Goal: Task Accomplishment & Management: Manage account settings

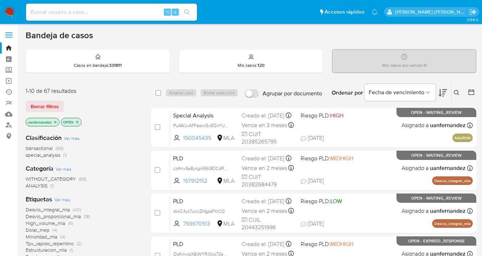
click at [457, 91] on icon at bounding box center [457, 93] width 6 height 6
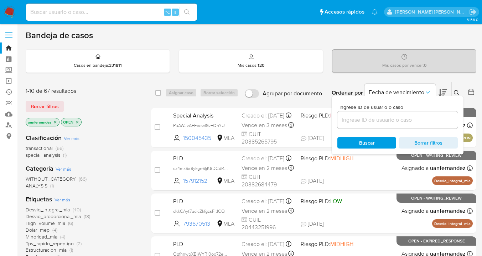
click at [392, 118] on input at bounding box center [397, 119] width 120 height 9
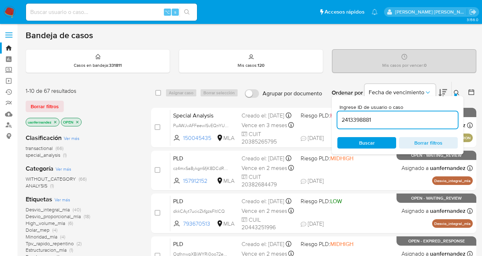
type input "2413398881"
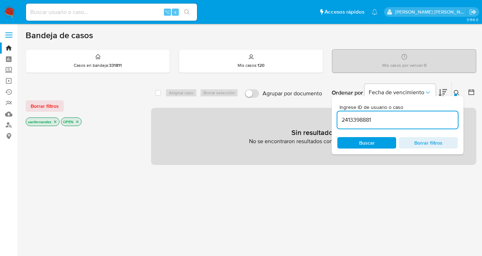
click at [456, 91] on icon at bounding box center [457, 93] width 6 height 6
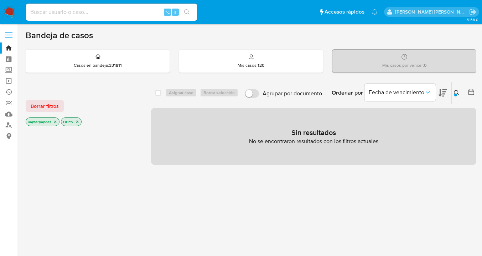
click at [456, 91] on icon at bounding box center [457, 93] width 6 height 6
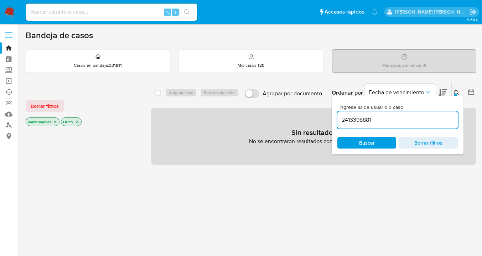
click at [388, 123] on input "2413398881" at bounding box center [397, 119] width 120 height 9
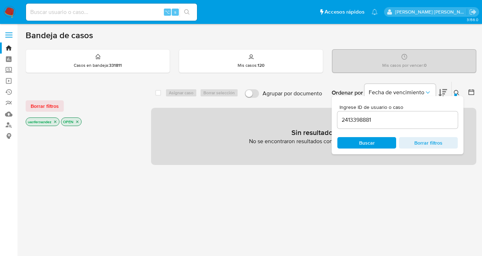
click at [455, 92] on icon at bounding box center [457, 93] width 6 height 6
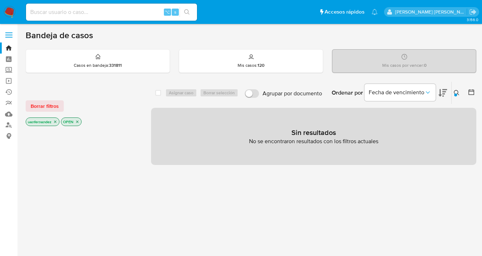
click at [97, 10] on input at bounding box center [111, 11] width 171 height 9
paste input "2413398881"
type input "2413398881"
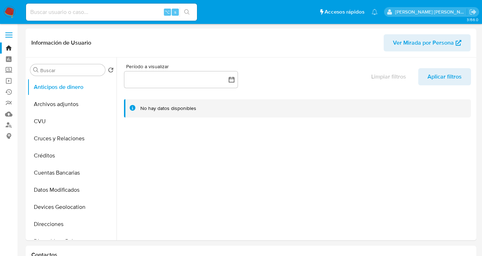
select select "10"
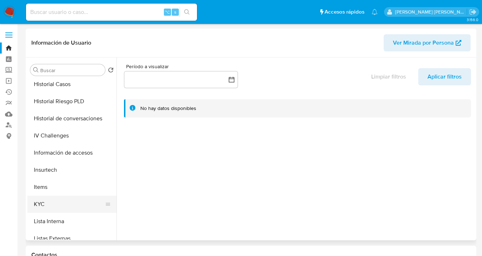
scroll to position [226, 0]
click at [72, 199] on button "KYC" at bounding box center [68, 202] width 83 height 17
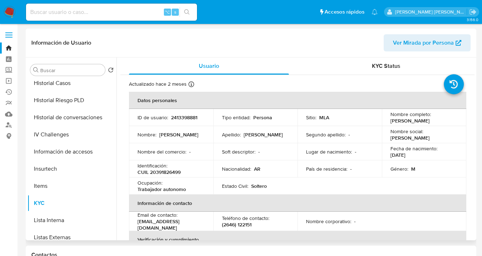
click at [421, 43] on span "Ver Mirada por Persona" at bounding box center [423, 42] width 61 height 17
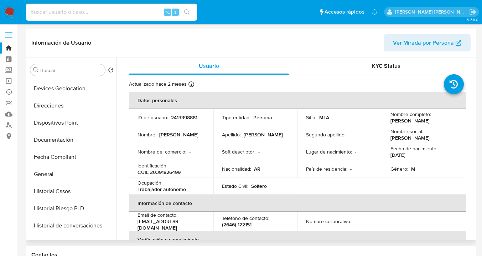
scroll to position [115, 0]
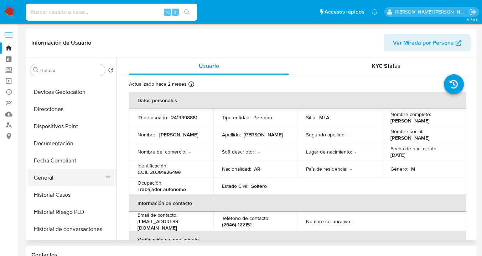
drag, startPoint x: 69, startPoint y: 170, endPoint x: 76, endPoint y: 169, distance: 6.4
click at [69, 169] on button "General" at bounding box center [68, 177] width 83 height 17
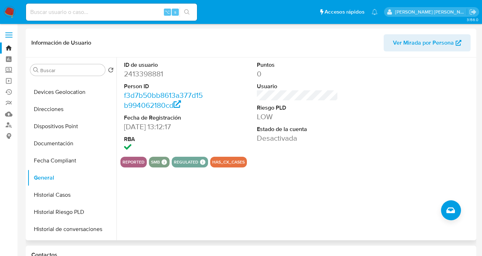
scroll to position [0, 0]
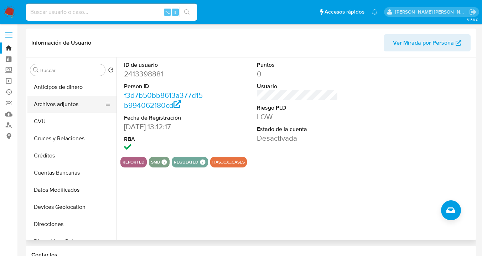
click at [89, 105] on button "Archivos adjuntos" at bounding box center [68, 104] width 83 height 17
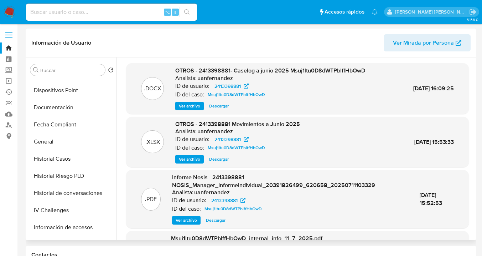
scroll to position [147, 0]
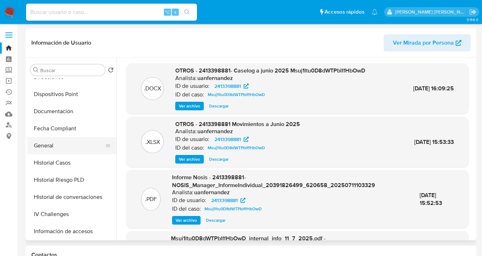
click at [63, 149] on button "General" at bounding box center [68, 145] width 83 height 17
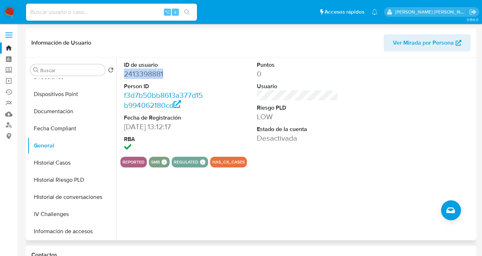
drag, startPoint x: 166, startPoint y: 73, endPoint x: 124, endPoint y: 77, distance: 42.6
click at [124, 77] on dd "2413398881" at bounding box center [165, 74] width 82 height 10
copy dd "2413398881"
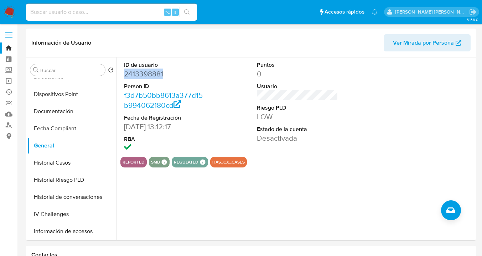
click at [10, 11] on img at bounding box center [10, 12] width 12 height 12
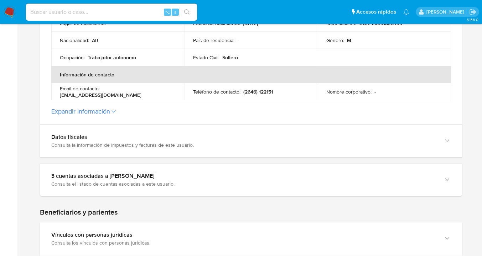
scroll to position [218, 0]
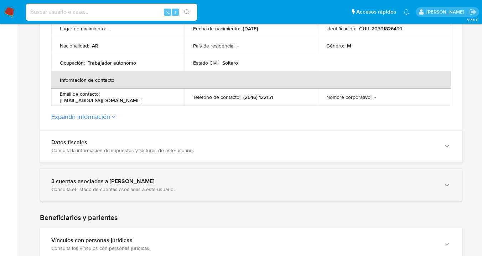
click at [450, 182] on icon "button" at bounding box center [447, 184] width 7 height 7
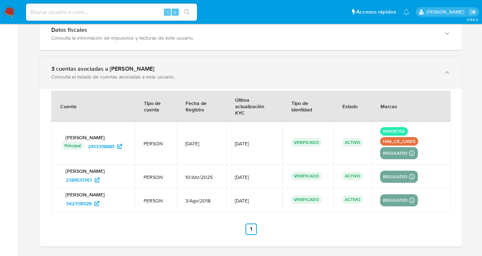
scroll to position [345, 0]
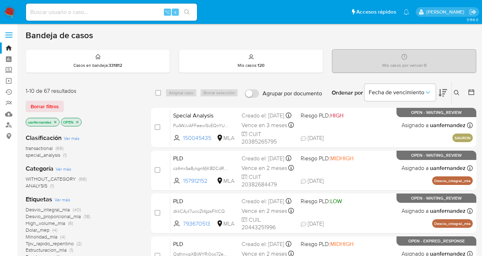
drag, startPoint x: 49, startPoint y: 107, endPoint x: 277, endPoint y: 97, distance: 227.6
click at [52, 107] on span "Borrar filtros" at bounding box center [45, 106] width 28 height 10
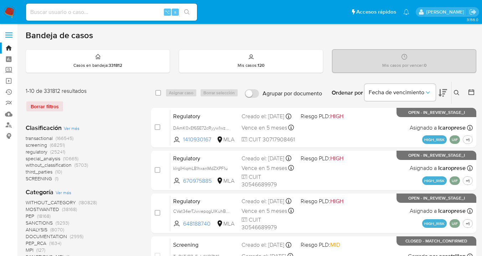
click at [456, 92] on icon at bounding box center [457, 93] width 6 height 6
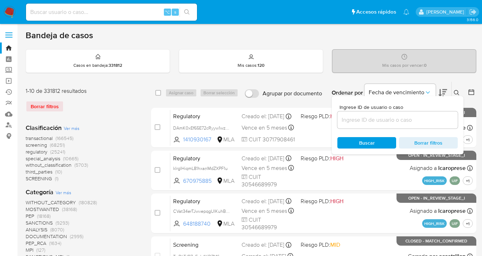
click at [412, 113] on div at bounding box center [397, 119] width 120 height 17
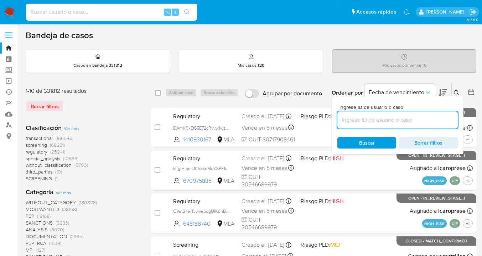
click at [409, 115] on input at bounding box center [397, 119] width 120 height 9
paste input "2413398881"
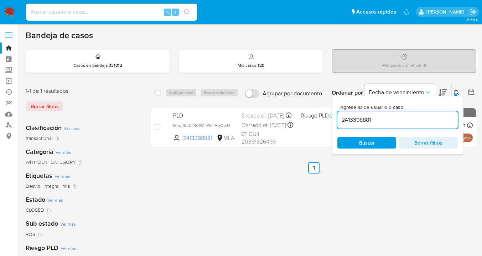
click at [456, 90] on icon at bounding box center [456, 92] width 5 height 5
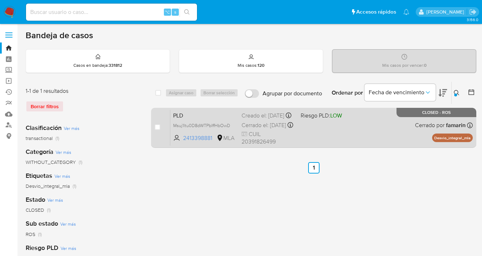
click at [399, 132] on div "PLD Msuj1ltu0D8dWTPblffHbOwD 2413398881 MLA Riesgo PLD: LOW Creado el: 12/06/20…" at bounding box center [321, 127] width 303 height 36
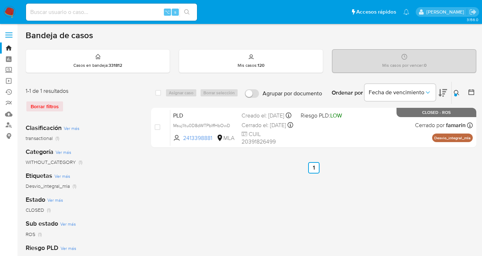
click at [456, 92] on icon at bounding box center [457, 93] width 6 height 6
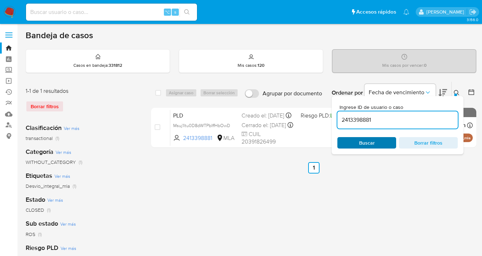
click at [383, 146] on span "Buscar" at bounding box center [366, 143] width 49 height 10
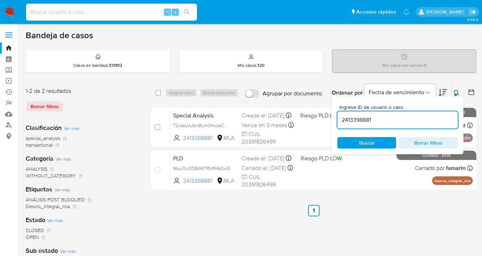
click at [456, 91] on icon at bounding box center [457, 93] width 6 height 6
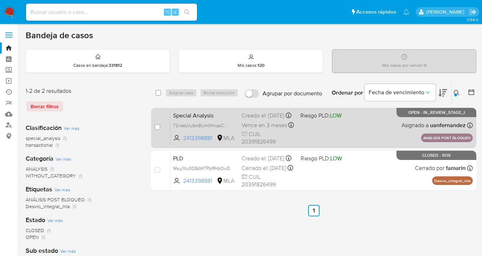
click at [350, 125] on div "Special Analysis T2vdeLVu6mBUm0HxqsCOJOgu 2413398881 MLA Riesgo PLD: LOW Creado…" at bounding box center [321, 127] width 303 height 36
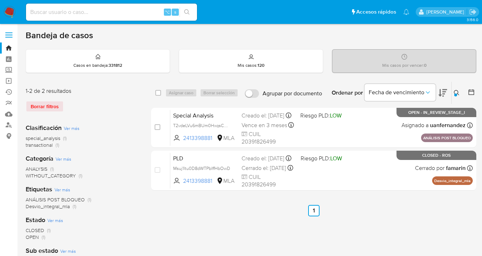
click at [455, 91] on icon at bounding box center [457, 93] width 6 height 6
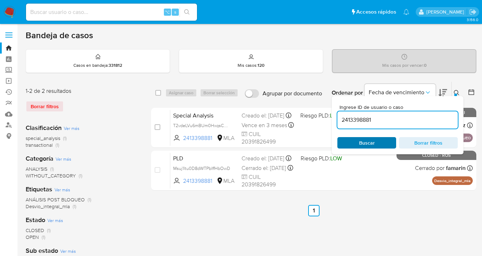
click at [391, 139] on span "Buscar" at bounding box center [366, 143] width 49 height 10
click at [456, 92] on icon at bounding box center [457, 93] width 6 height 6
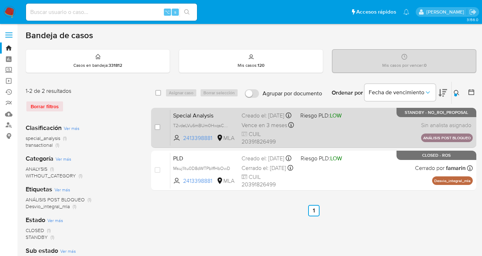
click at [373, 129] on div "Special Analysis T2vdeLVu6mBUm0HxqsCOJOgu 2413398881 MLA Riesgo PLD: LOW Creado…" at bounding box center [321, 127] width 303 height 36
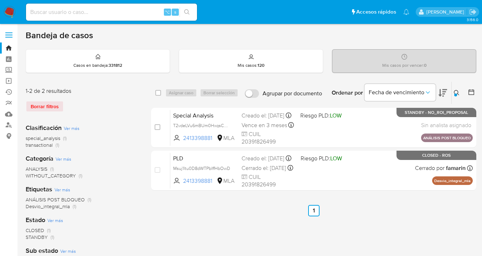
click at [457, 91] on icon at bounding box center [457, 93] width 6 height 6
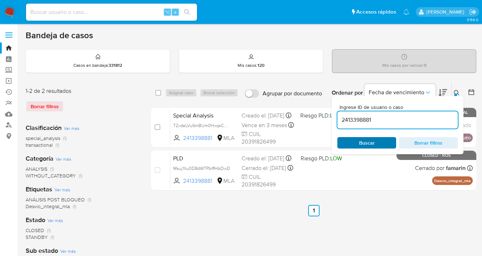
drag, startPoint x: 378, startPoint y: 143, endPoint x: 387, endPoint y: 139, distance: 9.1
click at [378, 143] on span "Buscar" at bounding box center [366, 143] width 49 height 10
click at [456, 92] on icon at bounding box center [457, 93] width 6 height 6
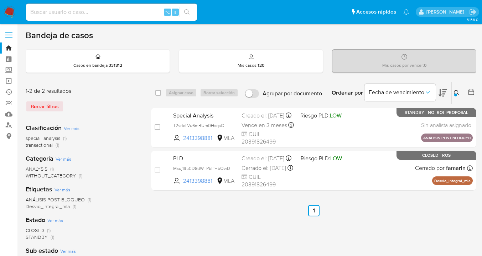
drag, startPoint x: 458, startPoint y: 94, endPoint x: 441, endPoint y: 106, distance: 21.0
click at [458, 94] on icon at bounding box center [456, 92] width 5 height 5
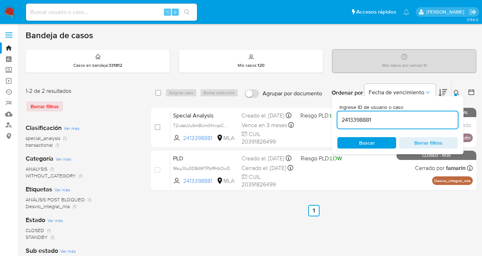
drag, startPoint x: 392, startPoint y: 119, endPoint x: 337, endPoint y: 118, distance: 55.3
click at [337, 118] on input "2413398881" at bounding box center [397, 119] width 120 height 9
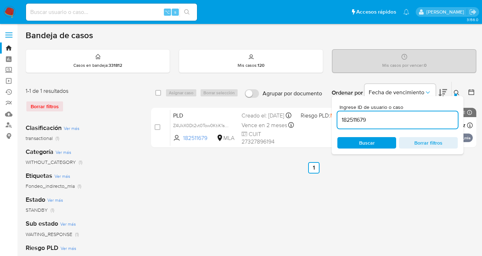
click at [456, 91] on icon at bounding box center [457, 93] width 6 height 6
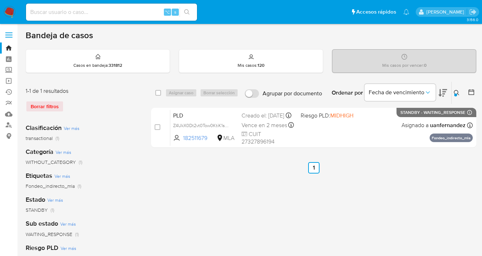
click at [460, 92] on button at bounding box center [458, 92] width 12 height 9
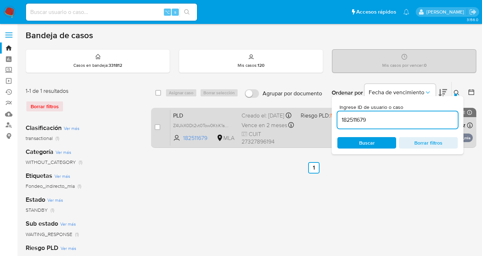
drag, startPoint x: 343, startPoint y: 114, endPoint x: 323, endPoint y: 113, distance: 20.4
click at [323, 113] on div "select-all-cases-checkbox Asignar caso Borrar selección Agrupar por documento O…" at bounding box center [313, 115] width 325 height 69
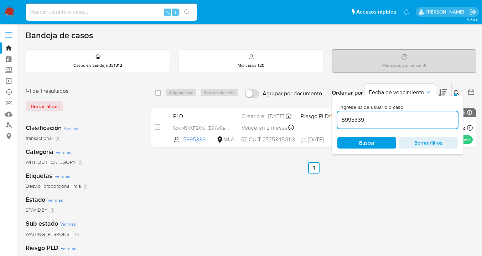
click at [456, 92] on icon at bounding box center [457, 93] width 6 height 6
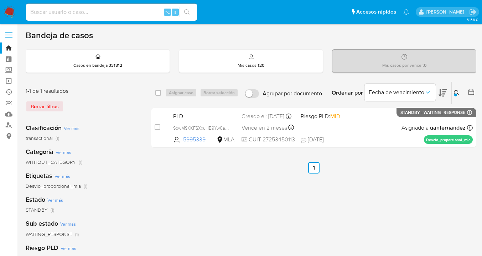
click at [456, 90] on icon at bounding box center [456, 92] width 5 height 5
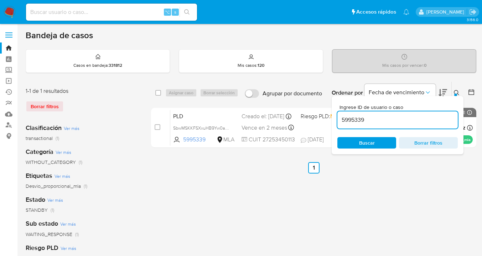
drag, startPoint x: 380, startPoint y: 121, endPoint x: 363, endPoint y: 116, distance: 17.5
click at [340, 117] on input "5995339" at bounding box center [397, 119] width 120 height 9
click at [457, 92] on icon at bounding box center [457, 93] width 6 height 6
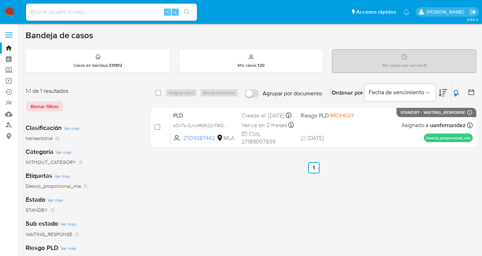
click at [456, 91] on icon at bounding box center [457, 93] width 6 height 6
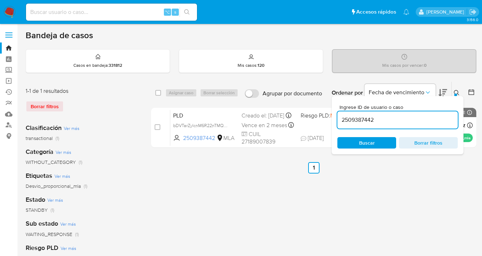
drag, startPoint x: 387, startPoint y: 119, endPoint x: 339, endPoint y: 117, distance: 47.5
click at [339, 117] on input "2509387442" at bounding box center [397, 119] width 120 height 9
click at [456, 92] on icon at bounding box center [457, 93] width 6 height 6
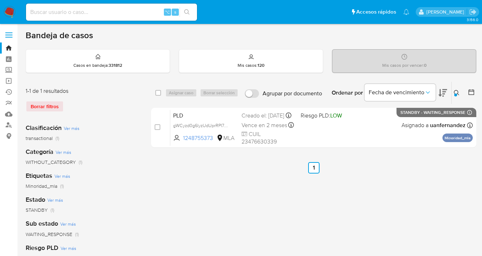
click at [456, 91] on icon at bounding box center [457, 93] width 6 height 6
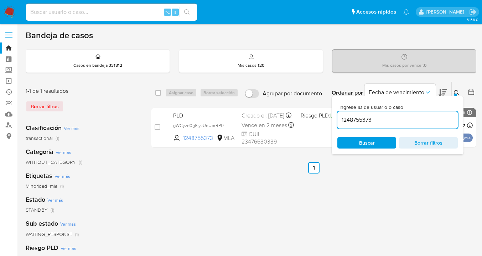
drag, startPoint x: 373, startPoint y: 119, endPoint x: 338, endPoint y: 115, distance: 35.2
click at [338, 115] on div "1248755373" at bounding box center [397, 119] width 120 height 17
type input "471510346"
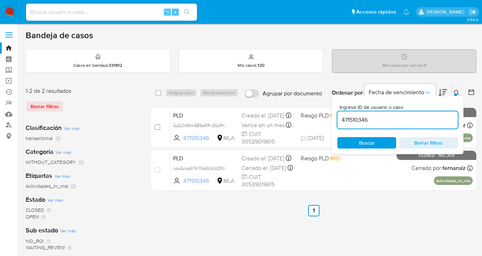
click at [457, 92] on icon at bounding box center [457, 93] width 6 height 6
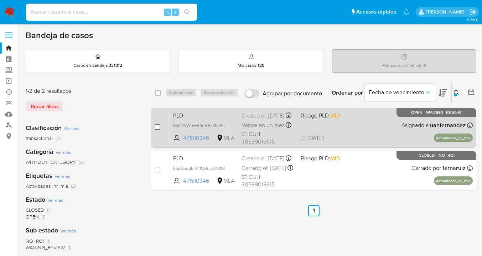
click at [159, 127] on input "checkbox" at bounding box center [158, 127] width 6 height 6
checkbox input "true"
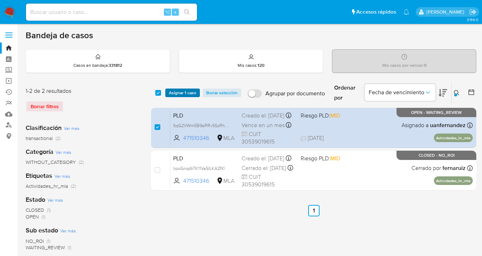
click at [170, 89] on span "Asignar 1 caso" at bounding box center [182, 92] width 27 height 7
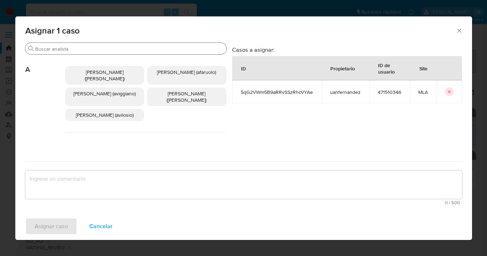
click at [126, 50] on input "Buscar" at bounding box center [129, 49] width 189 height 6
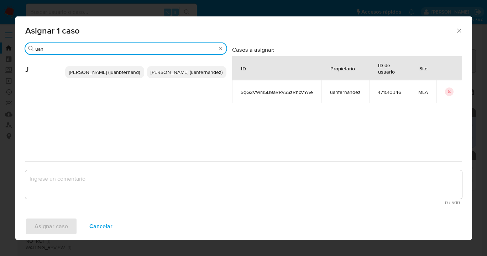
type input "uan"
click at [175, 76] on span "Juan Pablo Fernandez (uanfernandez)" at bounding box center [187, 71] width 72 height 7
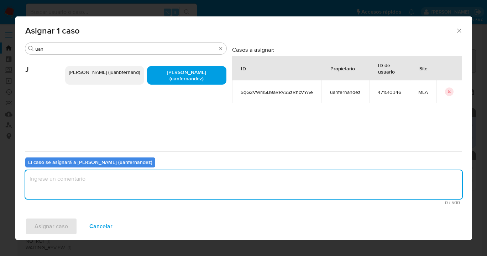
click at [146, 180] on textarea "assign-modal" at bounding box center [243, 184] width 437 height 29
type textarea "asig"
click at [63, 222] on span "Asignar caso" at bounding box center [51, 226] width 33 height 16
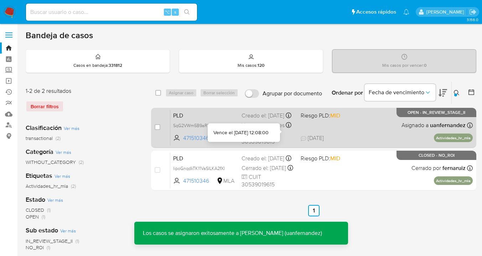
click at [331, 119] on span "Riesgo PLD: MID" at bounding box center [321, 115] width 40 height 8
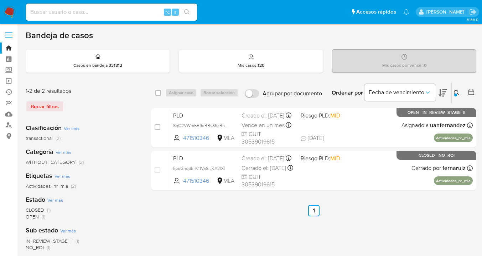
click at [455, 93] on div at bounding box center [455, 94] width 3 height 3
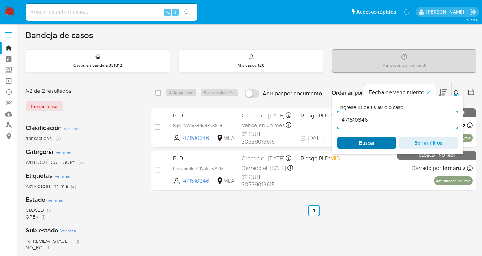
click at [362, 144] on span "Buscar" at bounding box center [367, 142] width 16 height 11
click at [456, 93] on div at bounding box center [455, 94] width 3 height 3
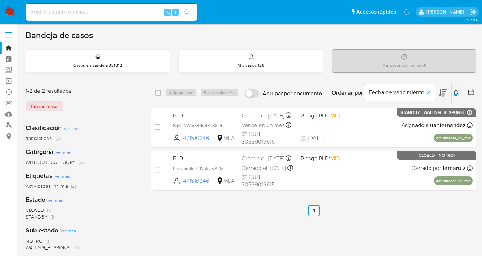
drag, startPoint x: 160, startPoint y: 93, endPoint x: 171, endPoint y: 89, distance: 12.2
click at [160, 93] on input "checkbox" at bounding box center [158, 93] width 6 height 6
checkbox input "true"
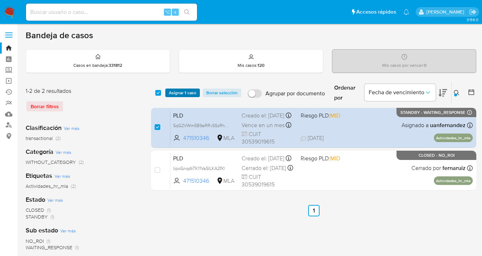
click at [172, 90] on span "Asignar 1 caso" at bounding box center [182, 92] width 27 height 7
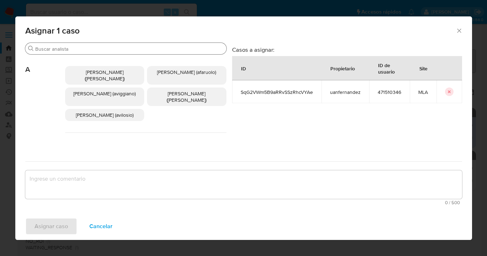
click at [117, 47] on input "Buscar" at bounding box center [129, 49] width 189 height 6
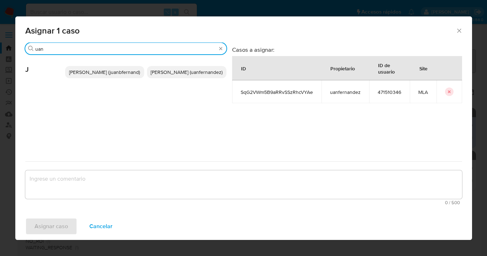
type input "uan"
click at [181, 76] on span "Juan Pablo Fernandez (uanfernandez)" at bounding box center [187, 71] width 72 height 7
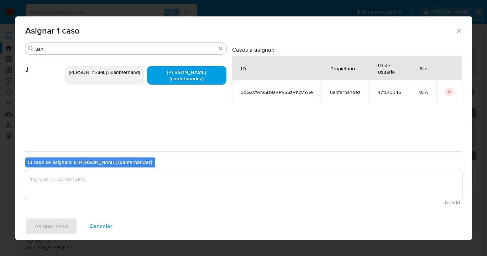
click at [161, 182] on textarea "assign-modal" at bounding box center [243, 184] width 437 height 29
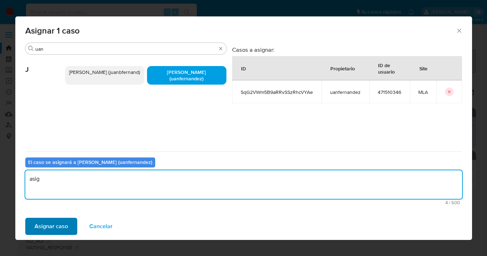
type textarea "asig"
click at [70, 223] on button "Asignar caso" at bounding box center [51, 225] width 52 height 17
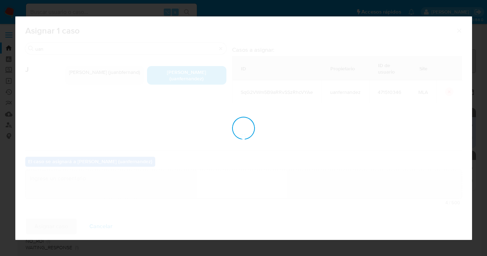
checkbox input "false"
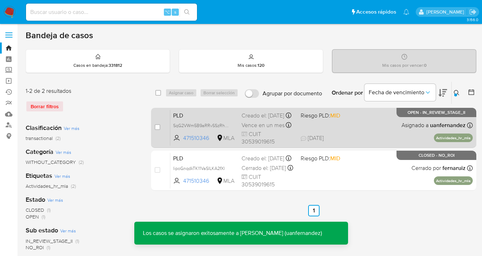
click at [362, 132] on div "PLD SqG2VWm5B9aRRvSSzRhcVYAe 471510346 MLA Riesgo PLD: MID Creado el: 12/08/202…" at bounding box center [321, 127] width 303 height 36
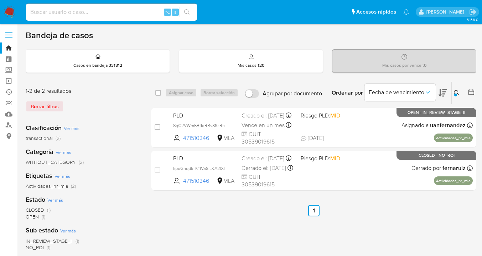
click at [457, 90] on icon at bounding box center [457, 93] width 6 height 6
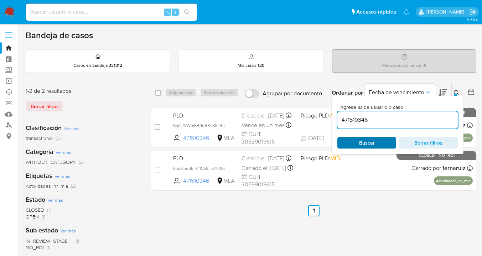
click at [354, 144] on span "Buscar" at bounding box center [366, 143] width 49 height 10
click at [456, 91] on icon at bounding box center [457, 93] width 6 height 6
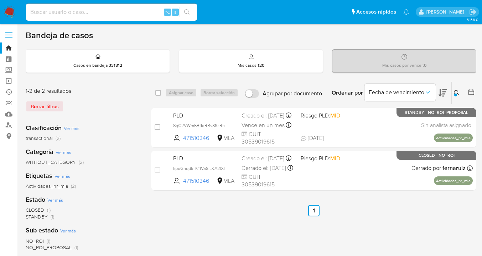
click at [454, 92] on button at bounding box center [458, 92] width 12 height 9
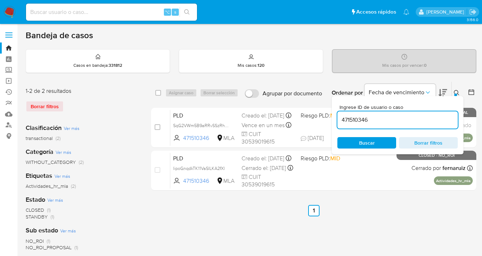
drag, startPoint x: 382, startPoint y: 117, endPoint x: 334, endPoint y: 120, distance: 47.9
click at [334, 120] on div "Ingrese ID de usuario o caso 471510346 Buscar Borrar filtros" at bounding box center [398, 125] width 132 height 58
type input "2493287482"
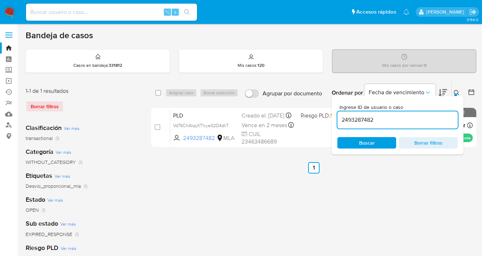
click at [457, 92] on icon at bounding box center [457, 93] width 6 height 6
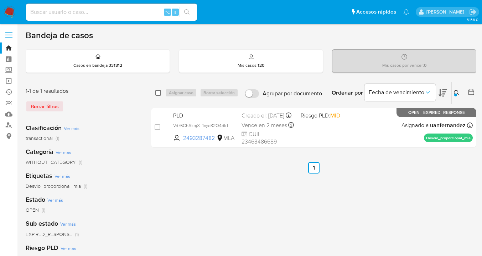
click at [159, 92] on input "checkbox" at bounding box center [158, 93] width 6 height 6
checkbox input "true"
click at [167, 95] on button "Asignar caso" at bounding box center [181, 92] width 32 height 9
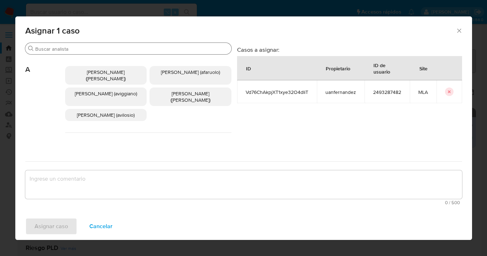
click at [132, 48] on input "Buscar" at bounding box center [132, 49] width 194 height 6
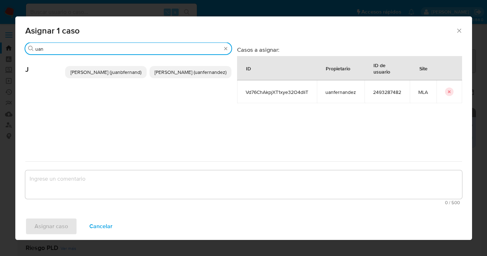
type input "uan"
click at [190, 76] on span "Juan Pablo Fernandez (uanfernandez)" at bounding box center [191, 71] width 72 height 7
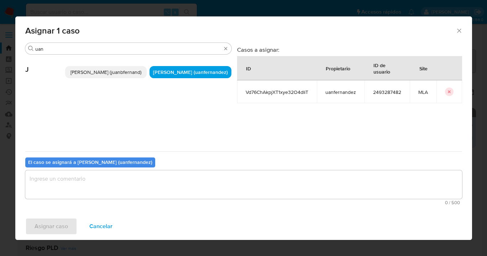
click at [169, 185] on textarea "assign-modal" at bounding box center [243, 184] width 437 height 29
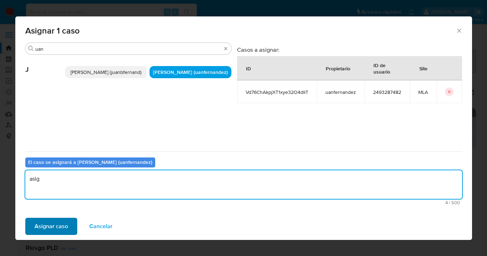
type textarea "asig"
click at [52, 225] on span "Asignar caso" at bounding box center [51, 226] width 33 height 16
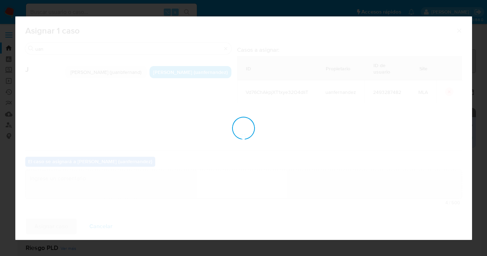
checkbox input "false"
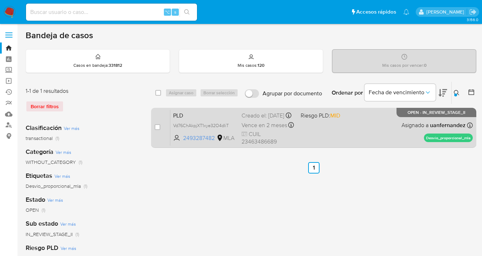
click at [357, 130] on div "PLD Vd76ChAkpjXT1xye32O4dIiT 2493287482 MLA Riesgo PLD: MID Creado el: 12/08/20…" at bounding box center [321, 127] width 303 height 36
click at [379, 128] on div "PLD Vd76ChAkpjXT1xye32O4dIiT 2493287482 MLA Riesgo PLD: MID Creado el: 12/08/20…" at bounding box center [321, 127] width 303 height 36
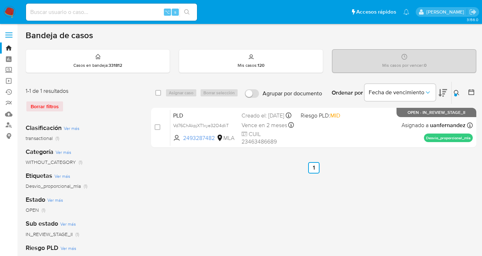
click at [459, 91] on icon at bounding box center [457, 93] width 6 height 6
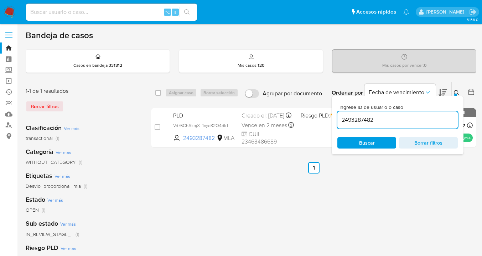
drag, startPoint x: 387, startPoint y: 124, endPoint x: 336, endPoint y: 116, distance: 51.2
click at [336, 116] on div "Ingrese ID de usuario o caso 2493287482 Buscar Borrar filtros" at bounding box center [398, 125] width 132 height 58
type input "1384247191"
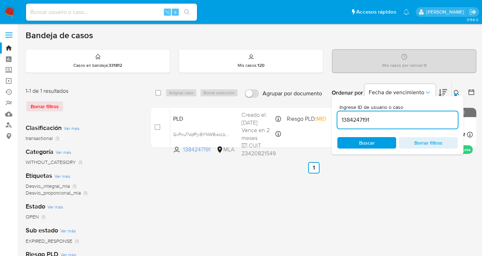
click at [456, 94] on div at bounding box center [455, 94] width 3 height 3
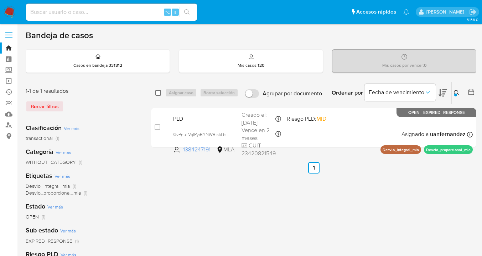
click at [159, 93] on input "checkbox" at bounding box center [158, 93] width 6 height 6
checkbox input "true"
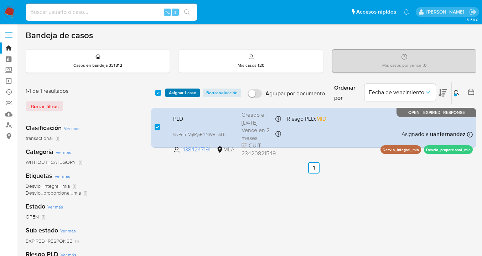
click at [179, 89] on span "Asignar 1 caso" at bounding box center [182, 92] width 27 height 7
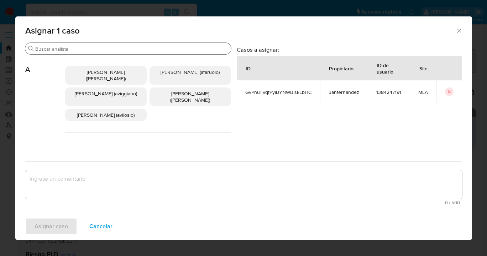
click at [130, 50] on input "Buscar" at bounding box center [131, 49] width 193 height 6
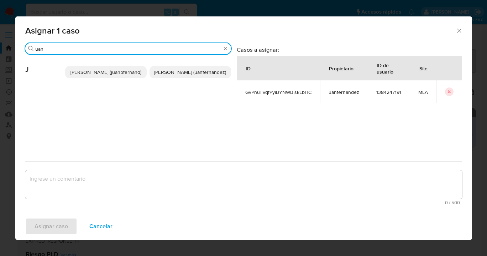
type input "uan"
click at [174, 75] on span "Juan Pablo Fernandez (uanfernandez)" at bounding box center [190, 71] width 72 height 7
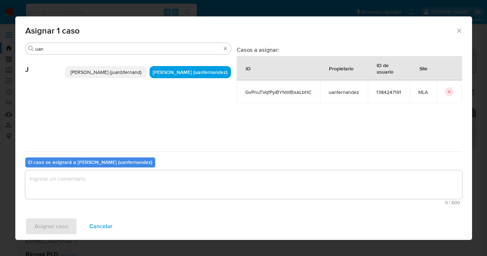
click at [153, 184] on textarea "assign-modal" at bounding box center [243, 184] width 437 height 29
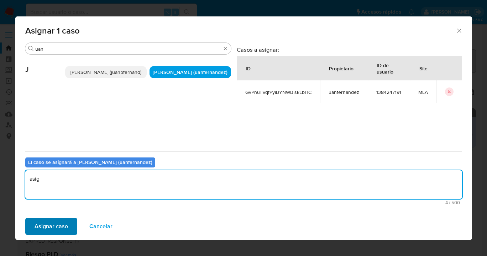
type textarea "asig"
click at [62, 225] on span "Asignar caso" at bounding box center [51, 226] width 33 height 16
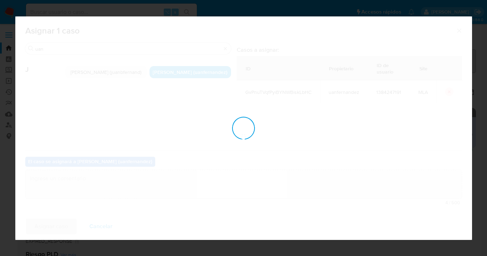
checkbox input "false"
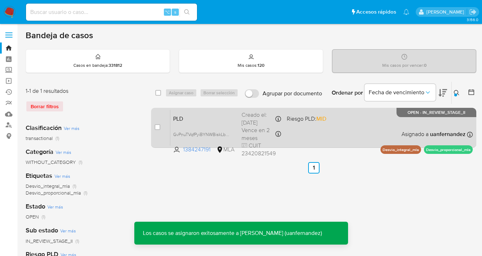
click at [356, 124] on div "PLD GvPnuTVqfPyiBYNWBiskLbHC 1384247191 MLA Riesgo PLD: MID Creado el: 12/08/20…" at bounding box center [321, 127] width 303 height 36
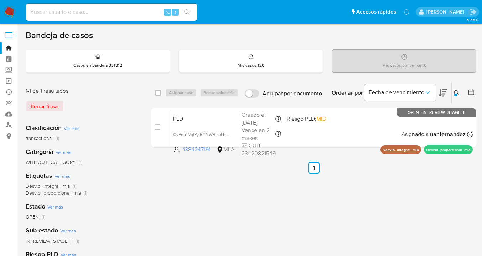
click at [456, 92] on icon at bounding box center [457, 93] width 6 height 6
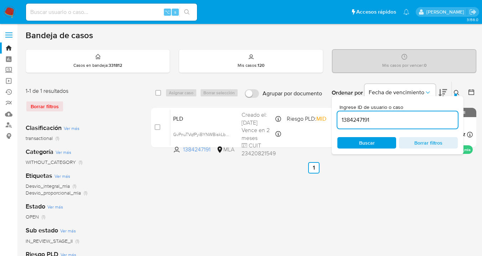
drag, startPoint x: 376, startPoint y: 141, endPoint x: 385, endPoint y: 134, distance: 10.4
click at [377, 141] on span "Buscar" at bounding box center [366, 143] width 49 height 10
click at [456, 93] on div at bounding box center [455, 94] width 3 height 3
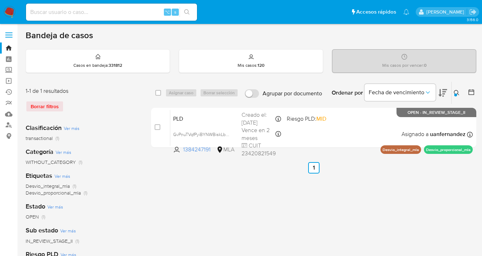
drag, startPoint x: 456, startPoint y: 91, endPoint x: 447, endPoint y: 96, distance: 9.6
click at [456, 91] on icon at bounding box center [457, 93] width 6 height 6
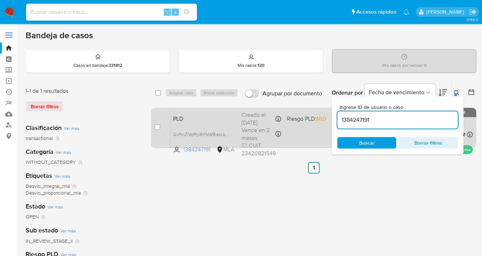
drag, startPoint x: 383, startPoint y: 122, endPoint x: 321, endPoint y: 115, distance: 62.1
click at [321, 115] on div "select-all-cases-checkbox Asignar caso Borrar selección Agrupar por documento O…" at bounding box center [313, 115] width 325 height 69
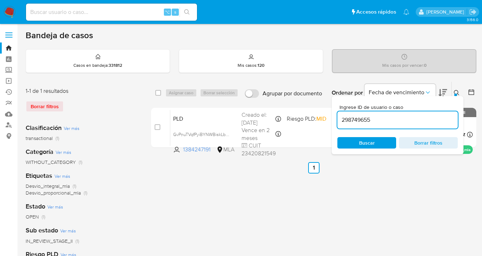
type input "298749655"
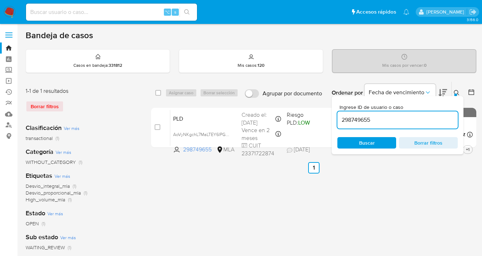
click at [456, 92] on icon at bounding box center [457, 93] width 6 height 6
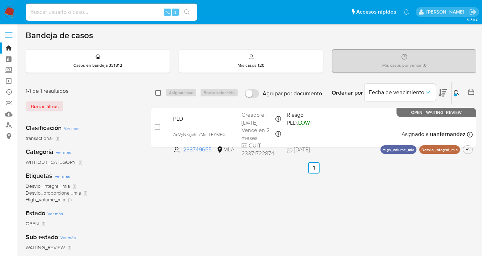
click at [158, 91] on input "checkbox" at bounding box center [158, 93] width 6 height 6
checkbox input "true"
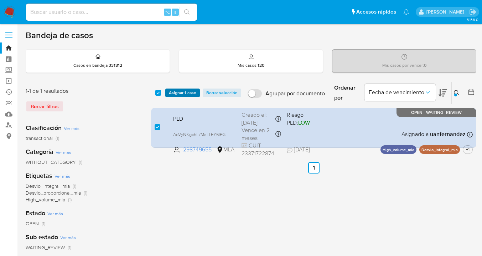
click at [175, 89] on span "Asignar 1 caso" at bounding box center [182, 92] width 27 height 7
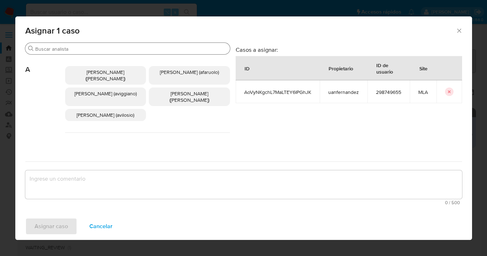
click at [130, 50] on input "Buscar" at bounding box center [131, 49] width 192 height 6
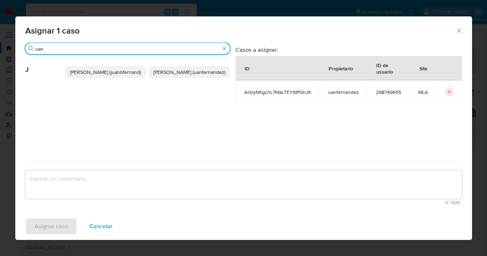
type input "uan"
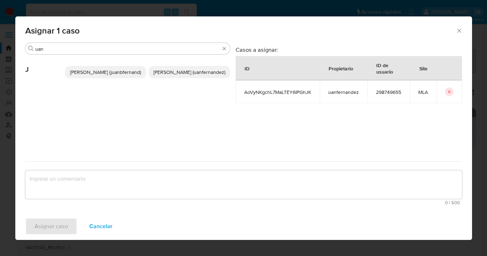
drag, startPoint x: 177, startPoint y: 70, endPoint x: 176, endPoint y: 81, distance: 10.7
click at [177, 70] on span "Juan Pablo Fernandez (uanfernandez)" at bounding box center [190, 71] width 72 height 7
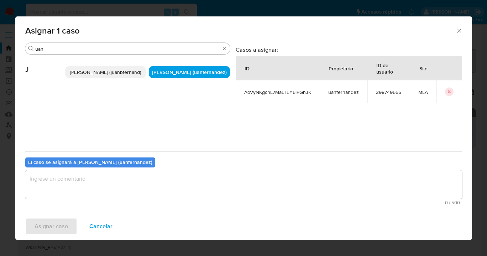
click at [157, 181] on textarea "assign-modal" at bounding box center [243, 184] width 437 height 29
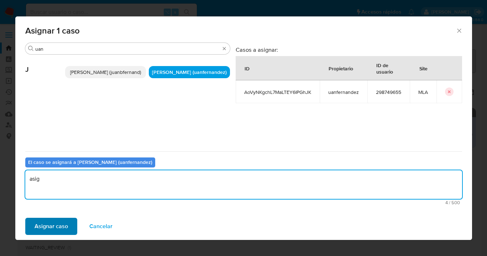
type textarea "asig"
click at [63, 222] on span "Asignar caso" at bounding box center [51, 226] width 33 height 16
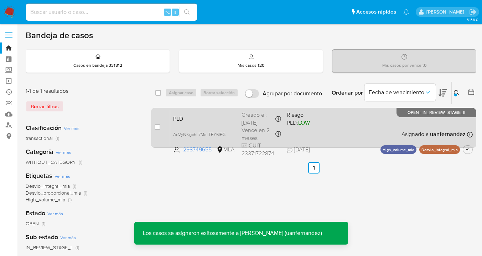
click at [344, 129] on div "PLD AoVyNKgchL7MaLTEY6IPGhJK 298749655 MLA Riesgo PLD: LOW Creado el: 12/08/202…" at bounding box center [321, 127] width 303 height 36
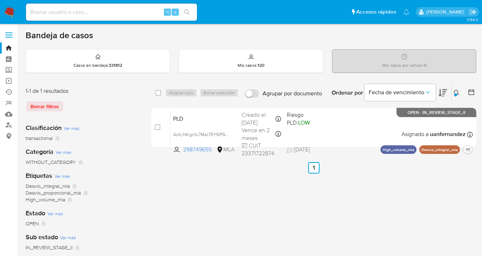
click at [456, 91] on icon at bounding box center [457, 93] width 6 height 6
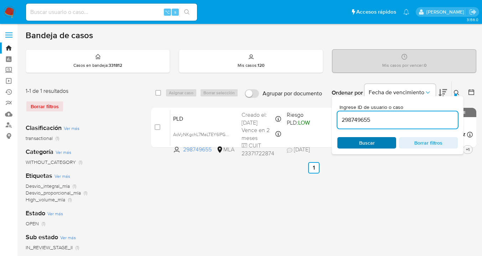
click at [374, 138] on span "Buscar" at bounding box center [367, 142] width 16 height 11
click at [456, 91] on icon at bounding box center [457, 93] width 6 height 6
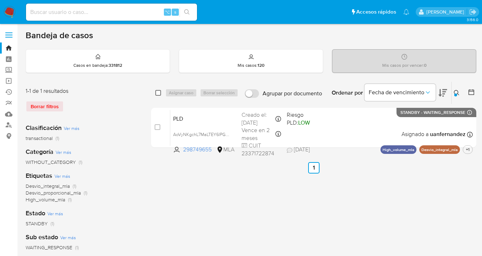
click at [159, 92] on input "checkbox" at bounding box center [158, 93] width 6 height 6
checkbox input "true"
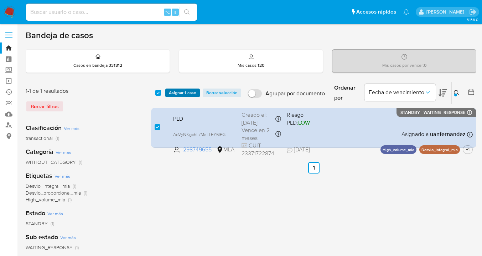
click at [173, 95] on span "Asignar 1 caso" at bounding box center [182, 92] width 27 height 7
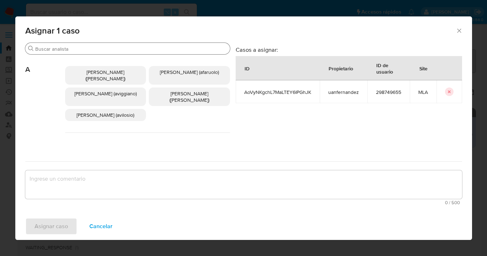
click at [134, 49] on input "Buscar" at bounding box center [131, 49] width 192 height 6
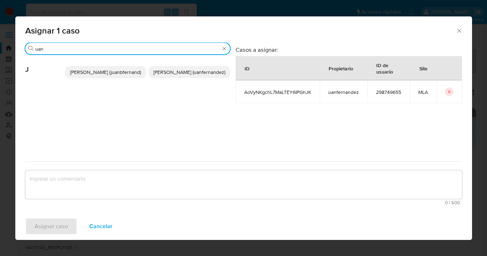
type input "uan"
click at [186, 76] on span "Juan Pablo Fernandez (uanfernandez)" at bounding box center [190, 71] width 72 height 7
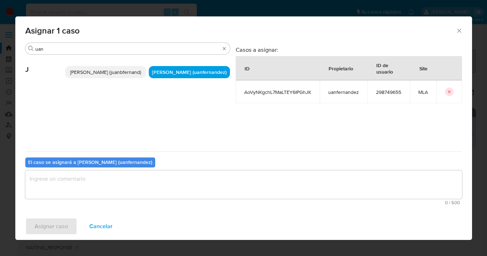
click at [149, 187] on textarea "assign-modal" at bounding box center [243, 184] width 437 height 29
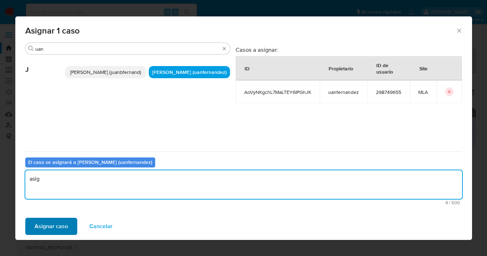
type textarea "asig"
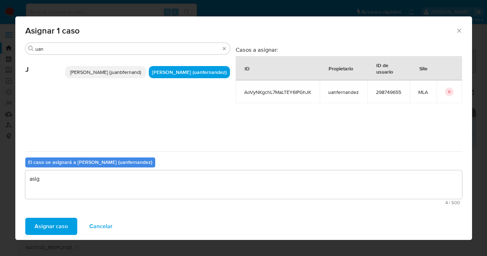
click at [58, 224] on span "Asignar caso" at bounding box center [51, 226] width 33 height 16
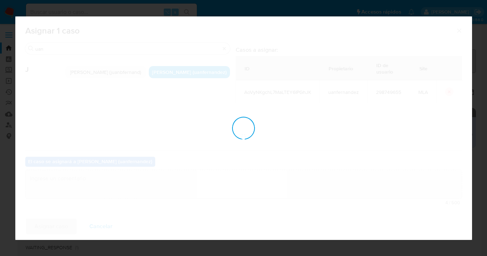
checkbox input "false"
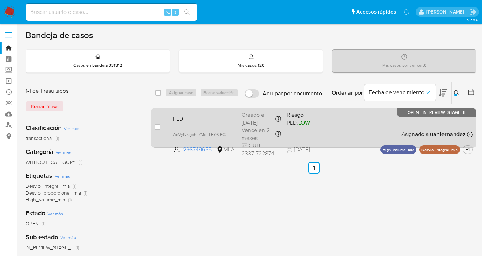
click at [344, 127] on div "PLD AoVyNKgchL7MaLTEY6IPGhJK 298749655 MLA Riesgo PLD: LOW Creado el: 12/08/202…" at bounding box center [321, 127] width 303 height 36
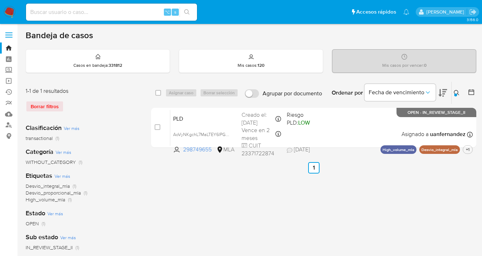
click at [456, 90] on icon at bounding box center [456, 92] width 5 height 5
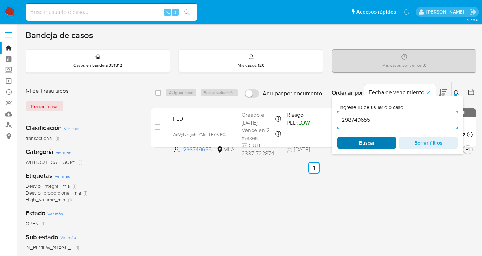
drag, startPoint x: 381, startPoint y: 142, endPoint x: 385, endPoint y: 140, distance: 4.3
click at [381, 142] on span "Buscar" at bounding box center [366, 143] width 49 height 10
click at [457, 91] on icon at bounding box center [457, 93] width 6 height 6
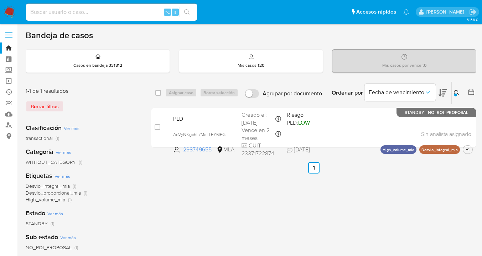
click at [457, 93] on icon at bounding box center [456, 92] width 5 height 5
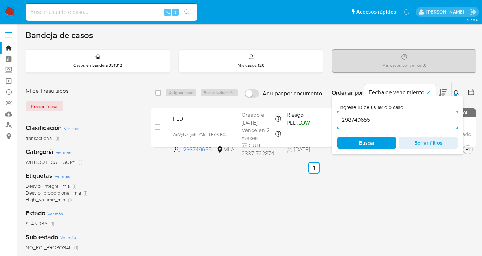
drag, startPoint x: 405, startPoint y: 118, endPoint x: 341, endPoint y: 115, distance: 64.2
click at [341, 115] on input "298749655" at bounding box center [397, 119] width 120 height 9
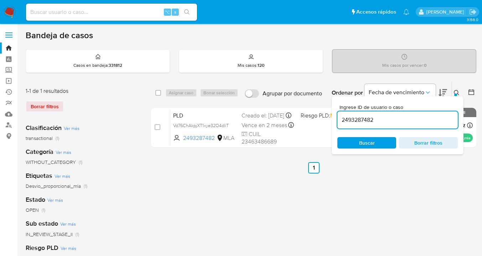
click at [455, 92] on icon at bounding box center [457, 93] width 6 height 6
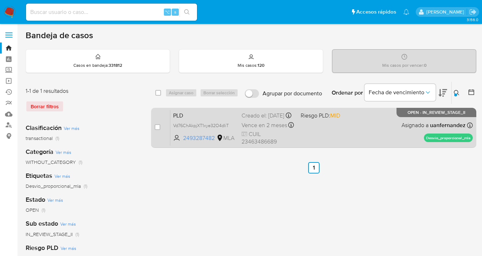
click at [368, 133] on div "PLD Vd76ChAkpjXT1xye32O4dIiT 2493287482 MLA Riesgo PLD: MID Creado el: 12/08/20…" at bounding box center [321, 127] width 303 height 36
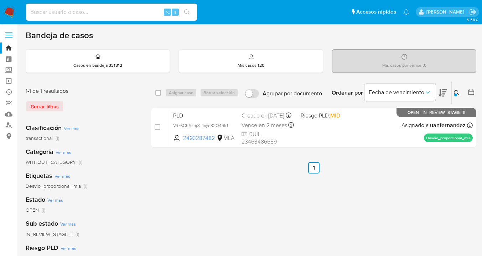
click at [456, 92] on icon at bounding box center [457, 93] width 6 height 6
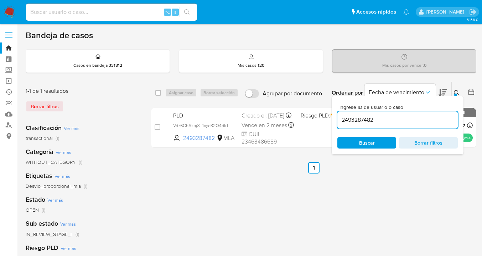
click at [385, 148] on div "Ingrese ID de usuario o caso 2493287482 Buscar Borrar filtros" at bounding box center [398, 125] width 132 height 58
click at [372, 148] on div "Ingrese ID de usuario o caso 2493287482 Buscar Borrar filtros" at bounding box center [398, 125] width 132 height 58
click at [382, 142] on span "Buscar" at bounding box center [366, 143] width 49 height 10
click at [454, 91] on icon at bounding box center [457, 93] width 6 height 6
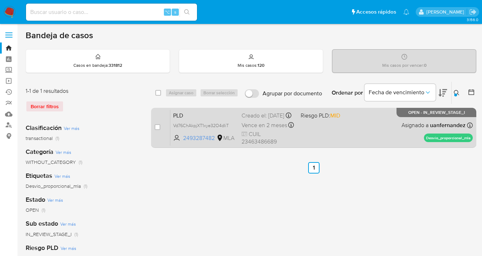
click at [402, 126] on div "PLD Vd76ChAkpjXT1xye32O4dIiT 2493287482 MLA Riesgo PLD: MID Creado el: 12/08/20…" at bounding box center [321, 127] width 303 height 36
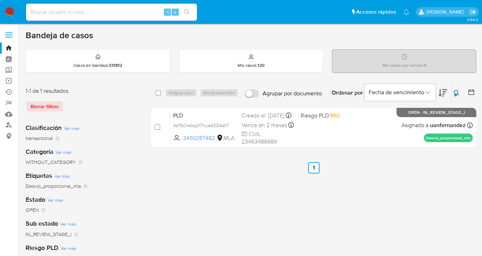
drag, startPoint x: 458, startPoint y: 93, endPoint x: 453, endPoint y: 95, distance: 5.8
click at [458, 93] on icon at bounding box center [457, 93] width 6 height 6
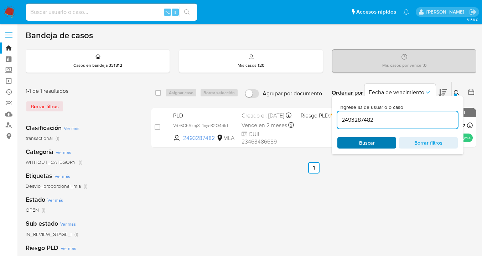
click at [369, 147] on span "Buscar" at bounding box center [367, 142] width 16 height 11
click at [456, 91] on icon at bounding box center [457, 93] width 6 height 6
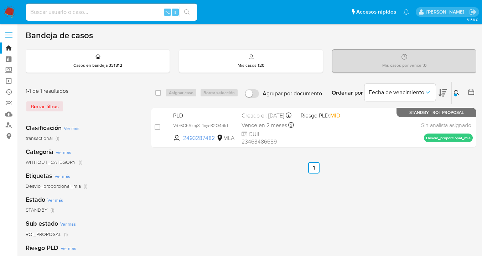
click at [457, 93] on icon at bounding box center [457, 93] width 6 height 6
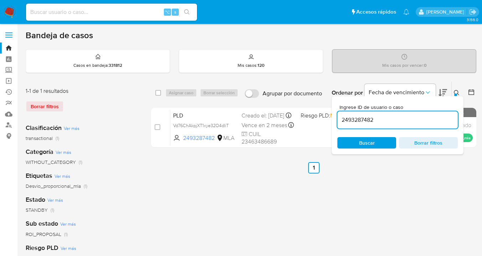
drag, startPoint x: 396, startPoint y: 118, endPoint x: 374, endPoint y: 109, distance: 24.1
click at [345, 115] on input "2493287482" at bounding box center [397, 119] width 120 height 9
drag, startPoint x: 380, startPoint y: 120, endPoint x: 334, endPoint y: 110, distance: 47.3
click at [334, 110] on div "Ingrese ID de usuario o caso 2493287482 Buscar Borrar filtros" at bounding box center [398, 125] width 132 height 58
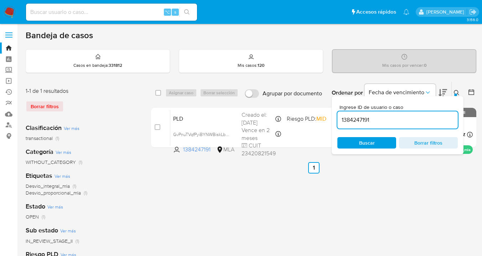
click at [456, 92] on icon at bounding box center [457, 93] width 6 height 6
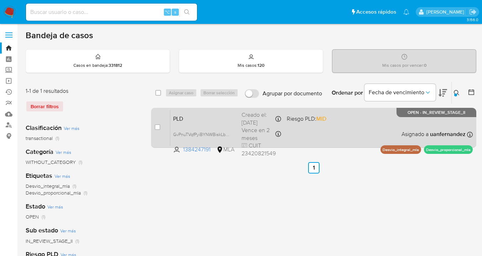
drag, startPoint x: 315, startPoint y: 129, endPoint x: 311, endPoint y: 129, distance: 4.6
click at [313, 129] on div "PLD GvPnuTVqfPyiBYNWBiskLbHC 1384247191 MLA Riesgo PLD: MID Creado el: 12/08/20…" at bounding box center [321, 127] width 303 height 36
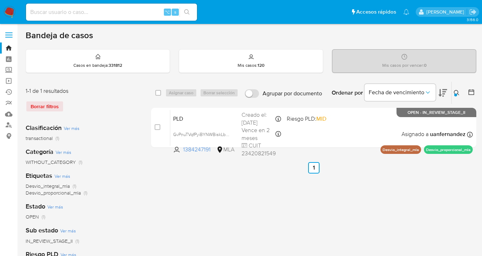
click at [457, 92] on icon at bounding box center [457, 93] width 6 height 6
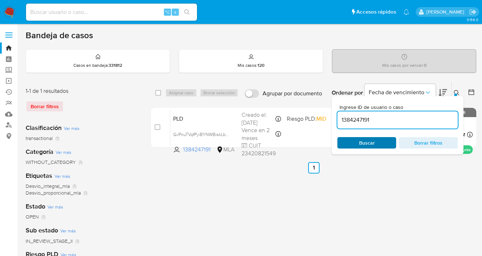
click at [375, 140] on span "Buscar" at bounding box center [366, 143] width 49 height 10
drag, startPoint x: 457, startPoint y: 90, endPoint x: 428, endPoint y: 100, distance: 30.4
click at [457, 90] on icon at bounding box center [457, 93] width 6 height 6
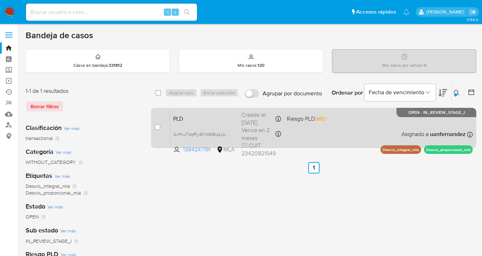
click at [362, 115] on div "PLD GvPnuTVqfPyiBYNWBiskLbHC 1384247191 MLA Riesgo PLD: MID Creado el: 12/08/20…" at bounding box center [321, 127] width 303 height 36
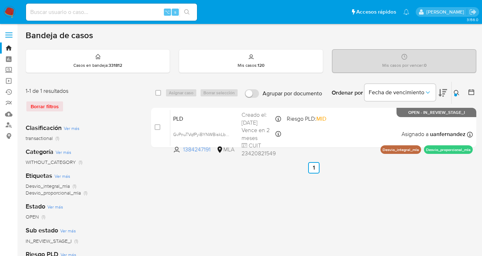
click at [458, 93] on icon at bounding box center [457, 93] width 6 height 6
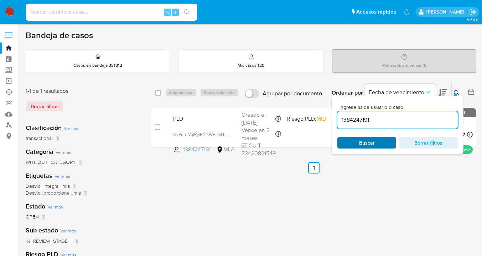
click at [366, 140] on span "Buscar" at bounding box center [367, 142] width 16 height 11
drag, startPoint x: 456, startPoint y: 93, endPoint x: 401, endPoint y: 90, distance: 55.6
click at [456, 93] on icon at bounding box center [457, 93] width 6 height 6
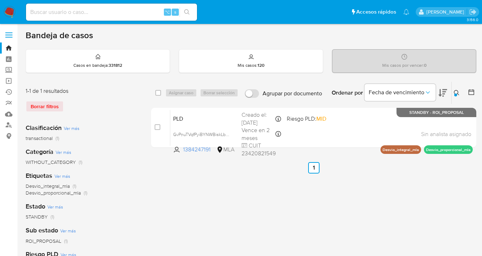
click at [457, 92] on icon at bounding box center [457, 93] width 6 height 6
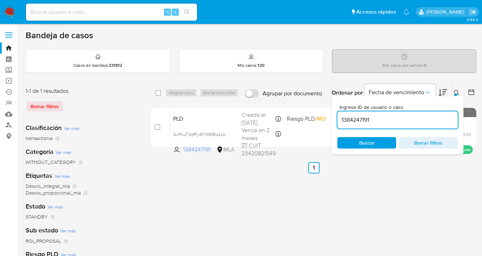
drag, startPoint x: 396, startPoint y: 121, endPoint x: 344, endPoint y: 116, distance: 52.7
click at [344, 116] on input "1384247191" at bounding box center [397, 119] width 120 height 9
drag, startPoint x: 385, startPoint y: 120, endPoint x: 341, endPoint y: 116, distance: 44.7
click at [342, 115] on input "1384247191" at bounding box center [397, 119] width 120 height 9
type input "33476"
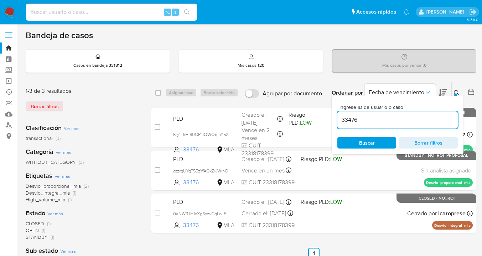
click at [455, 91] on icon at bounding box center [457, 93] width 6 height 6
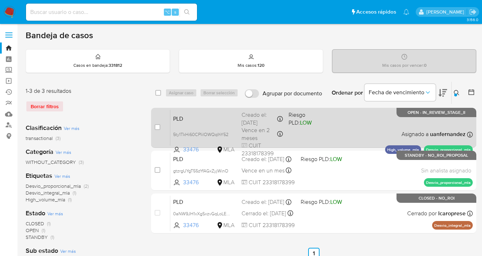
click at [344, 124] on div "PLD 5ty1TkHi60CPIilOWQqlhY52 33476 MLA Riesgo PLD: LOW Creado el: 12/08/2025 Cr…" at bounding box center [321, 127] width 303 height 36
click at [344, 126] on div "PLD 5ty1TkHi60CPIilOWQqlhY52 33476 MLA Riesgo PLD: LOW Creado el: 12/08/2025 Cr…" at bounding box center [321, 127] width 303 height 36
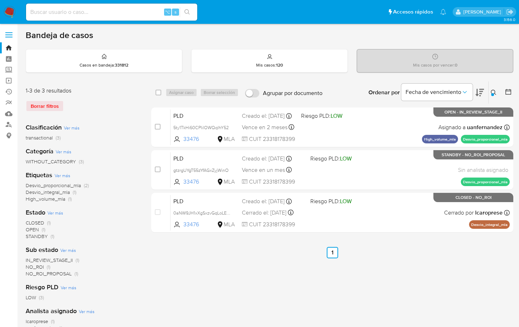
click at [133, 158] on div "Categoría Ver más WITHOUT_CATEGORY (3)" at bounding box center [83, 156] width 114 height 18
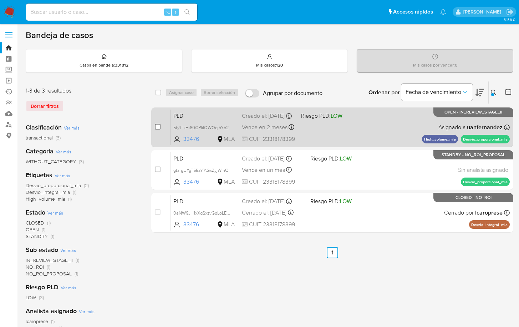
click at [157, 127] on input "checkbox" at bounding box center [158, 127] width 6 height 6
checkbox input "true"
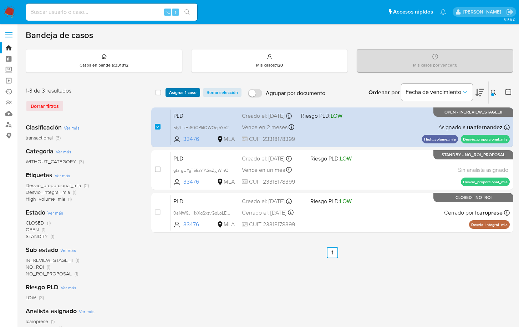
click at [182, 93] on span "Asignar 1 caso" at bounding box center [182, 92] width 27 height 7
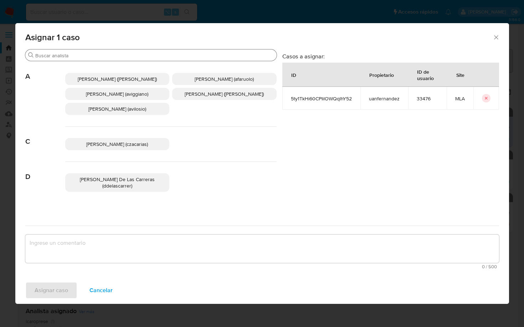
click at [105, 59] on div "Buscar" at bounding box center [150, 55] width 251 height 11
click at [108, 53] on input "Buscar" at bounding box center [154, 55] width 238 height 6
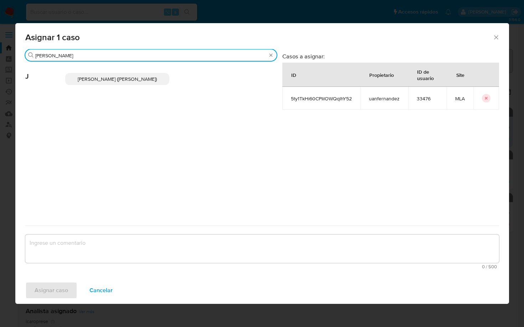
type input "jian"
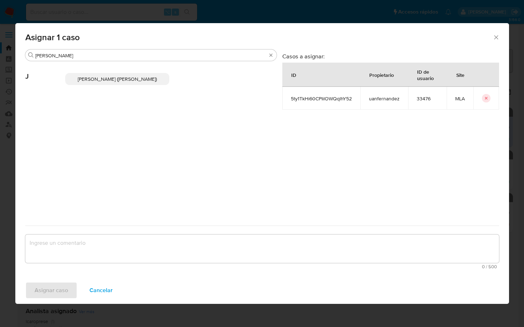
click at [117, 78] on span "Jian Greyss Marin Mieles (jimarin)" at bounding box center [117, 79] width 79 height 7
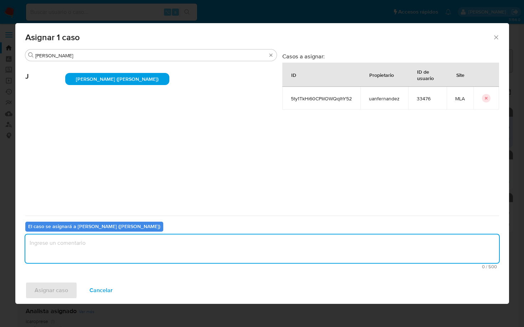
click at [133, 255] on textarea "assign-modal" at bounding box center [262, 249] width 474 height 29
type textarea "asig"
click at [61, 255] on span "Asignar caso" at bounding box center [51, 291] width 33 height 16
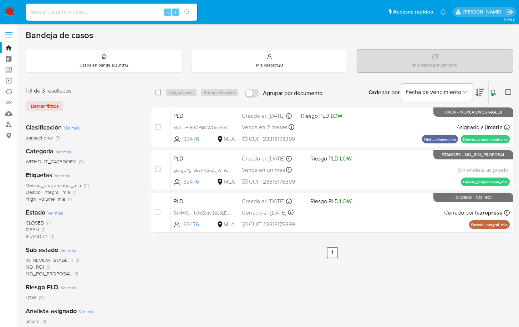
click at [159, 93] on input "checkbox" at bounding box center [158, 93] width 6 height 6
checkbox input "true"
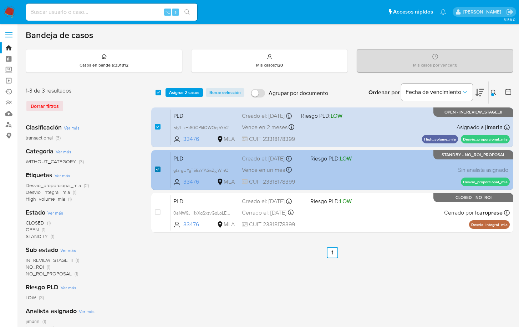
click at [157, 170] on input "checkbox" at bounding box center [158, 170] width 6 height 6
checkbox input "false"
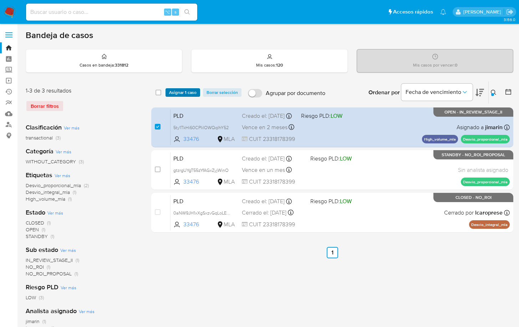
click at [184, 93] on span "Asignar 1 caso" at bounding box center [182, 92] width 27 height 7
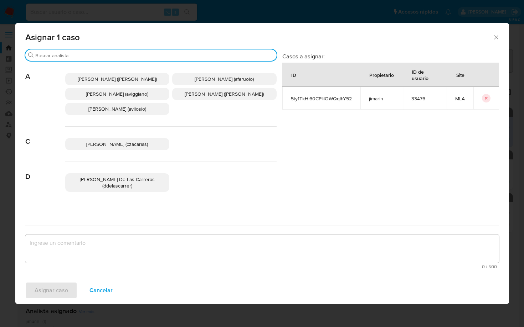
click at [128, 55] on input "Buscar" at bounding box center [154, 55] width 238 height 6
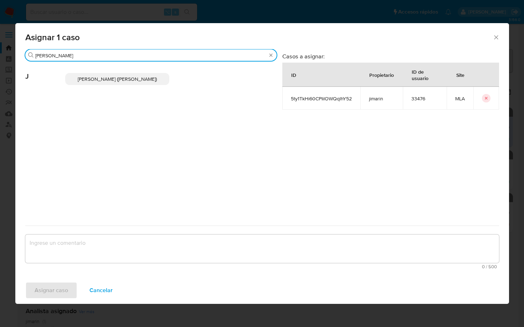
type input "jian"
click at [117, 81] on span "Jian Greyss Marin Mieles (jimarin)" at bounding box center [117, 79] width 79 height 7
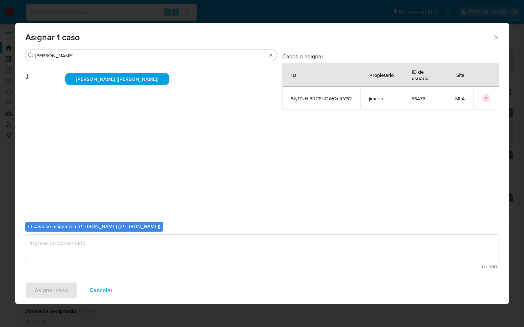
click at [66, 247] on textarea "assign-modal" at bounding box center [262, 249] width 474 height 29
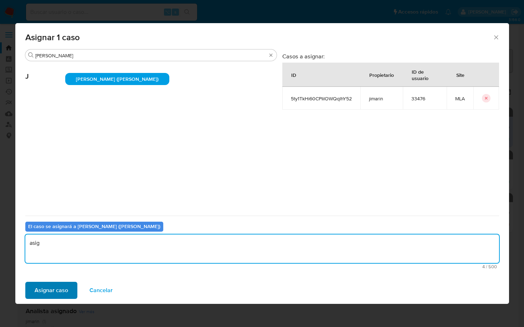
type textarea "asig"
click at [32, 255] on button "Asignar caso" at bounding box center [51, 290] width 52 height 17
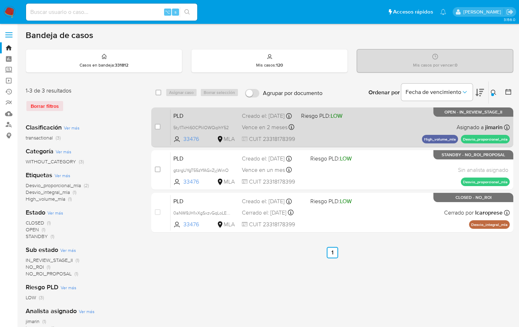
click at [384, 117] on div "PLD 5ty1TkHi60CPIilOWQqlhY52 33476 MLA Riesgo PLD: LOW Creado el: 12/08/2025 Cr…" at bounding box center [339, 127] width 339 height 36
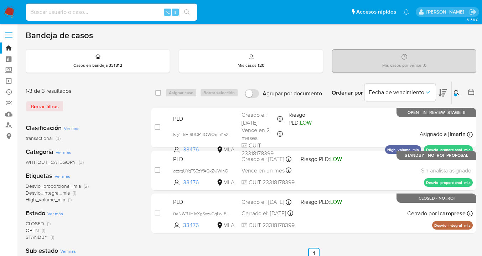
click at [456, 92] on icon at bounding box center [457, 93] width 6 height 6
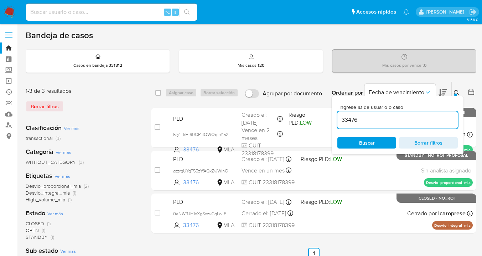
drag, startPoint x: 386, startPoint y: 141, endPoint x: 398, endPoint y: 134, distance: 14.5
click at [386, 141] on span "Buscar" at bounding box center [366, 143] width 49 height 10
click at [456, 92] on icon at bounding box center [457, 93] width 6 height 6
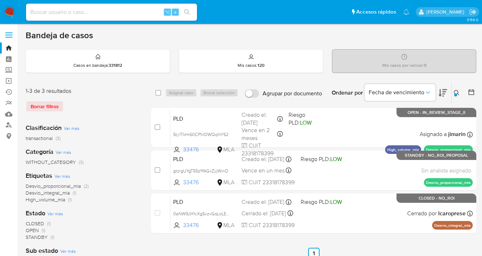
click at [456, 91] on icon at bounding box center [457, 93] width 6 height 6
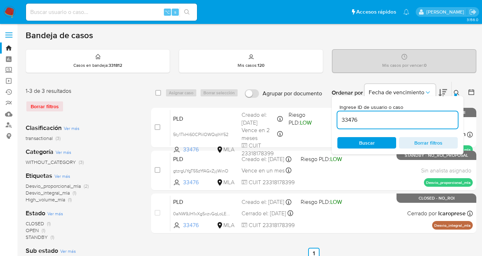
drag, startPoint x: 365, startPoint y: 120, endPoint x: 335, endPoint y: 121, distance: 29.9
click at [335, 121] on div "Ingrese ID de usuario o caso 33476 Buscar Borrar filtros" at bounding box center [398, 125] width 132 height 58
type input "2006561229"
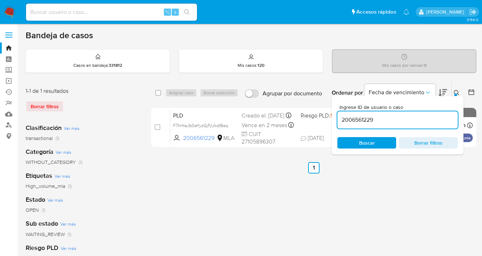
click at [455, 93] on icon at bounding box center [457, 93] width 6 height 6
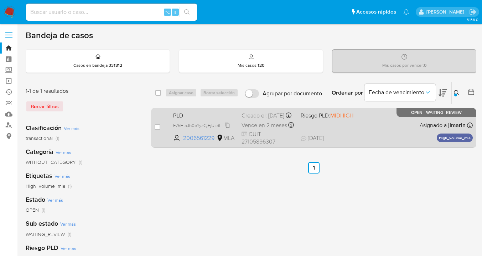
click at [227, 129] on span "F7hHIaJb0eYyzGjFjUkdlBaq" at bounding box center [200, 125] width 55 height 8
click at [362, 127] on div "PLD F7hHIaJb0eYyzGjFjUkdlBaq 2006561229 MLA Riesgo PLD: MIDHIGH Creado el: 12/0…" at bounding box center [321, 127] width 303 height 36
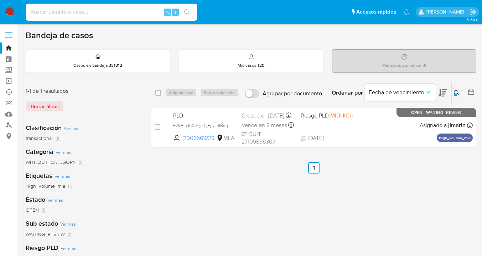
click at [458, 91] on icon at bounding box center [456, 92] width 5 height 5
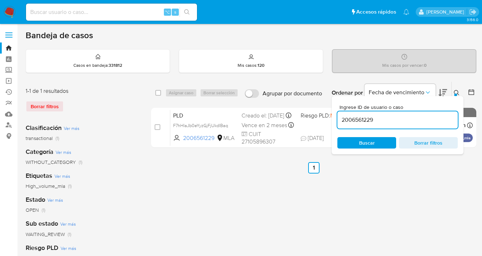
drag, startPoint x: 386, startPoint y: 140, endPoint x: 394, endPoint y: 131, distance: 11.6
click at [386, 140] on span "Buscar" at bounding box center [366, 143] width 49 height 10
click at [459, 93] on icon at bounding box center [457, 93] width 6 height 6
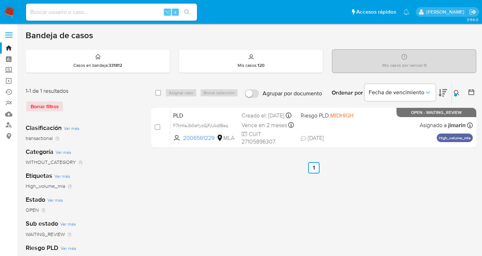
drag, startPoint x: 158, startPoint y: 93, endPoint x: 163, endPoint y: 94, distance: 5.4
click at [158, 93] on input "checkbox" at bounding box center [158, 93] width 6 height 6
checkbox input "true"
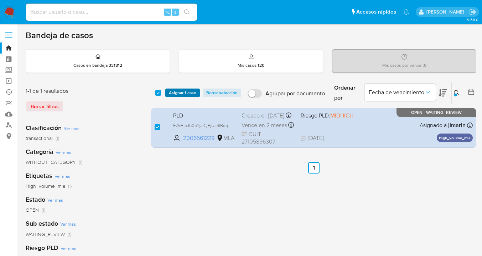
click at [166, 93] on button "Asignar 1 caso" at bounding box center [182, 92] width 35 height 9
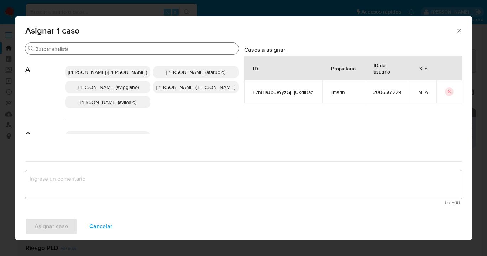
click at [114, 47] on input "Buscar" at bounding box center [135, 49] width 201 height 6
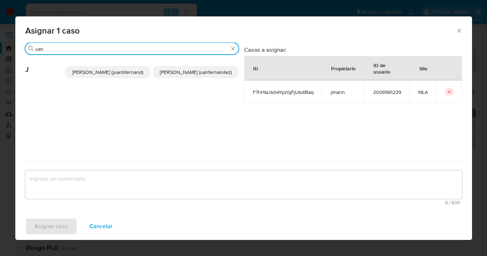
type input "uan"
click at [180, 69] on span "Juan Pablo Fernandez (uanfernandez)" at bounding box center [196, 71] width 72 height 7
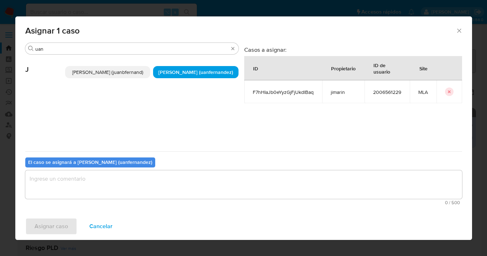
click at [166, 190] on textarea "assign-modal" at bounding box center [243, 184] width 437 height 29
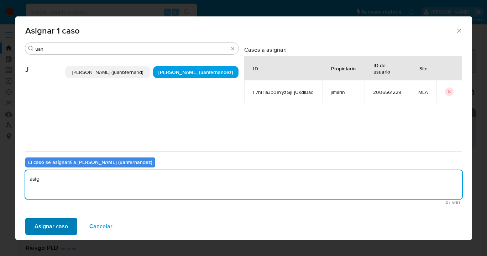
type textarea "asig"
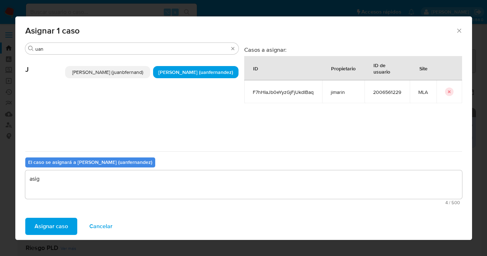
click at [70, 227] on button "Asignar caso" at bounding box center [51, 225] width 52 height 17
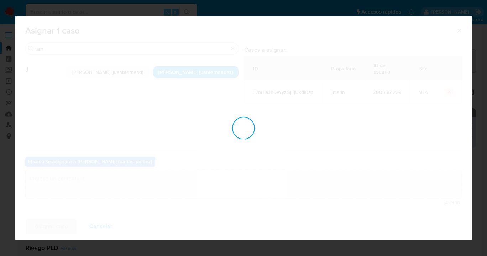
checkbox input "false"
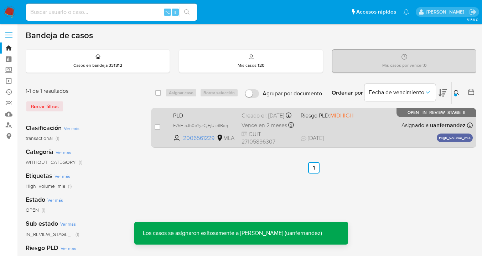
click at [371, 130] on div "PLD F7hHIaJb0eYyzGjFjUkdlBaq 2006561229 MLA Riesgo PLD: MIDHIGH Creado el: 12/0…" at bounding box center [321, 127] width 303 height 36
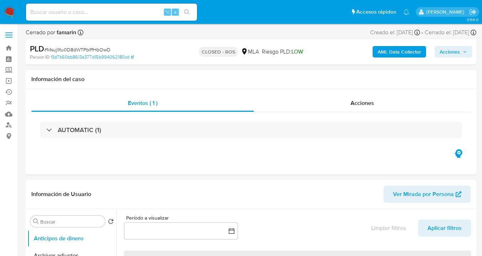
select select "10"
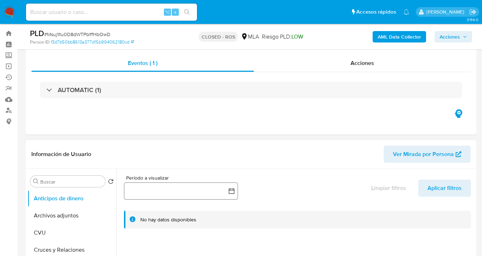
scroll to position [81, 0]
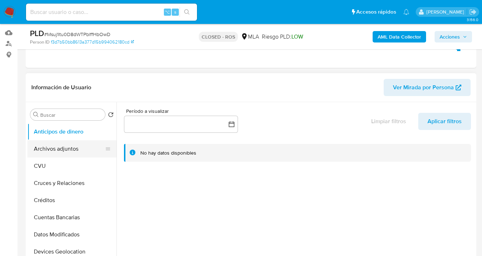
click at [76, 148] on button "Archivos adjuntos" at bounding box center [68, 148] width 83 height 17
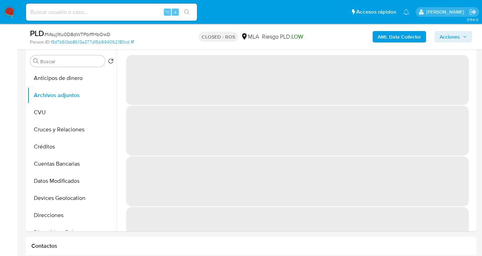
scroll to position [229, 0]
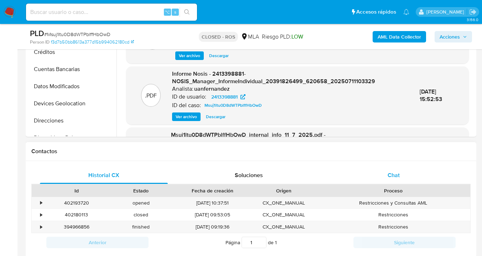
click at [422, 172] on div "Chat" at bounding box center [394, 174] width 128 height 17
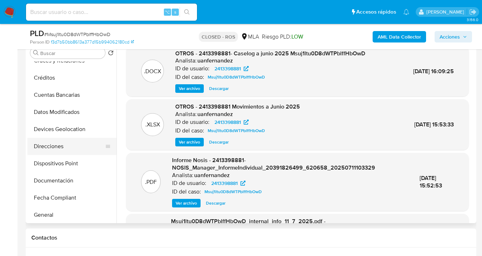
scroll to position [61, 0]
click at [75, 177] on button "Documentación" at bounding box center [68, 179] width 83 height 17
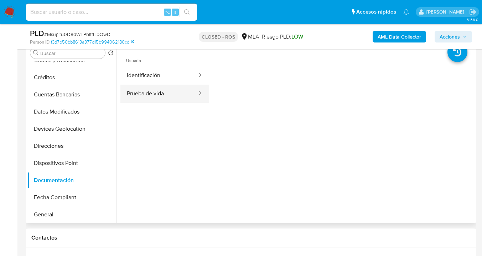
click at [158, 93] on button "Prueba de vida" at bounding box center [158, 93] width 77 height 18
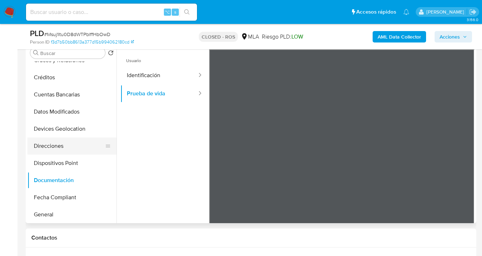
click at [72, 142] on button "Direcciones" at bounding box center [68, 145] width 83 height 17
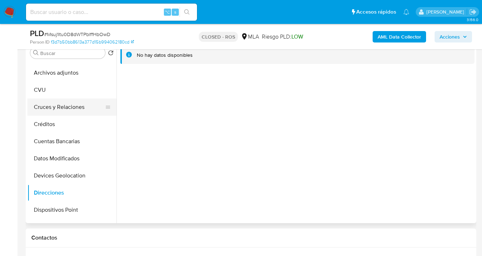
scroll to position [0, 0]
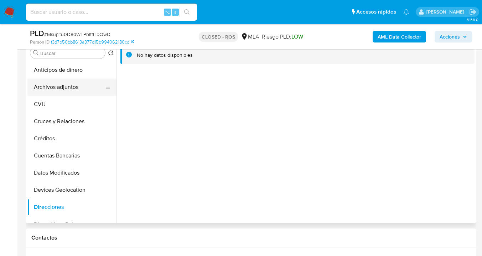
click at [77, 89] on button "Archivos adjuntos" at bounding box center [68, 86] width 83 height 17
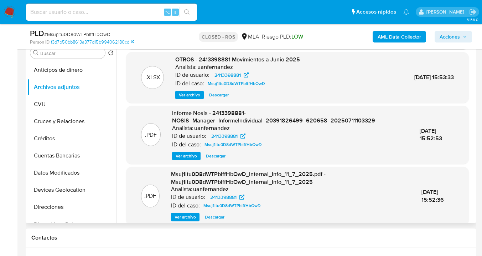
scroll to position [75, 0]
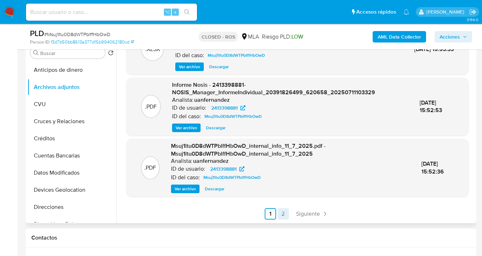
click at [281, 216] on link "2" at bounding box center [283, 213] width 11 height 11
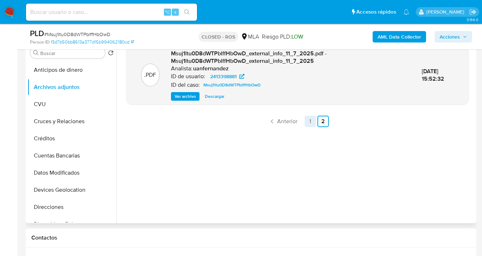
click at [308, 123] on link "1" at bounding box center [310, 120] width 11 height 11
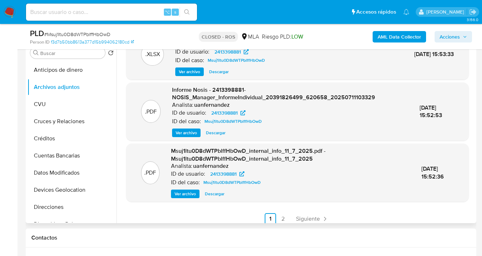
scroll to position [11, 0]
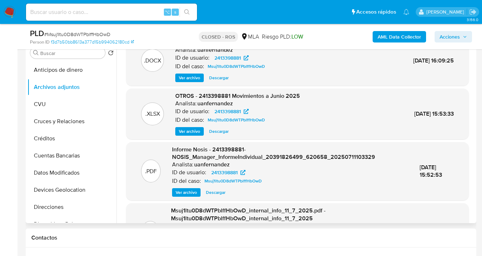
click at [189, 191] on span "Ver archivo" at bounding box center [186, 192] width 21 height 7
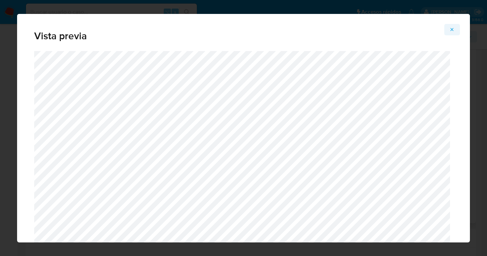
click at [450, 30] on icon "Attachment preview" at bounding box center [453, 30] width 6 height 6
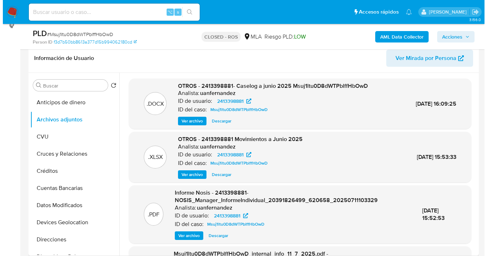
scroll to position [81, 0]
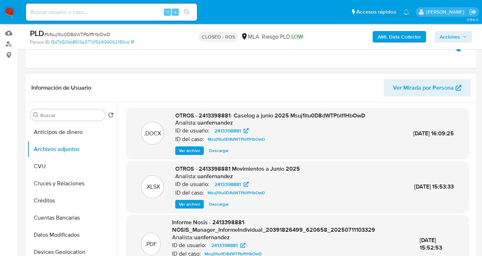
click at [190, 151] on span "Ver archivo" at bounding box center [189, 150] width 21 height 7
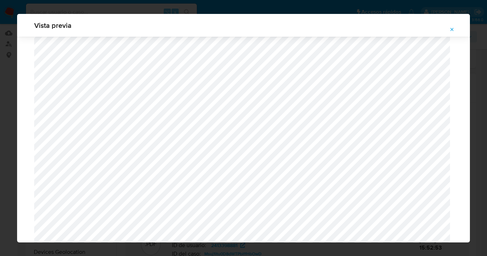
scroll to position [388, 0]
click at [453, 30] on icon "Attachment preview" at bounding box center [452, 29] width 3 height 3
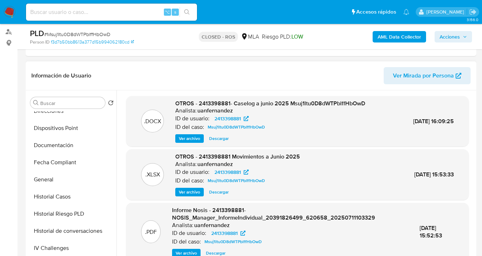
scroll to position [147, 0]
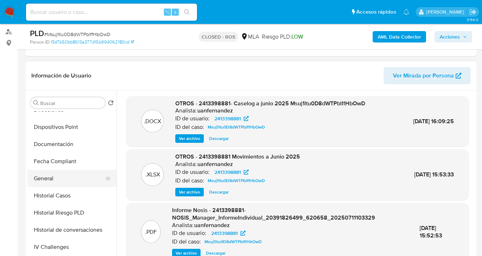
click at [64, 181] on button "General" at bounding box center [68, 178] width 83 height 17
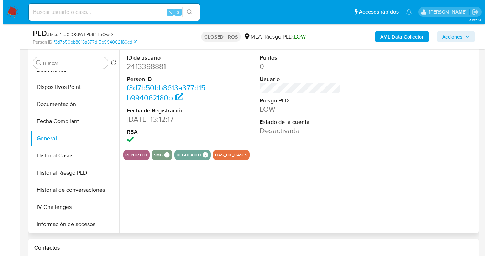
scroll to position [159, 0]
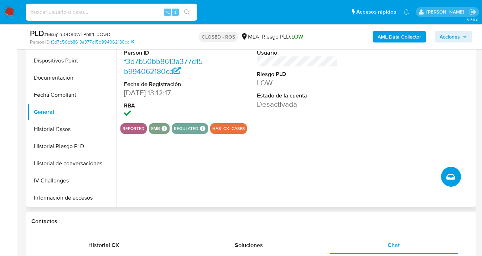
click at [452, 176] on icon "Crear caso manual" at bounding box center [451, 177] width 9 height 6
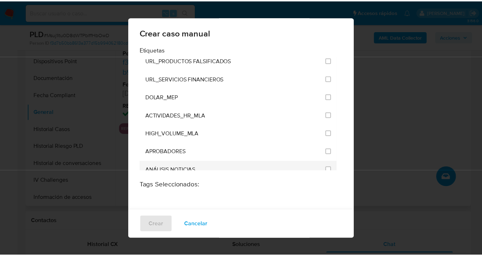
scroll to position [1384, 0]
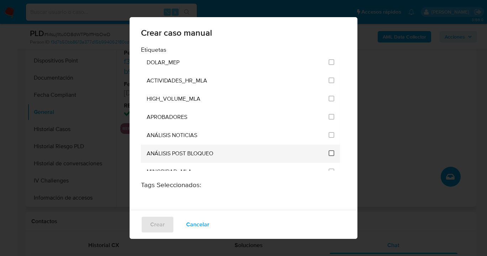
click at [329, 150] on input "3249" at bounding box center [332, 153] width 6 height 6
checkbox input "true"
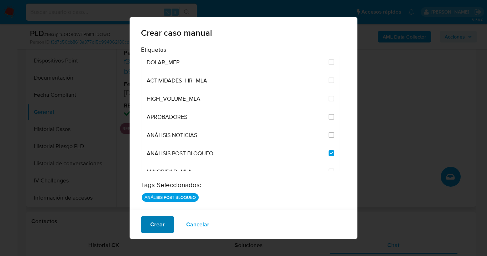
click at [163, 224] on span "Crear" at bounding box center [157, 224] width 15 height 16
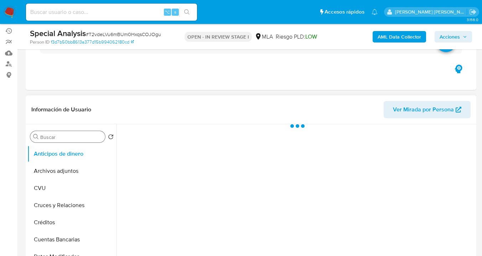
select select "10"
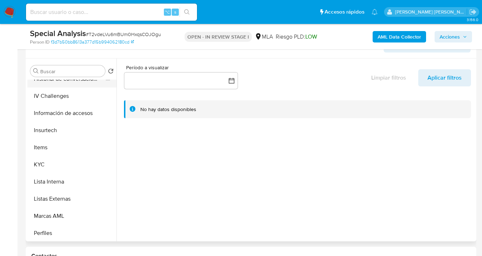
scroll to position [294, 0]
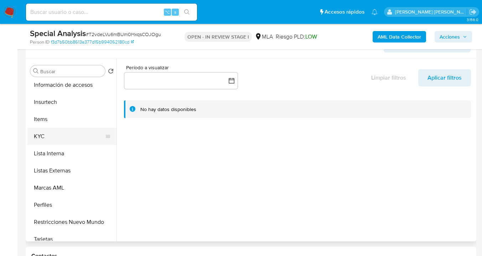
click at [70, 140] on button "KYC" at bounding box center [68, 136] width 83 height 17
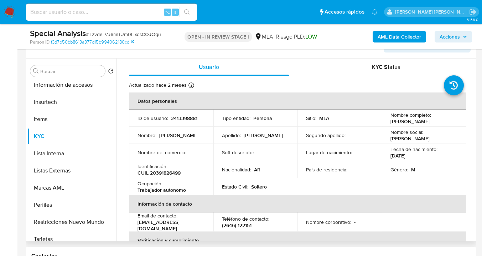
scroll to position [129, 0]
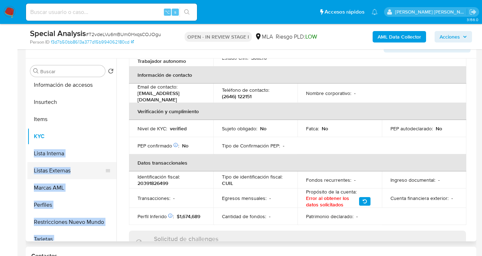
drag, startPoint x: 116, startPoint y: 189, endPoint x: 108, endPoint y: 167, distance: 23.9
click at [110, 160] on div "Buscar Volver al orden por defecto Anticipos de dinero Archivos adjuntos CVU Cr…" at bounding box center [250, 149] width 447 height 182
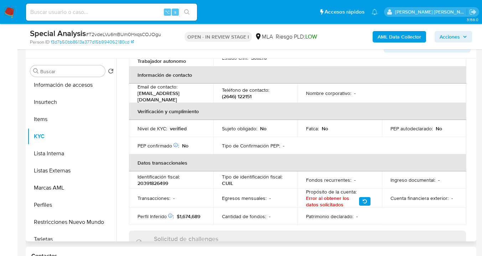
click at [218, 52] on div "Información de Usuario Ver Mirada por Persona" at bounding box center [251, 44] width 451 height 29
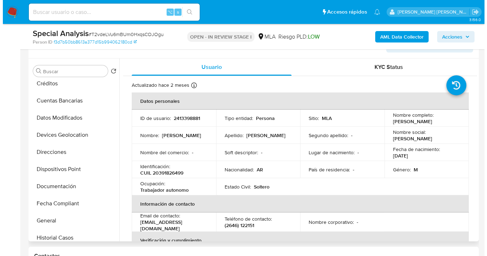
scroll to position [0, 0]
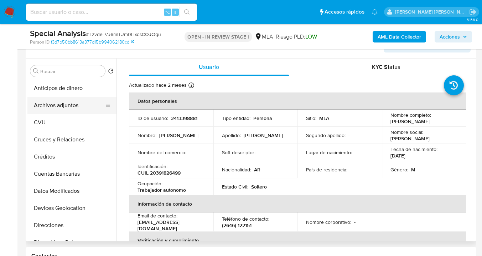
drag, startPoint x: 76, startPoint y: 107, endPoint x: 101, endPoint y: 109, distance: 25.7
click at [76, 107] on button "Archivos adjuntos" at bounding box center [68, 105] width 83 height 17
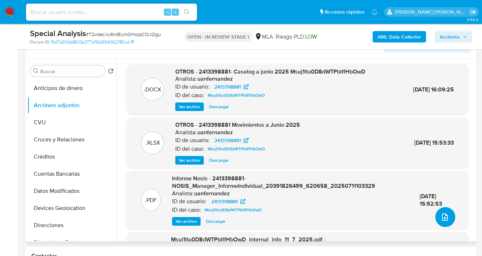
click at [446, 218] on button "upload-file" at bounding box center [445, 217] width 20 height 20
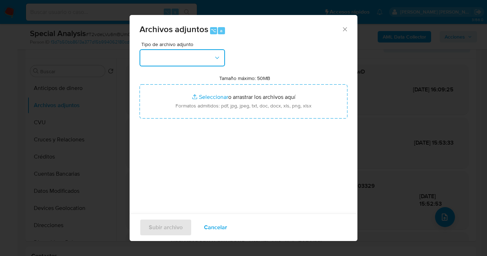
click at [217, 57] on icon "button" at bounding box center [217, 57] width 7 height 7
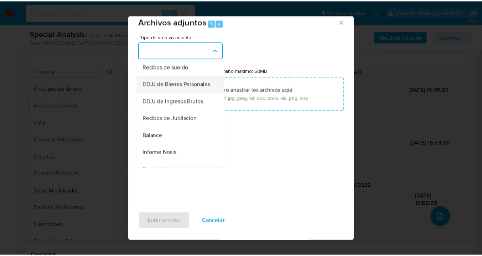
scroll to position [190, 0]
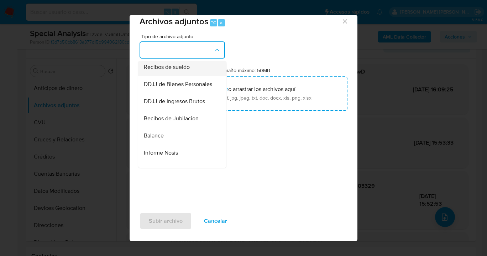
click at [183, 71] on span "Recibos de sueldo" at bounding box center [167, 66] width 46 height 7
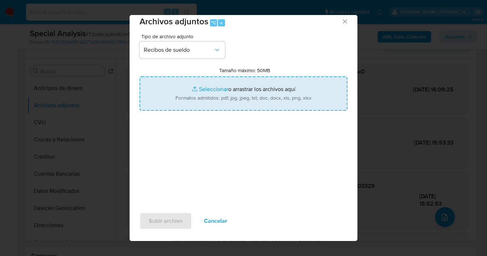
click at [235, 91] on input "Tamaño máximo: 50MB Seleccionar archivos" at bounding box center [244, 93] width 208 height 34
type input "C:\fakepath\Sueldo 1ra [PERSON_NAME] 2025.pdf"
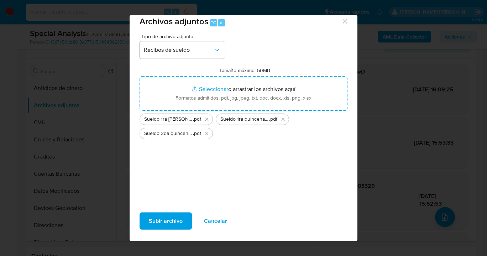
click at [166, 218] on span "Subir archivo" at bounding box center [166, 221] width 34 height 16
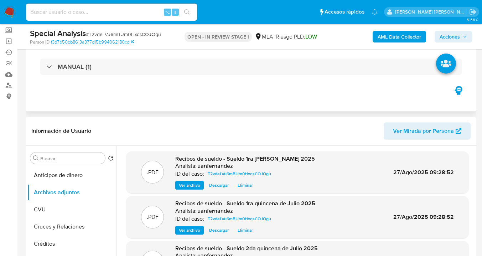
scroll to position [0, 0]
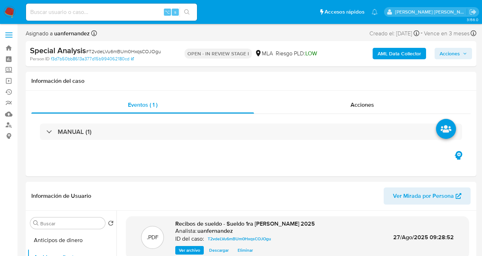
drag, startPoint x: 450, startPoint y: 57, endPoint x: 445, endPoint y: 58, distance: 4.8
click at [450, 57] on span "Acciones" at bounding box center [450, 53] width 20 height 11
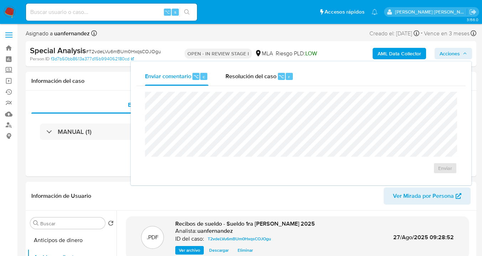
click at [261, 78] on span "Resolución del caso" at bounding box center [251, 76] width 51 height 8
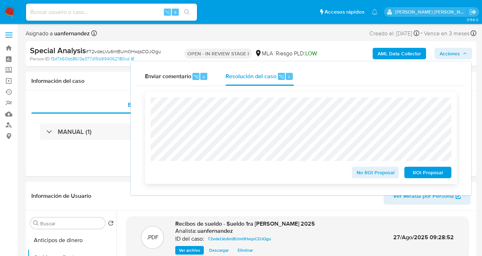
click at [383, 174] on span "No ROI Proposal" at bounding box center [375, 172] width 37 height 10
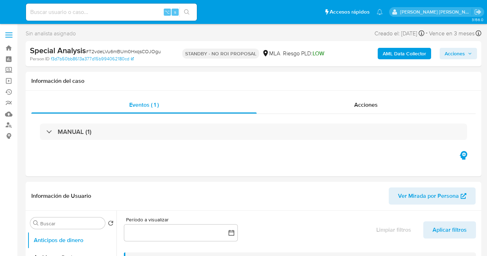
select select "10"
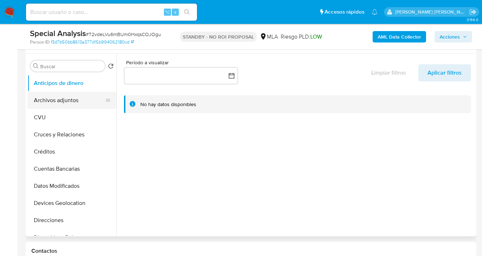
scroll to position [123, 0]
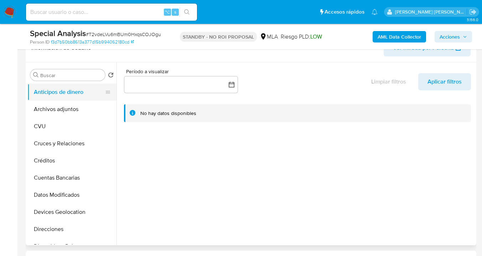
click at [97, 94] on button "Anticipos de dinero" at bounding box center [68, 91] width 83 height 17
click at [95, 102] on button "Archivos adjuntos" at bounding box center [68, 108] width 83 height 17
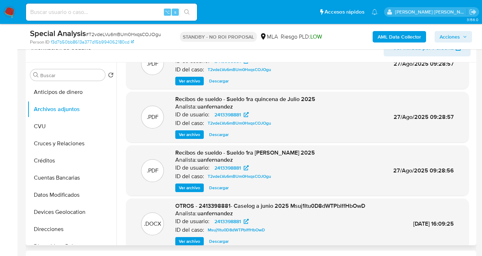
scroll to position [60, 0]
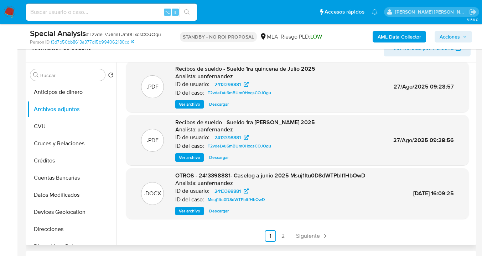
click at [191, 211] on span "Ver archivo" at bounding box center [189, 210] width 21 height 7
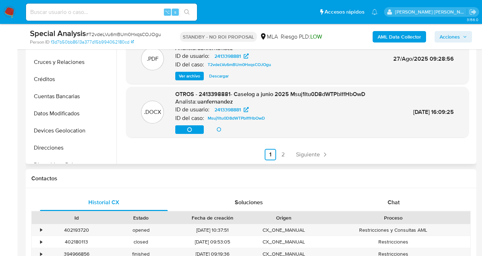
click at [214, 130] on div "Ver archivo Ver archivo Descargar" at bounding box center [270, 129] width 190 height 9
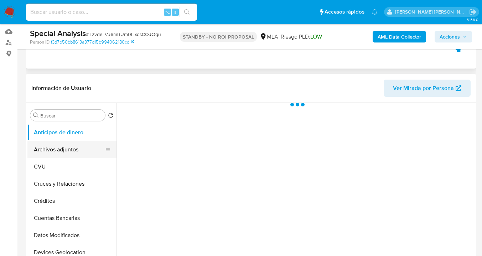
click at [72, 150] on button "Archivos adjuntos" at bounding box center [68, 149] width 83 height 17
select select "10"
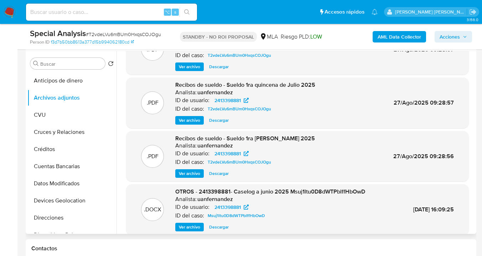
scroll to position [60, 0]
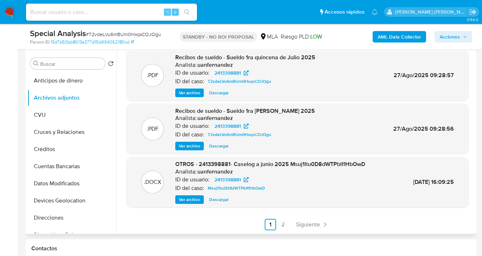
click at [187, 200] on span "Ver archivo" at bounding box center [189, 199] width 21 height 7
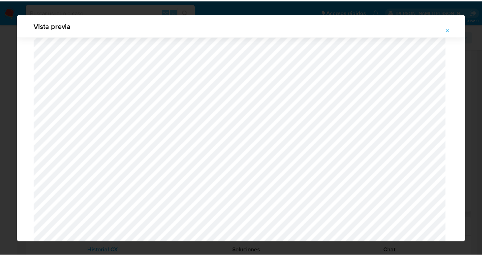
scroll to position [0, 0]
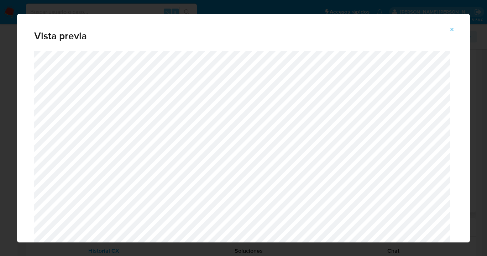
click at [451, 30] on icon "Attachment preview" at bounding box center [452, 29] width 3 height 3
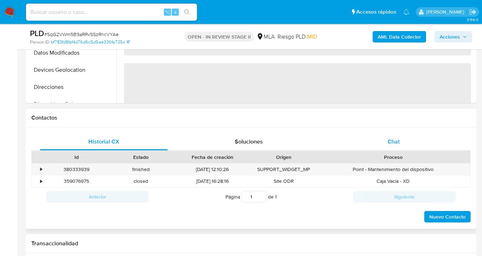
drag, startPoint x: 392, startPoint y: 143, endPoint x: 388, endPoint y: 136, distance: 8.0
click at [392, 143] on span "Chat" at bounding box center [394, 141] width 12 height 8
select select "10"
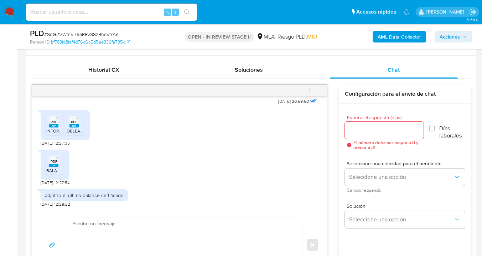
scroll to position [519, 0]
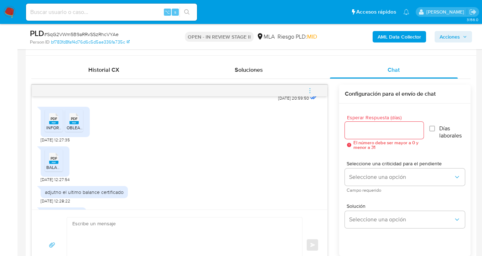
click at [52, 121] on span "PDF" at bounding box center [54, 118] width 7 height 5
click at [76, 124] on rect at bounding box center [73, 122] width 9 height 3
click at [57, 160] on span "PDF" at bounding box center [54, 158] width 7 height 5
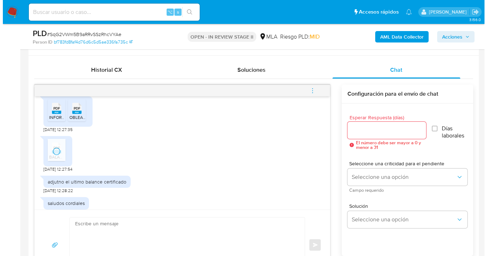
scroll to position [528, 0]
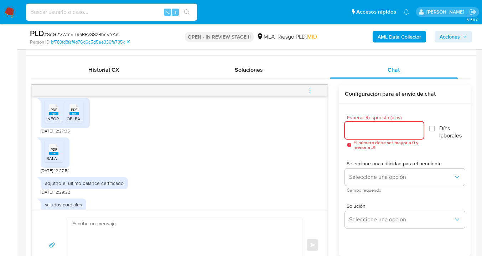
click at [355, 131] on input "Esperar Respuesta (días)" at bounding box center [384, 129] width 79 height 9
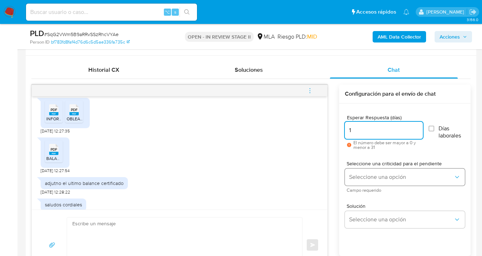
type input "1"
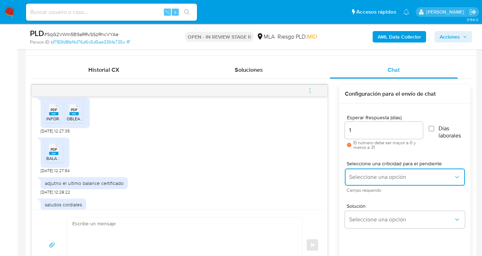
click at [376, 175] on span "Seleccione una opción" at bounding box center [401, 176] width 104 height 7
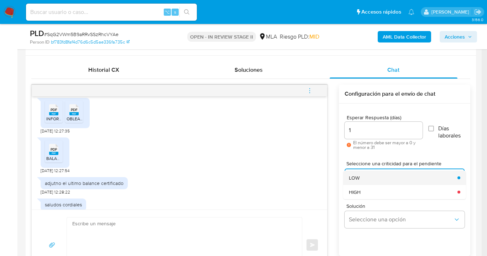
click at [373, 175] on div "LOW" at bounding box center [401, 177] width 104 height 14
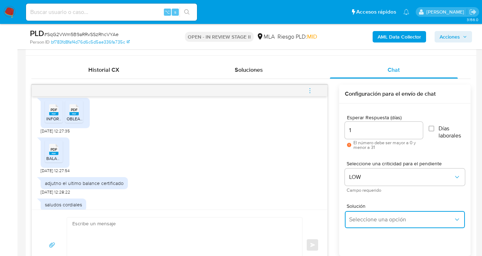
click at [371, 218] on span "Seleccione una opción" at bounding box center [401, 219] width 104 height 7
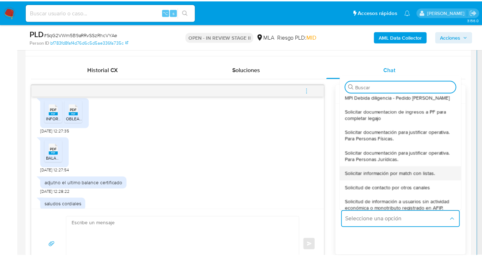
scroll to position [76, 0]
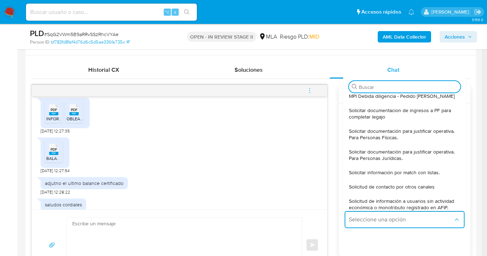
click at [385, 153] on span "Solicitar documentación para justificar operativa. Para Personas Jurídicas." at bounding box center [402, 154] width 107 height 13
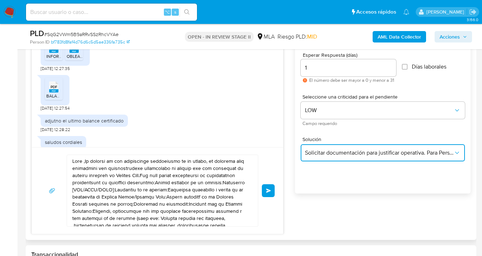
scroll to position [404, 0]
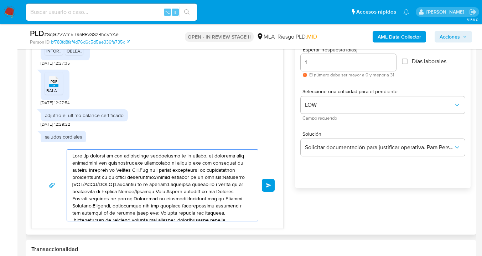
drag, startPoint x: 197, startPoint y: 206, endPoint x: 60, endPoint y: 140, distance: 151.7
click at [57, 138] on div "Hola, Esperamos que te encuentres muy bien. Te consultamos si tuviste oportunid…" at bounding box center [157, 123] width 252 height 212
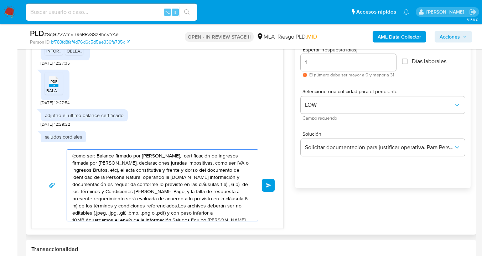
drag, startPoint x: 41, startPoint y: 137, endPoint x: 37, endPoint y: 140, distance: 5.8
type textarea "visto en la cláusula 6 m) de los términos y condiciones referenciados.Los archi…"
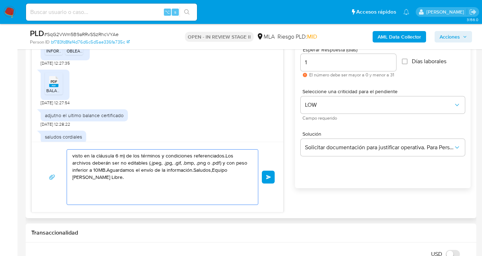
drag, startPoint x: 169, startPoint y: 188, endPoint x: 53, endPoint y: 144, distance: 123.4
click at [53, 144] on div "visto en la cláusula 6 m) de los términos y condiciones referenciados.Los archi…" at bounding box center [158, 176] width 252 height 70
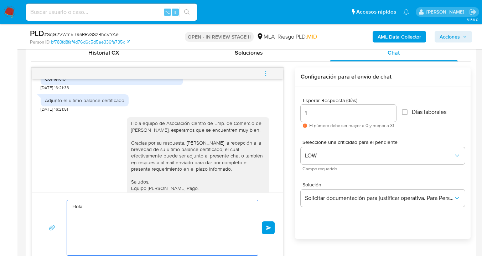
scroll to position [385, 0]
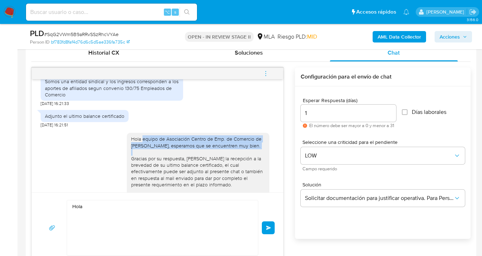
drag, startPoint x: 151, startPoint y: 148, endPoint x: 259, endPoint y: 152, distance: 108.4
click at [259, 152] on div "Hola equipo de Asociación Centro de Emp. de Comercio de [PERSON_NAME], esperamo…" at bounding box center [198, 170] width 134 height 71
copy div "equipo de Asociación Centro de Emp. de Comercio de Lomas de Zamora, esperamos q…"
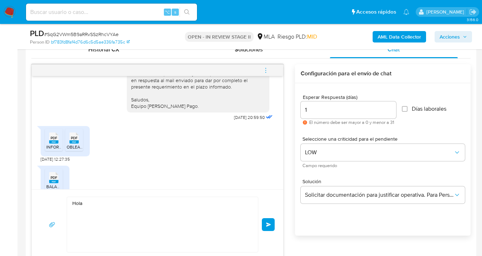
scroll to position [362, 0]
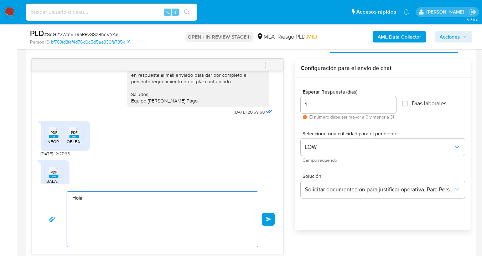
click at [97, 204] on textarea "Hola" at bounding box center [160, 218] width 177 height 55
paste textarea "equipo de Asociación Centro de Emp. de Comercio de Lomas de Zamora, esperamos q…"
paste textarea "Confirmamos la recepción de la documentación y en base a la misma damos por com…"
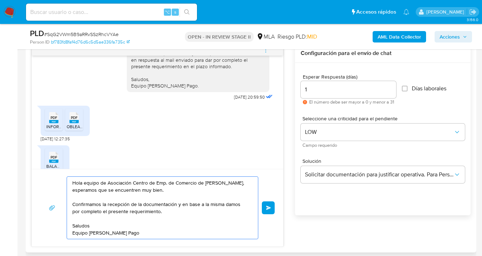
scroll to position [377, 0]
type textarea "Hola equipo de Asociación Centro de Emp. de Comercio de [PERSON_NAME], esperamo…"
click at [268, 207] on span "Enviar" at bounding box center [268, 207] width 5 height 4
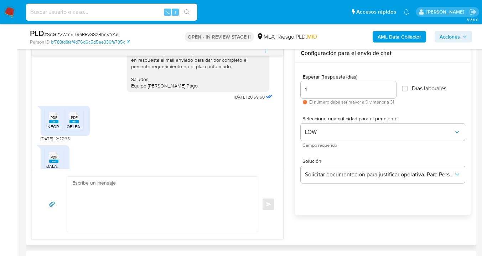
scroll to position [617, 0]
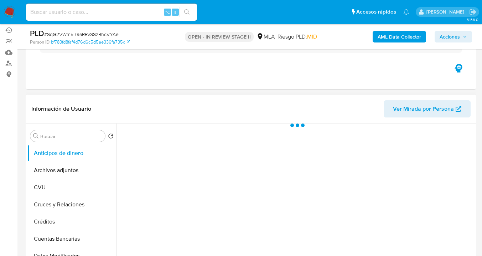
scroll to position [64, 0]
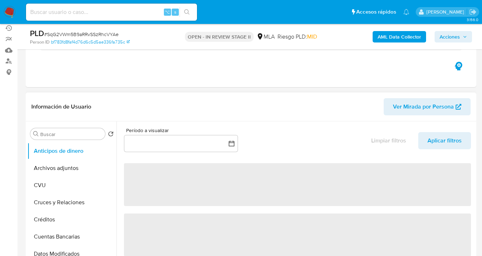
select select "10"
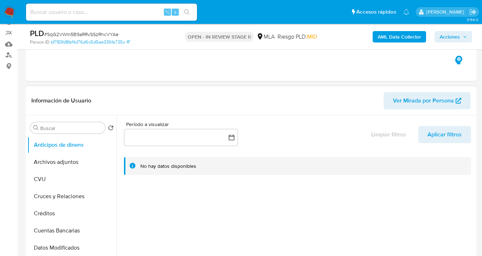
scroll to position [214, 0]
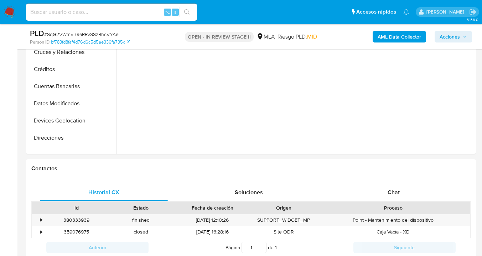
drag, startPoint x: 401, startPoint y: 189, endPoint x: 390, endPoint y: 155, distance: 35.9
click at [401, 189] on div "Chat" at bounding box center [394, 192] width 128 height 17
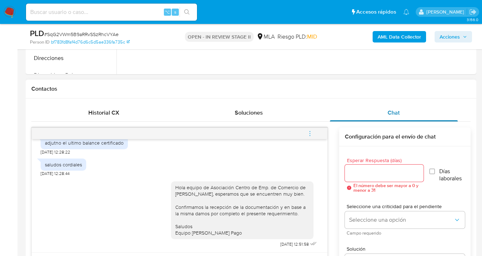
scroll to position [298, 0]
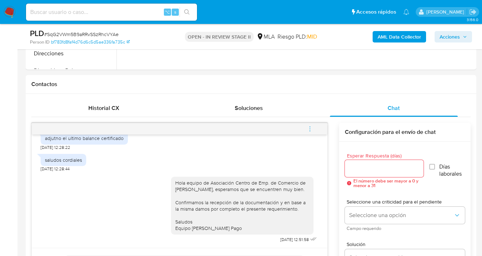
click at [309, 129] on icon "menu-action" at bounding box center [310, 128] width 6 height 6
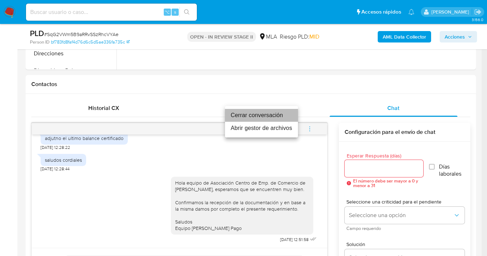
click at [267, 118] on li "Cerrar conversación" at bounding box center [261, 115] width 73 height 13
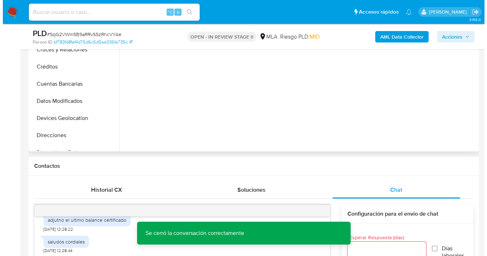
scroll to position [155, 0]
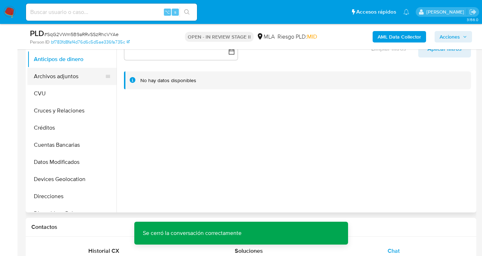
click at [78, 80] on button "Archivos adjuntos" at bounding box center [68, 76] width 83 height 17
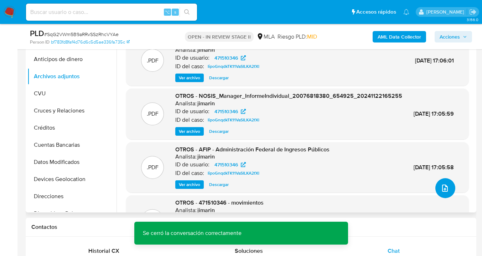
click at [449, 186] on button "upload-file" at bounding box center [445, 188] width 20 height 20
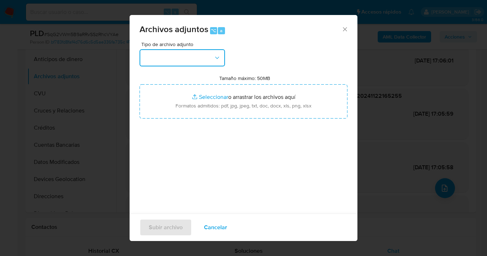
drag, startPoint x: 217, startPoint y: 53, endPoint x: 214, endPoint y: 57, distance: 5.1
click at [217, 53] on button "button" at bounding box center [183, 57] width 86 height 17
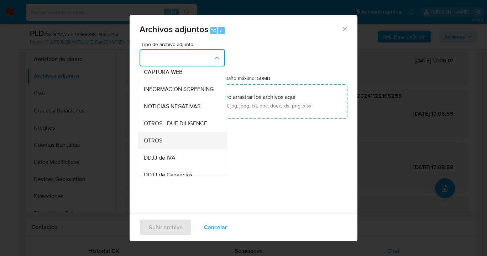
scroll to position [81, 0]
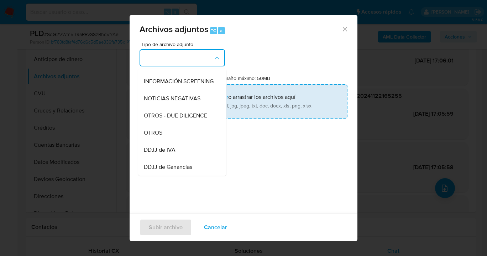
drag, startPoint x: 189, startPoint y: 134, endPoint x: 217, endPoint y: 117, distance: 33.4
click at [189, 134] on div "OTROS" at bounding box center [180, 132] width 73 height 17
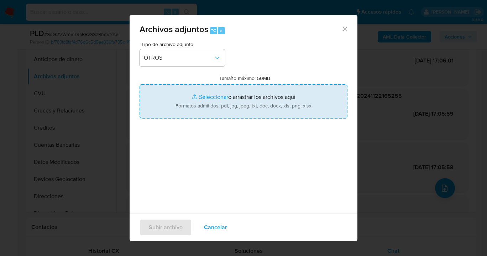
click at [237, 110] on input "Tamaño máximo: 50MB Seleccionar archivos" at bounding box center [244, 101] width 208 height 34
type input "C:\fakepath\Estado Contable Nro 78 de marzo 2024 a feb 2025.pdf"
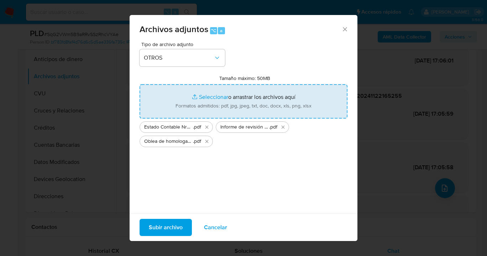
click at [173, 228] on span "Subir archivo" at bounding box center [166, 227] width 34 height 16
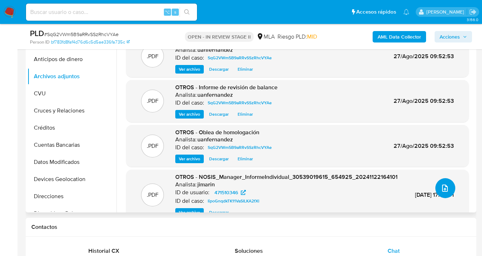
click at [443, 191] on icon "upload-file" at bounding box center [445, 188] width 9 height 9
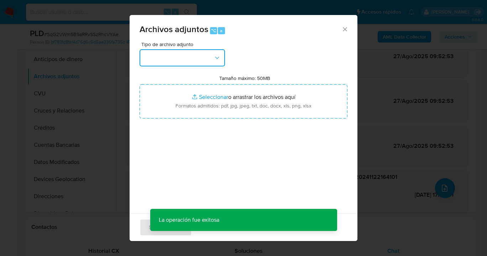
drag, startPoint x: 216, startPoint y: 53, endPoint x: 210, endPoint y: 61, distance: 10.3
click at [216, 53] on button "button" at bounding box center [183, 57] width 86 height 17
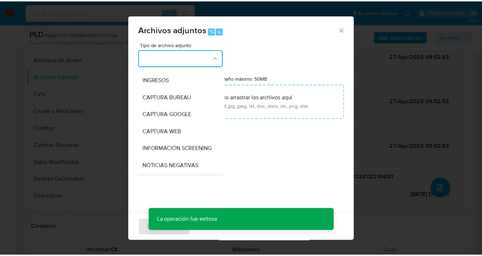
scroll to position [84, 0]
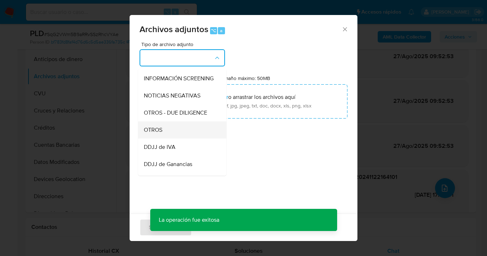
click at [178, 135] on div "OTROS" at bounding box center [180, 129] width 73 height 17
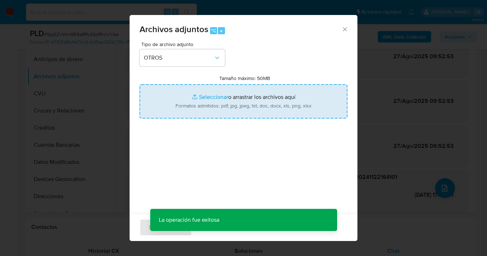
click at [234, 109] on input "Tamaño máximo: 50MB Seleccionar archivos" at bounding box center [244, 101] width 208 height 34
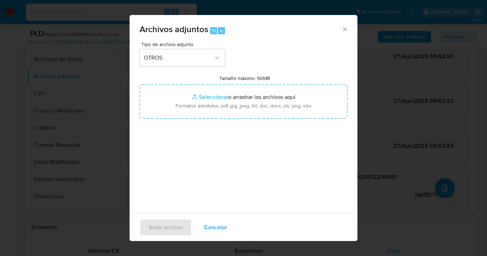
type input "C:\fakepath\471510346 anañisis no roi Caselog SqG2VWm5B9aRRvSSzRhcVYAe_2025_08…"
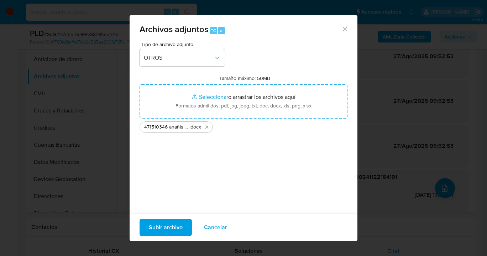
click at [146, 234] on button "Subir archivo" at bounding box center [166, 226] width 52 height 17
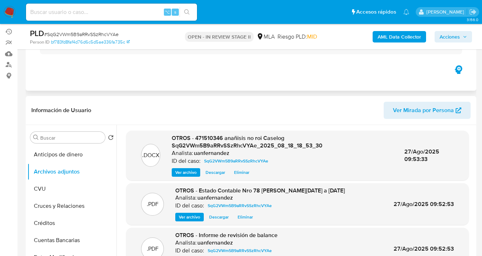
scroll to position [0, 0]
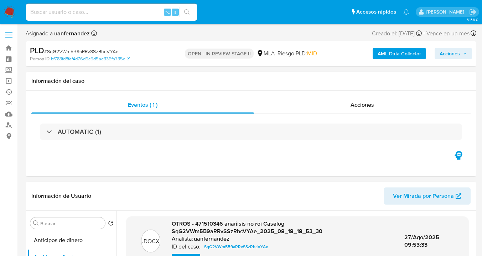
click at [453, 56] on span "Acciones" at bounding box center [450, 53] width 20 height 11
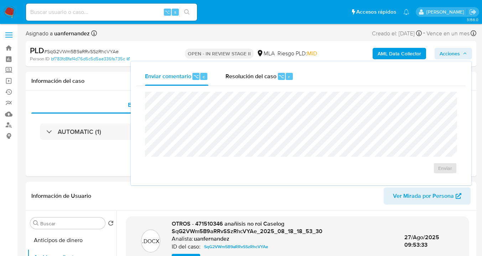
drag, startPoint x: 254, startPoint y: 81, endPoint x: 251, endPoint y: 86, distance: 5.6
click at [254, 81] on div "Resolución del caso ⌥ r" at bounding box center [260, 76] width 68 height 19
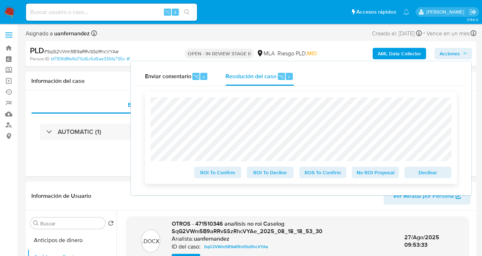
click at [381, 174] on span "No ROI Proposal" at bounding box center [375, 172] width 37 height 10
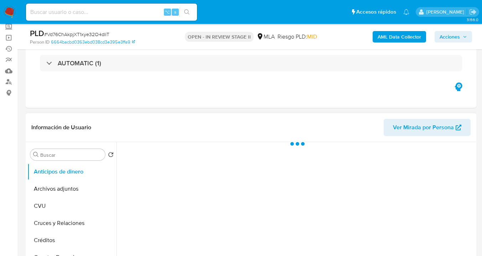
scroll to position [134, 0]
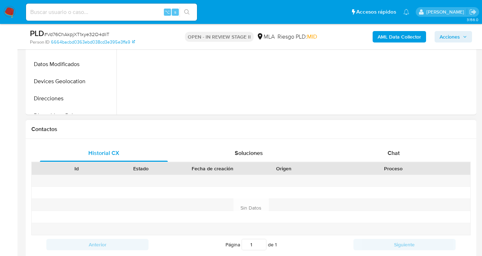
select select "10"
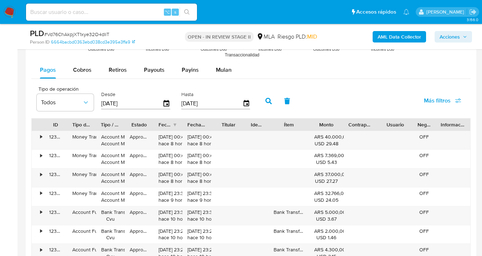
scroll to position [698, 0]
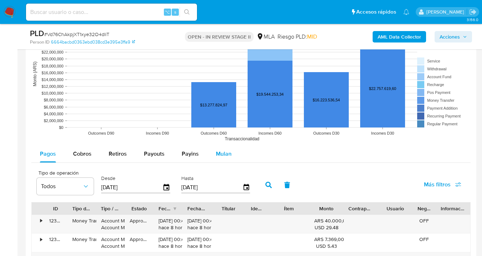
click at [223, 154] on span "Mulan" at bounding box center [224, 153] width 16 height 8
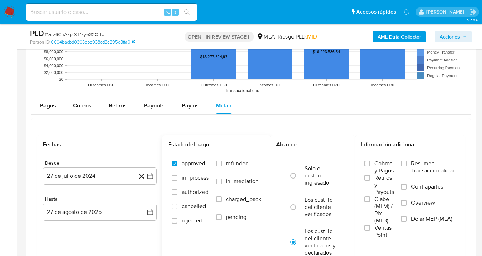
scroll to position [773, 0]
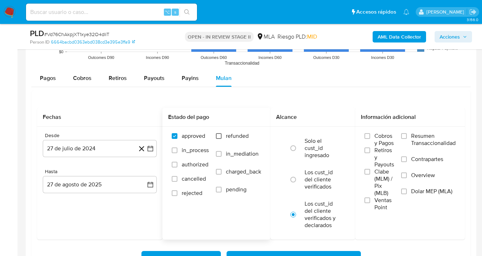
click at [216, 137] on span at bounding box center [219, 136] width 6 height 6
click at [216, 137] on input "refunded" at bounding box center [219, 136] width 6 height 6
checkbox input "true"
click at [402, 190] on input "Dolar MEP (MLA)" at bounding box center [404, 191] width 6 height 6
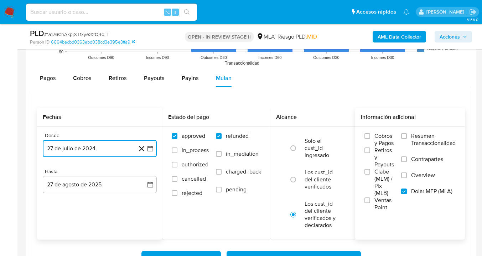
click at [118, 148] on button "27 de julio de 2024" at bounding box center [100, 148] width 114 height 17
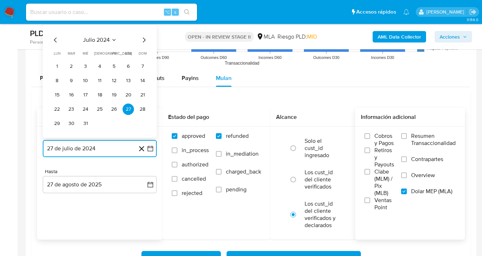
click at [147, 40] on icon "Mes siguiente" at bounding box center [144, 40] width 9 height 9
click at [145, 40] on icon "Mes siguiente" at bounding box center [144, 39] width 3 height 5
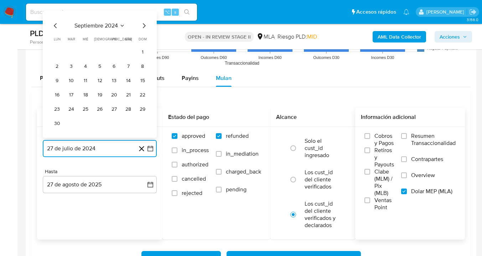
click at [144, 24] on icon "Mes siguiente" at bounding box center [144, 25] width 3 height 5
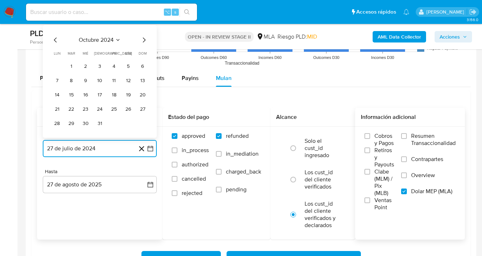
click at [143, 37] on icon "Mes siguiente" at bounding box center [144, 40] width 9 height 9
click at [143, 41] on icon "Mes siguiente" at bounding box center [144, 40] width 9 height 9
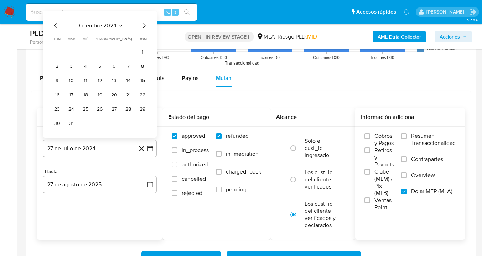
click at [145, 30] on div "diciembre 2024 diciembre 2024 lun lunes mar martes mié miércoles jue jueves vie…" at bounding box center [99, 75] width 97 height 108
click at [145, 28] on icon "Mes siguiente" at bounding box center [144, 25] width 9 height 9
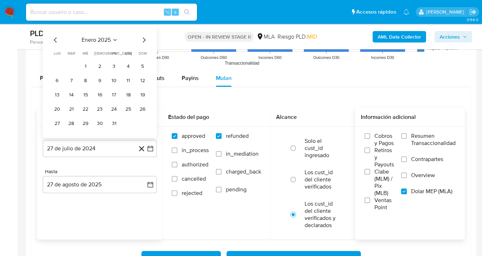
click at [146, 39] on icon "Mes siguiente" at bounding box center [144, 40] width 9 height 9
click at [145, 39] on icon "Mes siguiente" at bounding box center [144, 40] width 9 height 9
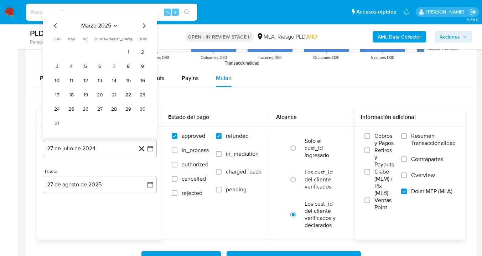
click at [143, 27] on icon "Mes siguiente" at bounding box center [144, 25] width 9 height 9
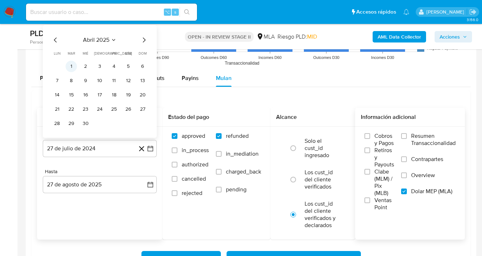
click at [74, 65] on button "1" at bounding box center [71, 66] width 11 height 11
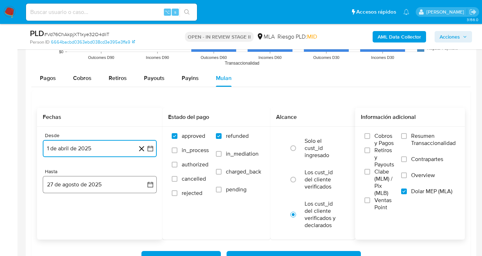
click at [93, 185] on button "27 de agosto de 2025" at bounding box center [100, 184] width 114 height 17
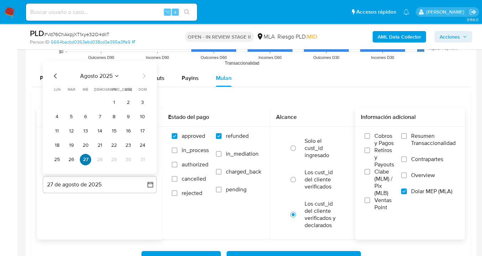
click at [84, 159] on button "27" at bounding box center [85, 159] width 11 height 11
click at [83, 159] on button "27" at bounding box center [85, 159] width 11 height 11
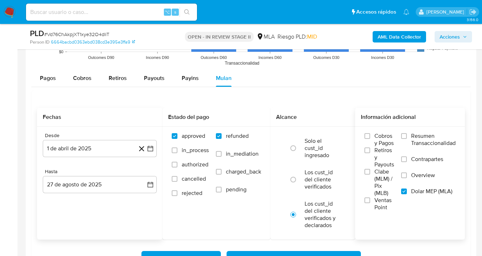
click at [145, 215] on div "Fechas Desde 1 de abril de 2025 1-04-2025 Hasta 27 de agosto de 2025 27-08-2025" at bounding box center [99, 173] width 125 height 131
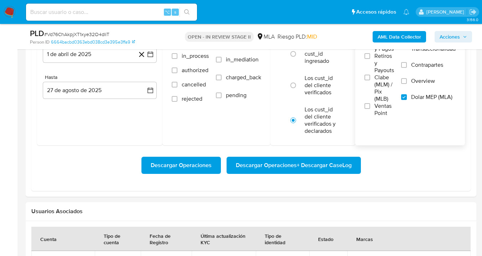
scroll to position [915, 0]
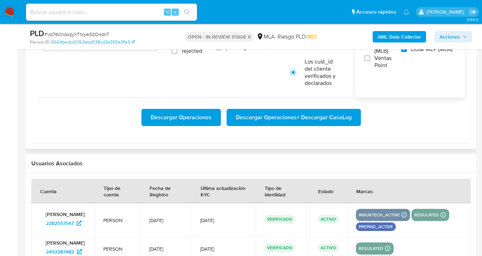
click at [301, 125] on span "Descargar Operaciones + Descargar CaseLog" at bounding box center [294, 117] width 116 height 16
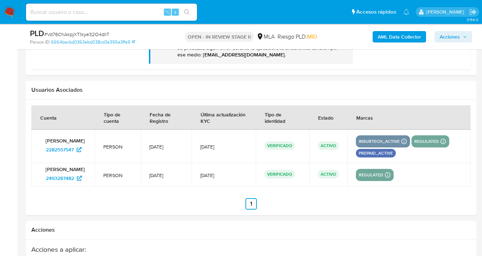
scroll to position [1063, 0]
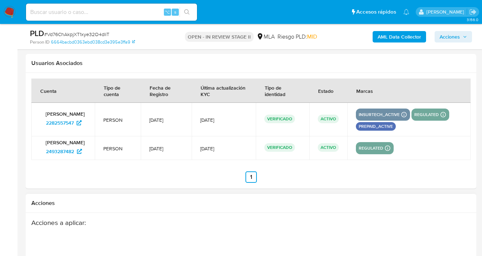
click at [413, 212] on div "Acciones" at bounding box center [251, 203] width 451 height 19
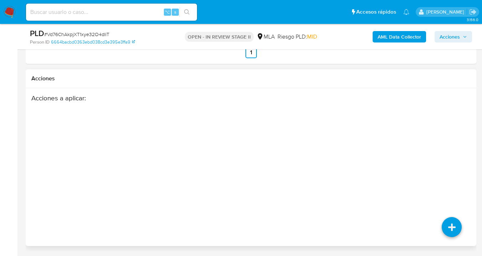
scroll to position [941, 0]
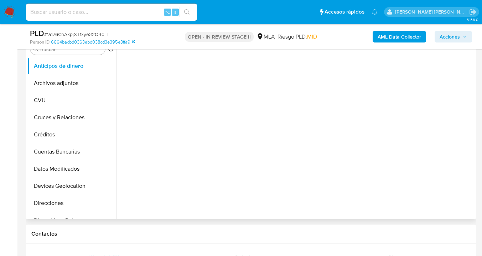
scroll to position [292, 0]
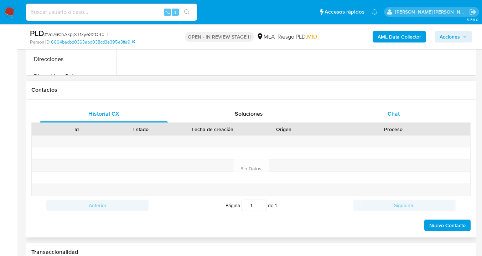
drag, startPoint x: 397, startPoint y: 114, endPoint x: 358, endPoint y: 112, distance: 38.6
click at [397, 114] on span "Chat" at bounding box center [394, 113] width 12 height 8
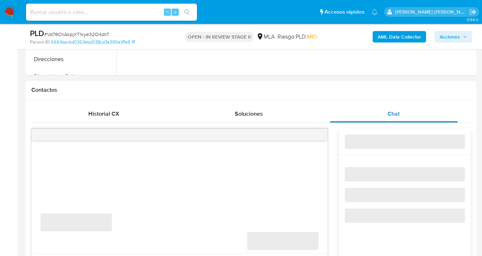
select select "10"
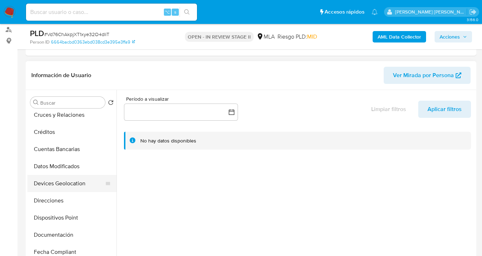
scroll to position [59, 0]
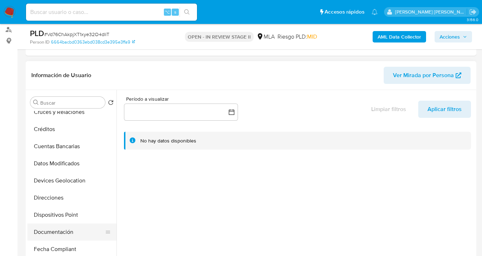
click at [69, 234] on button "Documentación" at bounding box center [68, 231] width 83 height 17
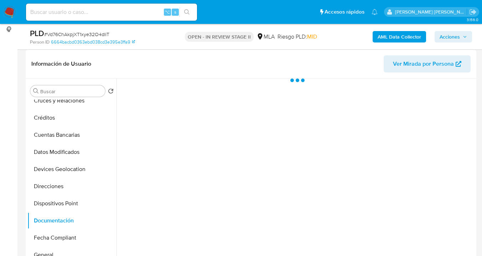
scroll to position [107, 0]
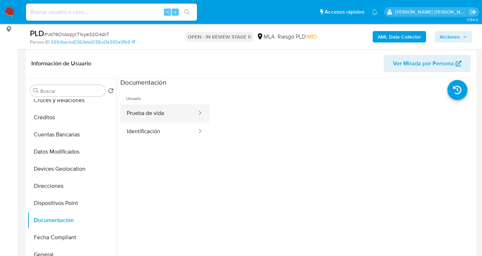
click at [177, 114] on button "Prueba de vida" at bounding box center [158, 113] width 77 height 18
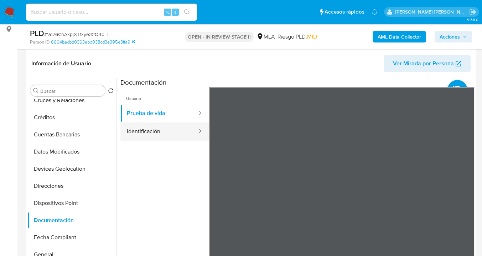
click at [151, 133] on button "Identificación" at bounding box center [158, 131] width 77 height 18
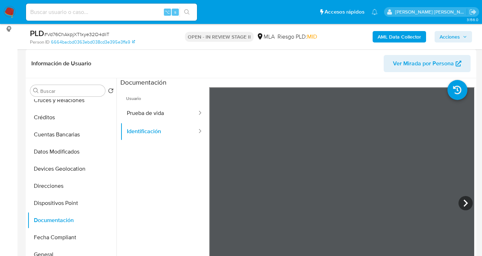
drag, startPoint x: 69, startPoint y: 187, endPoint x: 129, endPoint y: 171, distance: 62.0
click at [69, 187] on button "Direcciones" at bounding box center [71, 185] width 89 height 17
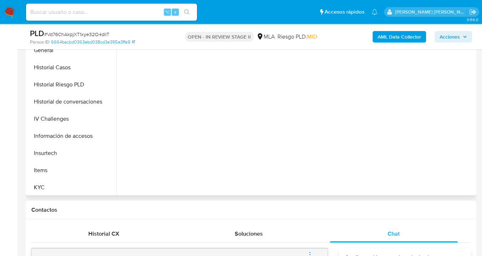
scroll to position [201, 0]
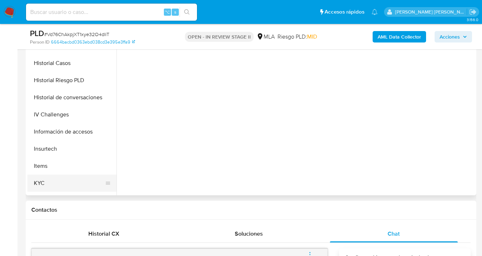
drag, startPoint x: 71, startPoint y: 182, endPoint x: 82, endPoint y: 176, distance: 12.7
click at [71, 182] on button "KYC" at bounding box center [68, 182] width 83 height 17
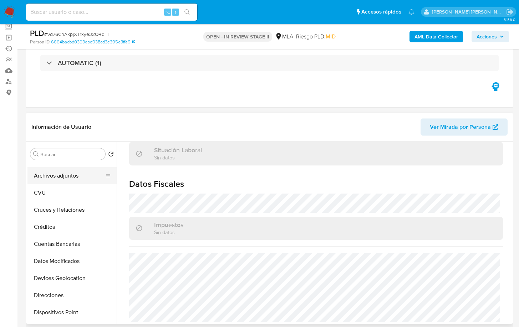
scroll to position [0, 0]
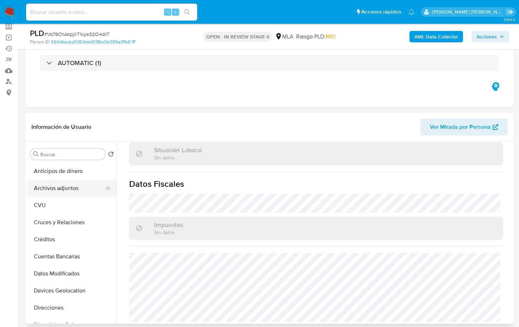
click at [83, 191] on button "Archivos adjuntos" at bounding box center [68, 188] width 83 height 17
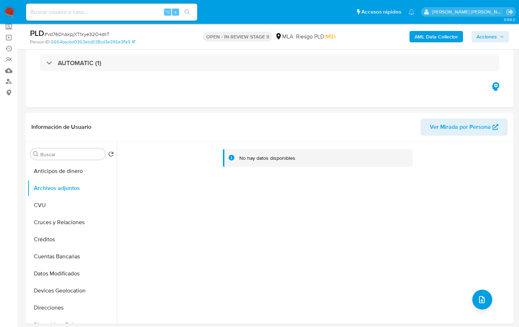
click at [438, 40] on b "AML Data Collector" at bounding box center [435, 36] width 43 height 11
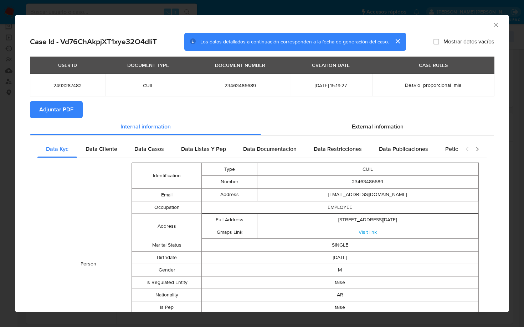
click at [64, 112] on span "Adjuntar PDF" at bounding box center [56, 110] width 34 height 16
click at [487, 25] on icon "Cerrar ventana" at bounding box center [496, 25] width 4 height 4
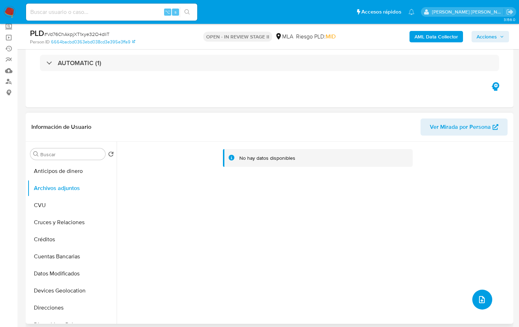
click at [472, 255] on button "upload-file" at bounding box center [482, 300] width 20 height 20
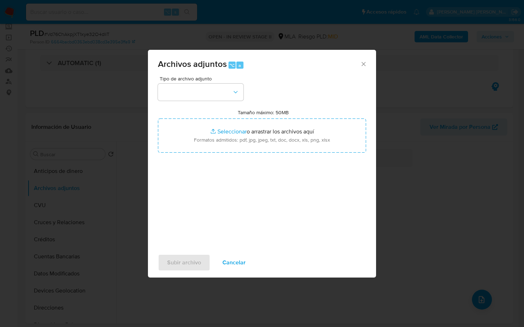
click at [228, 102] on div "Tipo de archivo adjunto Tamaño máximo: 50MB Seleccionar archivos Seleccionar o …" at bounding box center [262, 160] width 208 height 168
click at [227, 89] on button "button" at bounding box center [201, 92] width 86 height 17
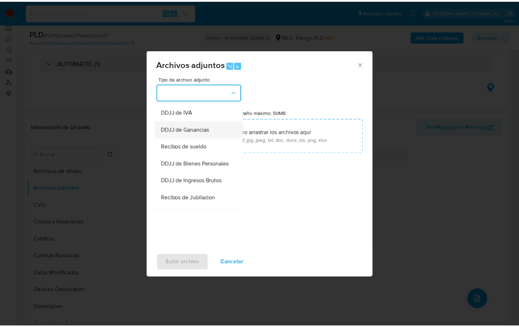
scroll to position [220, 0]
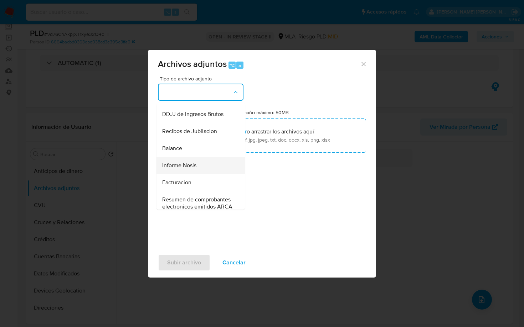
click at [198, 174] on div "Informe Nosis" at bounding box center [198, 165] width 73 height 17
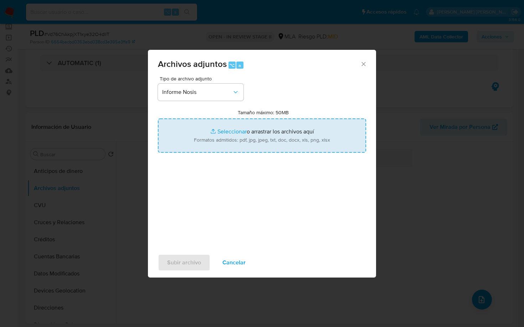
click at [285, 133] on input "Tamaño máximo: 50MB Seleccionar archivos" at bounding box center [262, 136] width 208 height 34
type input "C:\fakepath\2493287482-NOSIS_Manager_InformeIndividual_23463486689_620658_20250…"
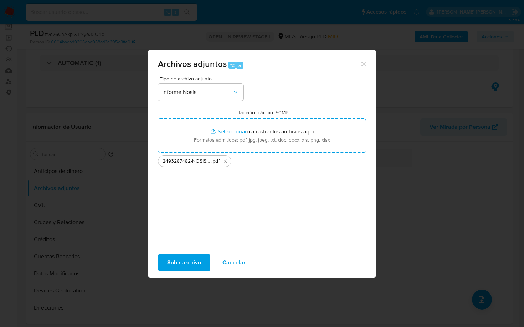
drag, startPoint x: 285, startPoint y: 133, endPoint x: 182, endPoint y: 266, distance: 167.9
click at [182, 255] on span "Subir archivo" at bounding box center [184, 263] width 34 height 16
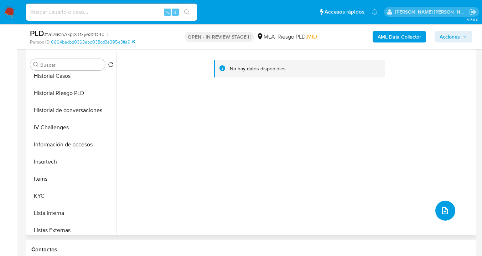
scroll to position [276, 0]
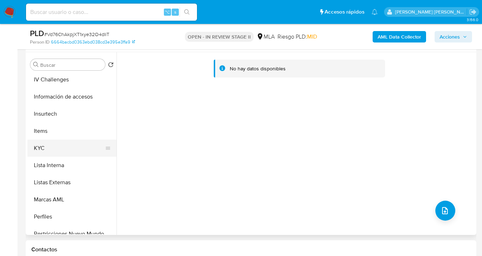
click at [80, 151] on button "KYC" at bounding box center [68, 147] width 83 height 17
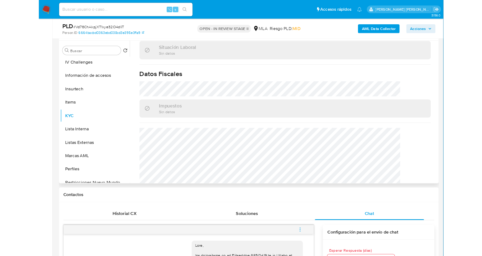
scroll to position [403, 0]
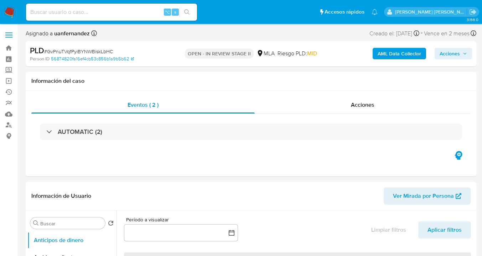
select select "10"
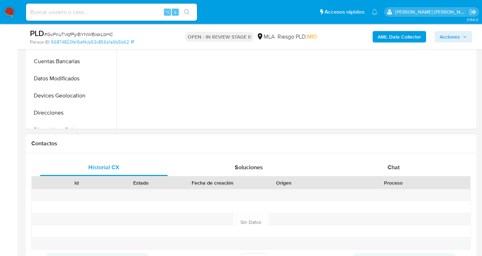
scroll to position [288, 0]
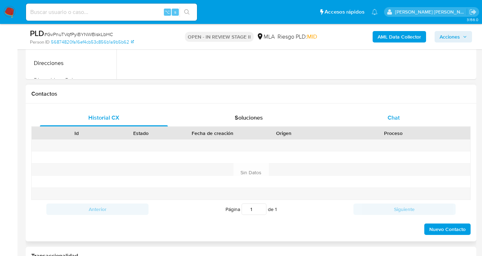
click at [398, 113] on span "Chat" at bounding box center [394, 117] width 12 height 8
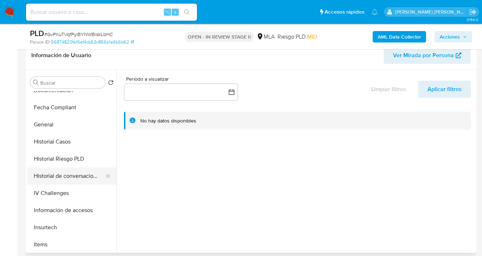
scroll to position [138, 0]
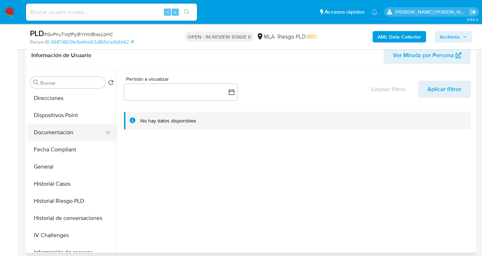
click at [75, 132] on button "Documentación" at bounding box center [68, 132] width 83 height 17
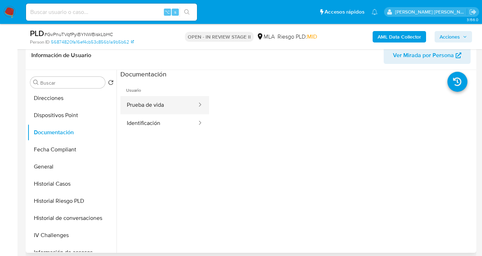
click at [171, 109] on button "Prueba de vida" at bounding box center [158, 105] width 77 height 18
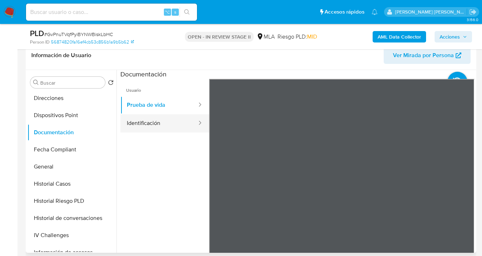
click at [153, 123] on button "Identificación" at bounding box center [158, 123] width 77 height 18
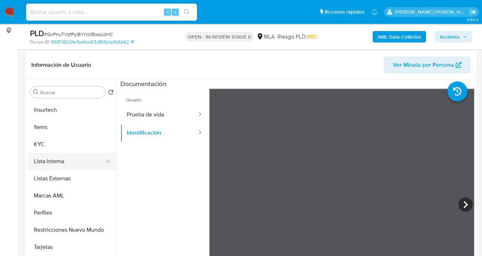
scroll to position [335, 0]
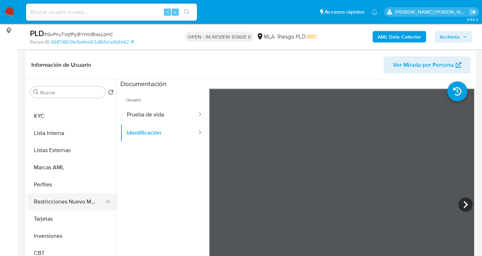
click at [73, 196] on button "Restricciones Nuevo Mundo" at bounding box center [68, 201] width 83 height 17
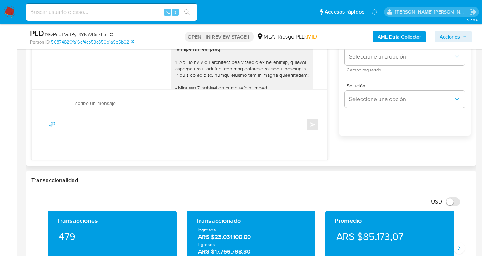
scroll to position [599, 0]
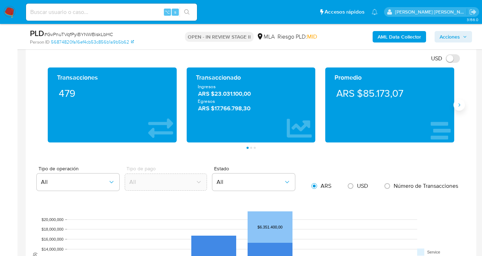
click at [458, 107] on icon "Siguiente" at bounding box center [459, 105] width 6 height 6
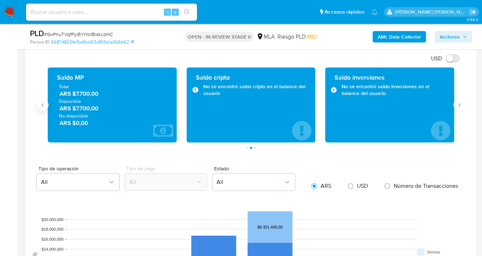
click at [43, 106] on icon "Anterior" at bounding box center [43, 105] width 6 height 6
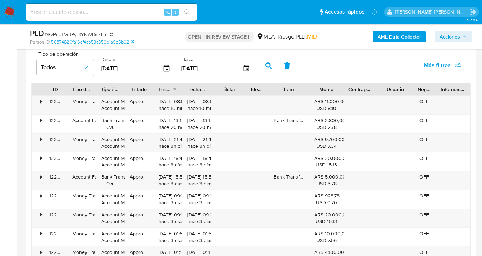
scroll to position [880, 0]
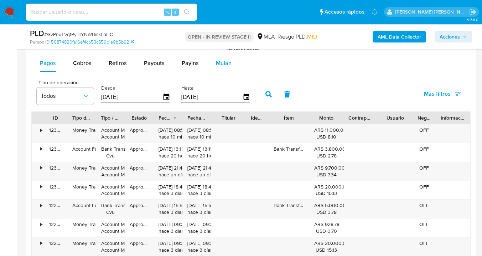
click at [222, 64] on span "Mulan" at bounding box center [224, 63] width 16 height 8
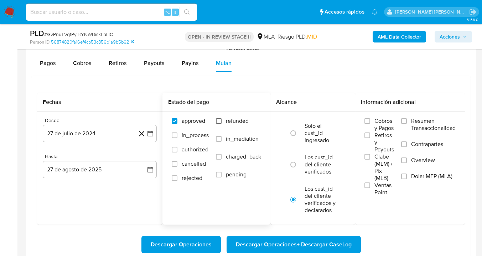
click at [219, 120] on input "refunded" at bounding box center [219, 121] width 6 height 6
checkbox input "true"
click at [402, 174] on input "Dolar MEP (MLA)" at bounding box center [404, 176] width 6 height 6
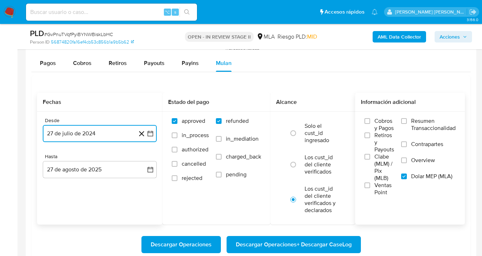
click at [127, 130] on button "27 de julio de 2024" at bounding box center [100, 133] width 114 height 17
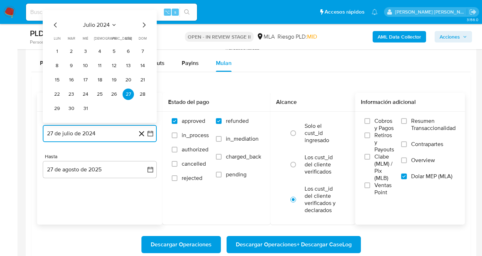
click at [141, 28] on icon "Mes siguiente" at bounding box center [144, 25] width 9 height 9
click at [142, 29] on icon "Mes siguiente" at bounding box center [144, 25] width 9 height 9
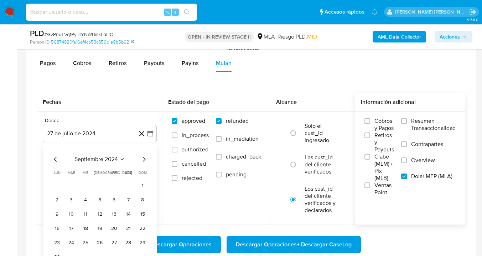
click at [143, 28] on div "PLD # GvPnuTVqfPyiBYNWBiskLbHC Person ID 56874820fa16ef4cb53c856b1a9b5b62 OPEN …" at bounding box center [251, 36] width 451 height 25
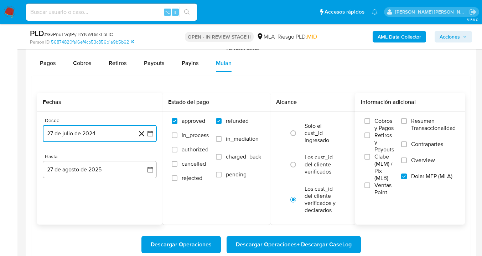
click at [135, 134] on button "27 de julio de 2024" at bounding box center [100, 133] width 114 height 17
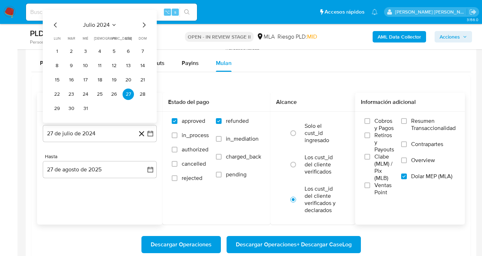
click at [145, 30] on div "julio 2024 julio 2024 lun lunes mar martes mié miércoles jue jueves vie viernes…" at bounding box center [99, 67] width 97 height 93
click at [144, 26] on icon "Mes siguiente" at bounding box center [144, 25] width 9 height 9
click at [144, 27] on icon "Mes siguiente" at bounding box center [144, 25] width 9 height 9
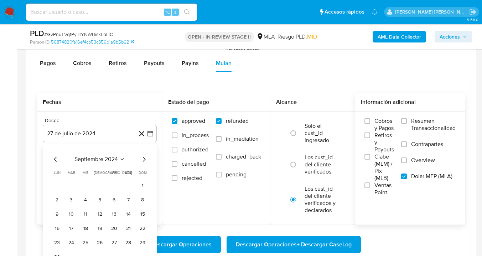
click at [143, 159] on icon "Mes siguiente" at bounding box center [144, 159] width 9 height 9
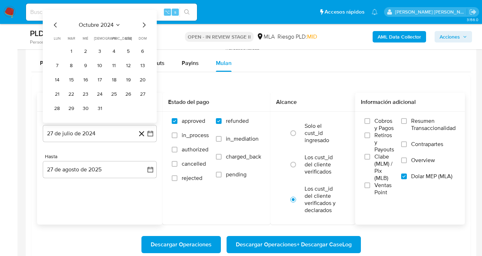
click at [144, 26] on icon "Mes siguiente" at bounding box center [144, 24] width 3 height 5
click at [144, 26] on icon "Mes siguiente" at bounding box center [144, 25] width 9 height 9
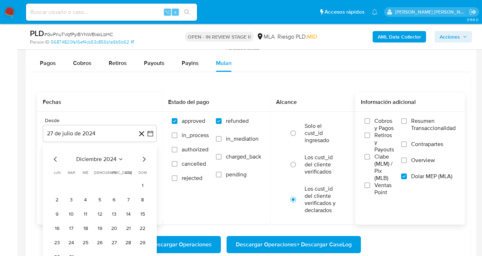
click at [144, 160] on icon "Mes siguiente" at bounding box center [144, 159] width 9 height 9
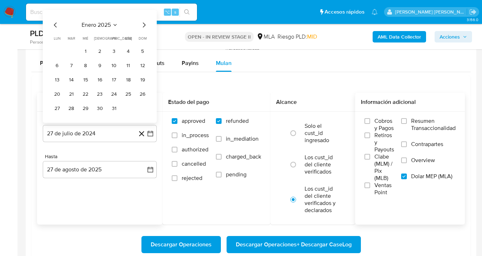
click at [144, 26] on icon "Mes siguiente" at bounding box center [144, 25] width 9 height 9
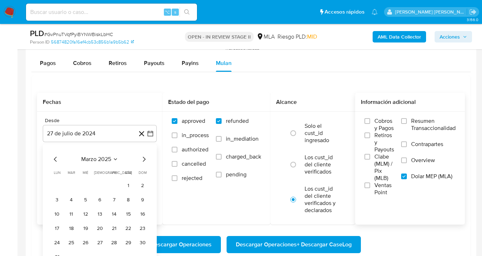
click at [144, 160] on icon "Mes siguiente" at bounding box center [144, 159] width 9 height 9
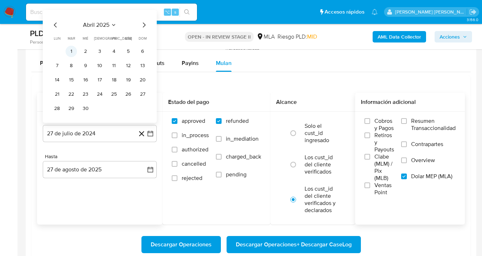
click at [72, 50] on button "1" at bounding box center [71, 51] width 11 height 11
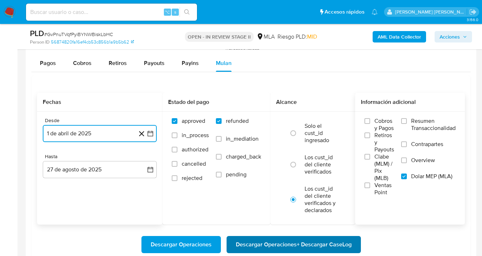
click at [274, 249] on span "Descargar Operaciones + Descargar CaseLog" at bounding box center [294, 244] width 116 height 16
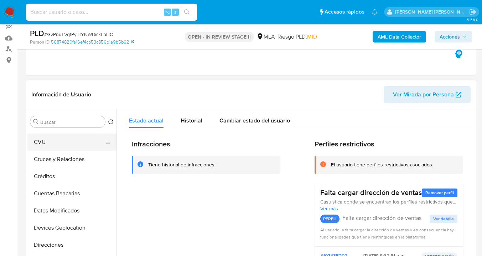
scroll to position [0, 0]
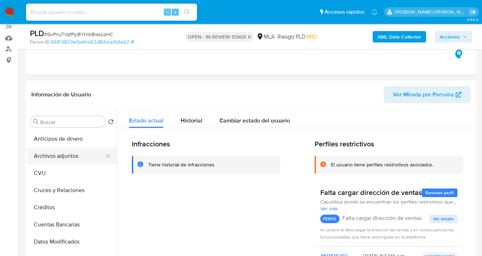
click at [82, 158] on button "Archivos adjuntos" at bounding box center [68, 155] width 83 height 17
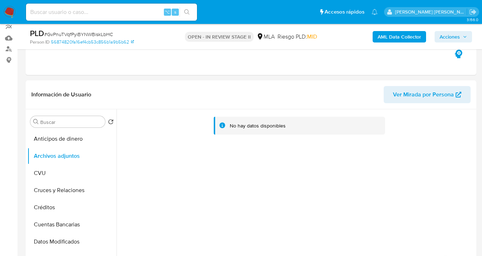
click at [391, 34] on b "AML Data Collector" at bounding box center [399, 36] width 43 height 11
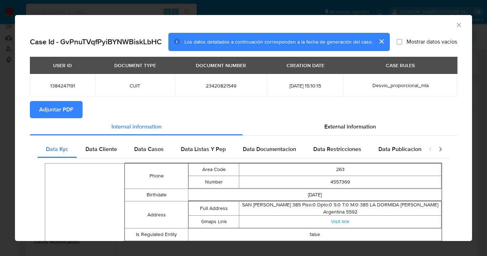
click at [74, 109] on button "Adjuntar PDF" at bounding box center [56, 109] width 53 height 17
click at [456, 22] on icon "Cerrar ventana" at bounding box center [459, 24] width 7 height 7
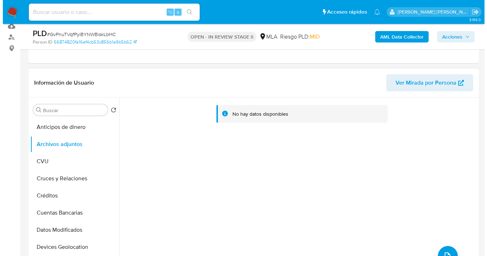
scroll to position [140, 0]
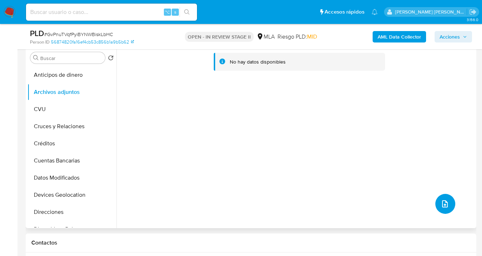
click at [444, 201] on icon "upload-file" at bounding box center [445, 203] width 9 height 9
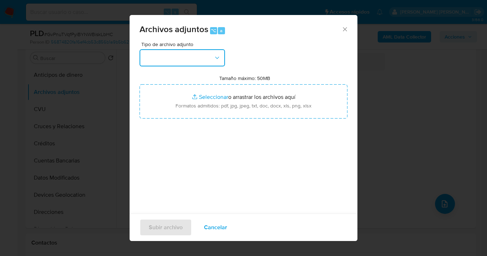
click at [220, 62] on button "button" at bounding box center [183, 57] width 86 height 17
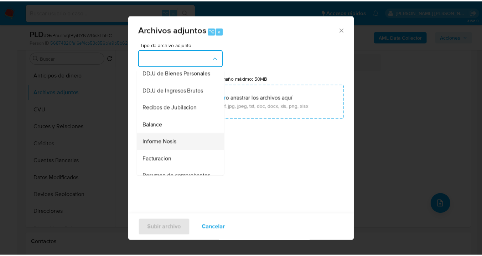
scroll to position [237, 0]
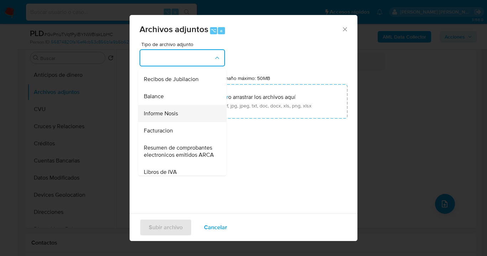
click at [179, 122] on div "Informe Nosis" at bounding box center [180, 113] width 73 height 17
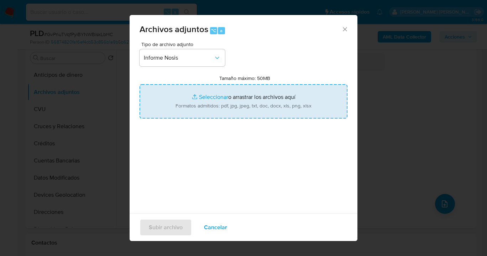
click at [244, 98] on input "Tamaño máximo: 50MB Seleccionar archivos" at bounding box center [244, 101] width 208 height 34
type input "C:\fakepath\1384247191-NOSIS_Manager_InformeIndividual_23420821549_620658_20250…"
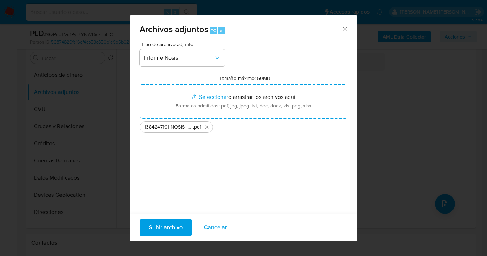
click at [168, 233] on span "Subir archivo" at bounding box center [166, 227] width 34 height 16
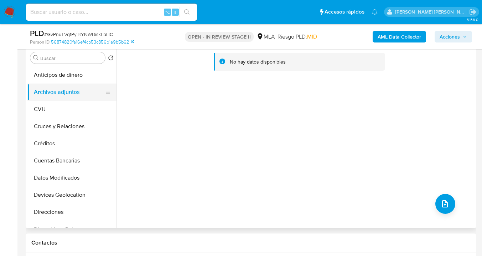
drag, startPoint x: 74, startPoint y: 103, endPoint x: 75, endPoint y: 93, distance: 10.7
click at [74, 103] on button "CVU" at bounding box center [71, 108] width 89 height 17
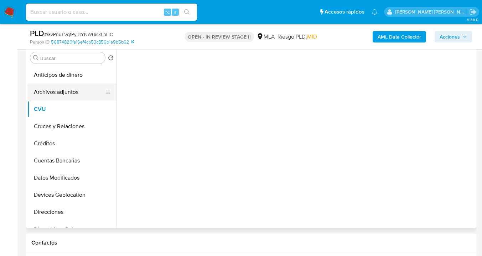
drag, startPoint x: 76, startPoint y: 90, endPoint x: 91, endPoint y: 88, distance: 14.3
click at [77, 90] on button "Archivos adjuntos" at bounding box center [68, 91] width 83 height 17
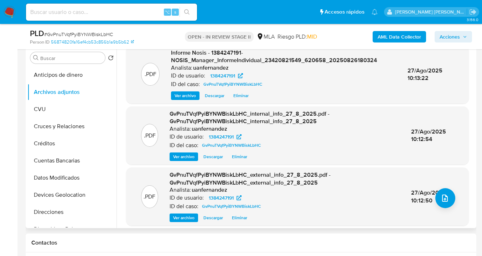
scroll to position [10, 0]
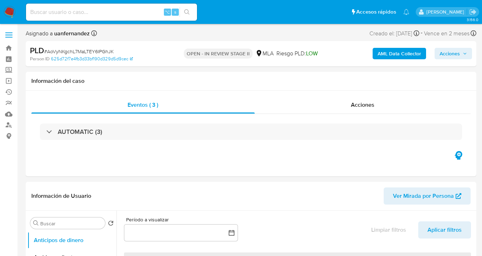
select select "10"
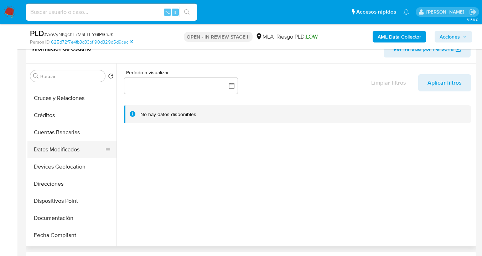
scroll to position [68, 0]
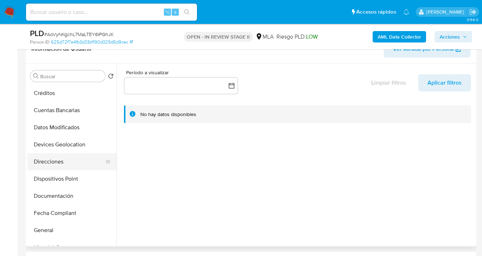
drag, startPoint x: 67, startPoint y: 164, endPoint x: 97, endPoint y: 156, distance: 30.5
click at [67, 164] on button "Direcciones" at bounding box center [68, 161] width 83 height 17
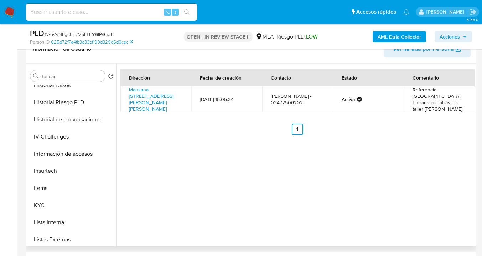
scroll to position [244, 0]
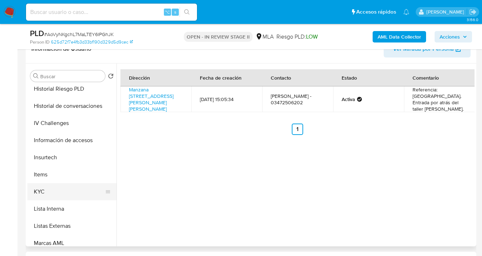
click at [86, 185] on button "KYC" at bounding box center [68, 191] width 83 height 17
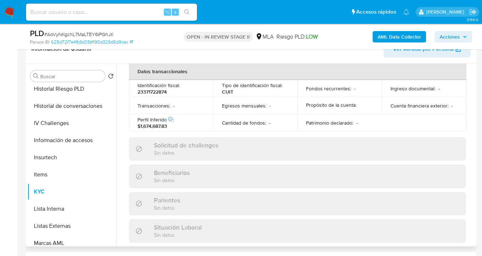
scroll to position [400, 0]
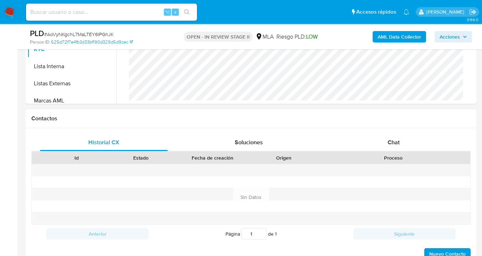
drag, startPoint x: 392, startPoint y: 142, endPoint x: 386, endPoint y: 131, distance: 12.4
click at [392, 141] on span "Chat" at bounding box center [394, 142] width 12 height 8
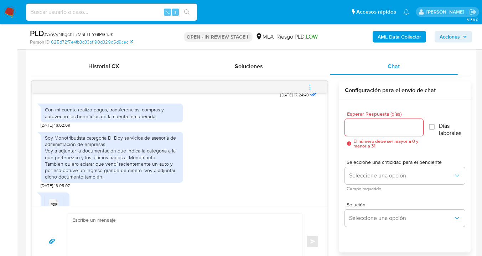
scroll to position [446, 0]
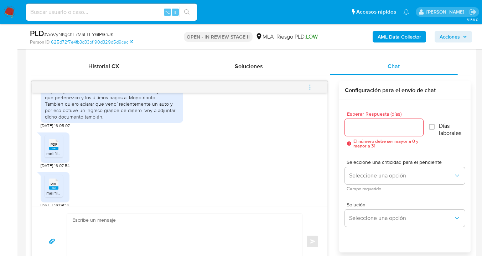
click at [52, 146] on span "PDF" at bounding box center [54, 144] width 7 height 5
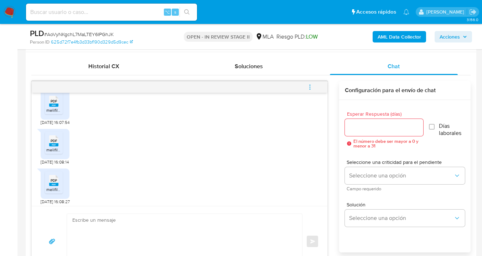
scroll to position [490, 0]
click at [50, 145] on icon at bounding box center [53, 139] width 9 height 11
click at [56, 182] on span "PDF" at bounding box center [54, 179] width 7 height 5
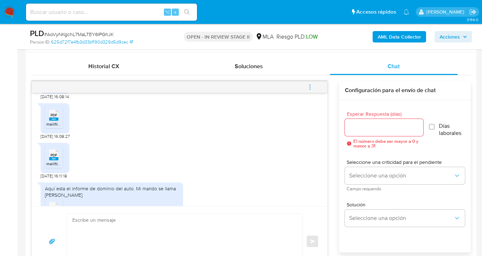
drag, startPoint x: 58, startPoint y: 169, endPoint x: 162, endPoint y: 150, distance: 105.8
click at [58, 160] on icon at bounding box center [53, 154] width 9 height 11
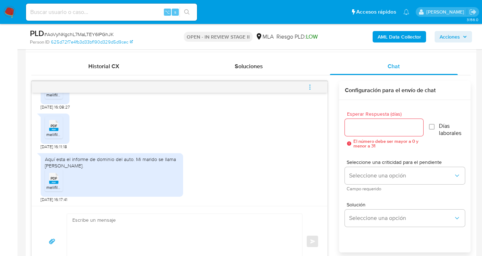
scroll to position [597, 0]
click at [55, 177] on span "PDF" at bounding box center [54, 178] width 7 height 5
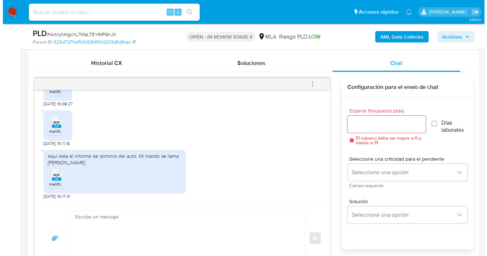
scroll to position [360, 0]
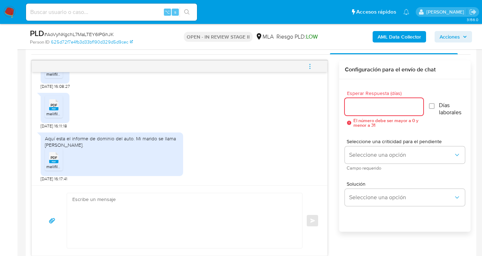
click at [362, 109] on input "Esperar Respuesta (días)" at bounding box center [384, 106] width 78 height 9
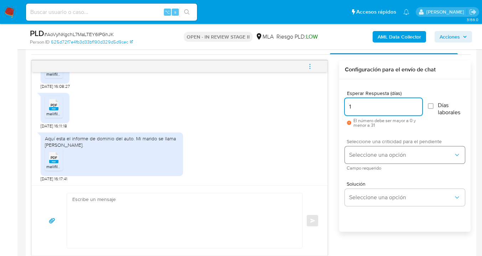
type input "1"
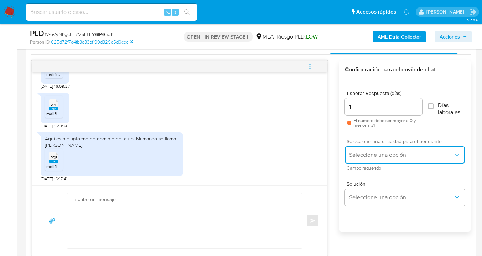
click at [371, 151] on span "Seleccione una opción" at bounding box center [401, 154] width 104 height 7
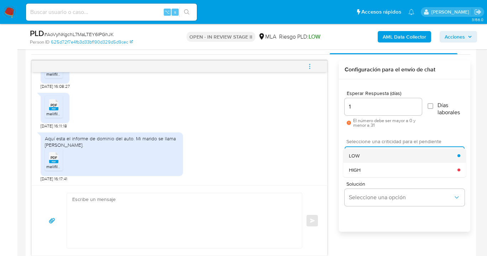
click at [376, 158] on div "LOW" at bounding box center [403, 155] width 109 height 14
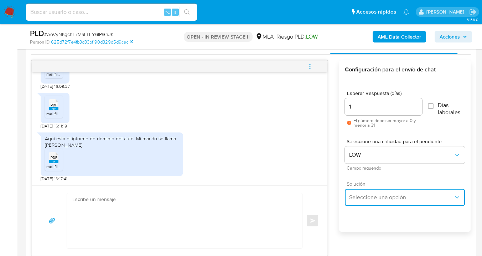
click at [374, 199] on span "Seleccione una opción" at bounding box center [401, 197] width 104 height 7
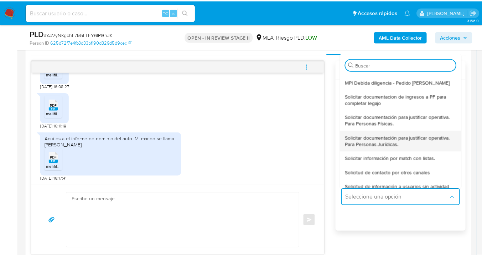
scroll to position [68, 0]
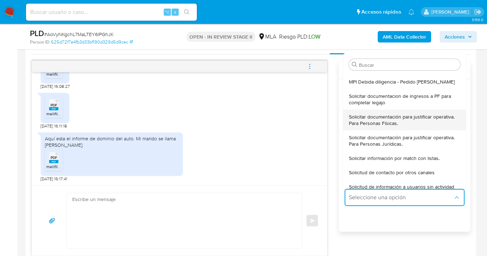
click at [376, 119] on span "Solicitar documentación para justificar operativa. Para Personas Físicas." at bounding box center [405, 119] width 112 height 13
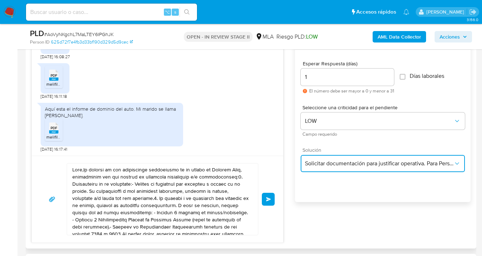
scroll to position [427, 0]
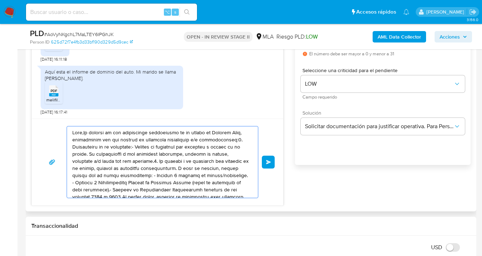
drag, startPoint x: 166, startPoint y: 175, endPoint x: 65, endPoint y: 127, distance: 112.4
click at [65, 127] on div "Enviar" at bounding box center [157, 162] width 234 height 72
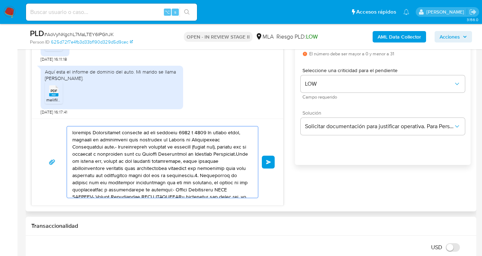
drag, startPoint x: 191, startPoint y: 187, endPoint x: 98, endPoint y: 139, distance: 104.1
click at [94, 136] on textarea at bounding box center [160, 161] width 177 height 71
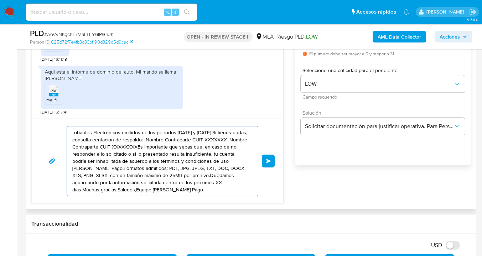
drag, startPoint x: 181, startPoint y: 184, endPoint x: 110, endPoint y: 164, distance: 74.1
click at [77, 145] on textarea "robantes Electrónicos emitidos de los períodos 2024 y 2025 Si tienes dudas, con…" at bounding box center [160, 160] width 177 height 69
type textarea "robantes Electrónicos emitidos de los períodos 2024 y 2025 Si tienes dudas, con…"
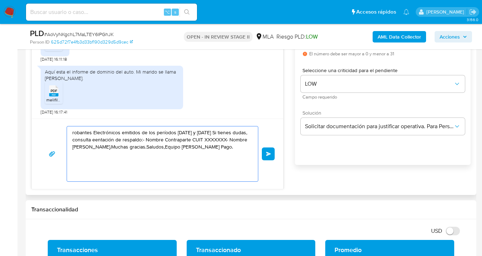
drag, startPoint x: 148, startPoint y: 177, endPoint x: 62, endPoint y: 121, distance: 103.0
click at [62, 122] on div "robantes Electrónicos emitidos de los períodos 2024 y 2025 Si tienes dudas, con…" at bounding box center [158, 153] width 252 height 70
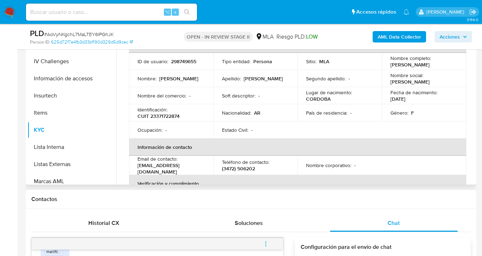
scroll to position [160, 0]
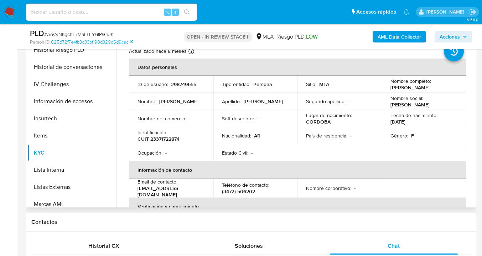
drag, startPoint x: 391, startPoint y: 88, endPoint x: 438, endPoint y: 88, distance: 47.8
click at [438, 88] on div "Nombre completo : Franca Belen Pasini" at bounding box center [424, 84] width 67 height 13
copy p "Franca Belen Pasini"
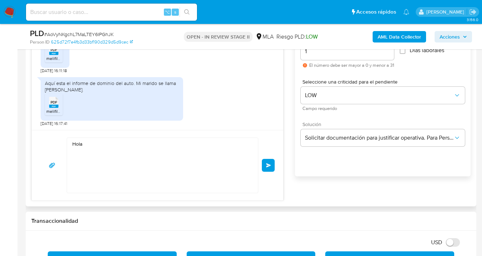
scroll to position [458, 0]
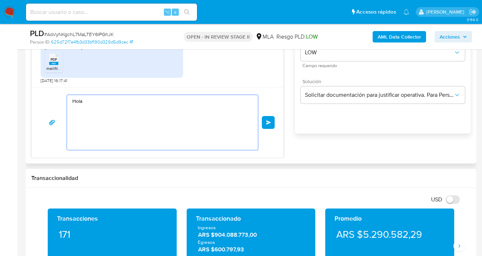
click at [108, 102] on textarea "Hola" at bounding box center [160, 122] width 177 height 55
paste textarea "Franca Belen Pasini"
paste textarea "Confirmamos la recepción de la documentación y en base a la misma damos por com…"
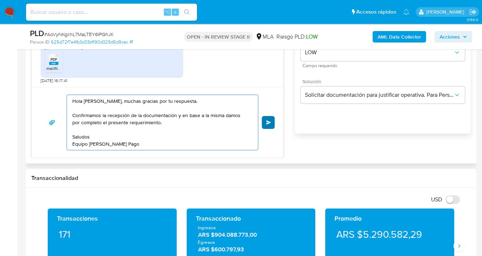
type textarea "Hola Franca Belen Pasini, muchas gracias por tu respuesta. Confirmamos la recep…"
click at [268, 120] on span "Enviar" at bounding box center [268, 122] width 5 height 4
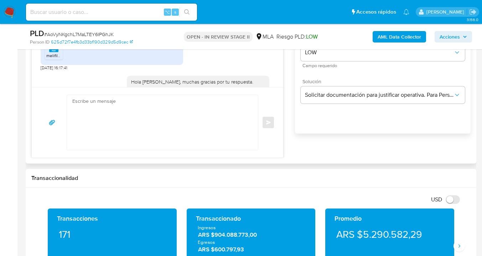
scroll to position [663, 0]
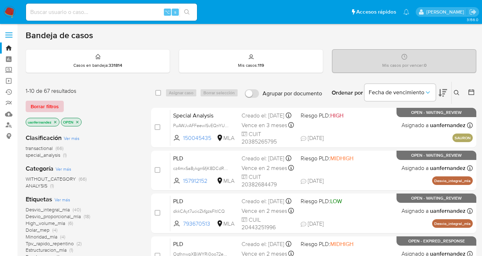
click at [39, 109] on span "Borrar filtros" at bounding box center [45, 106] width 28 height 10
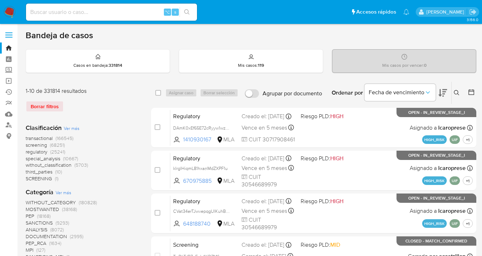
drag, startPoint x: 456, startPoint y: 89, endPoint x: 415, endPoint y: 109, distance: 45.7
click at [456, 89] on button at bounding box center [458, 92] width 12 height 9
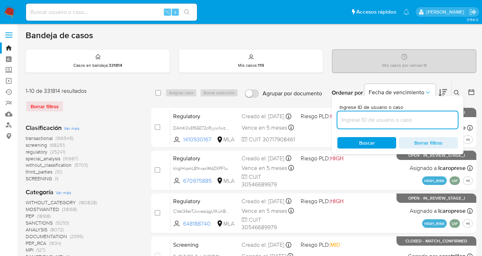
click at [378, 118] on input at bounding box center [397, 119] width 120 height 9
type input "eYFOOoJkPYJtA9hctjQl1Kz7"
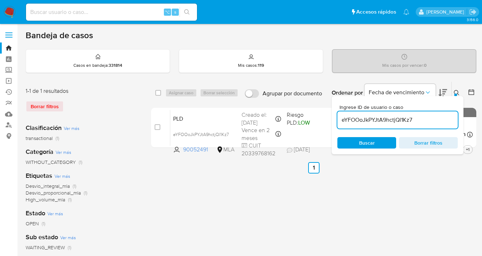
click at [456, 91] on icon at bounding box center [457, 93] width 6 height 6
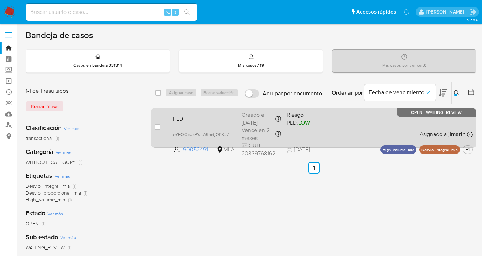
click at [382, 131] on div "PLD eYFOOoJkPYJtA9hctjQl1Kz7 90052491 MLA Riesgo PLD: LOW Creado el: 12/08/2025…" at bounding box center [321, 127] width 303 height 36
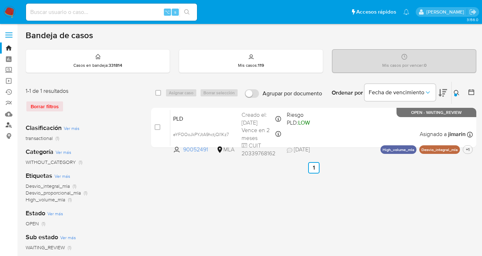
click at [10, 123] on link "Buscador de personas" at bounding box center [42, 124] width 85 height 11
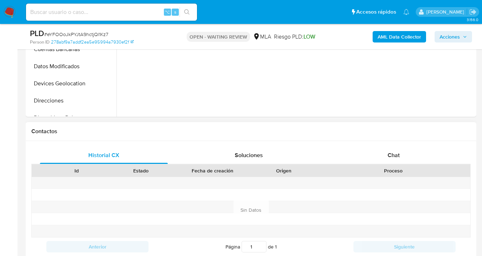
scroll to position [292, 0]
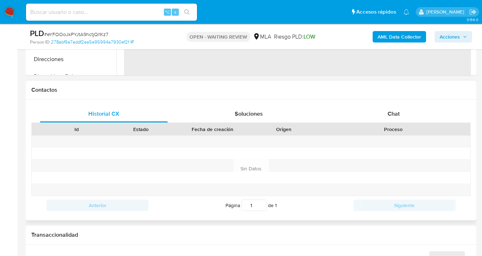
select select "10"
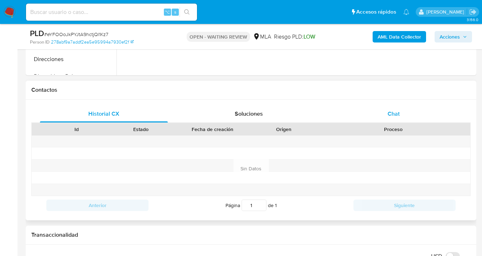
click at [399, 112] on span "Chat" at bounding box center [394, 113] width 12 height 8
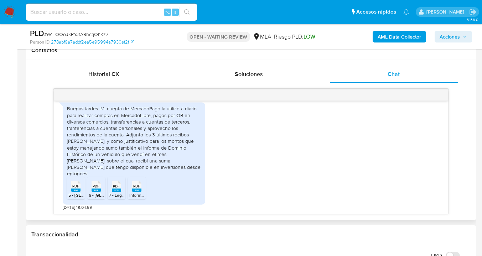
scroll to position [356, 0]
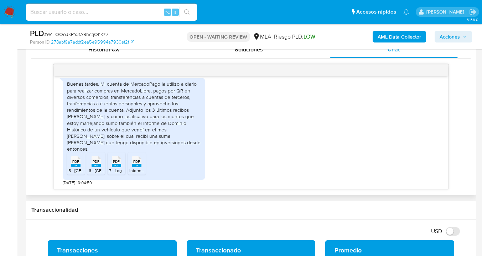
click at [77, 160] on span "PDF" at bounding box center [75, 161] width 7 height 5
click at [140, 162] on icon at bounding box center [136, 160] width 9 height 11
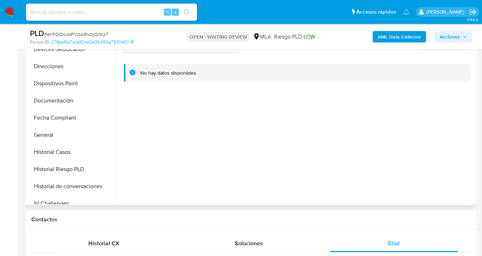
scroll to position [123, 0]
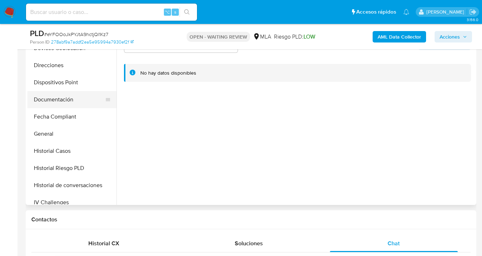
click at [76, 101] on button "Documentación" at bounding box center [68, 99] width 83 height 17
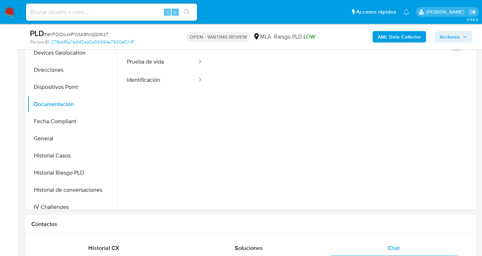
scroll to position [151, 0]
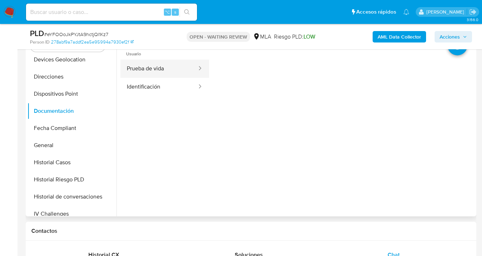
click at [166, 71] on button "Prueba de vida" at bounding box center [158, 69] width 77 height 18
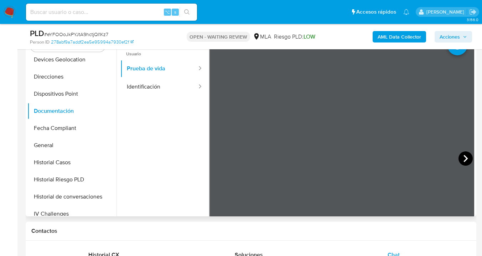
click at [461, 162] on icon at bounding box center [466, 158] width 14 height 14
click at [464, 161] on icon at bounding box center [466, 158] width 4 height 7
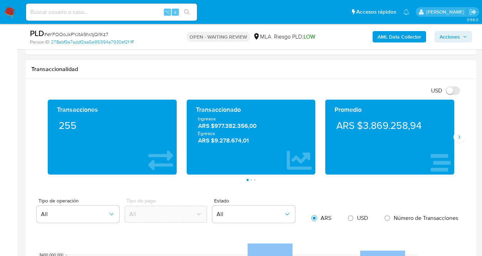
scroll to position [656, 0]
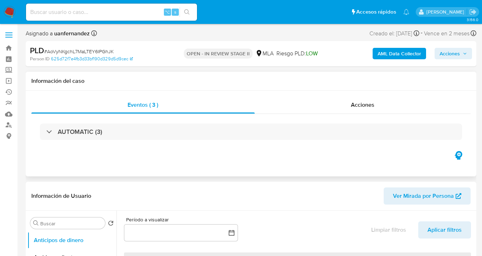
select select "10"
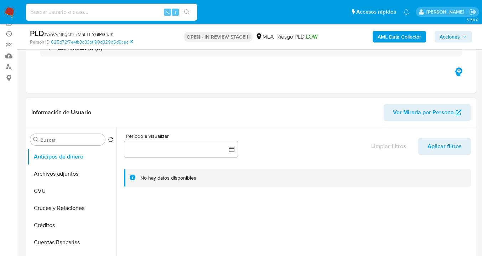
scroll to position [66, 0]
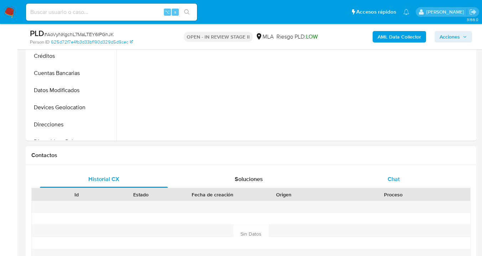
click at [391, 180] on span "Chat" at bounding box center [394, 179] width 12 height 8
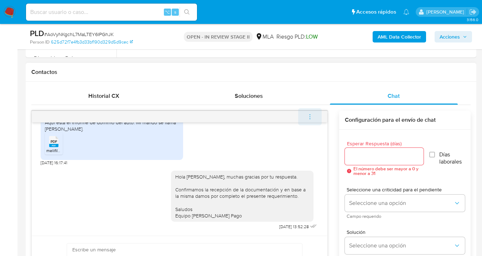
scroll to position [310, 0]
click at [308, 115] on icon "menu-action" at bounding box center [310, 116] width 6 height 6
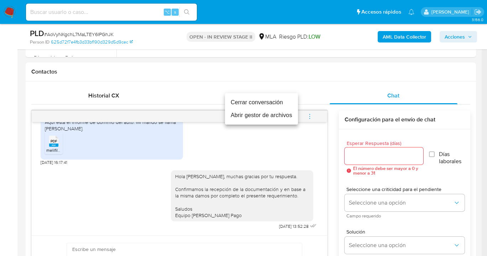
click at [264, 105] on li "Cerrar conversación" at bounding box center [261, 102] width 73 height 13
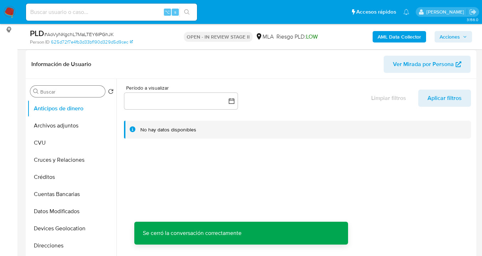
scroll to position [88, 0]
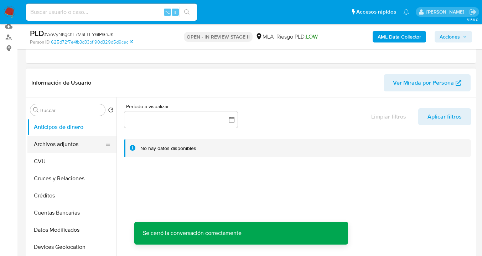
click at [69, 137] on button "Archivos adjuntos" at bounding box center [68, 143] width 83 height 17
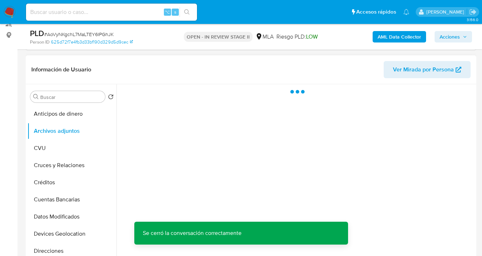
scroll to position [102, 0]
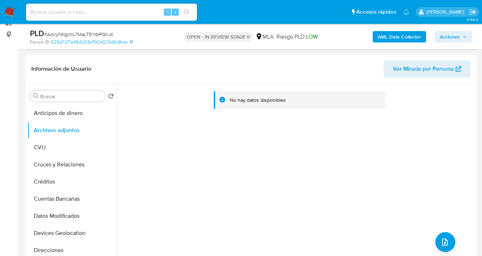
click at [394, 36] on b "AML Data Collector" at bounding box center [399, 36] width 43 height 11
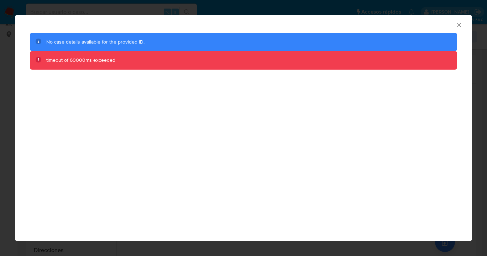
click at [459, 25] on icon "Cerrar ventana" at bounding box center [459, 24] width 7 height 7
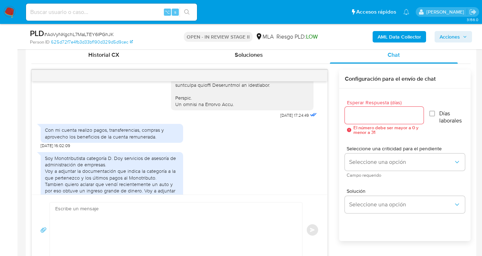
scroll to position [359, 0]
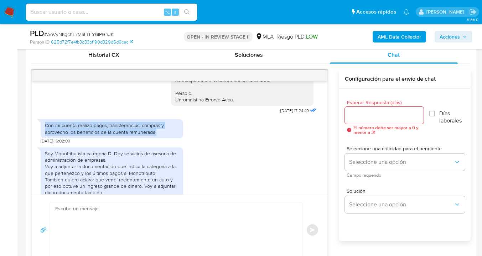
drag, startPoint x: 46, startPoint y: 138, endPoint x: 158, endPoint y: 149, distance: 112.4
click at [158, 138] on div "Con mi cuenta realizo pagos, transferencias, compras y aprovecho los beneficios…" at bounding box center [112, 128] width 143 height 19
copy div "Con mi cuenta realizo pagos, transferencias, compras y aprovecho los beneficios…"
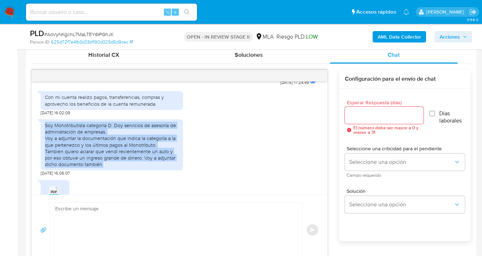
scroll to position [388, 0]
drag, startPoint x: 45, startPoint y: 151, endPoint x: 151, endPoint y: 174, distance: 107.9
click at [151, 166] on div "Soy Monotributista categoría D. Doy servicios de asesoría de administración de …" at bounding box center [112, 143] width 134 height 45
copy div "Soy Monotributista categoría D. Doy servicios de asesoría de administración de …"
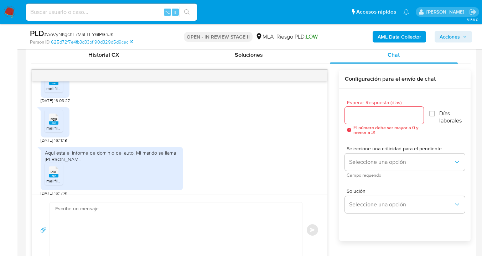
scroll to position [579, 0]
drag, startPoint x: 68, startPoint y: 165, endPoint x: 131, endPoint y: 169, distance: 63.9
click at [131, 161] on div "Aquí esta el informe de dominio del auto. Mi marido se llama Marcos Ferrer." at bounding box center [112, 155] width 134 height 13
copy div "el informe de dominio del auto. Mi marido se llama Marcos Ferrer."
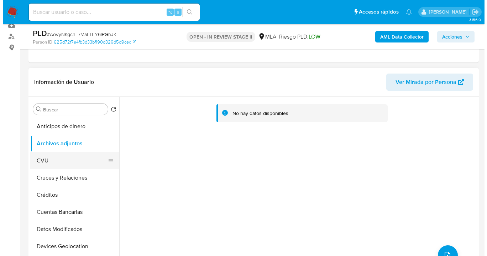
scroll to position [112, 0]
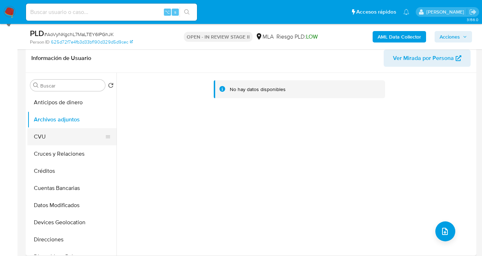
click at [61, 132] on button "CVU" at bounding box center [68, 136] width 83 height 17
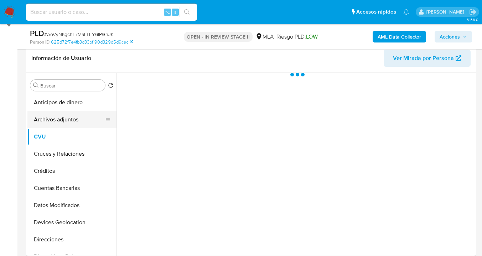
drag, startPoint x: 71, startPoint y: 117, endPoint x: 112, endPoint y: 116, distance: 41.3
click at [71, 117] on button "Archivos adjuntos" at bounding box center [68, 119] width 83 height 17
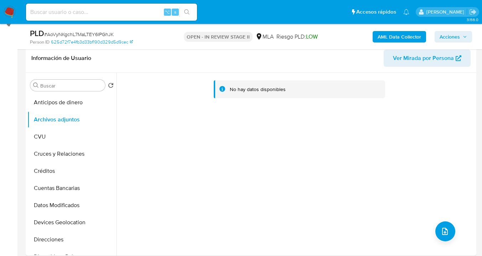
click at [406, 37] on b "AML Data Collector" at bounding box center [399, 36] width 43 height 11
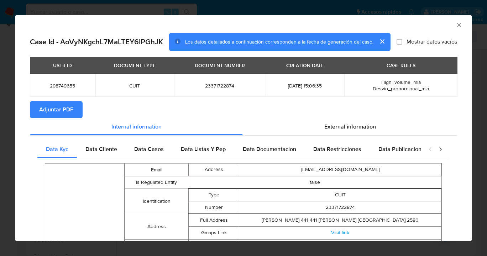
click at [61, 110] on span "Adjuntar PDF" at bounding box center [56, 110] width 34 height 16
click at [456, 26] on icon "Cerrar ventana" at bounding box center [459, 24] width 7 height 7
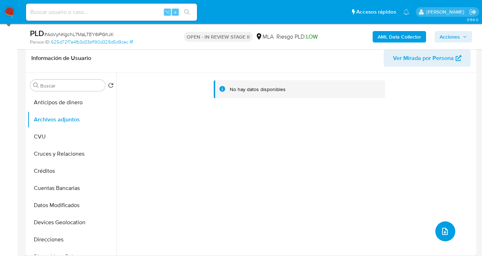
click at [444, 229] on icon "upload-file" at bounding box center [445, 231] width 9 height 9
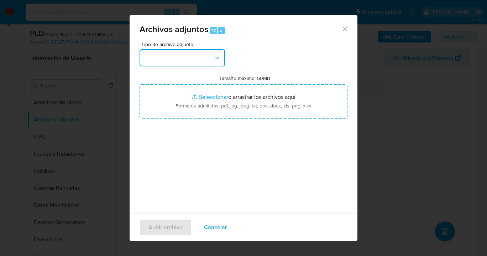
click at [210, 56] on button "button" at bounding box center [183, 57] width 86 height 17
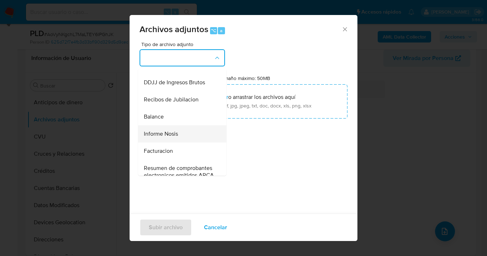
scroll to position [217, 0]
click at [190, 142] on div "Informe Nosis" at bounding box center [180, 133] width 73 height 17
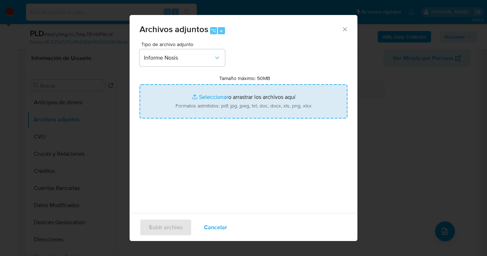
click at [248, 109] on input "Tamaño máximo: 50MB Seleccionar archivos" at bounding box center [244, 101] width 208 height 34
type input "C:\fakepath\298749655-NOSIS_Manager_InformeIndividual_23371722874_620658_202508…"
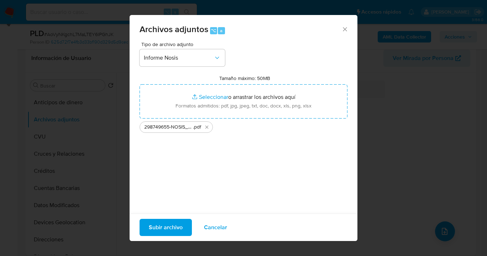
click at [171, 229] on span "Subir archivo" at bounding box center [166, 227] width 34 height 16
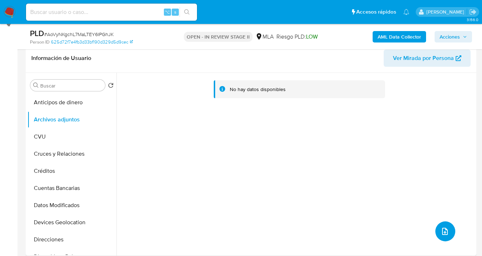
click at [444, 232] on icon "upload-file" at bounding box center [445, 230] width 6 height 7
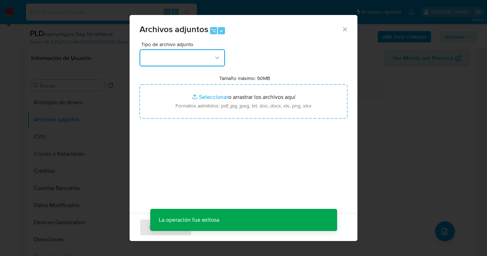
click at [191, 59] on button "button" at bounding box center [183, 57] width 86 height 17
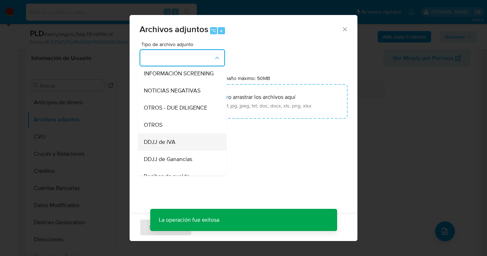
scroll to position [123, 0]
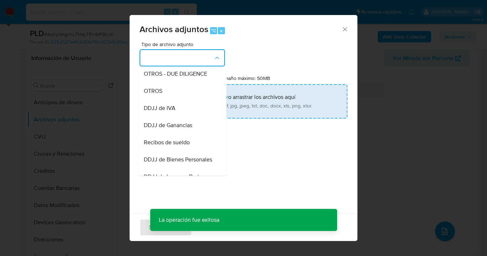
click at [170, 99] on div "OTROS" at bounding box center [180, 90] width 73 height 17
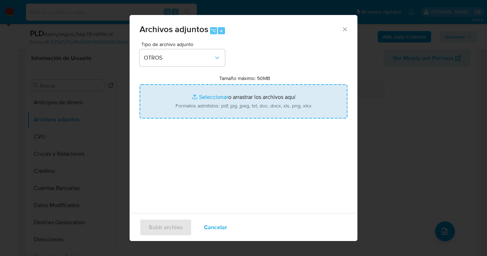
click at [263, 101] on input "Tamaño máximo: 50MB Seleccionar archivos" at bounding box center [244, 101] width 208 height 34
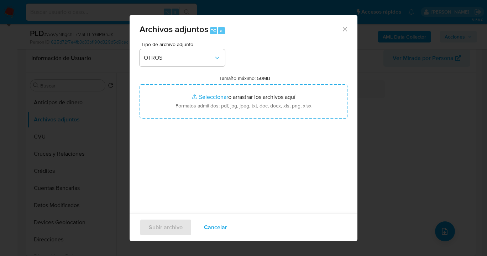
type input "C:\fakepath\Informe de dominio de venta de auto.pdf"
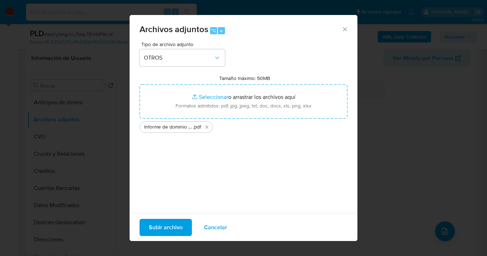
click at [163, 226] on span "Subir archivo" at bounding box center [166, 227] width 34 height 16
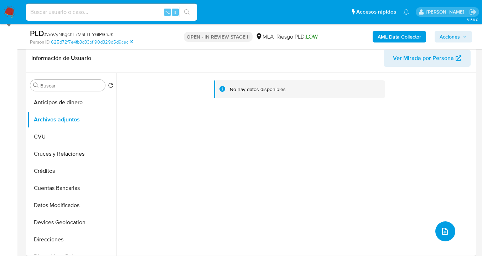
click at [441, 231] on icon "upload-file" at bounding box center [445, 231] width 9 height 9
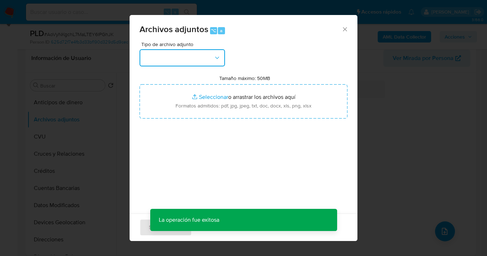
click at [218, 62] on button "button" at bounding box center [183, 57] width 86 height 17
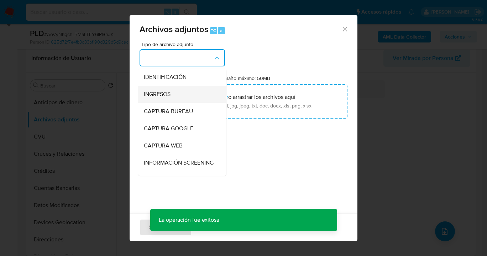
scroll to position [67, 0]
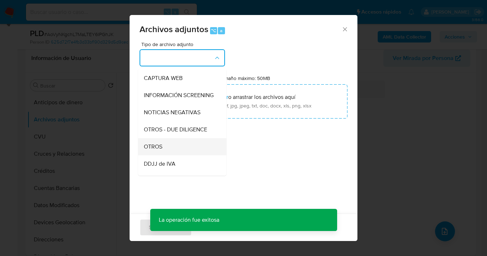
click at [180, 155] on div "OTROS" at bounding box center [180, 146] width 73 height 17
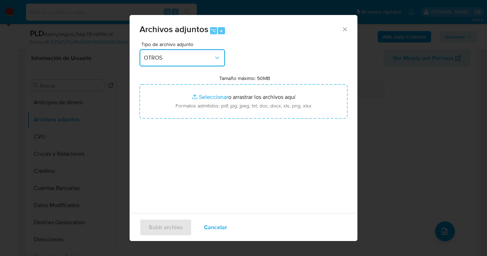
drag, startPoint x: 215, startPoint y: 62, endPoint x: 211, endPoint y: 64, distance: 3.9
click at [215, 62] on button "OTROS" at bounding box center [183, 57] width 86 height 17
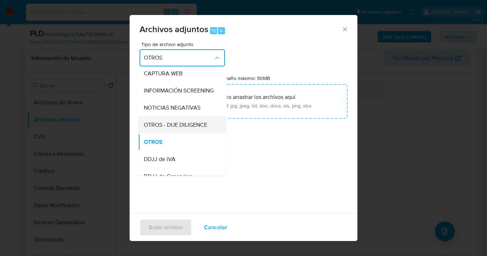
scroll to position [76, 0]
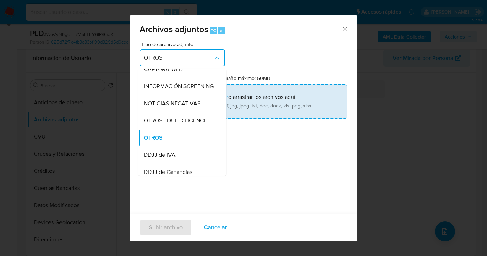
click at [247, 108] on input "Tamaño máximo: 50MB Seleccionar archivos" at bounding box center [244, 101] width 208 height 34
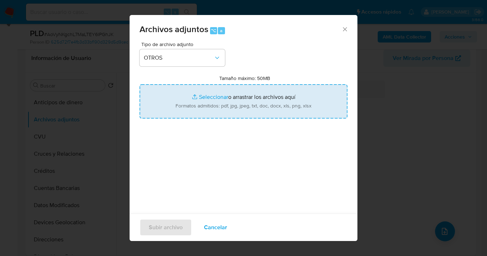
type input "C:\fakepath\Pago de monotributo 2.pdf"
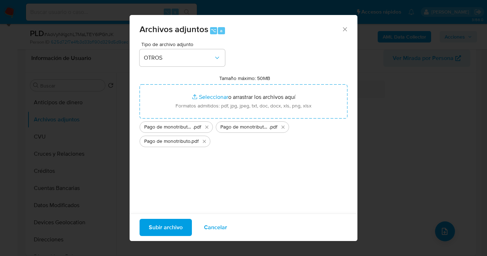
click at [212, 229] on span "Cancelar" at bounding box center [215, 227] width 23 height 16
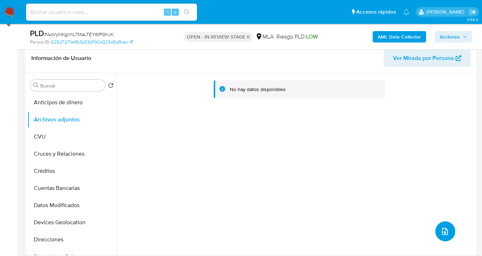
click at [443, 231] on icon "upload-file" at bounding box center [445, 231] width 9 height 9
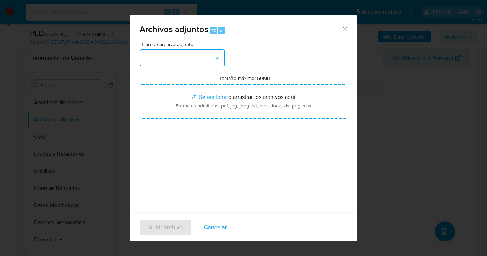
click at [212, 61] on button "button" at bounding box center [183, 57] width 86 height 17
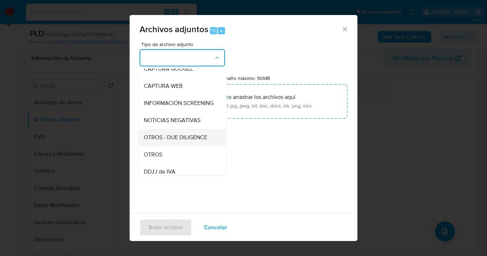
scroll to position [72, 0]
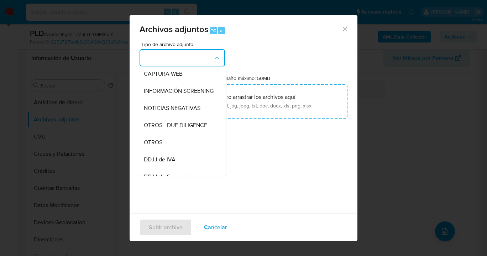
drag, startPoint x: 184, startPoint y: 147, endPoint x: 210, endPoint y: 126, distance: 33.7
click at [184, 146] on div "OTROS" at bounding box center [180, 142] width 73 height 17
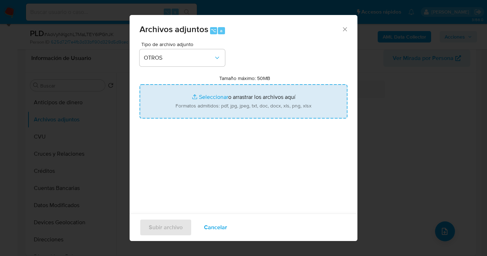
click at [218, 118] on input "Tamaño máximo: 50MB Seleccionar archivos" at bounding box center [244, 101] width 208 height 34
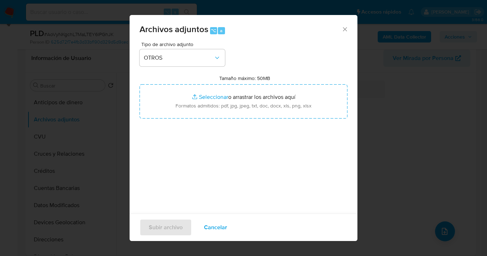
drag, startPoint x: 220, startPoint y: 228, endPoint x: 233, endPoint y: 226, distance: 14.0
click at [220, 228] on span "Cancelar" at bounding box center [215, 227] width 23 height 16
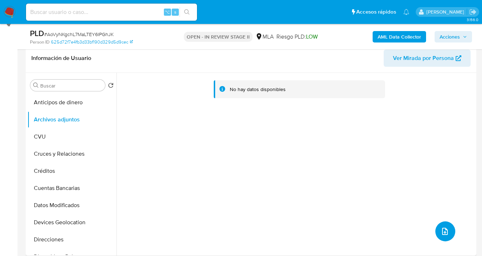
click at [443, 234] on icon "upload-file" at bounding box center [445, 231] width 9 height 9
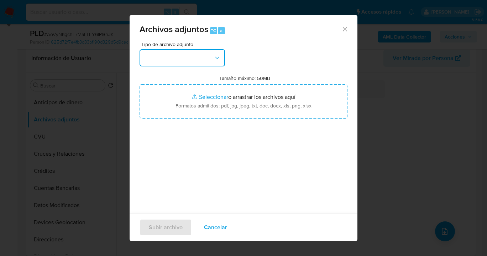
click at [197, 55] on button "button" at bounding box center [183, 57] width 86 height 17
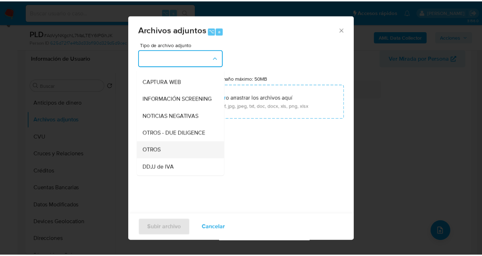
scroll to position [72, 0]
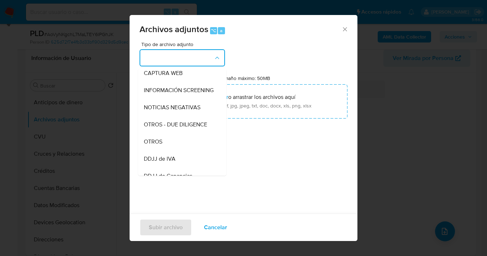
click at [169, 150] on div "OTROS" at bounding box center [180, 141] width 73 height 17
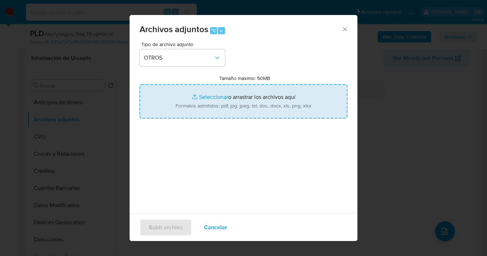
click at [239, 111] on input "Tamaño máximo: 50MB Seleccionar archivos" at bounding box center [244, 101] width 208 height 34
type input "C:\fakepath\298749655 - Movimientos.xlsx"
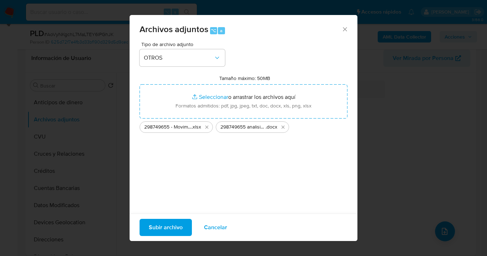
click at [172, 232] on span "Subir archivo" at bounding box center [166, 227] width 34 height 16
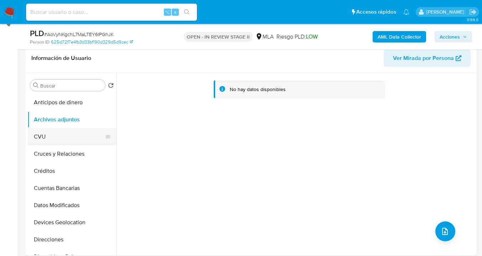
click at [76, 132] on button "CVU" at bounding box center [68, 136] width 83 height 17
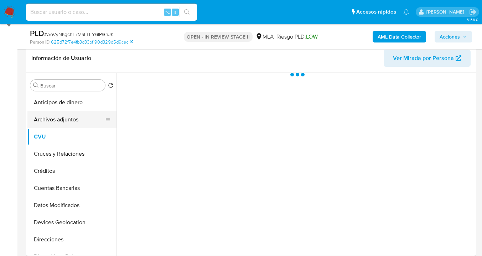
click at [82, 115] on button "Archivos adjuntos" at bounding box center [68, 119] width 83 height 17
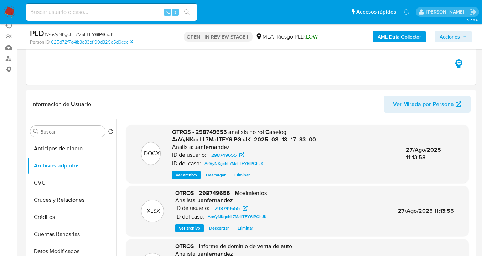
scroll to position [50, 0]
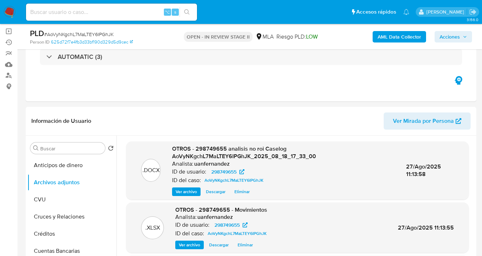
click at [458, 36] on span "Acciones" at bounding box center [450, 36] width 20 height 11
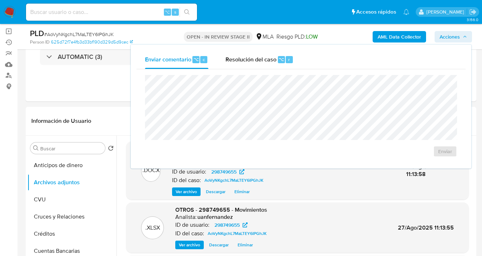
drag, startPoint x: 258, startPoint y: 57, endPoint x: 256, endPoint y: 74, distance: 16.9
click at [258, 58] on span "Resolución del caso" at bounding box center [251, 59] width 51 height 8
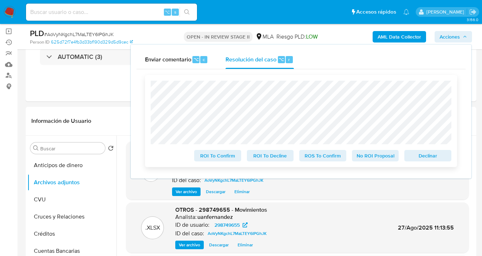
click at [376, 158] on span "No ROI Proposal" at bounding box center [375, 155] width 37 height 10
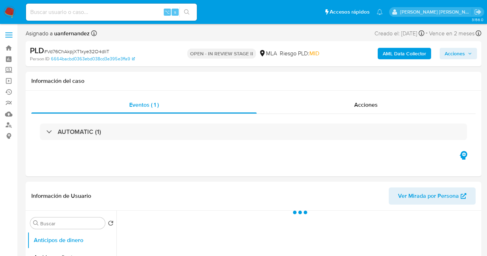
select select "10"
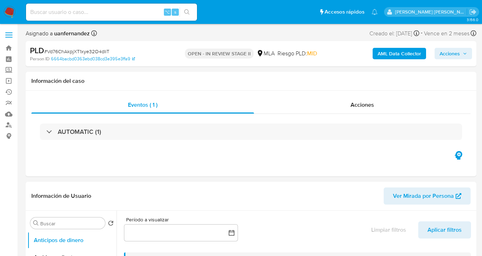
drag, startPoint x: 454, startPoint y: 55, endPoint x: 442, endPoint y: 60, distance: 13.2
click at [452, 57] on span "Acciones" at bounding box center [450, 53] width 20 height 11
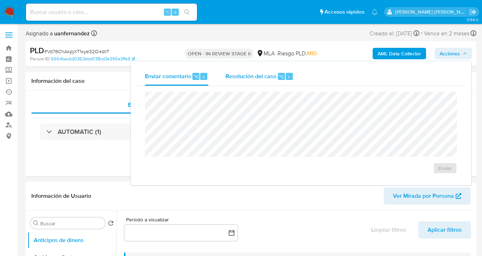
drag, startPoint x: 269, startPoint y: 75, endPoint x: 262, endPoint y: 88, distance: 14.7
click at [268, 77] on span "Resolución del caso" at bounding box center [251, 76] width 51 height 8
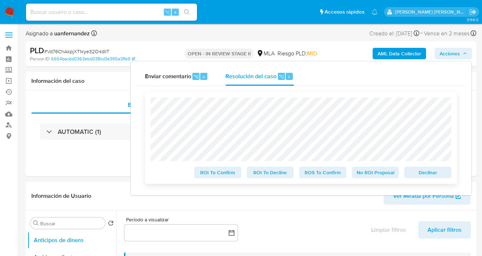
click at [424, 176] on span "Declinar" at bounding box center [427, 172] width 37 height 10
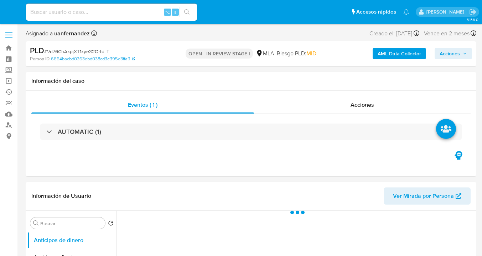
select select "10"
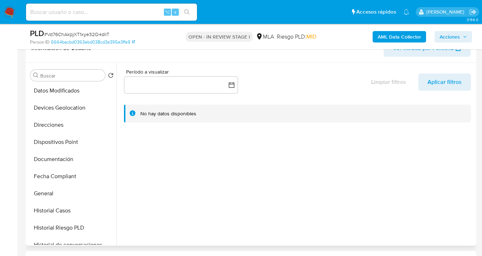
scroll to position [108, 0]
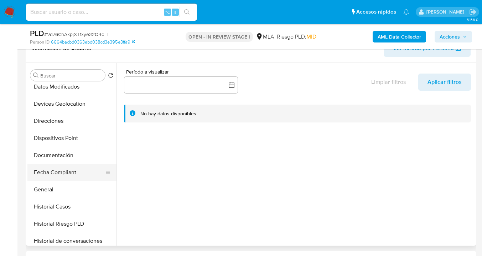
drag, startPoint x: 74, startPoint y: 187, endPoint x: 106, endPoint y: 177, distance: 33.4
click at [74, 187] on button "General" at bounding box center [71, 189] width 89 height 17
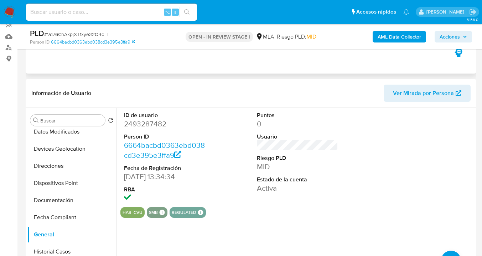
scroll to position [52, 0]
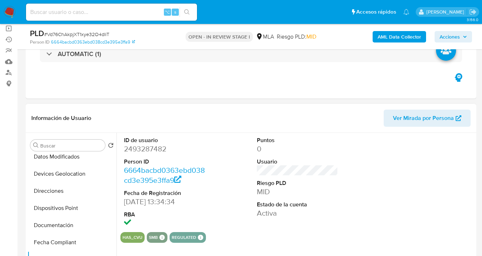
click at [421, 118] on span "Ver Mirada por Persona" at bounding box center [423, 117] width 61 height 17
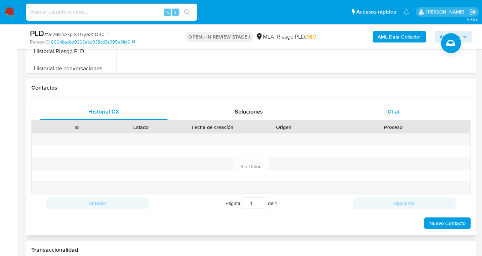
drag, startPoint x: 395, startPoint y: 117, endPoint x: 385, endPoint y: 111, distance: 12.0
click at [395, 117] on div "Chat" at bounding box center [394, 111] width 128 height 17
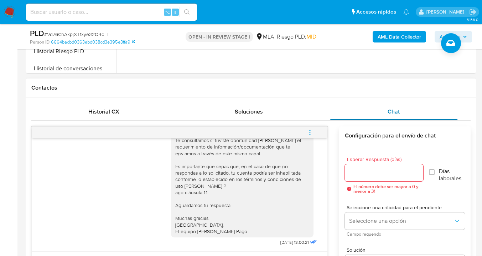
scroll to position [309, 0]
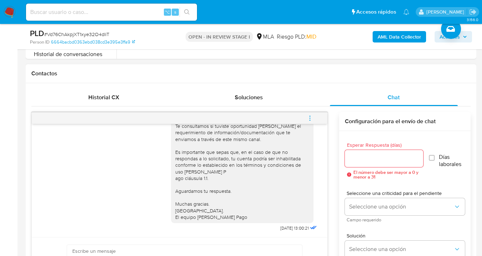
click at [308, 117] on icon "menu-action" at bounding box center [310, 118] width 6 height 6
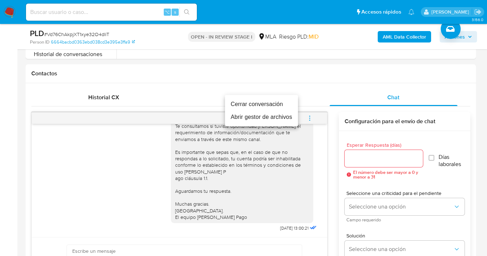
click at [245, 106] on li "Cerrar conversación" at bounding box center [261, 104] width 73 height 13
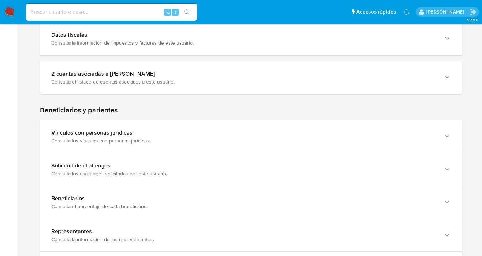
scroll to position [307, 0]
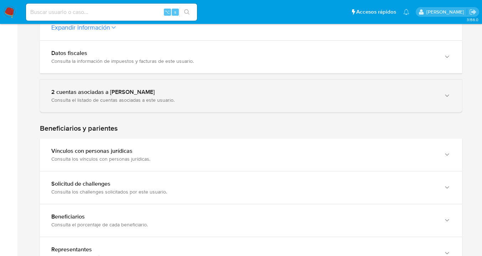
click at [447, 96] on icon "button" at bounding box center [447, 95] width 7 height 7
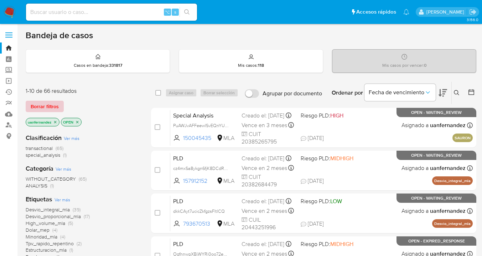
click at [35, 108] on span "Borrar filtros" at bounding box center [45, 106] width 28 height 10
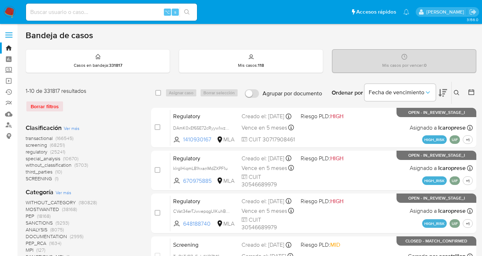
click at [456, 91] on icon at bounding box center [457, 93] width 6 height 6
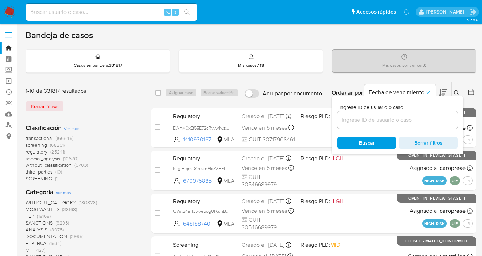
click at [375, 118] on input at bounding box center [397, 119] width 120 height 9
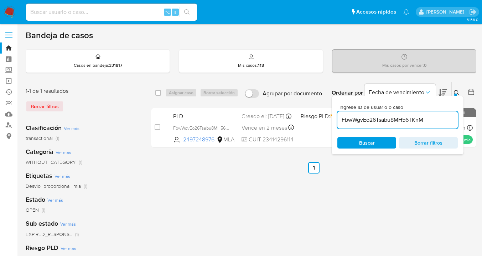
click at [456, 93] on div at bounding box center [455, 94] width 3 height 3
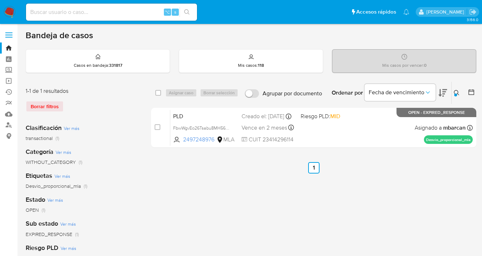
click at [456, 92] on icon at bounding box center [457, 93] width 6 height 6
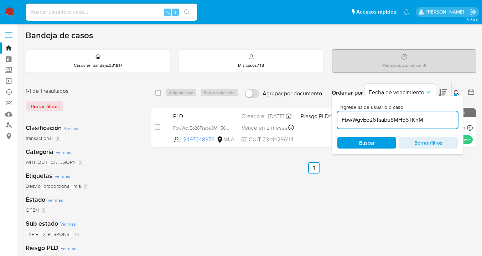
drag, startPoint x: 427, startPoint y: 118, endPoint x: 356, endPoint y: 119, distance: 70.9
click at [341, 120] on input "FbwWgvEo26Tsabu8MH56TKnM" at bounding box center [397, 119] width 120 height 9
type input "LElrlHJaC6mvAZrVwiwz7vkL"
click at [457, 92] on icon at bounding box center [457, 93] width 6 height 6
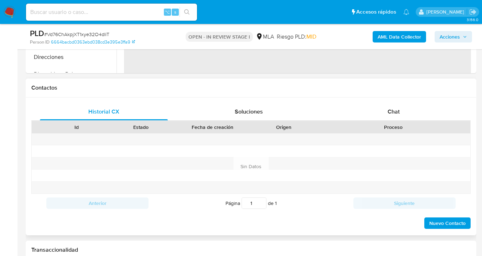
scroll to position [301, 0]
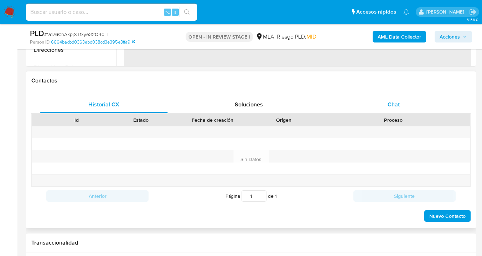
select select "10"
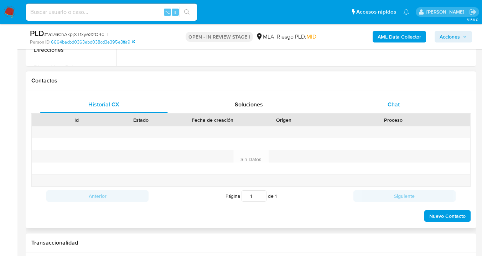
click at [399, 100] on span "Chat" at bounding box center [394, 104] width 12 height 8
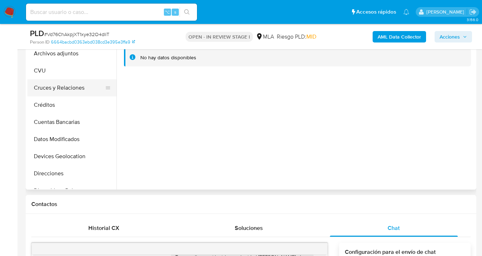
scroll to position [147, 0]
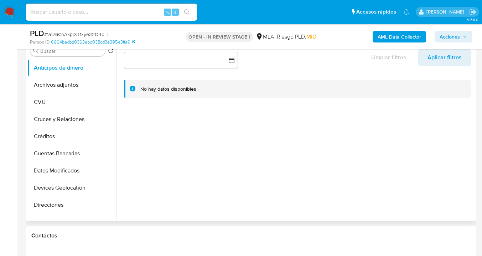
drag, startPoint x: 68, startPoint y: 85, endPoint x: 115, endPoint y: 81, distance: 47.9
click at [68, 85] on button "Archivos adjuntos" at bounding box center [71, 84] width 89 height 17
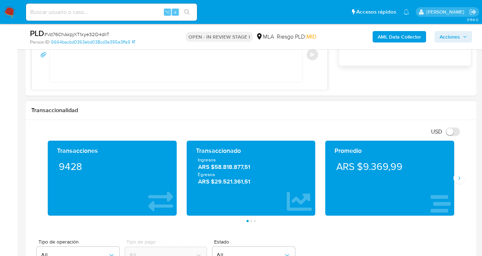
scroll to position [556, 0]
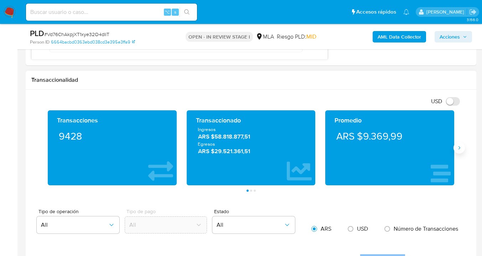
click at [458, 153] on button "Siguiente" at bounding box center [459, 147] width 11 height 11
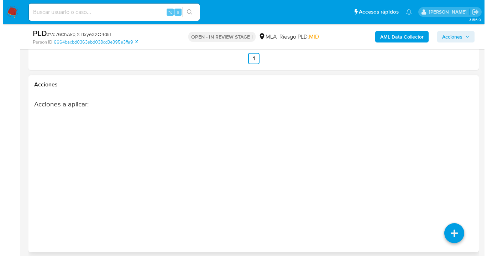
scroll to position [1298, 0]
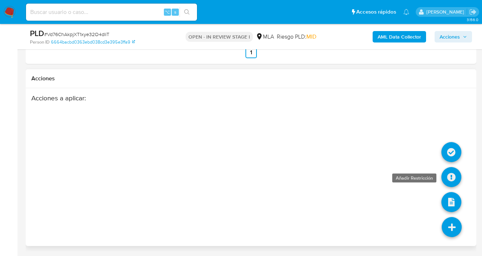
click at [449, 179] on icon at bounding box center [452, 177] width 20 height 20
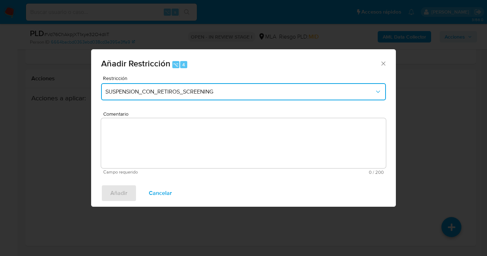
drag, startPoint x: 256, startPoint y: 93, endPoint x: 251, endPoint y: 96, distance: 6.1
click at [256, 93] on span "SUSPENSION_CON_RETIROS_SCREENING" at bounding box center [239, 91] width 269 height 7
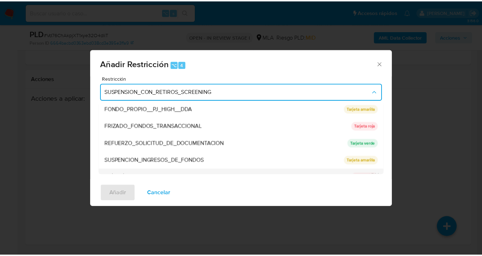
scroll to position [150, 0]
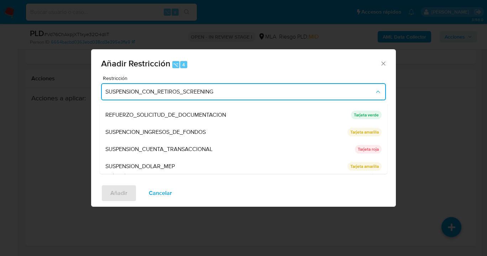
click at [228, 152] on div "SUSPENSION_CUENTA_TRANSACCIONAL" at bounding box center [228, 148] width 246 height 17
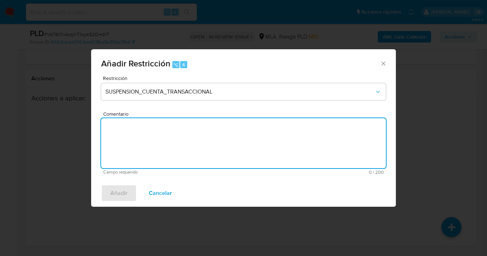
click at [211, 157] on textarea "Comentario" at bounding box center [243, 143] width 285 height 50
type textarea "AML"
click at [123, 198] on span "Añadir" at bounding box center [118, 193] width 17 height 16
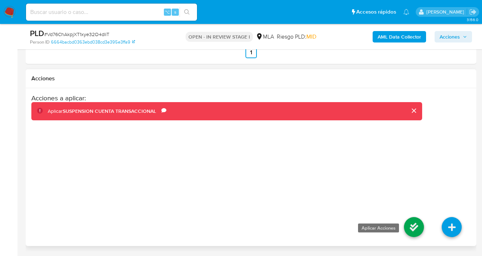
click at [408, 226] on icon at bounding box center [414, 227] width 20 height 20
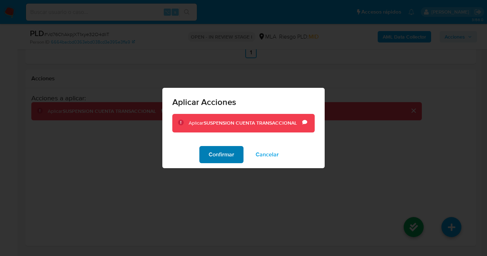
click at [228, 158] on span "Confirmar" at bounding box center [222, 154] width 26 height 16
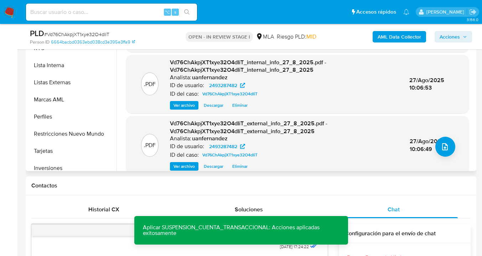
scroll to position [313, 0]
click at [88, 124] on button "Restricciones Nuevo Mundo" at bounding box center [68, 132] width 83 height 17
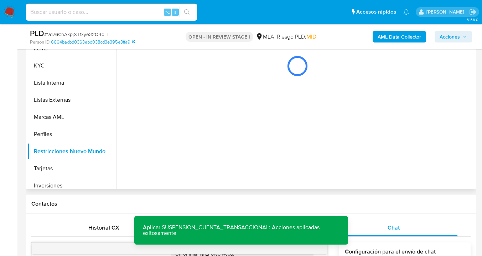
scroll to position [170, 0]
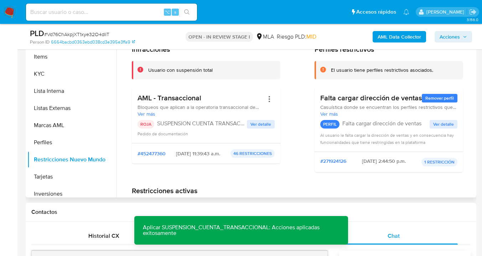
click at [287, 102] on div "Infracciones Usuario con suspensión total AML - Transaccional Bloqueos que apli…" at bounding box center [297, 111] width 331 height 133
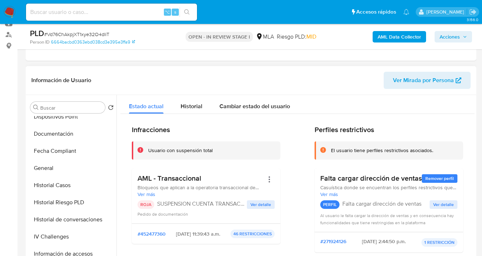
scroll to position [0, 0]
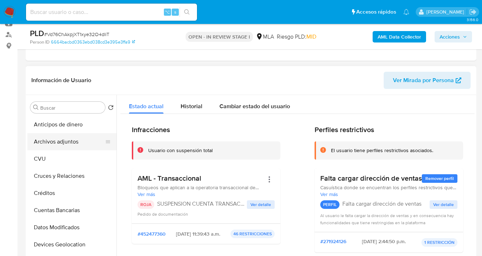
click at [66, 141] on button "Archivos adjuntos" at bounding box center [68, 141] width 83 height 17
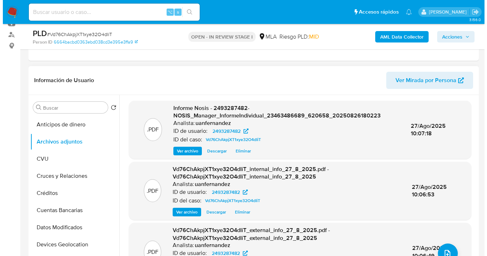
scroll to position [10, 0]
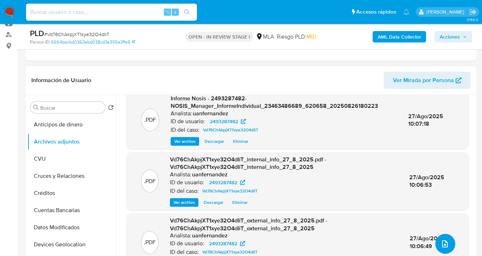
click at [443, 243] on icon "upload-file" at bounding box center [445, 243] width 9 height 9
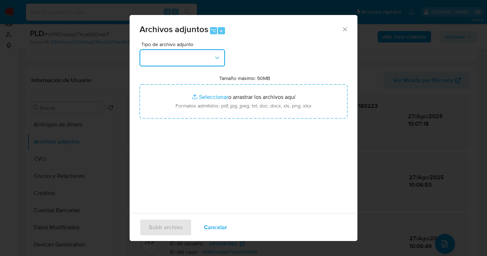
click at [212, 58] on button "button" at bounding box center [183, 57] width 86 height 17
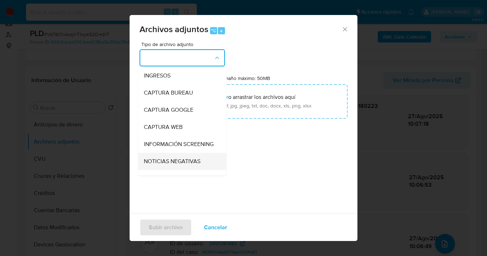
scroll to position [67, 0]
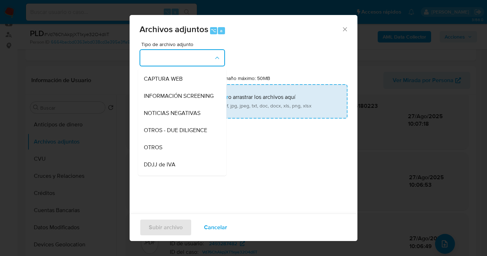
drag, startPoint x: 170, startPoint y: 154, endPoint x: 242, endPoint y: 110, distance: 84.6
click at [170, 154] on div "OTROS" at bounding box center [180, 147] width 73 height 17
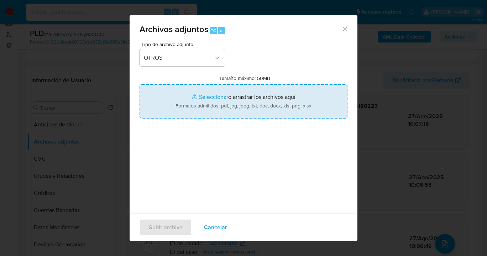
click at [242, 110] on input "Tamaño máximo: 50MB Seleccionar archivos" at bounding box center [244, 101] width 208 height 34
type input "C:\fakepath\2493287482 Movimientos a agosto 2025.xlsx"
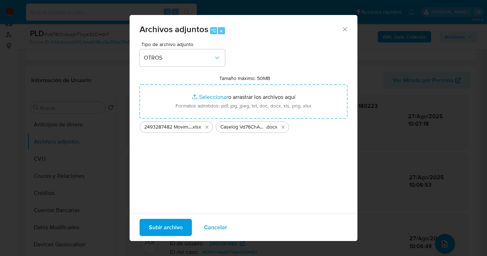
click at [162, 221] on span "Subir archivo" at bounding box center [166, 227] width 34 height 16
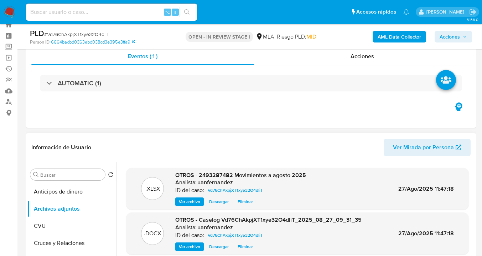
scroll to position [24, 0]
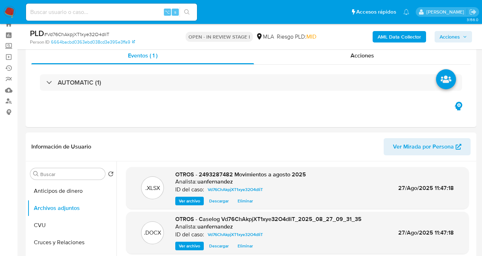
click at [450, 35] on span "Acciones" at bounding box center [450, 36] width 20 height 11
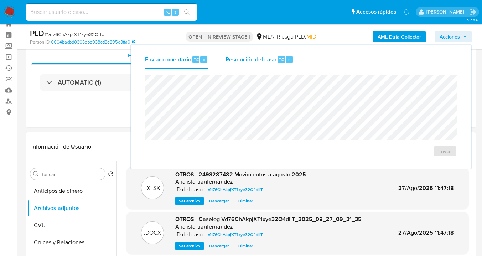
click at [252, 63] on div "Resolución del caso ⌥ r" at bounding box center [260, 59] width 68 height 19
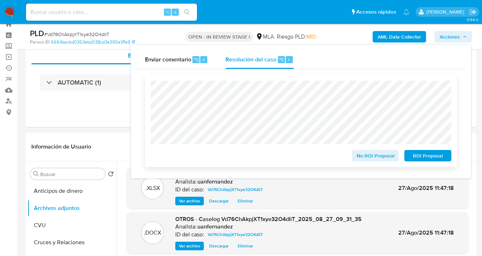
click at [428, 159] on span "ROI Proposal" at bounding box center [427, 155] width 37 height 10
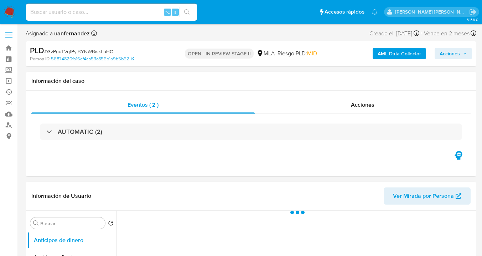
select select "10"
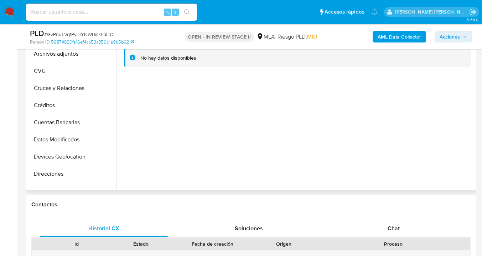
scroll to position [290, 0]
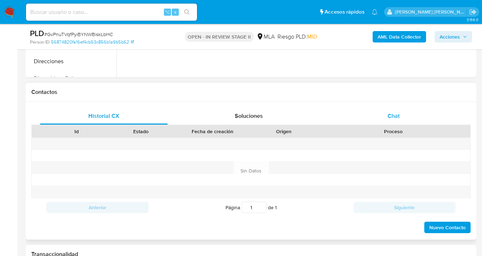
click at [395, 109] on div "Chat" at bounding box center [394, 115] width 128 height 17
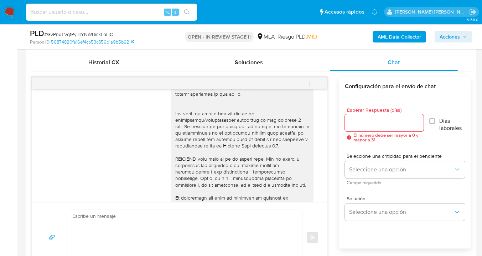
scroll to position [0, 0]
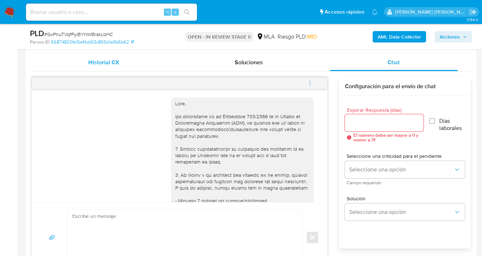
click at [120, 62] on div "Historial CX" at bounding box center [104, 62] width 128 height 17
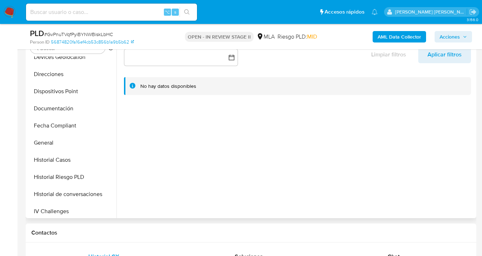
scroll to position [134, 0]
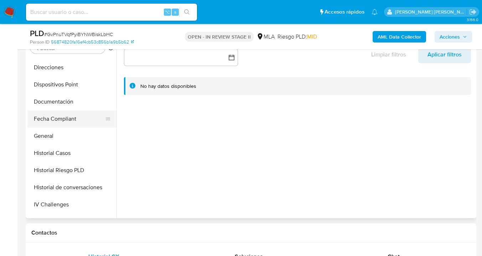
drag, startPoint x: 73, startPoint y: 105, endPoint x: 91, endPoint y: 110, distance: 18.7
click at [73, 105] on button "Documentación" at bounding box center [71, 101] width 89 height 17
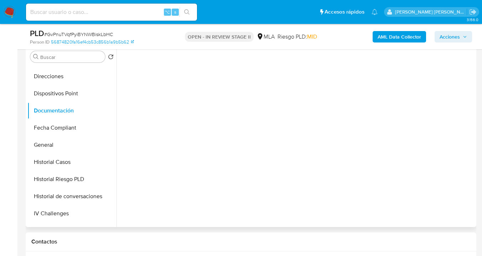
scroll to position [133, 0]
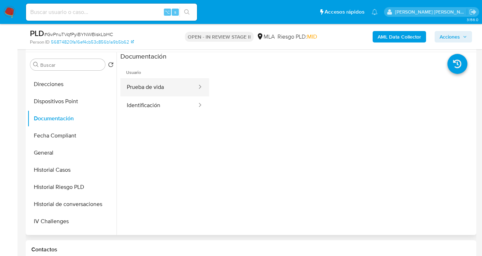
click at [172, 88] on button "Prueba de vida" at bounding box center [158, 87] width 77 height 18
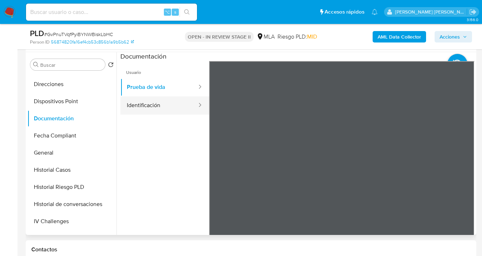
drag, startPoint x: 161, startPoint y: 103, endPoint x: 187, endPoint y: 102, distance: 25.7
click at [164, 104] on button "Identificación" at bounding box center [158, 105] width 77 height 18
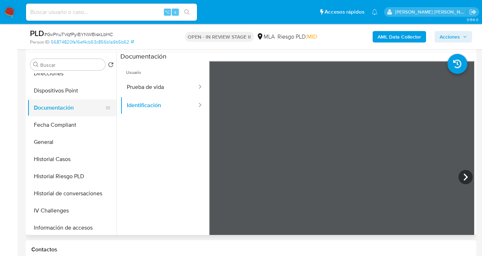
scroll to position [128, 0]
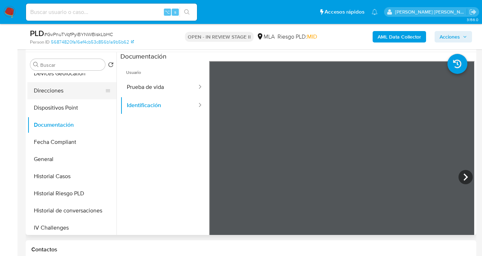
click at [71, 89] on button "Direcciones" at bounding box center [68, 90] width 83 height 17
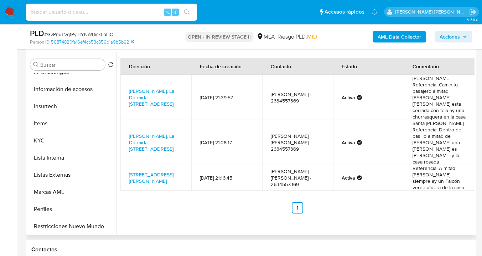
scroll to position [286, 0]
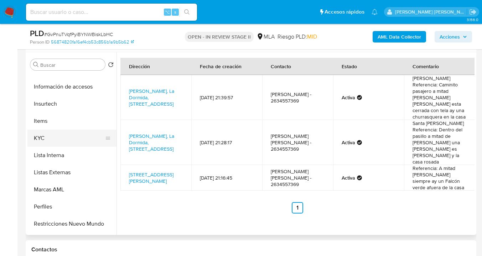
click at [83, 143] on button "KYC" at bounding box center [68, 137] width 83 height 17
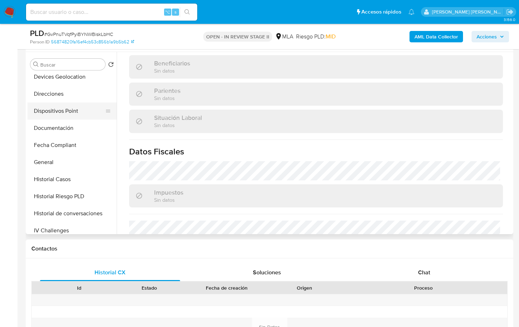
scroll to position [124, 0]
click at [62, 96] on button "Direcciones" at bounding box center [68, 94] width 83 height 17
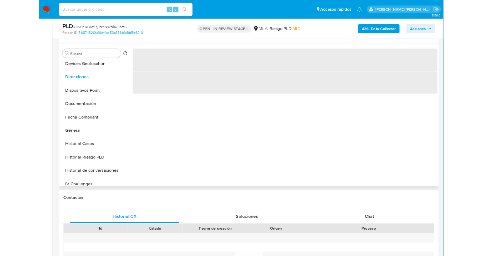
scroll to position [121, 0]
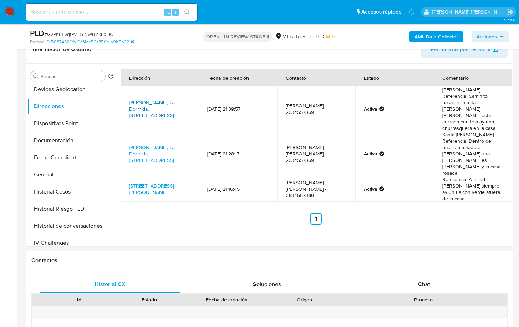
click at [147, 105] on link "Rosa Salomón Sn, La Dormida, Mendoza, 5592, Argentina SN" at bounding box center [151, 109] width 45 height 20
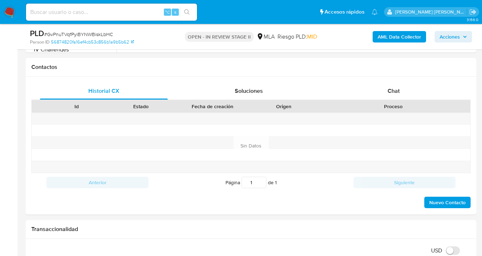
scroll to position [298, 0]
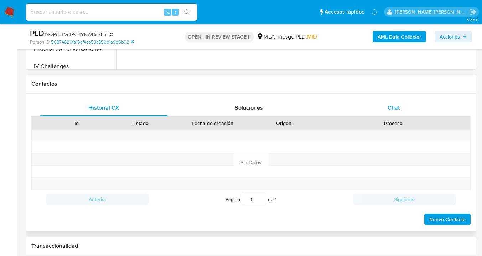
click at [395, 110] on span "Chat" at bounding box center [394, 107] width 12 height 8
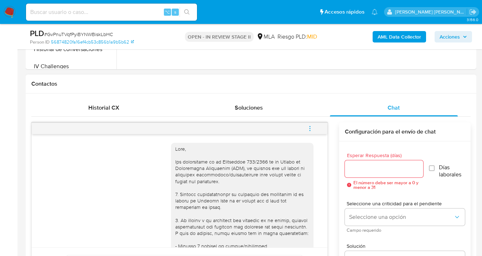
click at [310, 128] on icon "menu-action" at bounding box center [309, 128] width 1 height 1
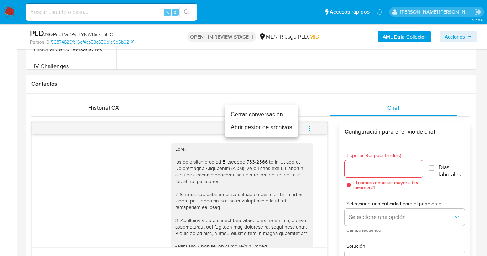
click at [280, 112] on li "Cerrar conversación" at bounding box center [261, 114] width 73 height 13
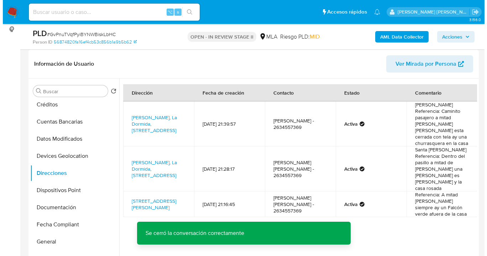
scroll to position [0, 0]
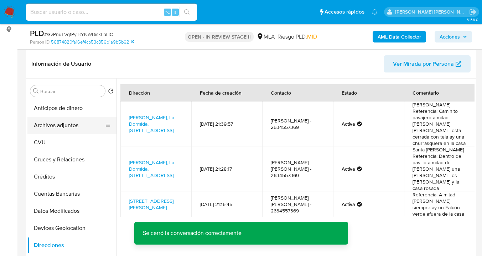
click at [82, 120] on button "Archivos adjuntos" at bounding box center [68, 125] width 83 height 17
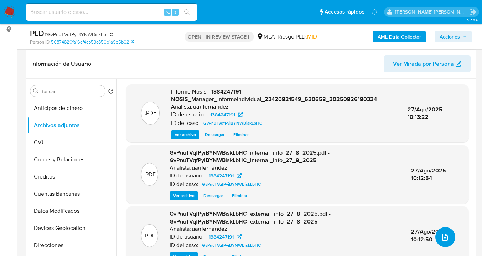
click at [443, 235] on icon "upload-file" at bounding box center [445, 236] width 9 height 9
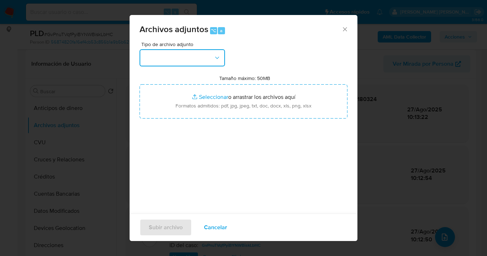
drag, startPoint x: 215, startPoint y: 61, endPoint x: 215, endPoint y: 65, distance: 3.6
click at [216, 61] on icon "button" at bounding box center [217, 57] width 7 height 7
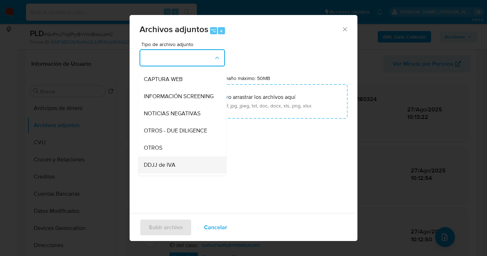
scroll to position [118, 0]
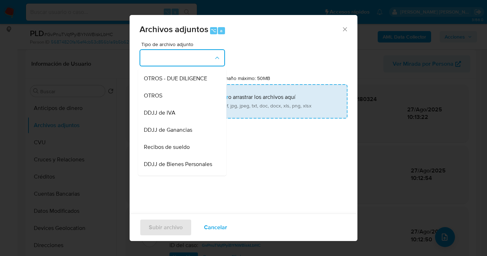
drag, startPoint x: 183, startPoint y: 105, endPoint x: 197, endPoint y: 104, distance: 14.3
click at [183, 104] on div "OTROS" at bounding box center [180, 95] width 73 height 17
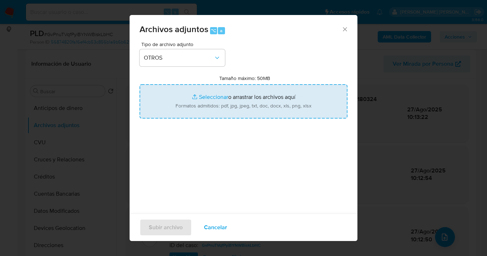
click at [270, 103] on input "Tamaño máximo: 50MB Seleccionar archivos" at bounding box center [244, 101] width 208 height 34
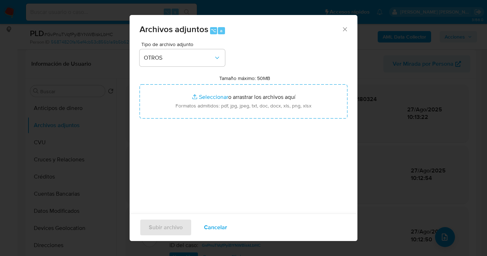
click at [215, 222] on span "Cancelar" at bounding box center [215, 227] width 23 height 16
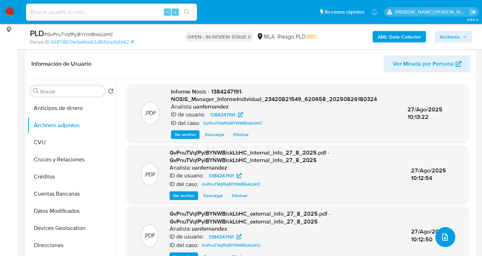
click at [444, 234] on icon "upload-file" at bounding box center [445, 236] width 9 height 9
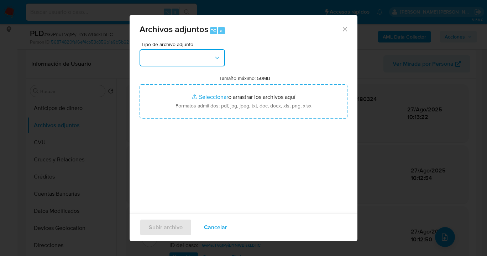
click at [184, 59] on button "button" at bounding box center [183, 57] width 86 height 17
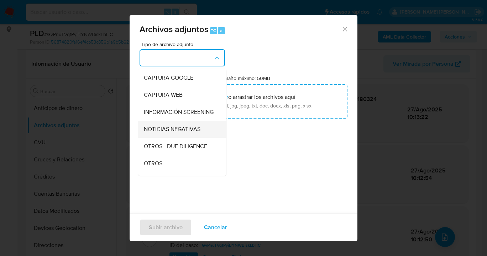
scroll to position [66, 0]
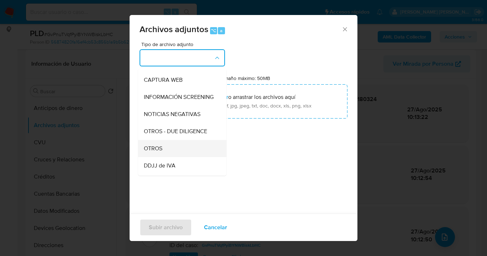
click at [172, 157] on div "OTROS" at bounding box center [180, 148] width 73 height 17
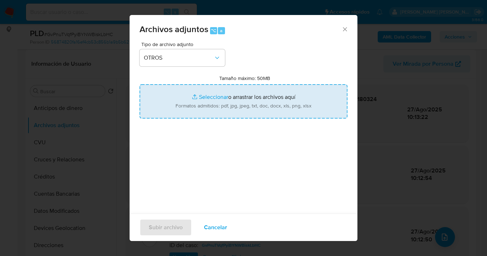
click at [241, 113] on input "Tamaño máximo: 50MB Seleccionar archivos" at bounding box center [244, 101] width 208 height 34
type input "C:\fakepath\1384247191 Movimientos.xlsx"
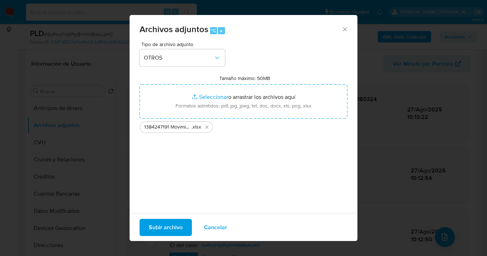
click at [215, 230] on span "Cancelar" at bounding box center [215, 227] width 23 height 16
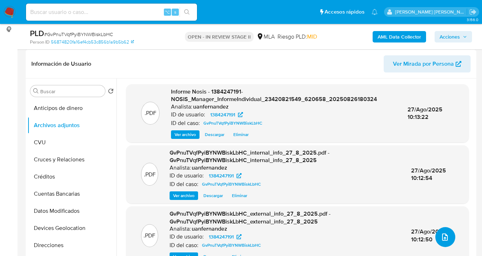
click at [444, 238] on icon "upload-file" at bounding box center [445, 236] width 9 height 9
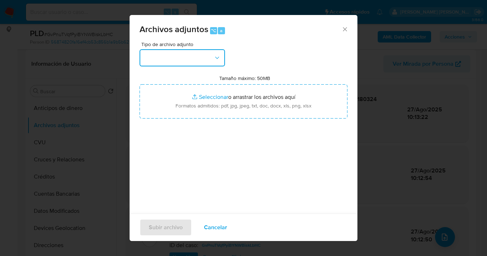
drag, startPoint x: 223, startPoint y: 58, endPoint x: 221, endPoint y: 62, distance: 4.6
click at [223, 58] on button "button" at bounding box center [183, 57] width 86 height 17
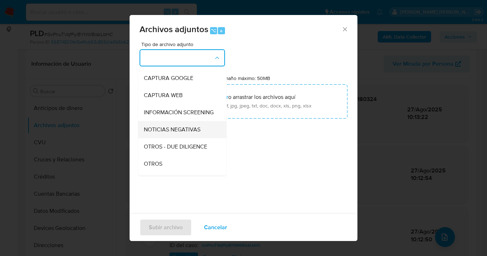
scroll to position [70, 0]
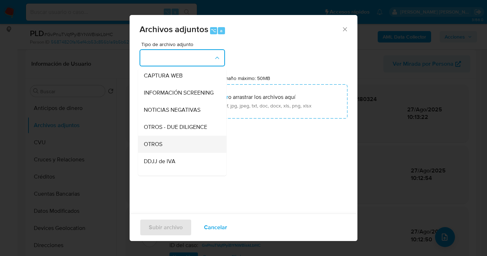
click at [175, 151] on div "OTROS" at bounding box center [180, 143] width 73 height 17
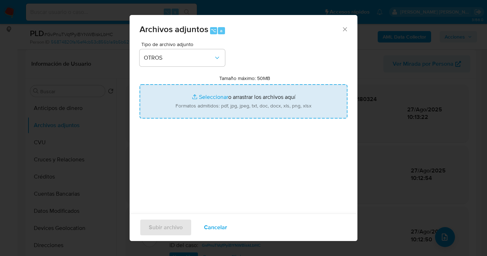
click at [226, 116] on input "Tamaño máximo: 50MB Seleccionar archivos" at bounding box center [244, 101] width 208 height 34
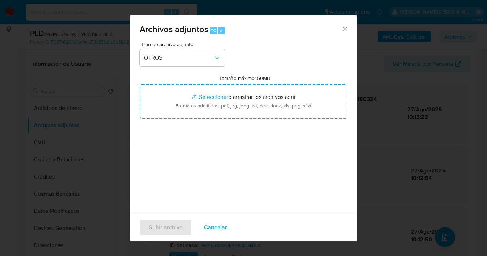
click at [215, 226] on span "Cancelar" at bounding box center [215, 227] width 23 height 16
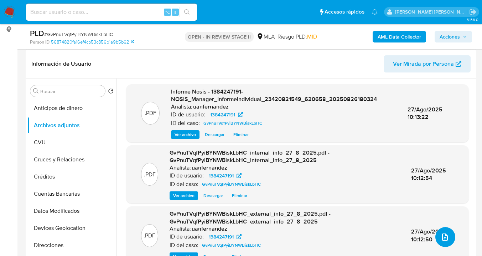
click at [448, 241] on button "upload-file" at bounding box center [445, 237] width 20 height 20
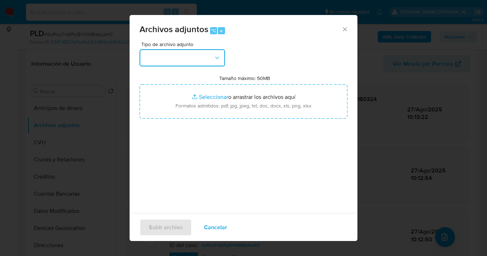
click at [213, 58] on button "button" at bounding box center [183, 57] width 86 height 17
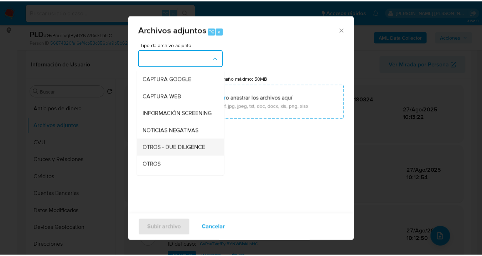
scroll to position [67, 0]
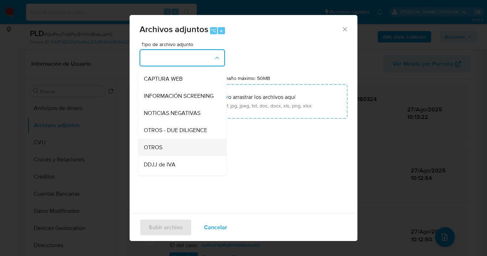
click at [174, 155] on div "OTROS" at bounding box center [180, 147] width 73 height 17
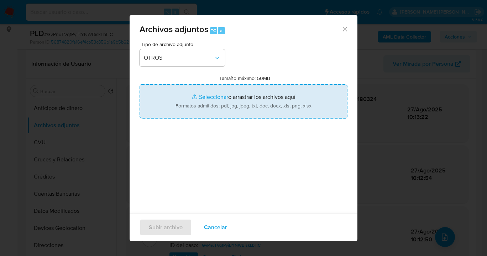
click at [211, 112] on input "Tamaño máximo: 50MB Seleccionar archivos" at bounding box center [244, 101] width 208 height 34
type input "C:\fakepath\1384247191 Movimientos.xlsx"
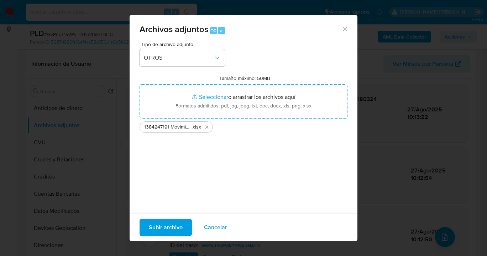
click at [182, 228] on button "Subir archivo" at bounding box center [166, 226] width 52 height 17
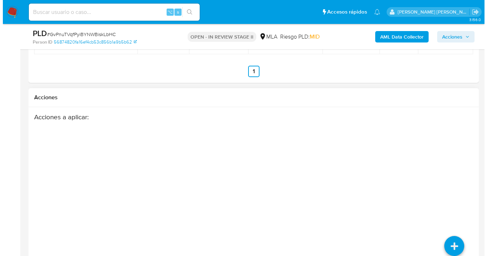
scroll to position [1277, 0]
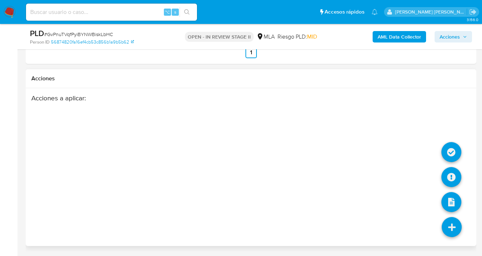
drag, startPoint x: 446, startPoint y: 220, endPoint x: 445, endPoint y: 215, distance: 4.7
click at [446, 220] on icon at bounding box center [452, 227] width 20 height 20
click at [449, 177] on icon at bounding box center [452, 177] width 20 height 20
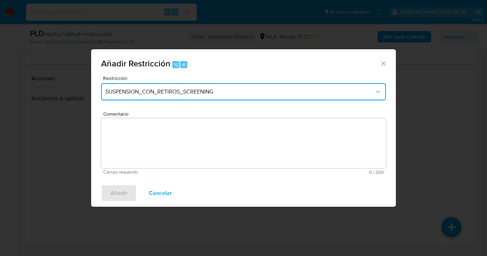
click at [210, 91] on span "SUSPENSION_CON_RETIROS_SCREENING" at bounding box center [239, 91] width 269 height 7
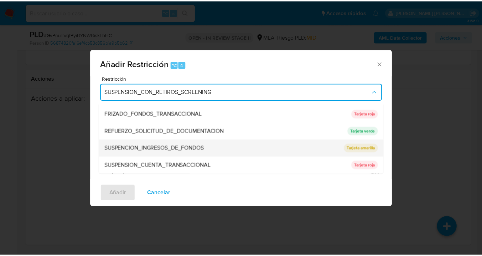
scroll to position [141, 0]
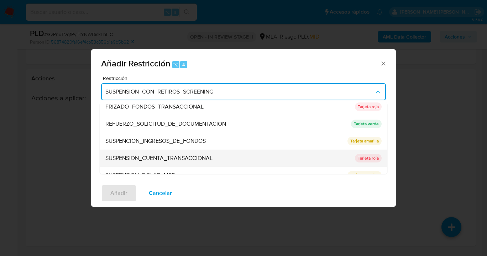
click at [167, 160] on span "SUSPENSION_CUENTA_TRANSACCIONAL" at bounding box center [158, 157] width 107 height 7
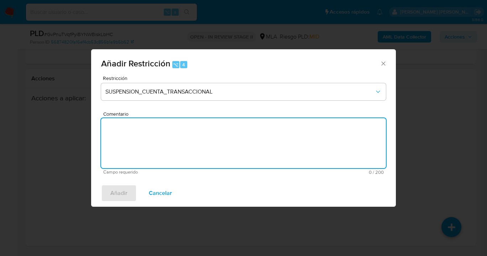
click at [166, 162] on textarea "Comentario" at bounding box center [243, 143] width 285 height 50
type textarea "AML"
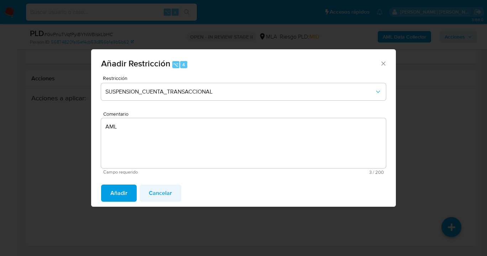
drag, startPoint x: 118, startPoint y: 196, endPoint x: 140, endPoint y: 190, distance: 22.6
click at [118, 196] on span "Añadir" at bounding box center [118, 193] width 17 height 16
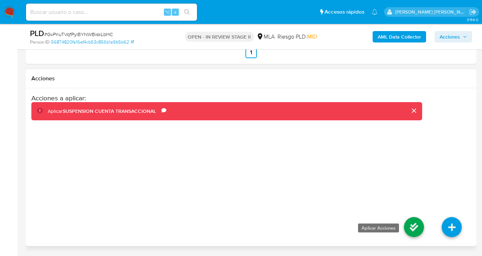
click at [418, 225] on icon at bounding box center [414, 227] width 20 height 20
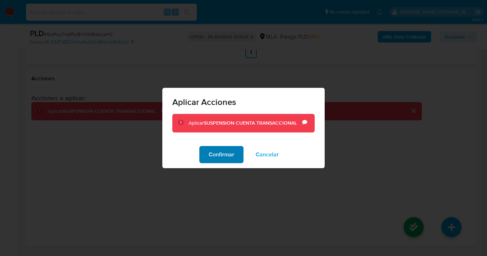
click at [228, 150] on span "Confirmar" at bounding box center [222, 154] width 26 height 16
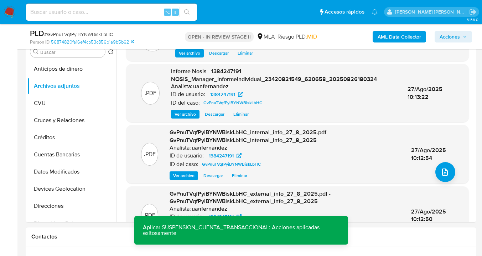
scroll to position [0, 0]
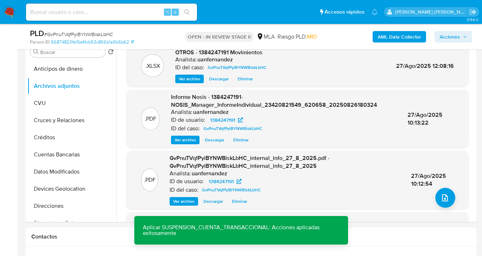
click at [454, 35] on span "Acciones" at bounding box center [450, 36] width 20 height 11
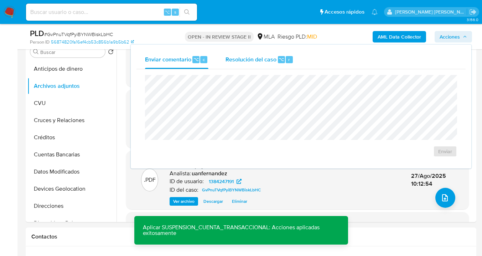
click at [255, 55] on span "Resolución del caso" at bounding box center [251, 59] width 51 height 8
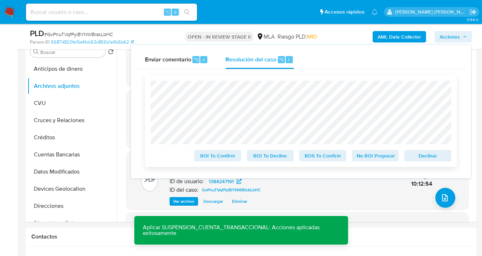
click at [425, 155] on span "Declinar" at bounding box center [427, 155] width 37 height 10
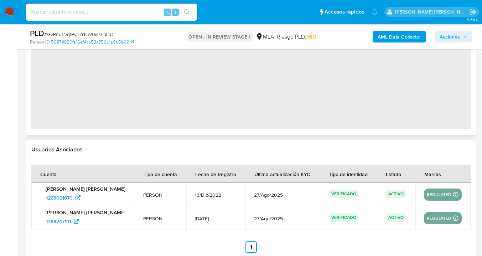
select select "10"
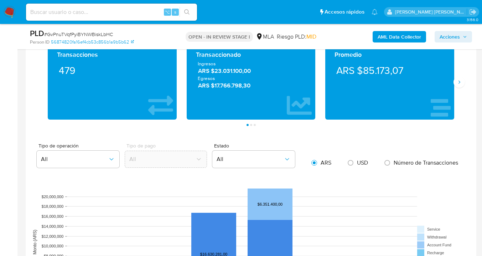
scroll to position [503, 0]
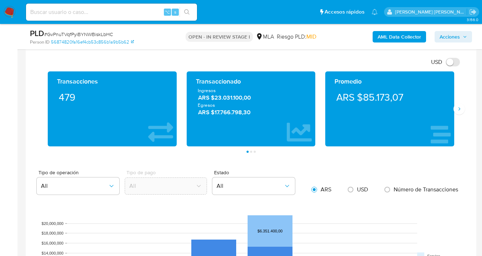
click at [464, 116] on div "Transacciones 479 Transaccionado Ingresos ARS $23.031.100,00 Egresos ARS $17.76…" at bounding box center [250, 111] width 439 height 81
click at [462, 109] on button "Siguiente" at bounding box center [459, 108] width 11 height 11
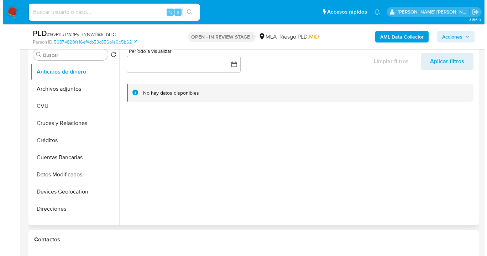
scroll to position [113, 0]
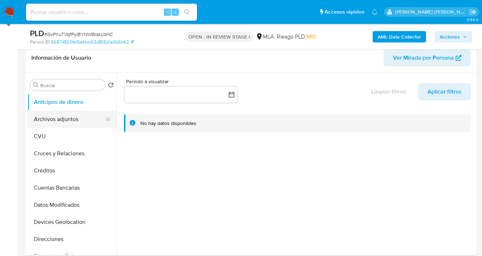
click at [83, 119] on button "Archivos adjuntos" at bounding box center [68, 118] width 83 height 17
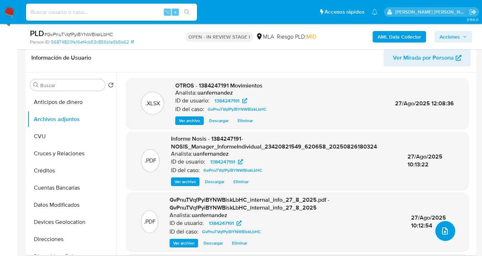
click at [446, 228] on icon "upload-file" at bounding box center [445, 230] width 9 height 9
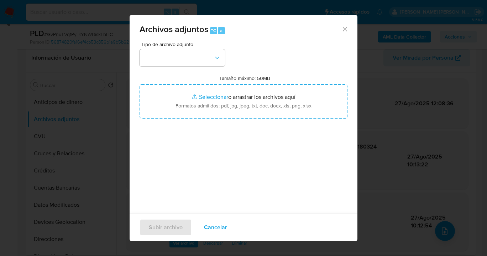
click at [210, 53] on button "button" at bounding box center [183, 57] width 86 height 17
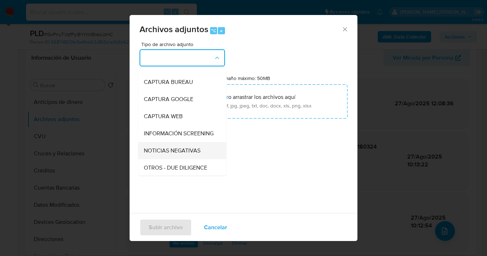
scroll to position [71, 0]
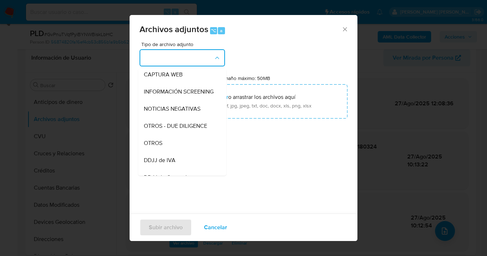
drag, startPoint x: 183, startPoint y: 155, endPoint x: 211, endPoint y: 119, distance: 45.6
click at [183, 151] on div "OTROS" at bounding box center [180, 142] width 73 height 17
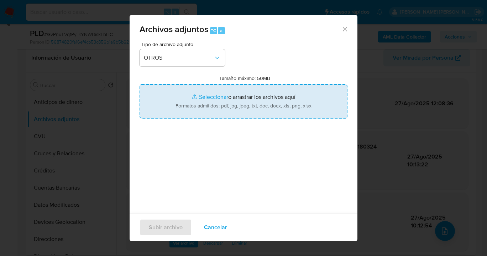
click at [228, 109] on input "Tamaño máximo: 50MB Seleccionar archivos" at bounding box center [244, 101] width 208 height 34
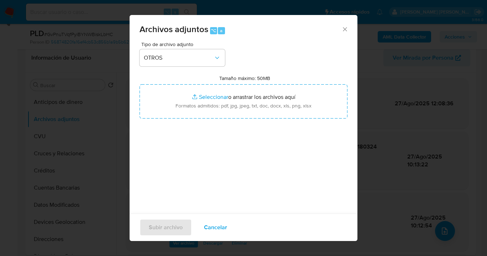
click at [222, 225] on span "Cancelar" at bounding box center [215, 227] width 23 height 16
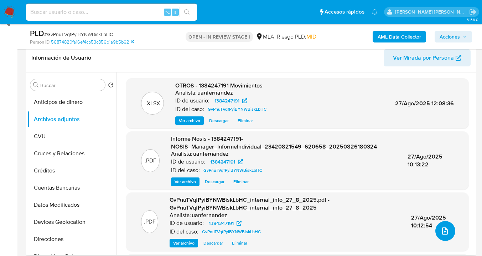
click at [441, 231] on icon "upload-file" at bounding box center [445, 230] width 9 height 9
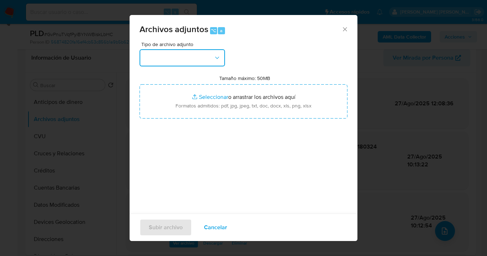
click at [209, 59] on button "button" at bounding box center [183, 57] width 86 height 17
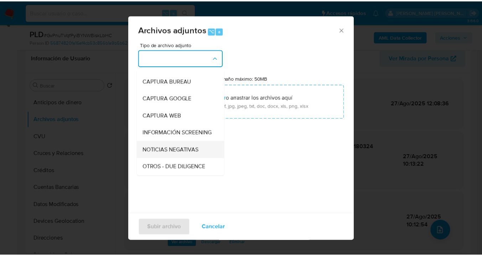
scroll to position [67, 0]
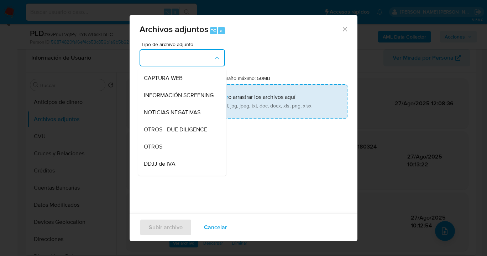
drag, startPoint x: 176, startPoint y: 150, endPoint x: 221, endPoint y: 110, distance: 59.6
click at [177, 149] on div "OTROS" at bounding box center [180, 146] width 73 height 17
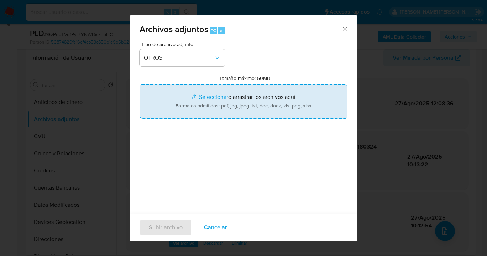
click at [240, 105] on input "Tamaño máximo: 50MB Seleccionar archivos" at bounding box center [244, 101] width 208 height 34
type input "C:\fakepath\Caselog GvPnuTVqfPyiBYNWBiskLbHC_2025_08_18_20_21_53.docx"
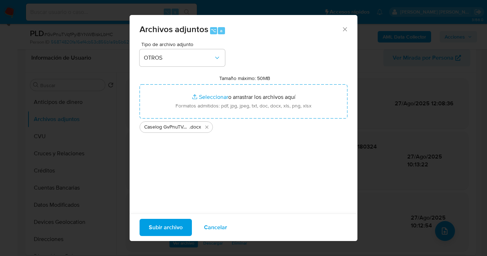
click at [163, 228] on span "Subir archivo" at bounding box center [166, 227] width 34 height 16
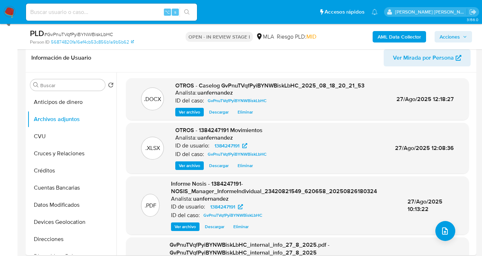
click at [453, 36] on span "Acciones" at bounding box center [450, 36] width 20 height 11
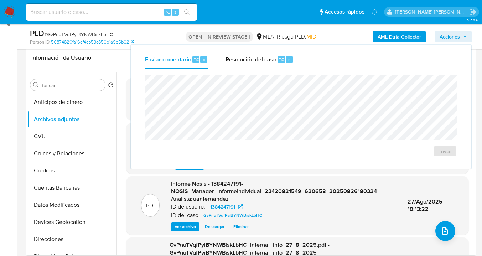
drag, startPoint x: 242, startPoint y: 60, endPoint x: 237, endPoint y: 70, distance: 11.7
click at [242, 59] on span "Resolución del caso" at bounding box center [251, 59] width 51 height 8
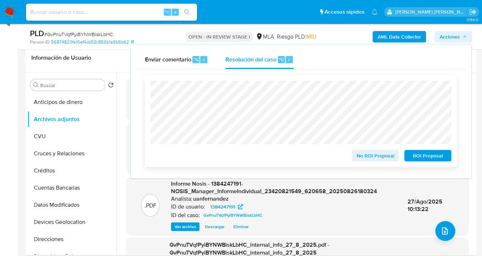
click at [434, 155] on span "ROI Proposal" at bounding box center [427, 155] width 37 height 10
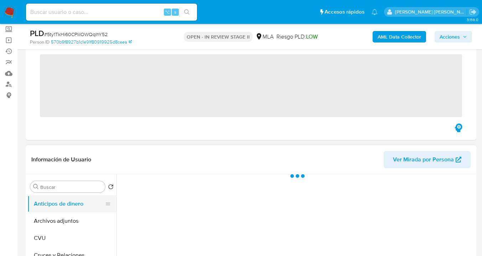
scroll to position [60, 0]
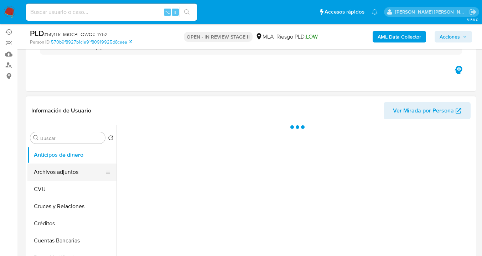
click at [85, 169] on button "Archivos adjuntos" at bounding box center [68, 171] width 83 height 17
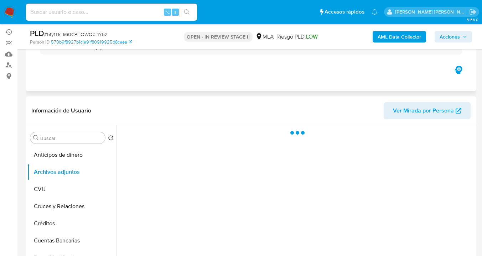
select select "10"
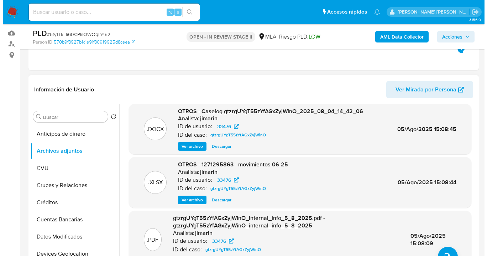
scroll to position [14, 0]
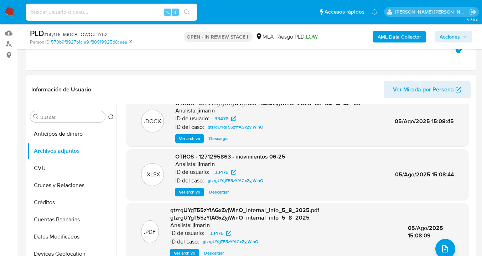
click at [189, 136] on span "Ver archivo" at bounding box center [189, 138] width 21 height 7
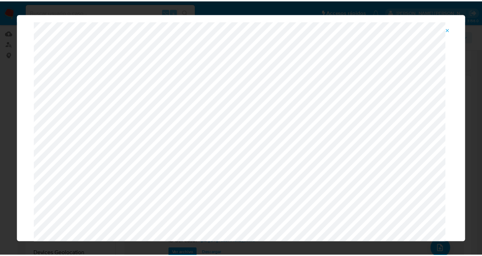
scroll to position [0, 0]
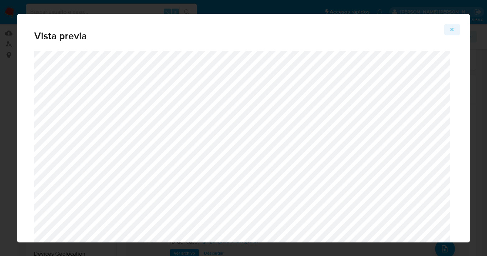
click at [452, 32] on span "Attachment preview" at bounding box center [453, 30] width 6 height 10
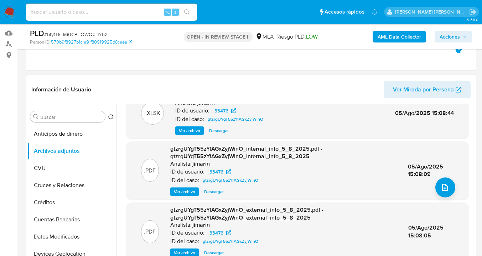
scroll to position [145, 0]
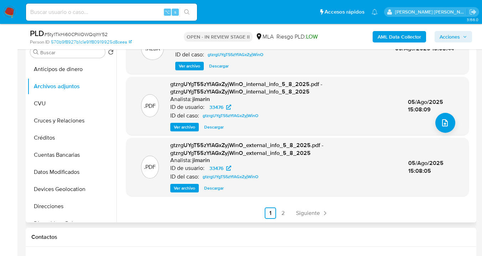
click at [282, 214] on link "2" at bounding box center [283, 212] width 11 height 11
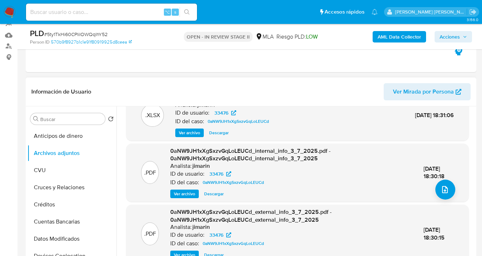
scroll to position [228, 0]
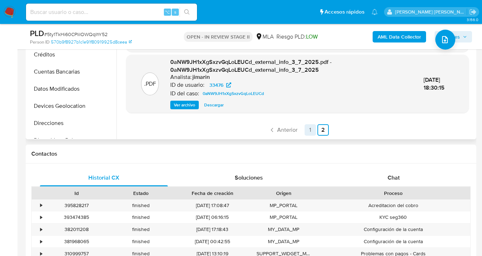
click at [309, 133] on link "1" at bounding box center [310, 129] width 11 height 11
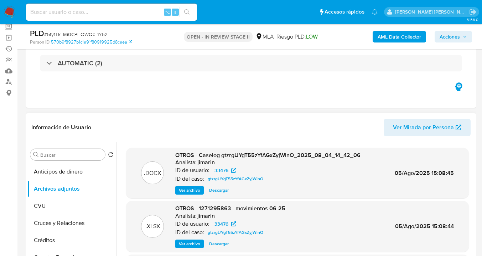
scroll to position [44, 0]
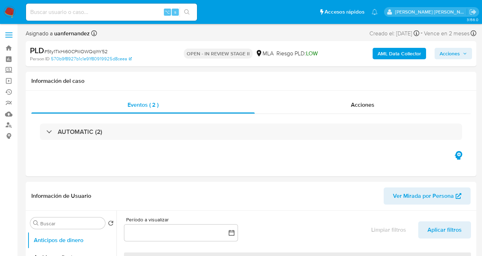
select select "10"
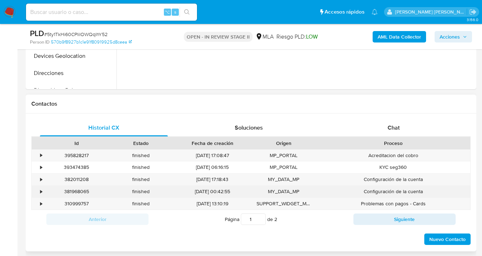
scroll to position [290, 0]
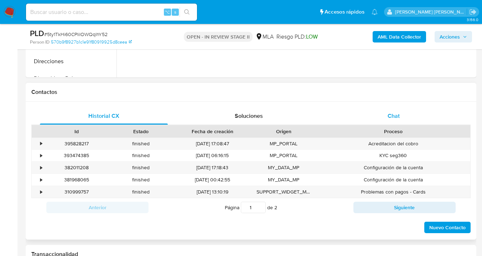
click at [398, 115] on span "Chat" at bounding box center [394, 116] width 12 height 8
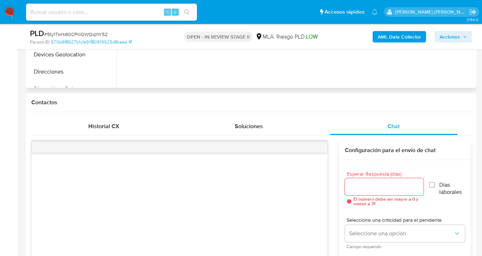
scroll to position [220, 0]
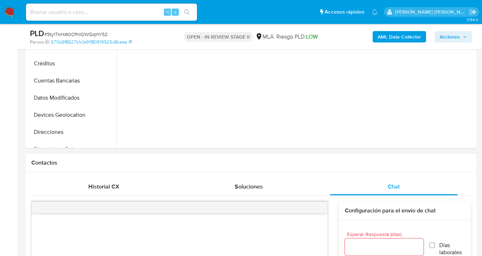
drag, startPoint x: 117, startPoint y: 188, endPoint x: 131, endPoint y: 176, distance: 18.7
click at [117, 188] on span "Historial CX" at bounding box center [103, 186] width 31 height 8
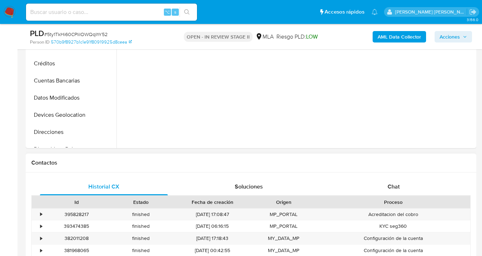
scroll to position [287, 0]
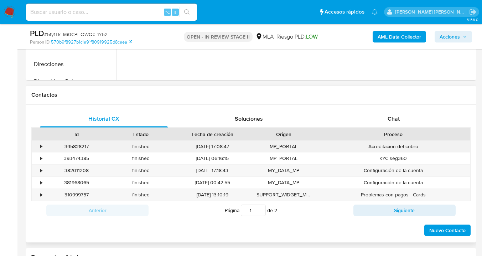
click at [42, 145] on div "•" at bounding box center [41, 146] width 2 height 7
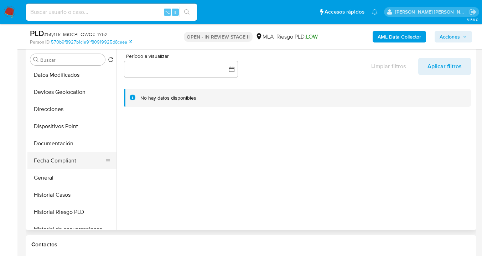
scroll to position [119, 0]
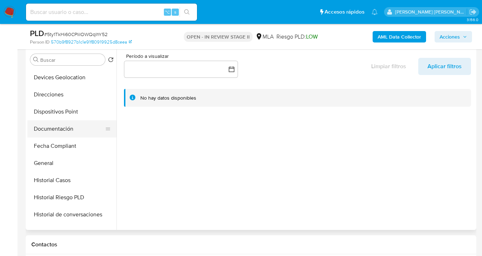
drag, startPoint x: 69, startPoint y: 124, endPoint x: 77, endPoint y: 130, distance: 9.5
click at [69, 124] on button "Documentación" at bounding box center [68, 128] width 83 height 17
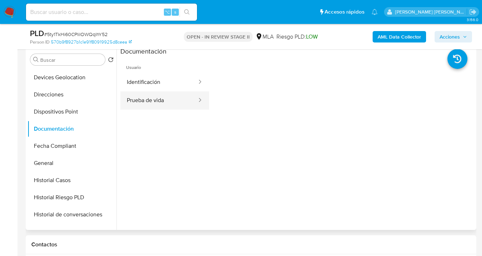
click at [161, 102] on button "Prueba de vida" at bounding box center [158, 100] width 77 height 18
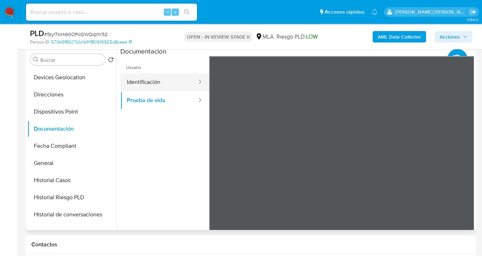
click at [169, 85] on button "Identificación" at bounding box center [158, 82] width 77 height 18
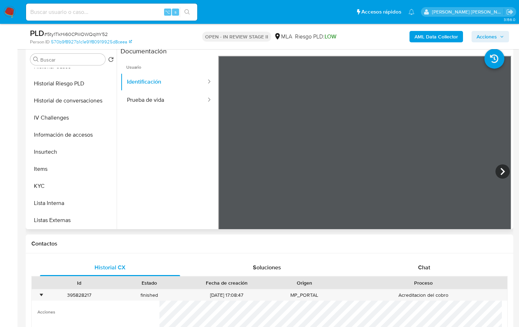
scroll to position [0, 0]
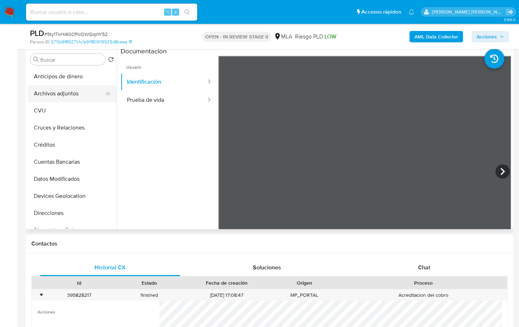
click at [74, 89] on button "Archivos adjuntos" at bounding box center [68, 93] width 83 height 17
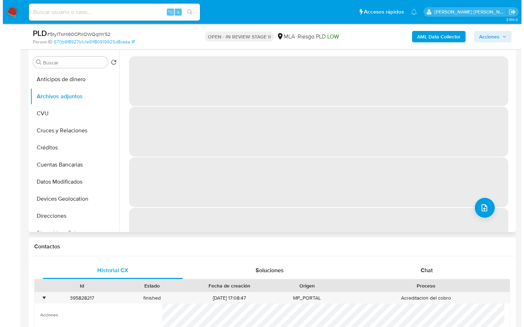
scroll to position [135, 0]
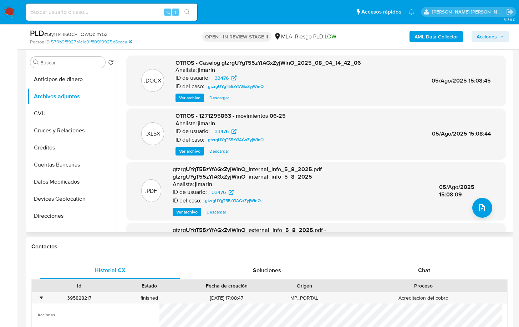
click at [191, 99] on span "Ver archivo" at bounding box center [189, 97] width 21 height 7
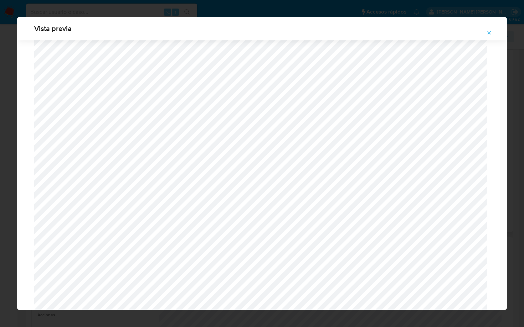
scroll to position [546, 0]
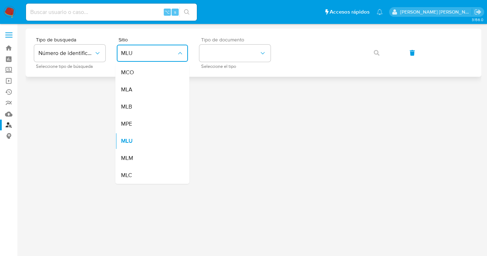
drag, startPoint x: 154, startPoint y: 88, endPoint x: 207, endPoint y: 68, distance: 57.1
click at [154, 88] on div "MLA" at bounding box center [150, 89] width 58 height 17
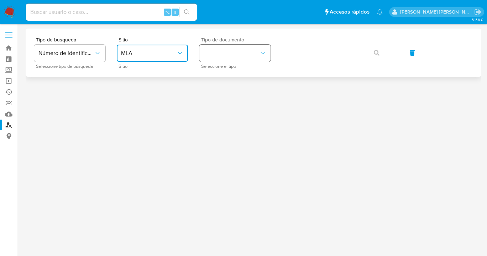
drag, startPoint x: 227, startPoint y: 49, endPoint x: 234, endPoint y: 59, distance: 11.9
click at [227, 49] on button "identificationType" at bounding box center [235, 53] width 71 height 17
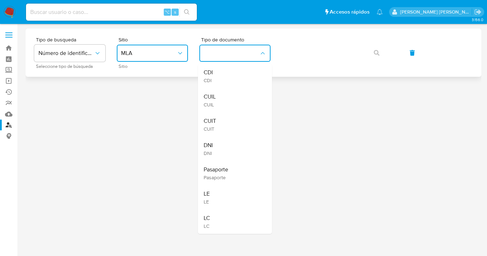
drag, startPoint x: 234, startPoint y: 104, endPoint x: 281, endPoint y: 71, distance: 57.1
click at [234, 104] on div "CUIL CUIL" at bounding box center [233, 100] width 58 height 24
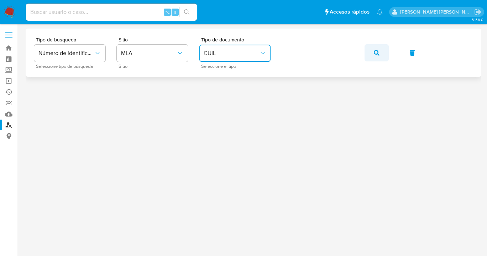
click at [375, 51] on icon "button" at bounding box center [377, 53] width 6 height 6
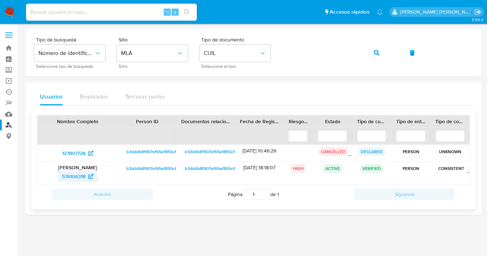
click at [81, 178] on span "576106318" at bounding box center [74, 175] width 24 height 11
click at [273, 48] on div "Tipo de busqueda Número de identificación Seleccione tipo de búsqueda Sitio MLA…" at bounding box center [253, 52] width 439 height 31
click at [377, 52] on icon "button" at bounding box center [377, 53] width 6 height 6
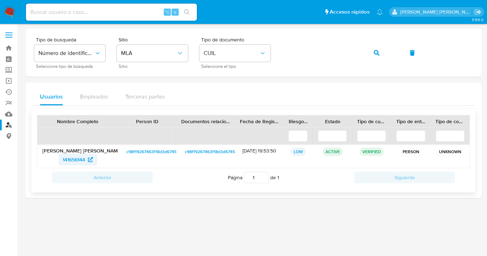
click at [75, 159] on span "141656144" at bounding box center [74, 159] width 22 height 11
click at [271, 58] on div "Tipo de busqueda Número de identificación Seleccione tipo de búsqueda Sitio MLA…" at bounding box center [253, 52] width 439 height 31
click at [277, 57] on div "Tipo de busqueda Número de identificación Seleccione tipo de búsqueda Sitio MLA…" at bounding box center [253, 52] width 439 height 31
click at [378, 51] on icon "button" at bounding box center [377, 53] width 6 height 6
click at [71, 161] on span "42436246" at bounding box center [73, 159] width 23 height 11
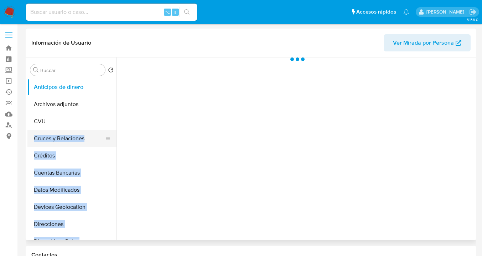
drag, startPoint x: 117, startPoint y: 109, endPoint x: 113, endPoint y: 135, distance: 26.6
click at [113, 135] on div "Buscar Volver al orden por defecto Anticipos de dinero Archivos adjuntos CVU Cr…" at bounding box center [250, 148] width 447 height 182
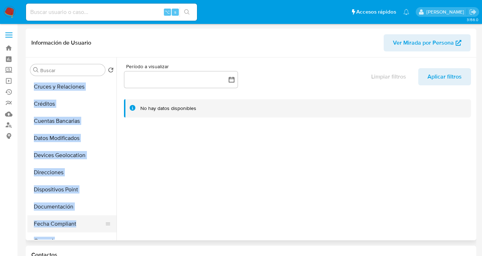
scroll to position [117, 0]
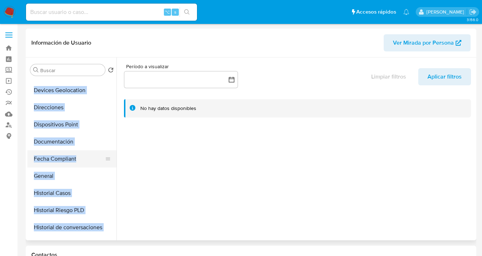
select select "10"
click at [77, 131] on button "Dispositivos Point" at bounding box center [71, 124] width 89 height 17
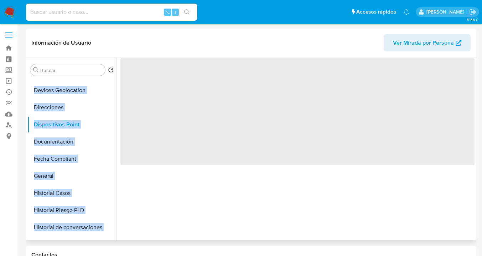
drag, startPoint x: 77, startPoint y: 140, endPoint x: 132, endPoint y: 135, distance: 55.4
click at [77, 140] on button "Documentación" at bounding box center [71, 141] width 89 height 17
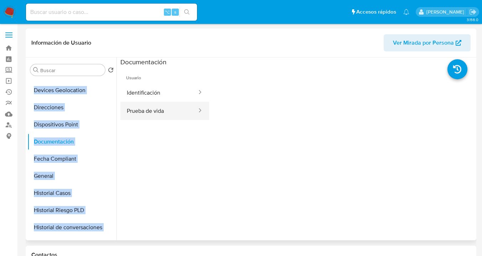
drag, startPoint x: 161, startPoint y: 110, endPoint x: 176, endPoint y: 108, distance: 15.4
click at [161, 110] on button "Prueba de vida" at bounding box center [158, 111] width 77 height 18
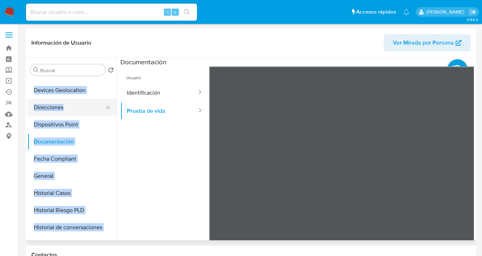
click at [76, 111] on button "Direcciones" at bounding box center [68, 107] width 83 height 17
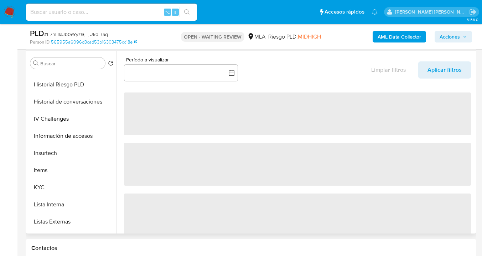
scroll to position [238, 0]
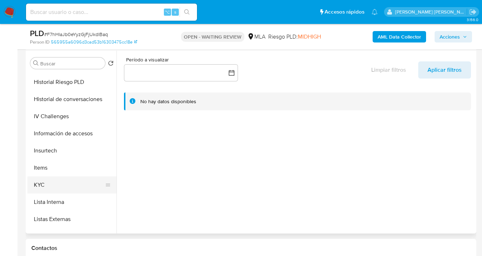
select select "10"
click at [83, 179] on button "KYC" at bounding box center [68, 184] width 83 height 17
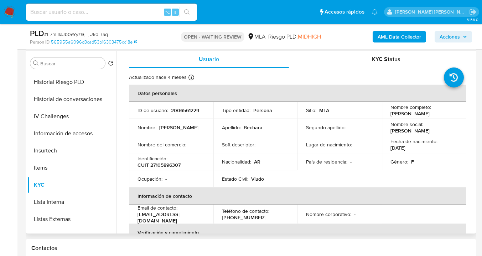
drag, startPoint x: 389, startPoint y: 115, endPoint x: 440, endPoint y: 117, distance: 51.0
click at [440, 117] on td "Nombre completo : [PERSON_NAME]" at bounding box center [424, 110] width 84 height 17
copy p "[PERSON_NAME]"
drag, startPoint x: 151, startPoint y: 164, endPoint x: 182, endPoint y: 162, distance: 31.5
click at [182, 162] on div "Identificación : CUIT 27105896307" at bounding box center [171, 161] width 67 height 13
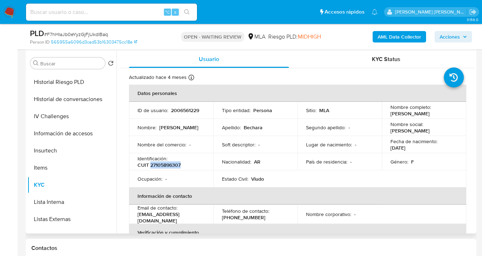
copy p "27105896307"
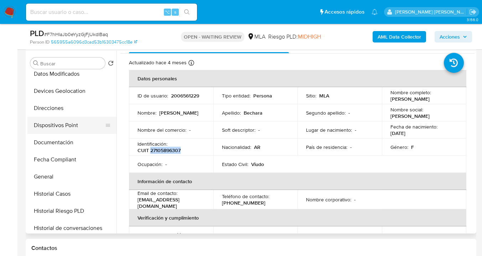
scroll to position [102, 0]
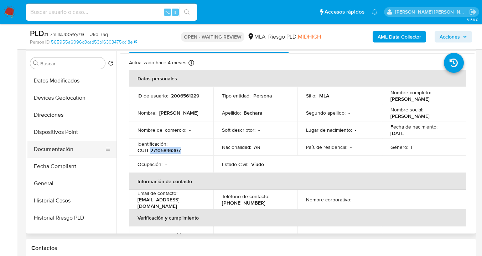
click at [84, 149] on button "Documentación" at bounding box center [68, 148] width 83 height 17
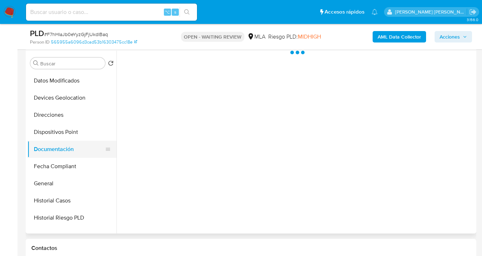
scroll to position [0, 0]
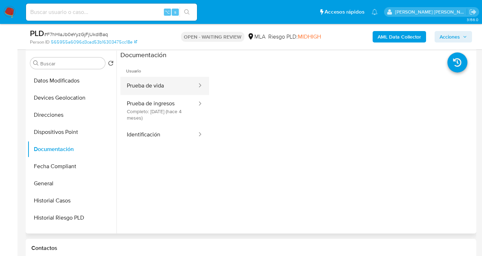
click at [159, 89] on button "Prueba de vida" at bounding box center [158, 86] width 77 height 18
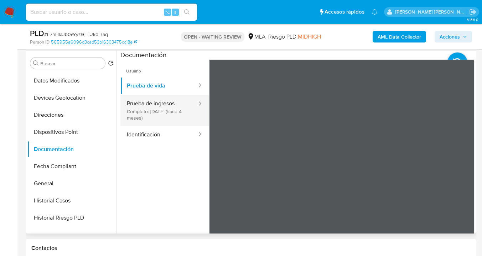
click at [174, 109] on button "Prueba de ingresos Completo: 30/04/2025 (hace 4 meses)" at bounding box center [158, 110] width 77 height 31
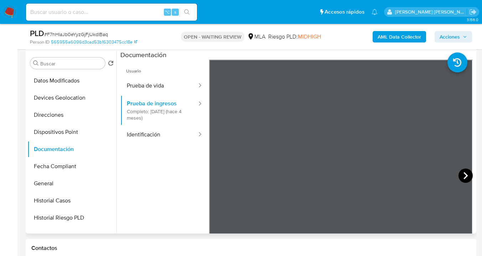
click at [463, 175] on icon at bounding box center [466, 175] width 14 height 14
click at [459, 174] on icon at bounding box center [466, 175] width 14 height 14
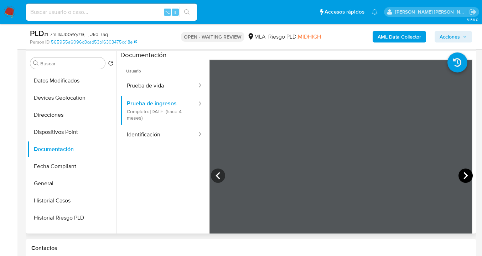
click at [459, 174] on icon at bounding box center [466, 175] width 14 height 14
click at [71, 179] on button "General" at bounding box center [68, 183] width 83 height 17
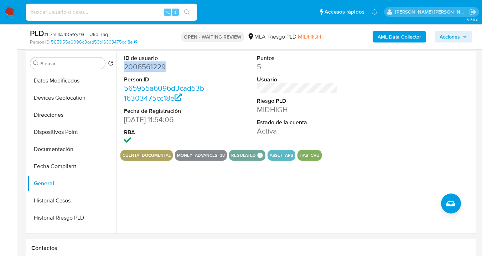
drag, startPoint x: 166, startPoint y: 68, endPoint x: 123, endPoint y: 65, distance: 42.9
click at [123, 65] on div "ID de usuario 2006561229 Person ID 565955a6096d3cad53b16303475cc18e Fecha de Re…" at bounding box center [164, 100] width 89 height 99
copy dd "2006561229"
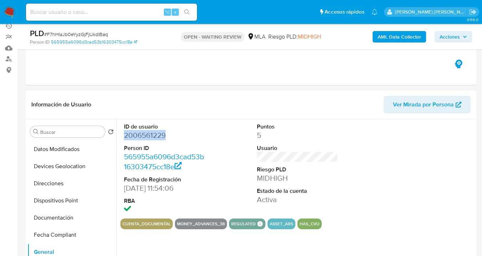
click at [411, 107] on span "Ver Mirada por Persona" at bounding box center [423, 104] width 61 height 17
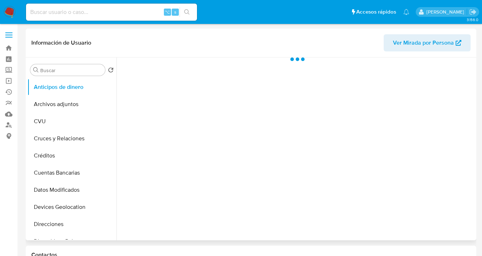
scroll to position [151, 0]
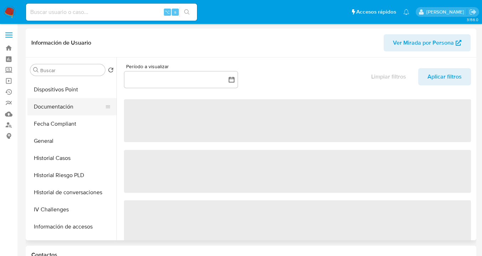
select select "10"
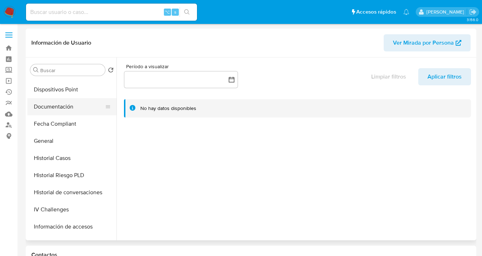
click at [79, 104] on button "Documentación" at bounding box center [68, 106] width 83 height 17
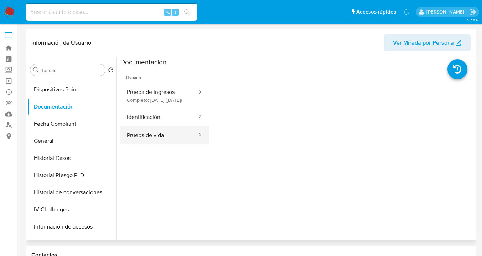
drag, startPoint x: 160, startPoint y: 143, endPoint x: 202, endPoint y: 144, distance: 41.4
click at [160, 143] on button "Prueba de vida" at bounding box center [158, 135] width 77 height 18
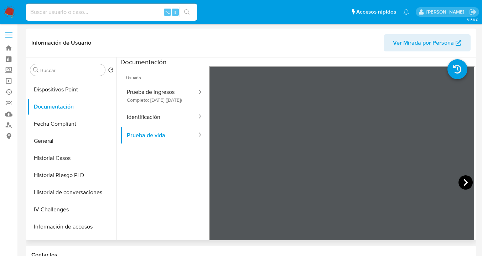
click at [464, 184] on icon at bounding box center [466, 182] width 14 height 14
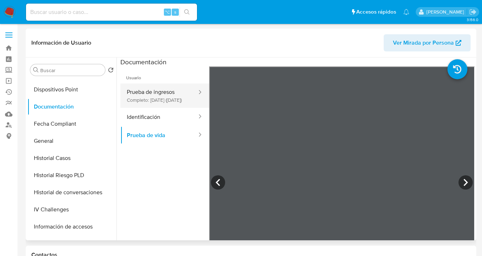
drag, startPoint x: 161, startPoint y: 98, endPoint x: 200, endPoint y: 103, distance: 39.6
click at [161, 98] on button "Prueba de ingresos Completo: [DATE] ([DATE])" at bounding box center [158, 95] width 77 height 24
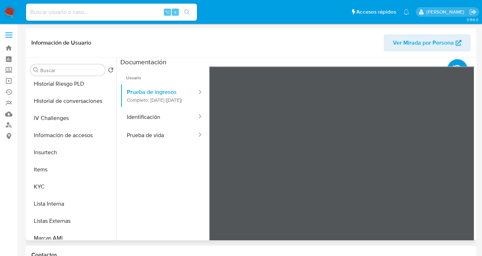
scroll to position [249, 0]
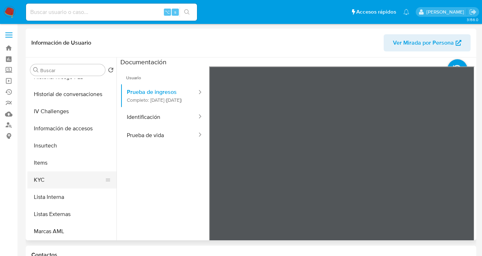
drag, startPoint x: 84, startPoint y: 180, endPoint x: 106, endPoint y: 176, distance: 22.9
click at [84, 180] on button "KYC" at bounding box center [68, 179] width 83 height 17
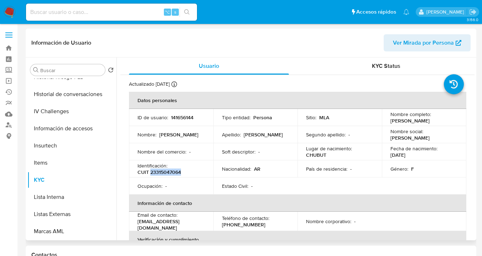
drag, startPoint x: 182, startPoint y: 171, endPoint x: 151, endPoint y: 173, distance: 30.7
click at [151, 173] on div "Identificación : CUIT 23315047064" at bounding box center [171, 168] width 67 height 13
copy p "23315047064"
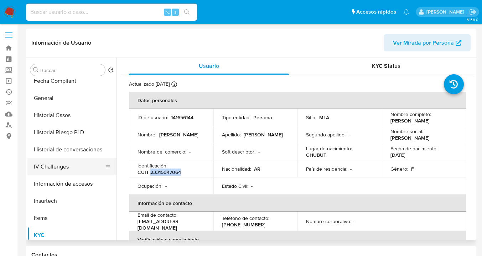
scroll to position [179, 0]
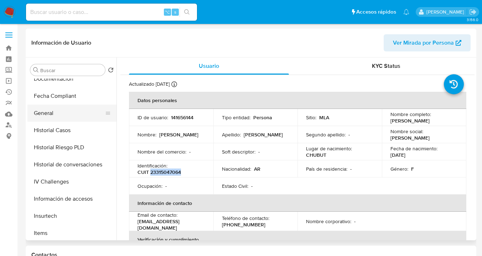
click at [67, 109] on button "General" at bounding box center [68, 112] width 83 height 17
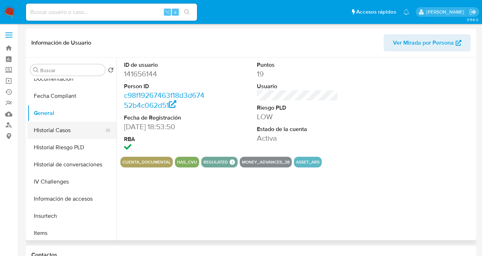
click at [84, 131] on button "Historial Casos" at bounding box center [68, 130] width 83 height 17
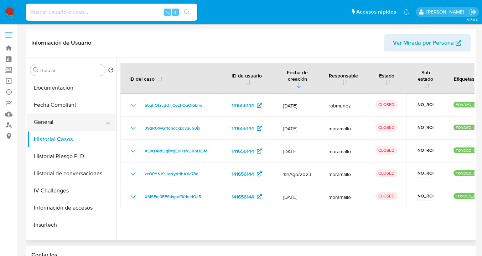
scroll to position [166, 0]
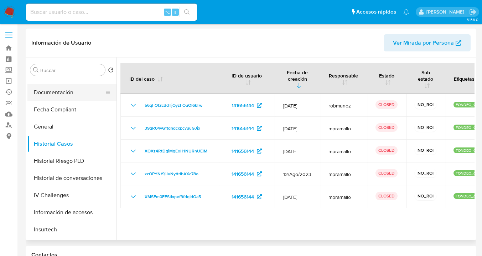
click at [77, 92] on button "Documentación" at bounding box center [68, 92] width 83 height 17
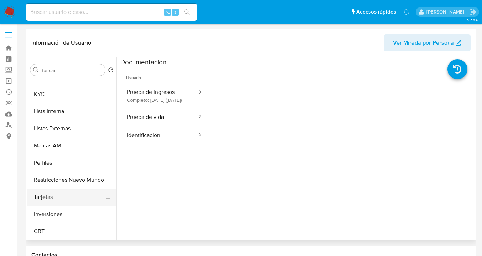
scroll to position [335, 0]
drag, startPoint x: 85, startPoint y: 180, endPoint x: 90, endPoint y: 172, distance: 10.1
click at [85, 180] on button "Restricciones Nuevo Mundo" at bounding box center [68, 179] width 83 height 17
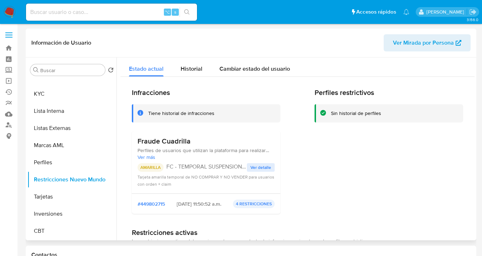
click at [150, 158] on span "Ver más" at bounding box center [206, 157] width 137 height 6
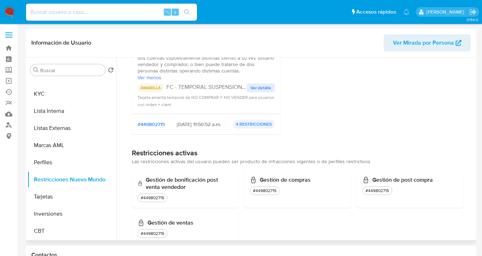
scroll to position [59, 0]
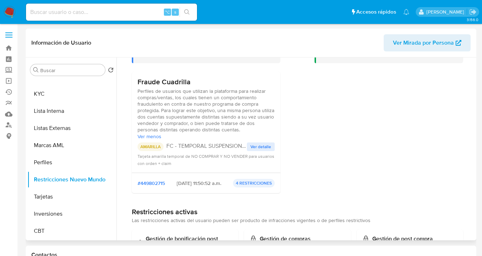
click at [152, 135] on span "Ver menos" at bounding box center [206, 136] width 137 height 6
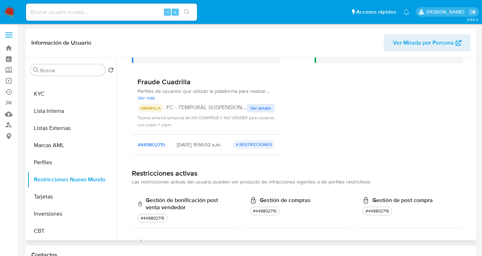
click at [175, 132] on div "Fraude Cuadrilla Perfiles de usuarios que utilizan la plataforma para realizar …" at bounding box center [206, 103] width 149 height 62
click at [388, 125] on div "Perfiles restrictivos Sin historial de perfiles" at bounding box center [389, 94] width 149 height 131
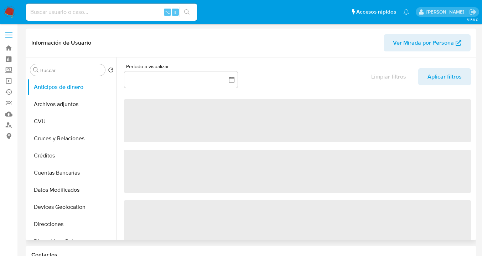
select select "10"
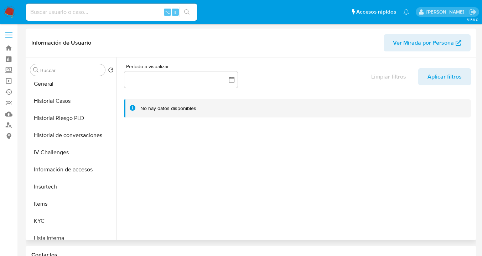
scroll to position [164, 0]
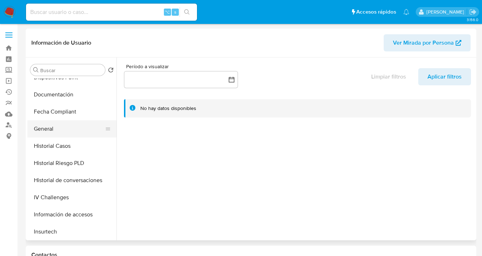
click at [73, 130] on button "General" at bounding box center [68, 128] width 83 height 17
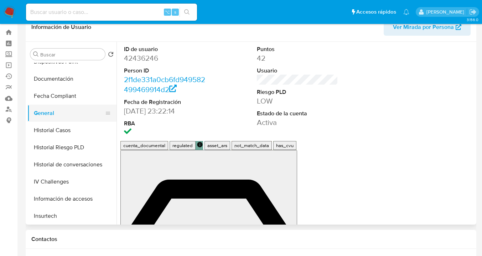
scroll to position [0, 0]
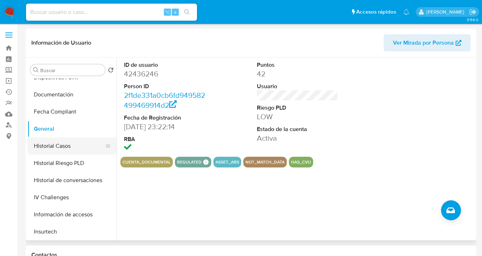
click at [67, 141] on button "Historial Casos" at bounding box center [68, 145] width 83 height 17
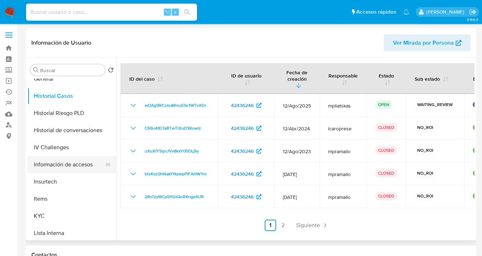
scroll to position [225, 0]
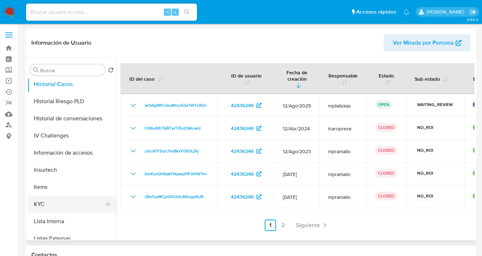
click at [69, 201] on button "KYC" at bounding box center [68, 203] width 83 height 17
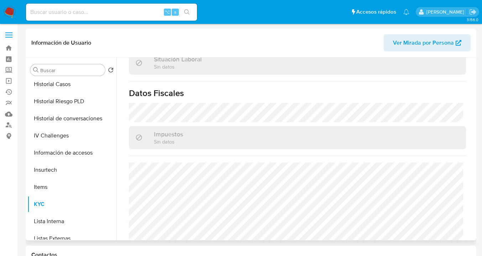
scroll to position [71, 0]
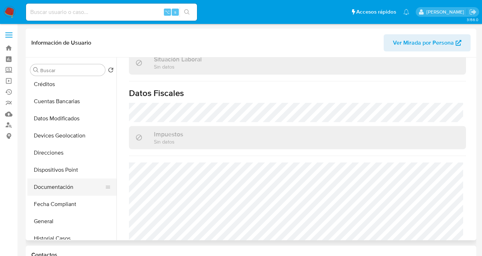
click at [78, 190] on button "Documentación" at bounding box center [68, 186] width 83 height 17
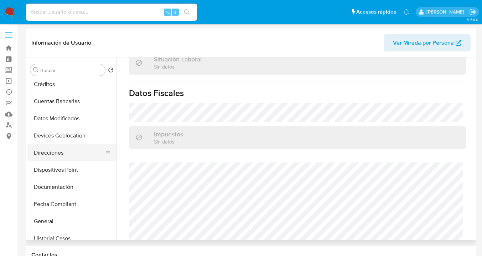
scroll to position [0, 0]
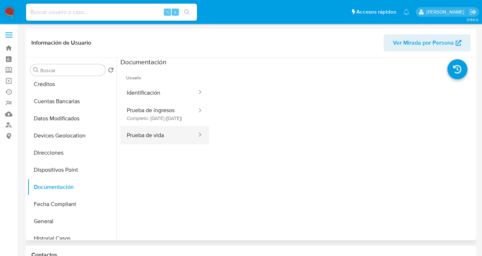
click at [166, 135] on button "Prueba de vida" at bounding box center [158, 135] width 77 height 18
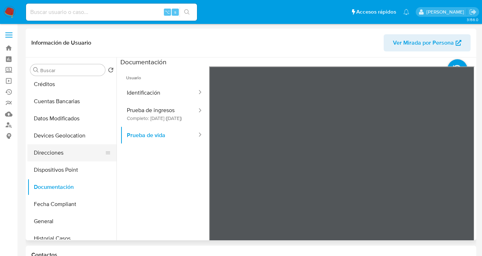
click at [74, 155] on button "Direcciones" at bounding box center [68, 152] width 83 height 17
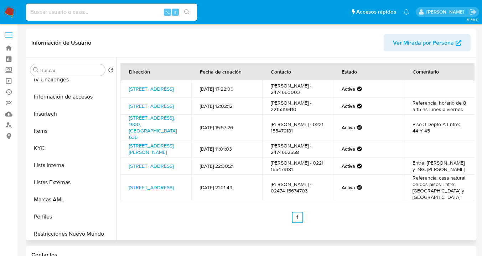
scroll to position [335, 0]
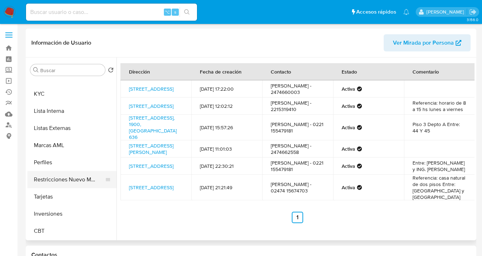
click at [80, 180] on button "Restricciones Nuevo Mundo" at bounding box center [68, 179] width 83 height 17
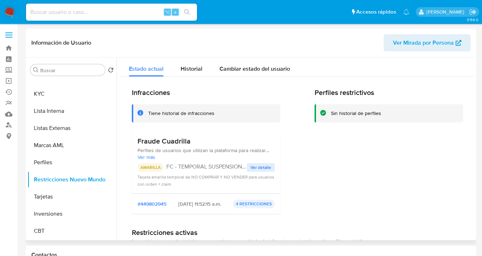
click at [151, 157] on span "Ver más" at bounding box center [206, 157] width 137 height 6
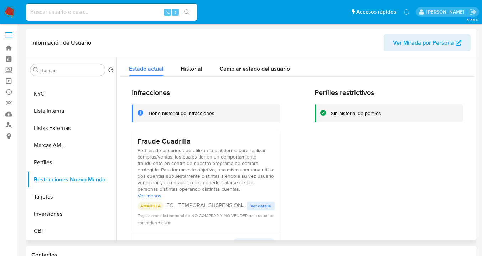
click at [256, 205] on span "Ver detalle" at bounding box center [261, 205] width 21 height 7
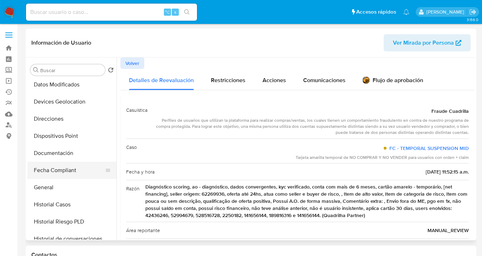
scroll to position [118, 0]
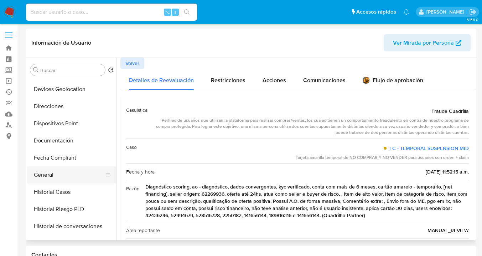
drag, startPoint x: 82, startPoint y: 189, endPoint x: 90, endPoint y: 182, distance: 10.4
click at [82, 189] on button "Historial Casos" at bounding box center [71, 191] width 89 height 17
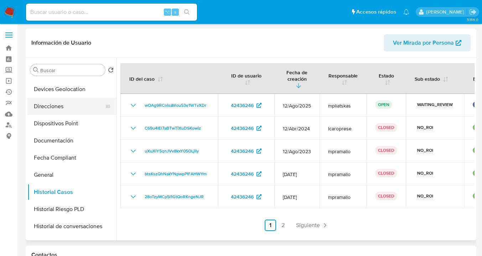
click at [66, 105] on button "Direcciones" at bounding box center [68, 106] width 83 height 17
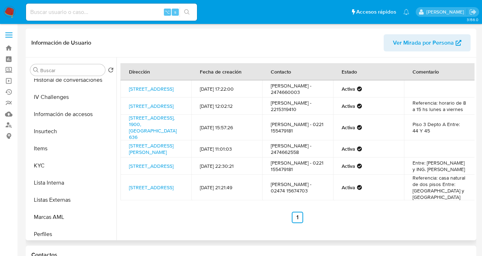
scroll to position [267, 0]
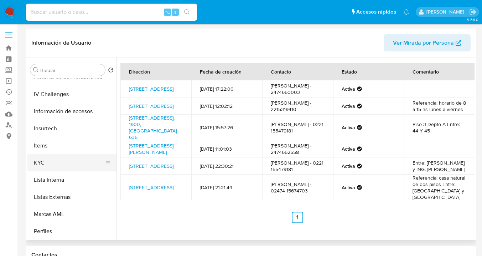
click at [76, 165] on button "KYC" at bounding box center [68, 162] width 83 height 17
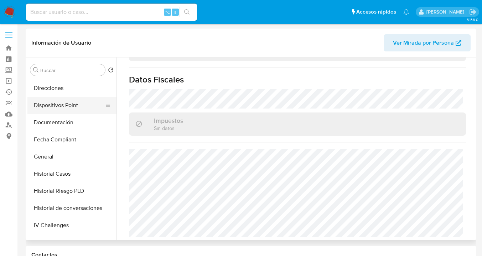
scroll to position [122, 0]
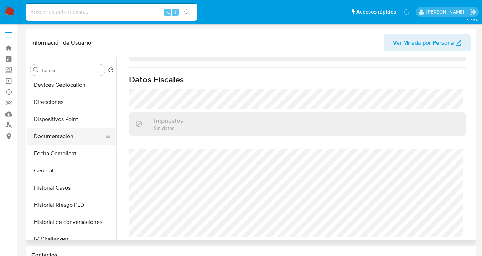
click at [75, 140] on button "Documentación" at bounding box center [68, 136] width 83 height 17
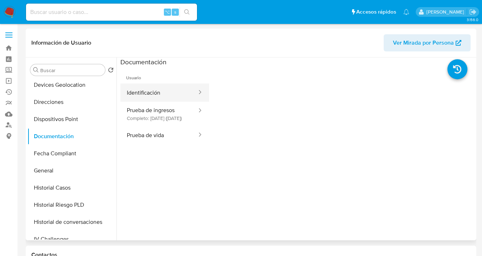
click at [163, 95] on button "Identificación" at bounding box center [158, 92] width 77 height 18
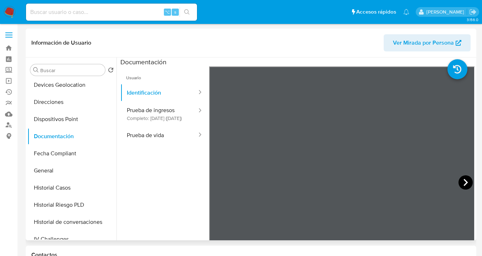
click at [461, 181] on icon at bounding box center [466, 182] width 14 height 14
click at [216, 181] on icon at bounding box center [218, 182] width 4 height 7
click at [70, 106] on button "Direcciones" at bounding box center [68, 101] width 83 height 17
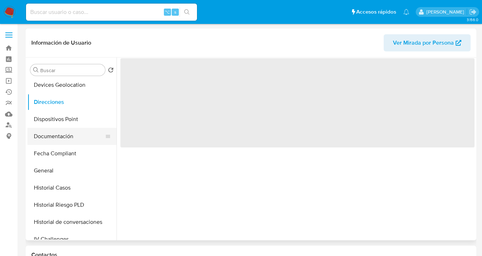
click at [74, 136] on button "Documentación" at bounding box center [68, 136] width 83 height 17
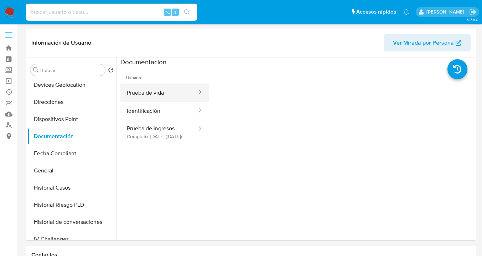
click at [166, 96] on button "Prueba de vida" at bounding box center [158, 92] width 77 height 18
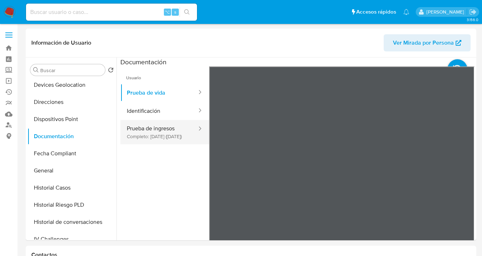
click at [164, 122] on button "Prueba de ingresos Completo: [DATE] ([DATE])" at bounding box center [158, 132] width 77 height 24
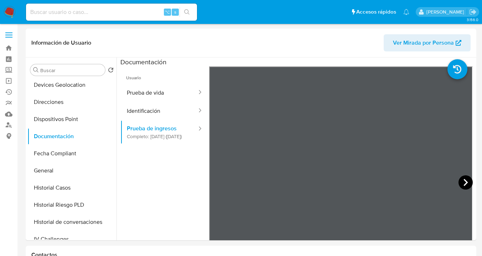
click at [465, 183] on icon at bounding box center [466, 182] width 14 height 14
click at [219, 182] on icon at bounding box center [218, 182] width 14 height 14
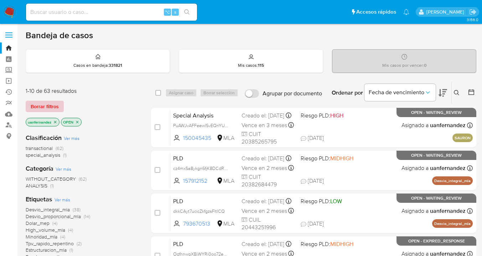
drag, startPoint x: 50, startPoint y: 105, endPoint x: 380, endPoint y: 78, distance: 330.7
click at [50, 105] on span "Borrar filtros" at bounding box center [45, 106] width 28 height 10
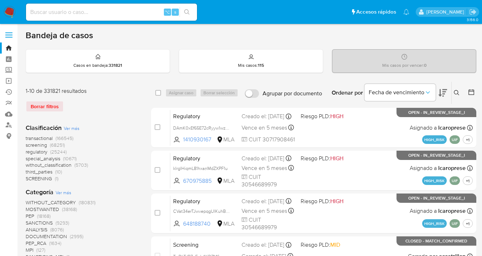
click at [456, 93] on icon at bounding box center [456, 92] width 5 height 5
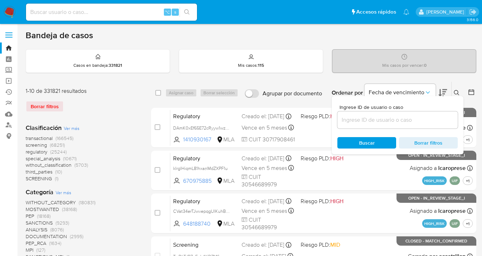
click at [384, 117] on input at bounding box center [397, 119] width 120 height 9
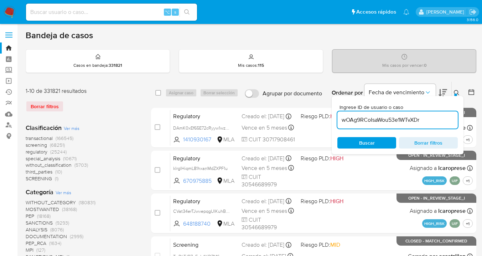
type input "wOAg9RCoIsaWou53e1WTvXDr"
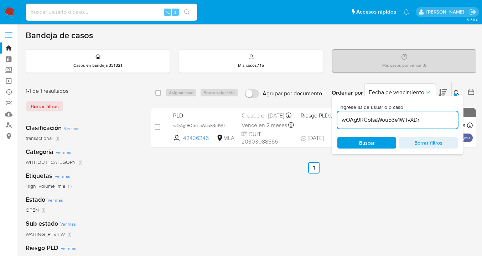
click at [459, 84] on div "Ingrese ID de usuario o caso wOAg9RCoIsaWou53e1WTvXDr Buscar Borrar filtros" at bounding box center [458, 93] width 12 height 22
click at [458, 90] on icon at bounding box center [457, 93] width 6 height 6
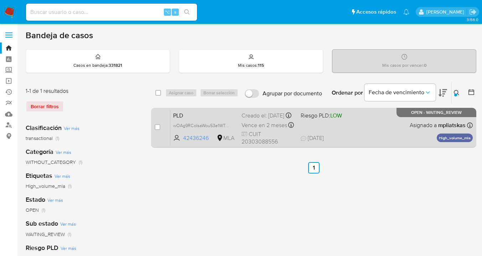
click at [382, 130] on div "PLD wOAg9RCoIsaWou53e1WTvXDr 42436246 MLA Riesgo PLD: LOW Creado el: [DATE] Cre…" at bounding box center [321, 127] width 303 height 36
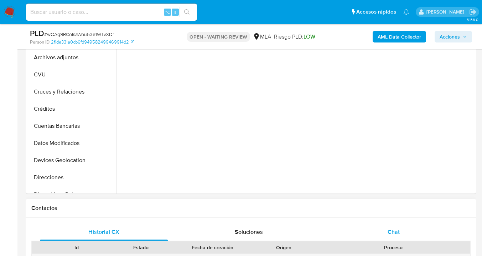
scroll to position [259, 0]
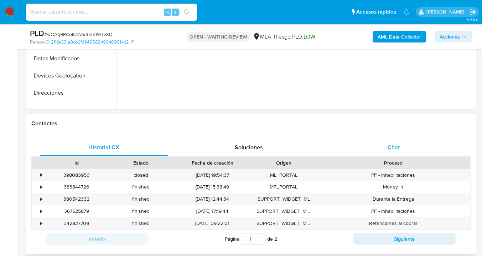
click at [409, 145] on div "Chat" at bounding box center [394, 147] width 128 height 17
select select "10"
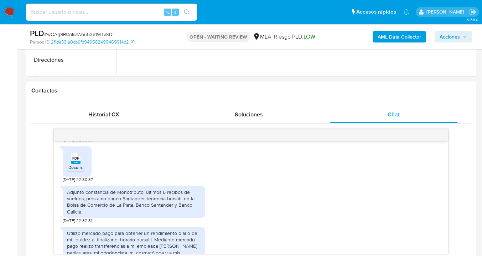
scroll to position [405, 0]
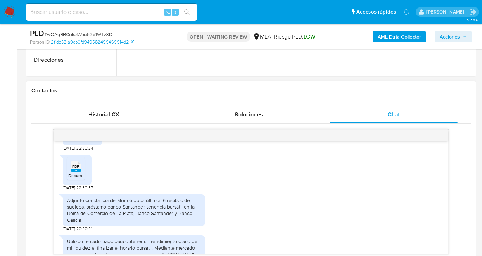
click at [78, 172] on icon "PDF" at bounding box center [75, 166] width 9 height 12
click at [218, 180] on div "PDF PDF Documentación CHP..pdf 18/08/2025 22:30:37" at bounding box center [251, 171] width 377 height 40
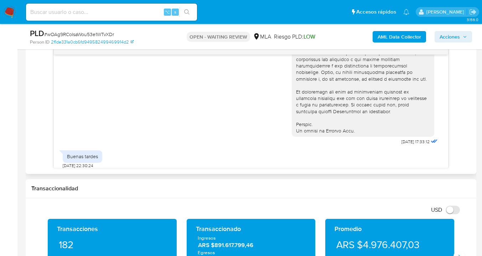
scroll to position [353, 0]
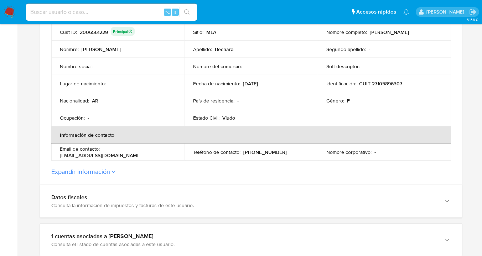
scroll to position [256, 0]
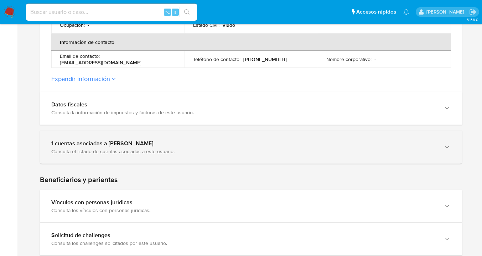
click at [448, 148] on icon "button" at bounding box center [447, 146] width 7 height 7
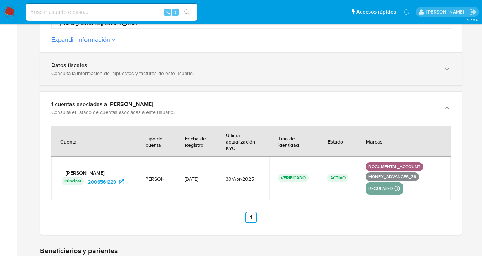
scroll to position [231, 0]
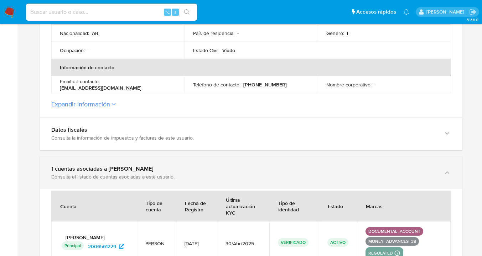
click at [446, 172] on icon "button" at bounding box center [447, 172] width 7 height 7
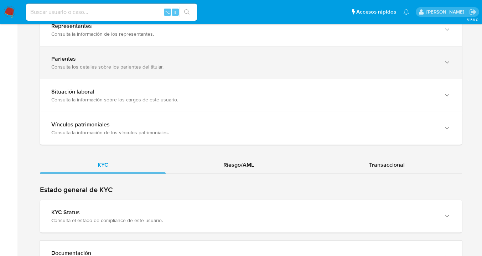
scroll to position [585, 0]
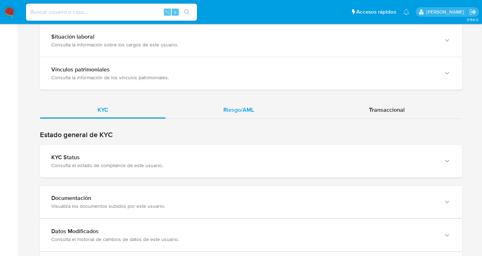
click at [239, 113] on span "Riesgo/AML" at bounding box center [238, 109] width 31 height 8
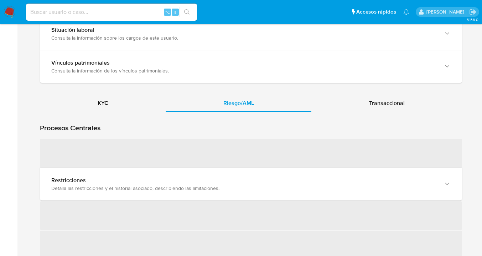
scroll to position [600, 0]
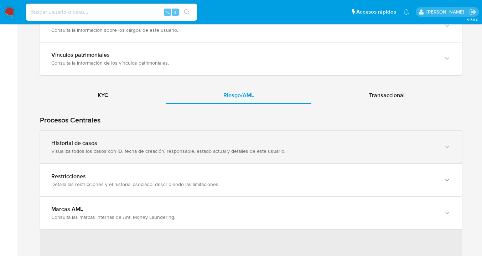
click at [448, 149] on icon "button" at bounding box center [447, 146] width 7 height 7
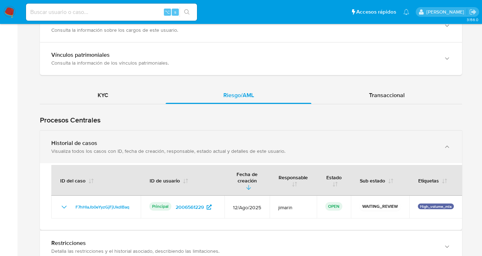
click at [448, 149] on icon "button" at bounding box center [447, 146] width 7 height 7
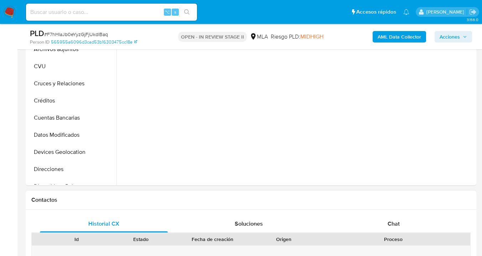
scroll to position [277, 0]
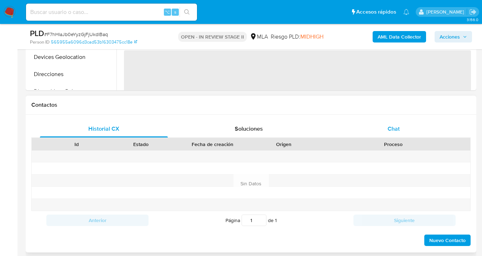
click at [398, 134] on div "Chat" at bounding box center [394, 128] width 128 height 17
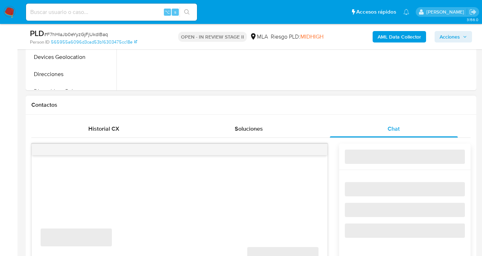
select select "10"
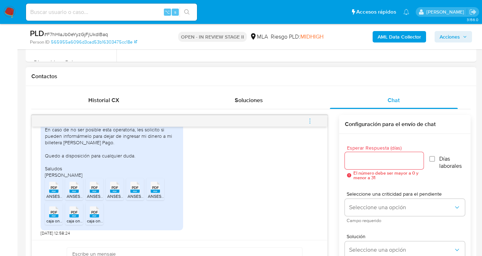
scroll to position [491, 0]
click at [53, 188] on span "PDF" at bounding box center [54, 187] width 7 height 5
click at [75, 191] on rect at bounding box center [73, 190] width 9 height 3
click at [93, 189] on span "PDF" at bounding box center [94, 187] width 7 height 5
click at [114, 191] on rect at bounding box center [114, 190] width 9 height 3
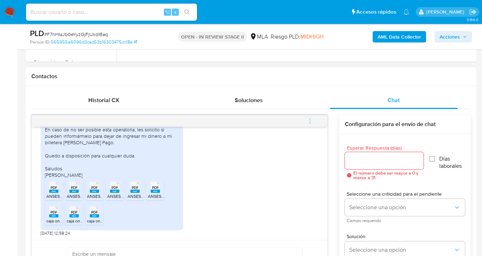
click at [136, 192] on rect at bounding box center [134, 190] width 9 height 3
click at [159, 190] on rect at bounding box center [155, 190] width 9 height 3
click at [56, 208] on icon "PDF" at bounding box center [53, 211] width 9 height 12
click at [71, 212] on span "PDF" at bounding box center [74, 212] width 7 height 5
click at [95, 213] on span "PDF" at bounding box center [94, 212] width 7 height 5
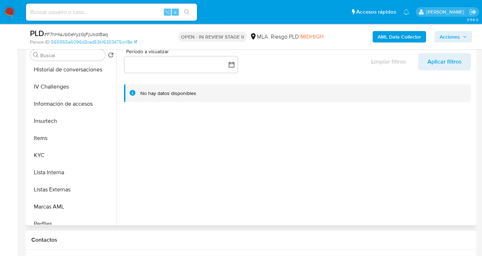
scroll to position [260, 0]
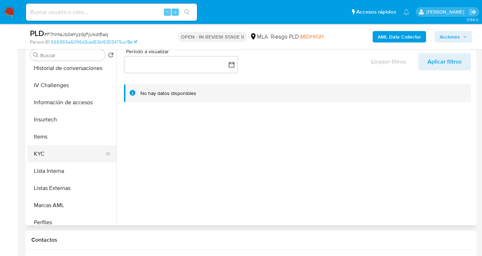
drag, startPoint x: 83, startPoint y: 153, endPoint x: 93, endPoint y: 150, distance: 10.4
click at [83, 153] on button "KYC" at bounding box center [68, 153] width 83 height 17
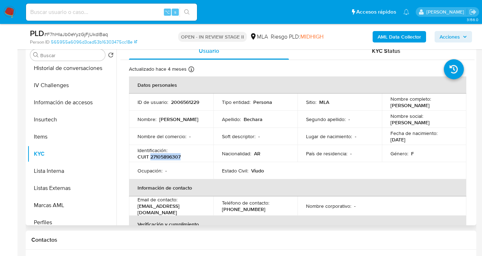
drag, startPoint x: 150, startPoint y: 156, endPoint x: 182, endPoint y: 155, distance: 32.1
click at [182, 155] on div "Identificación : CUIT 27105896307" at bounding box center [171, 153] width 67 height 13
copy p "27105896307"
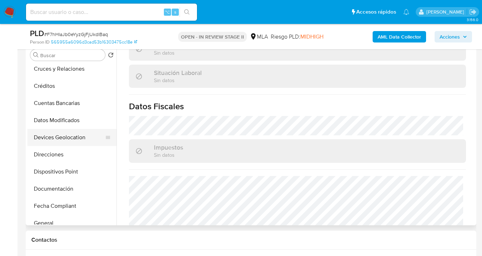
scroll to position [55, 0]
click at [81, 149] on button "Direcciones" at bounding box center [68, 153] width 83 height 17
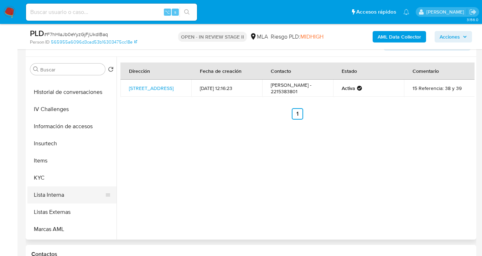
scroll to position [260, 0]
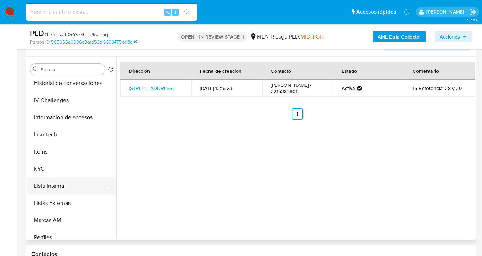
click at [74, 184] on button "Lista Interna" at bounding box center [68, 185] width 83 height 17
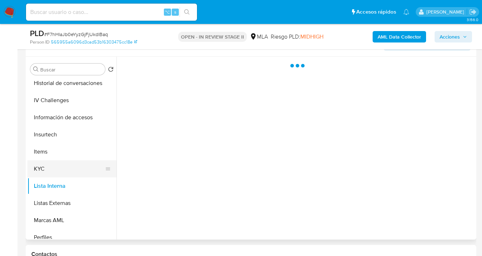
click at [74, 170] on button "KYC" at bounding box center [68, 168] width 83 height 17
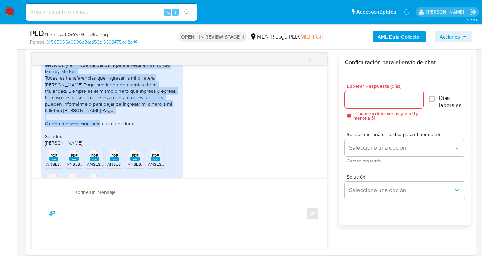
scroll to position [460, 0]
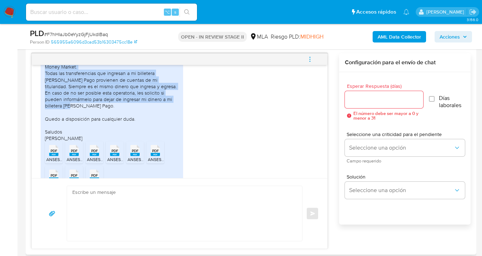
drag, startPoint x: 70, startPoint y: 98, endPoint x: 149, endPoint y: 115, distance: 80.6
click at [149, 115] on div "Estimados, en base a lo solicitado, adjunto mis últimos recibos de sueldo por m…" at bounding box center [112, 73] width 134 height 136
copy div "en base a lo solicitado, adjunto mis últimos recibos de sueldo por mi jubilació…"
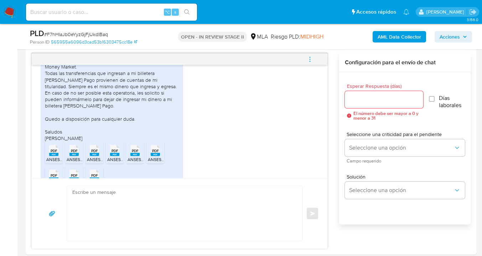
click at [332, 43] on div "AML Data Collector Acciones" at bounding box center [399, 36] width 145 height 17
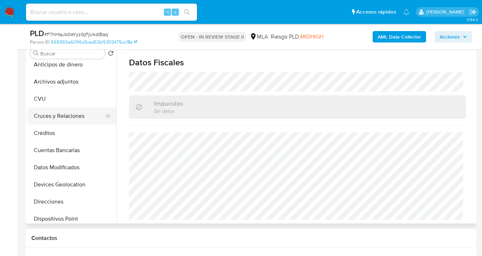
scroll to position [0, 0]
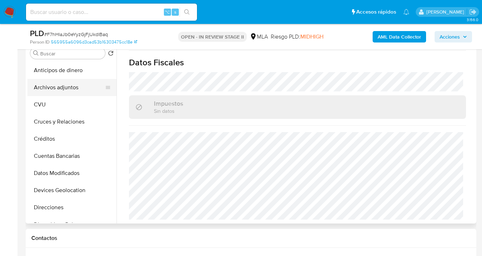
click at [70, 87] on button "Archivos adjuntos" at bounding box center [68, 87] width 83 height 17
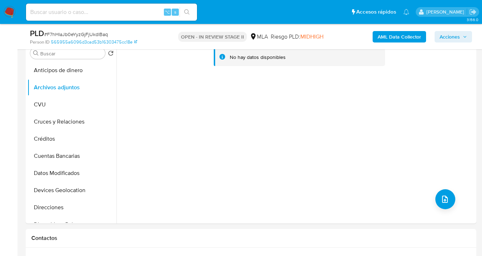
click at [394, 38] on b "AML Data Collector" at bounding box center [399, 36] width 43 height 11
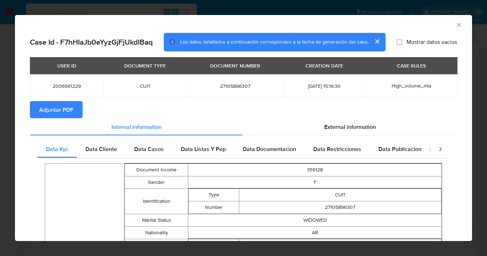
click at [60, 112] on span "Adjuntar PDF" at bounding box center [56, 110] width 34 height 16
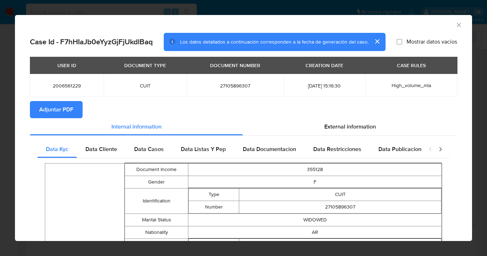
click at [457, 24] on icon "Cerrar ventana" at bounding box center [459, 24] width 7 height 7
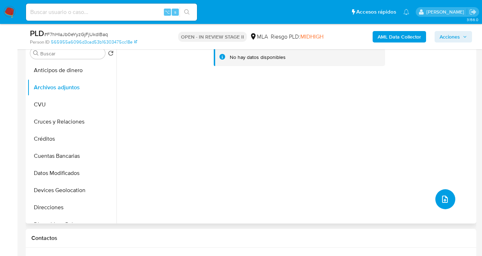
click at [444, 197] on icon "upload-file" at bounding box center [445, 199] width 9 height 9
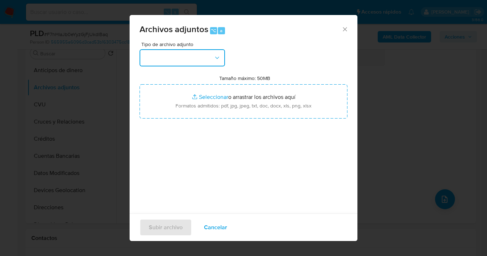
click at [213, 53] on button "button" at bounding box center [183, 57] width 86 height 17
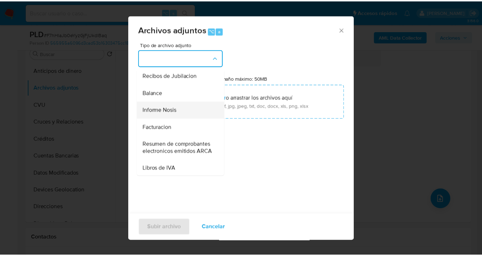
scroll to position [242, 0]
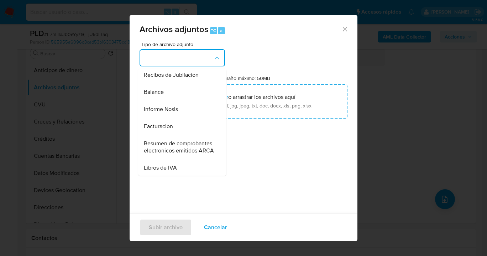
drag, startPoint x: 186, startPoint y: 125, endPoint x: 196, endPoint y: 120, distance: 11.3
click at [186, 118] on div "Informe Nosis" at bounding box center [180, 108] width 73 height 17
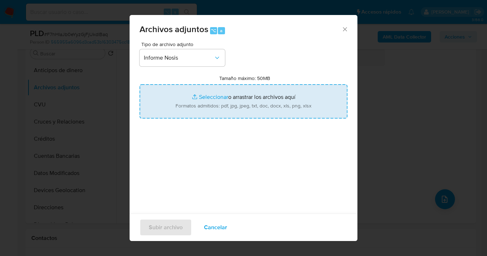
click at [232, 109] on input "Tamaño máximo: 50MB Seleccionar archivos" at bounding box center [244, 101] width 208 height 34
type input "C:\fakepath\2006561229 -NOSIS_Manager_InformeIndividual_27105896307_620658_2025…"
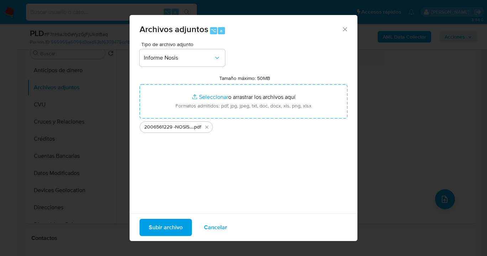
click at [166, 229] on span "Subir archivo" at bounding box center [166, 227] width 34 height 16
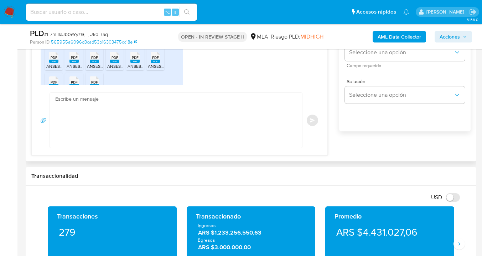
scroll to position [453, 0]
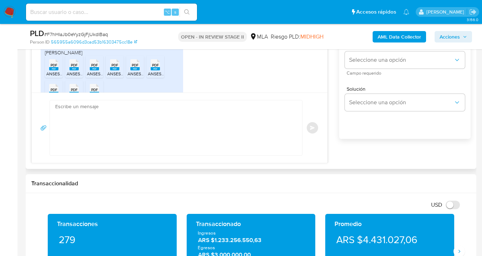
click at [148, 114] on textarea at bounding box center [174, 127] width 238 height 55
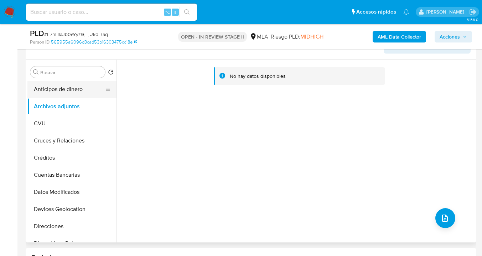
scroll to position [96, 0]
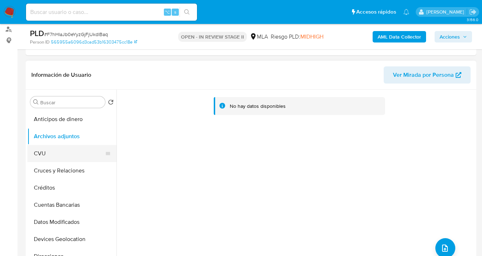
click at [78, 148] on button "CVU" at bounding box center [68, 153] width 83 height 17
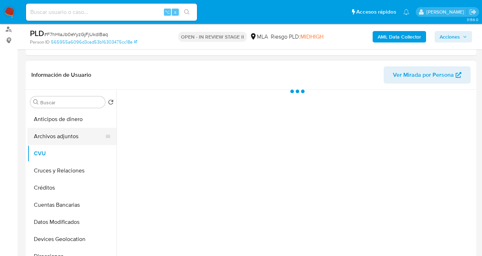
click at [80, 131] on button "Archivos adjuntos" at bounding box center [68, 136] width 83 height 17
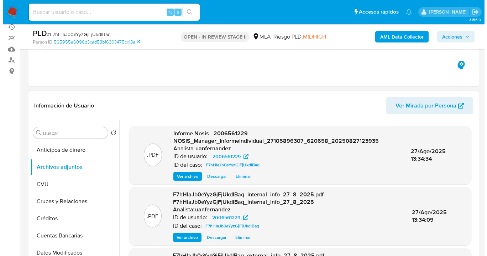
scroll to position [111, 0]
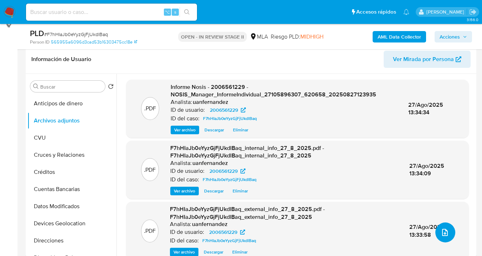
click at [441, 231] on icon "upload-file" at bounding box center [445, 232] width 9 height 9
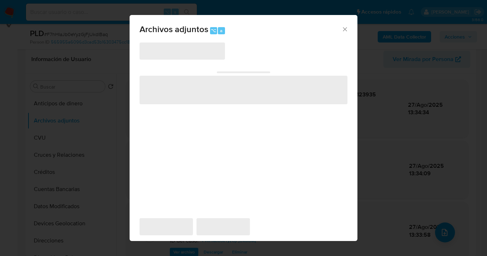
click at [219, 53] on span "‌" at bounding box center [183, 50] width 86 height 17
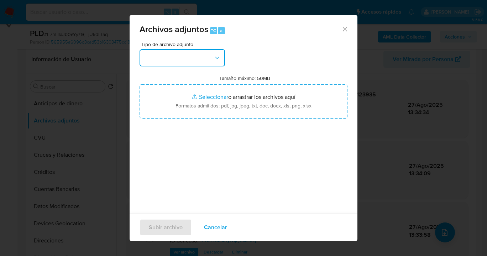
click at [221, 56] on icon "button" at bounding box center [217, 57] width 7 height 7
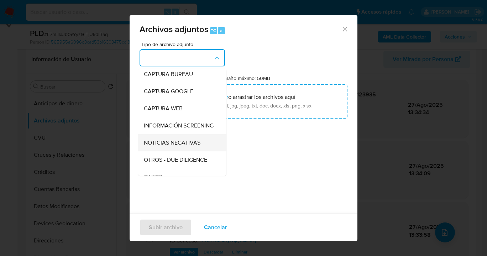
scroll to position [64, 0]
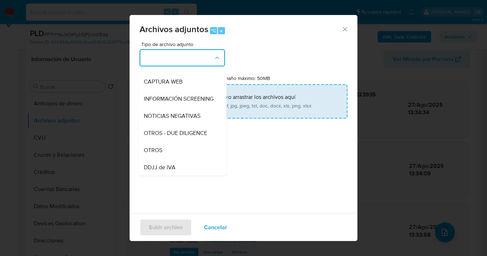
drag, startPoint x: 192, startPoint y: 155, endPoint x: 257, endPoint y: 112, distance: 77.3
click at [192, 155] on div "OTROS" at bounding box center [180, 149] width 73 height 17
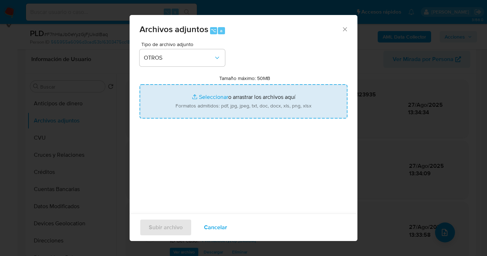
click at [257, 112] on input "Tamaño máximo: 50MB Seleccionar archivos" at bounding box center [244, 101] width 208 height 34
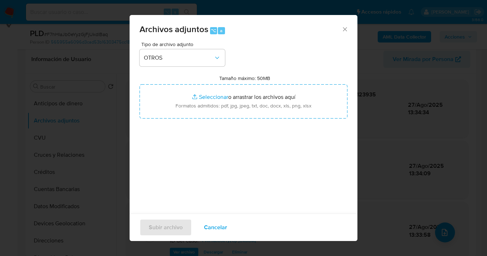
drag, startPoint x: 232, startPoint y: 222, endPoint x: 222, endPoint y: 225, distance: 10.5
click at [231, 222] on button "Cancelar" at bounding box center [216, 226] width 42 height 17
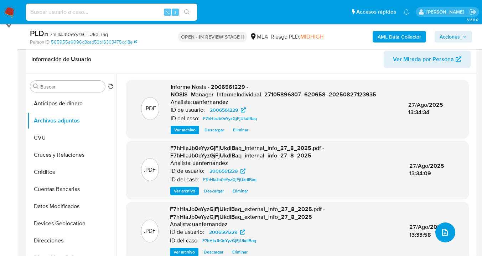
click at [441, 231] on icon "upload-file" at bounding box center [445, 232] width 9 height 9
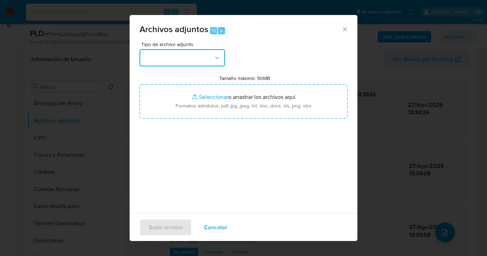
click at [163, 55] on button "button" at bounding box center [183, 57] width 86 height 17
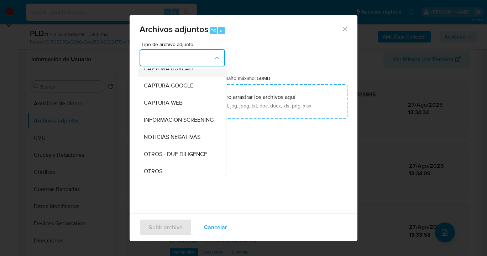
scroll to position [60, 0]
click at [184, 161] on div "OTROS" at bounding box center [180, 154] width 73 height 17
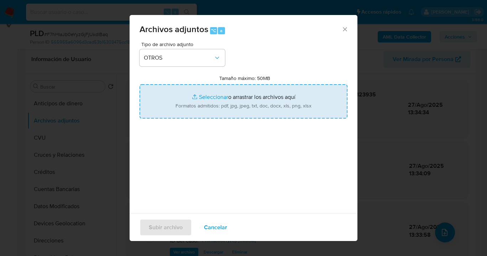
click at [244, 116] on input "Tamaño máximo: 50MB Seleccionar archivos" at bounding box center [244, 101] width 208 height 34
type input "C:\fakepath\2006561229- Movimientos-Aladdin-v10_2.xlsx"
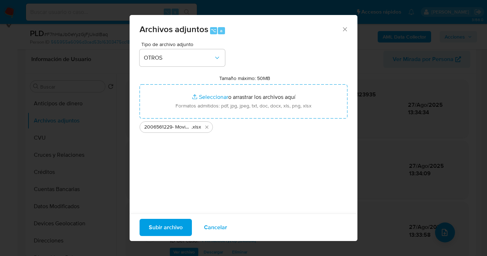
click at [160, 230] on span "Subir archivo" at bounding box center [166, 227] width 34 height 16
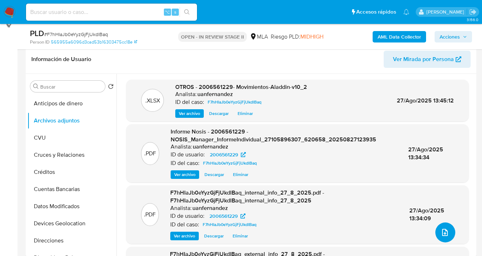
click at [446, 234] on span "upload-file" at bounding box center [445, 232] width 9 height 9
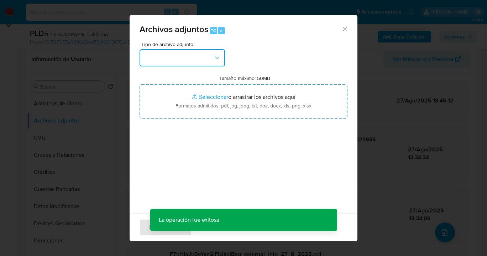
click at [217, 57] on icon "button" at bounding box center [217, 57] width 7 height 7
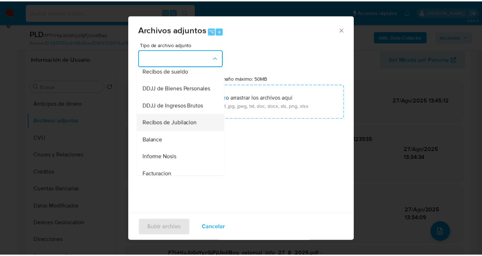
scroll to position [195, 0]
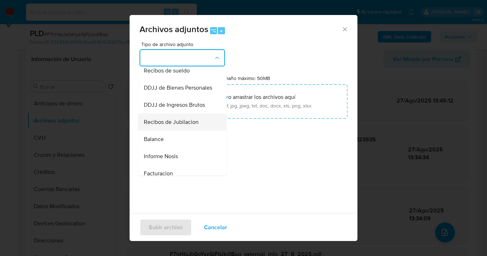
click at [188, 125] on span "Recibos de Jubilacion" at bounding box center [171, 121] width 55 height 7
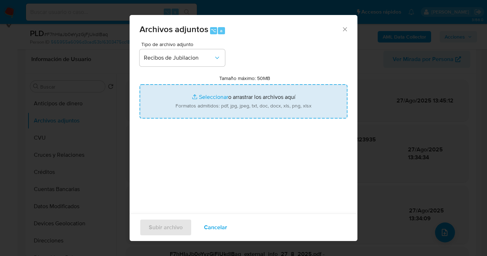
click at [244, 109] on input "Tamaño máximo: 50MB Seleccionar archivos" at bounding box center [244, 101] width 208 height 34
type input "C:\fakepath\Recibos de Jubilación y pensión de cliente Cust 2006561229.pdf"
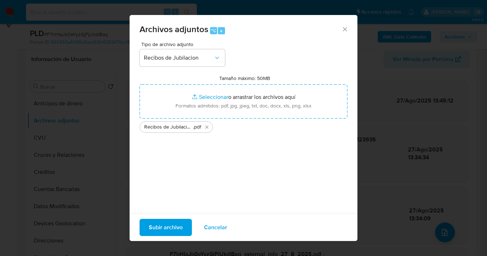
click at [171, 229] on span "Subir archivo" at bounding box center [166, 227] width 34 height 16
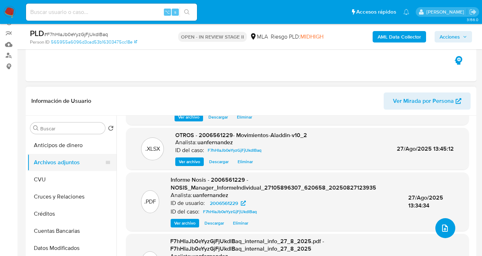
scroll to position [104, 0]
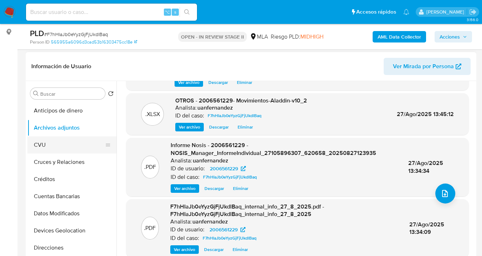
click at [61, 143] on button "CVU" at bounding box center [68, 144] width 83 height 17
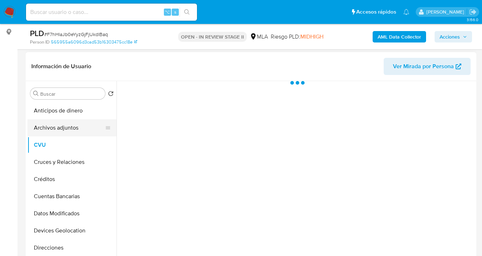
scroll to position [0, 0]
click at [69, 131] on button "Archivos adjuntos" at bounding box center [68, 127] width 83 height 17
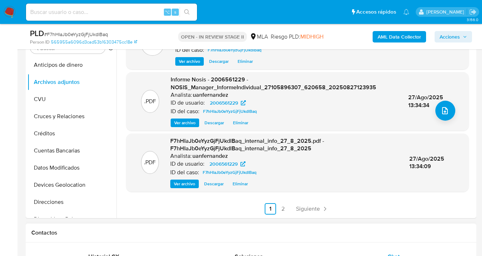
scroll to position [155, 0]
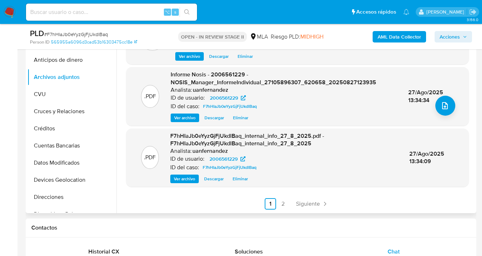
click at [282, 204] on link "2" at bounding box center [283, 203] width 11 height 11
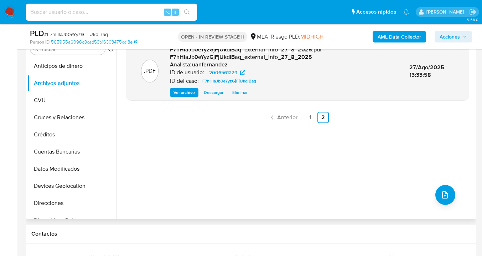
scroll to position [140, 0]
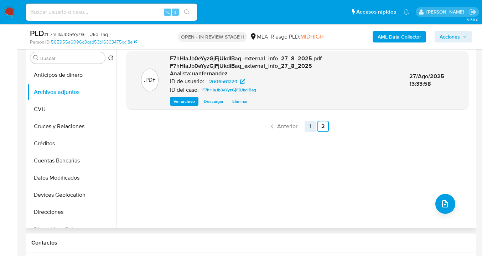
click at [307, 127] on link "1" at bounding box center [310, 125] width 11 height 11
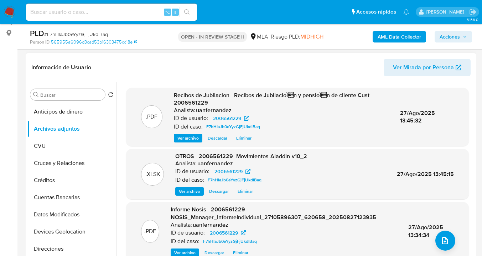
scroll to position [102, 0]
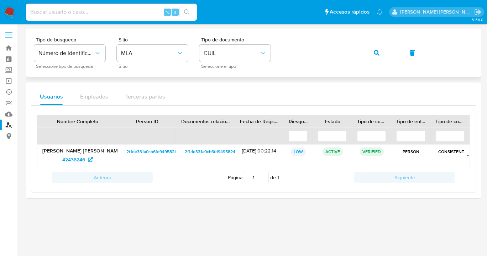
click at [280, 54] on div "Tipo de busqueda Número de identificación Seleccione tipo de búsqueda Sitio MLA…" at bounding box center [253, 52] width 439 height 31
click at [376, 53] on icon "button" at bounding box center [377, 53] width 6 height 6
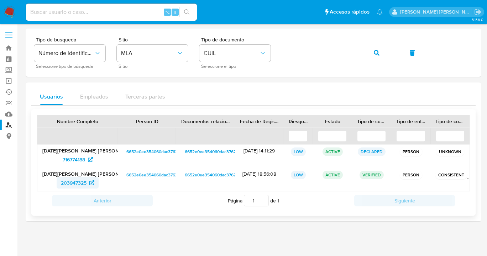
click at [77, 184] on span "203947325" at bounding box center [74, 182] width 26 height 11
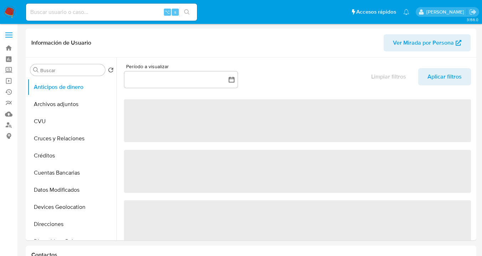
select select "10"
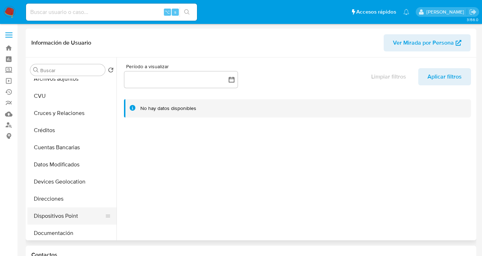
scroll to position [67, 0]
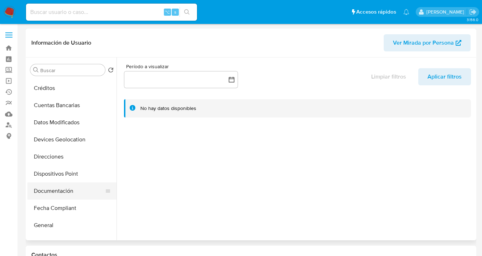
click at [78, 196] on button "Documentación" at bounding box center [68, 190] width 83 height 17
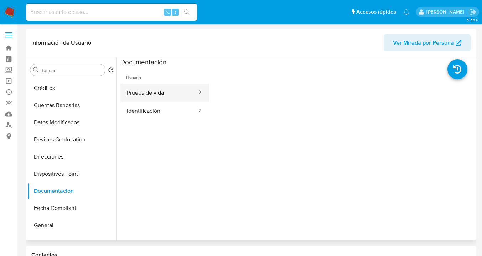
click at [170, 94] on button "Prueba de vida" at bounding box center [158, 92] width 77 height 18
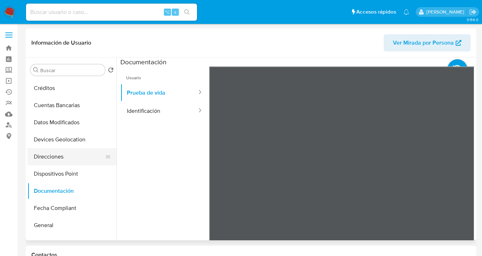
click at [61, 160] on button "Direcciones" at bounding box center [68, 156] width 83 height 17
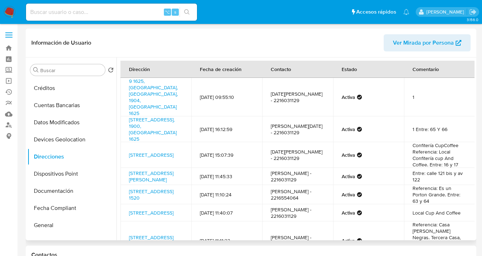
scroll to position [0, 0]
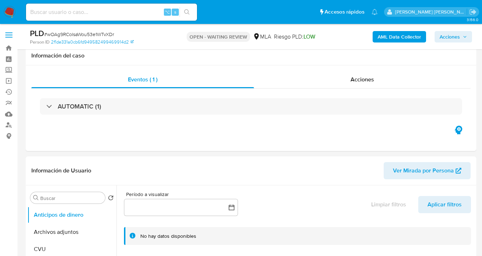
select select "10"
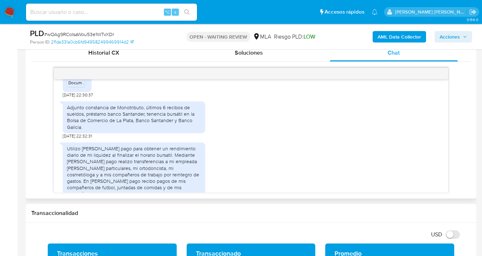
scroll to position [408, 0]
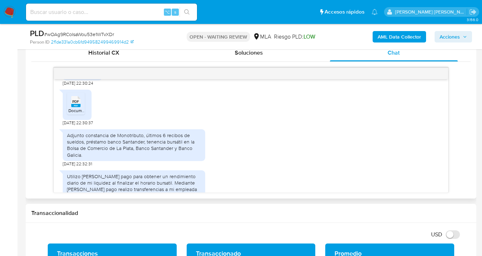
click at [77, 107] on rect at bounding box center [75, 105] width 9 height 3
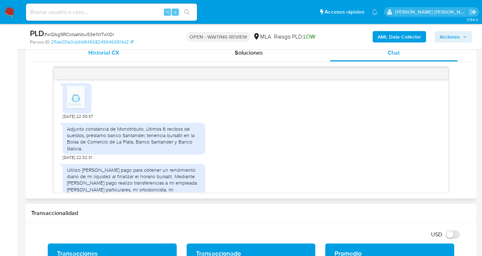
scroll to position [421, 0]
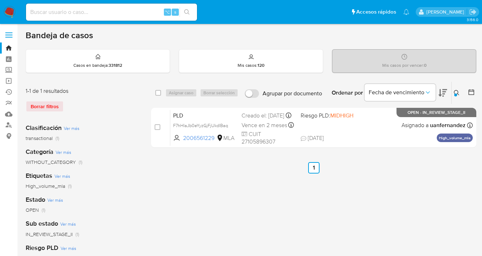
click at [458, 91] on icon at bounding box center [457, 93] width 6 height 6
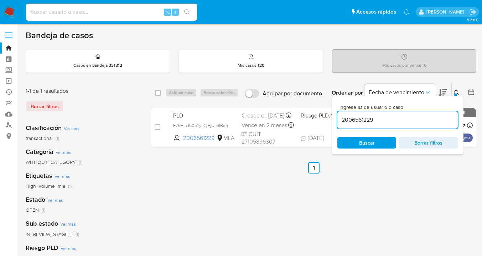
drag, startPoint x: 385, startPoint y: 118, endPoint x: 340, endPoint y: 122, distance: 45.8
click at [336, 120] on div "Ingrese ID de usuario o caso 2006561229 Buscar Borrar filtros" at bounding box center [398, 125] width 132 height 58
type input "69724355"
click at [458, 92] on icon at bounding box center [457, 93] width 6 height 6
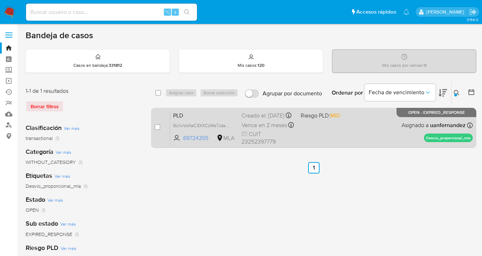
click at [344, 130] on div "PLD SUlwVsXeC3XXCzWs7JdaauaC 69724355 MLA Riesgo PLD: MID Creado el: [DATE] Cre…" at bounding box center [321, 127] width 303 height 36
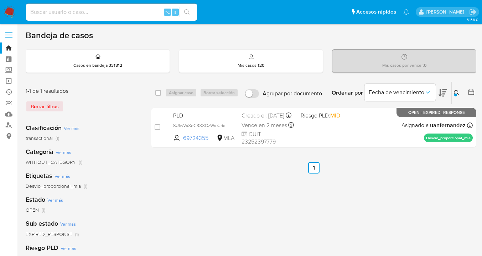
drag, startPoint x: 156, startPoint y: 91, endPoint x: 171, endPoint y: 93, distance: 14.4
click at [156, 91] on input "checkbox" at bounding box center [158, 93] width 6 height 6
checkbox input "true"
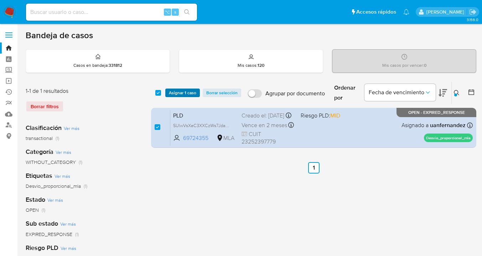
click at [172, 93] on span "Asignar 1 caso" at bounding box center [182, 92] width 27 height 7
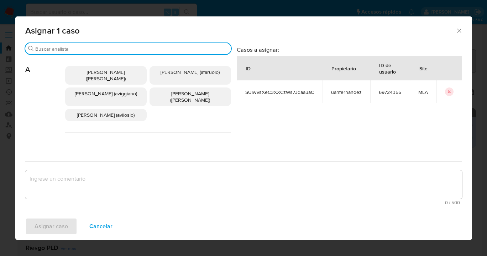
click at [155, 49] on input "Buscar" at bounding box center [131, 49] width 193 height 6
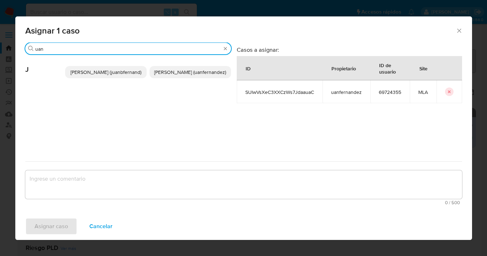
type input "uan"
drag, startPoint x: 182, startPoint y: 71, endPoint x: 182, endPoint y: 99, distance: 28.5
click at [182, 71] on span "Juan Pablo Fernandez (uanfernandez)" at bounding box center [190, 71] width 72 height 7
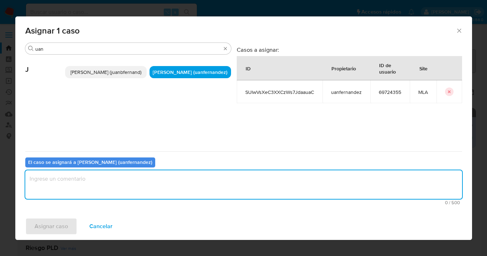
click at [171, 197] on textarea "assign-modal" at bounding box center [243, 184] width 437 height 29
type textarea "asig"
click at [57, 225] on span "Asignar caso" at bounding box center [51, 226] width 33 height 16
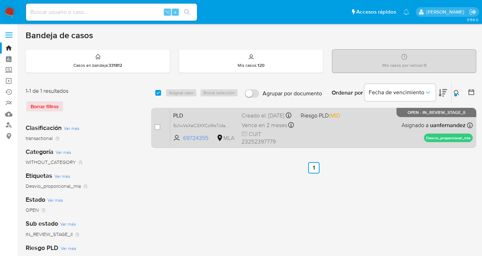
click at [415, 127] on span "Asignado a uanfernandez" at bounding box center [434, 125] width 64 height 8
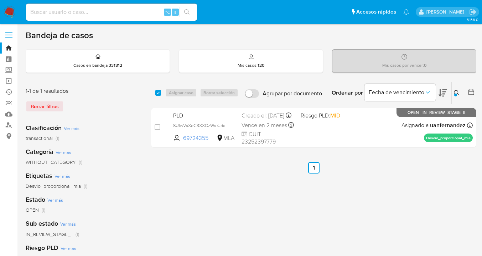
click at [457, 91] on icon at bounding box center [457, 93] width 6 height 6
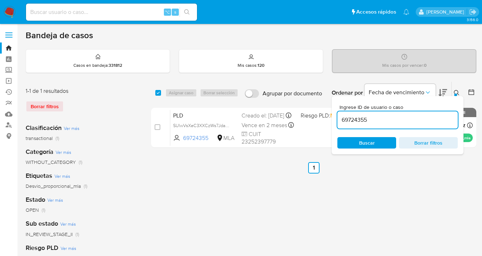
drag, startPoint x: 387, startPoint y: 140, endPoint x: 456, endPoint y: 110, distance: 75.8
click at [387, 140] on span "Buscar" at bounding box center [366, 143] width 49 height 10
click at [455, 92] on icon at bounding box center [457, 93] width 6 height 6
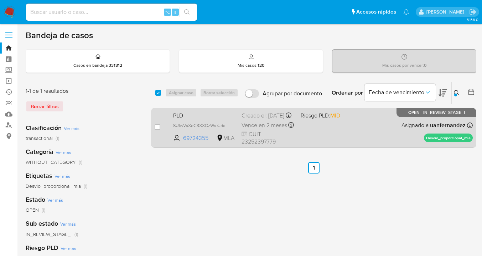
click at [385, 127] on div "PLD SUlwVsXeC3XXCzWs7JdaauaC 69724355 MLA Riesgo PLD: MID Creado el: 12/08/2025…" at bounding box center [321, 127] width 303 height 36
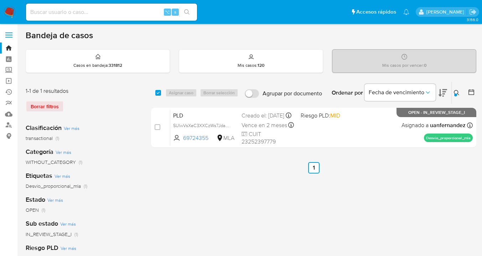
click at [456, 93] on div at bounding box center [455, 94] width 3 height 3
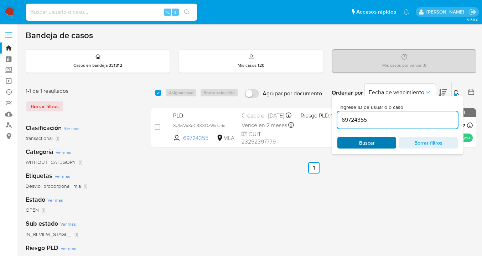
click at [370, 145] on span "Buscar" at bounding box center [367, 142] width 16 height 11
click at [456, 91] on icon at bounding box center [457, 93] width 6 height 6
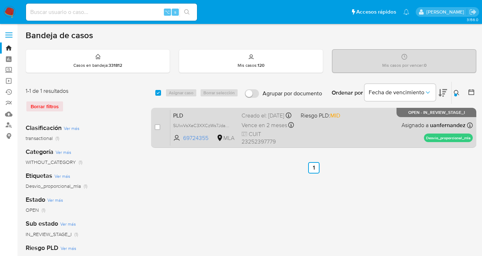
click at [380, 124] on div "PLD SUlwVsXeC3XXCzWs7JdaauaC 69724355 MLA Riesgo PLD: MID Creado el: 12/08/2025…" at bounding box center [321, 127] width 303 height 36
click at [395, 134] on div "PLD SUlwVsXeC3XXCzWs7JdaauaC 69724355 MLA Riesgo PLD: MID Creado el: 12/08/2025…" at bounding box center [321, 127] width 303 height 36
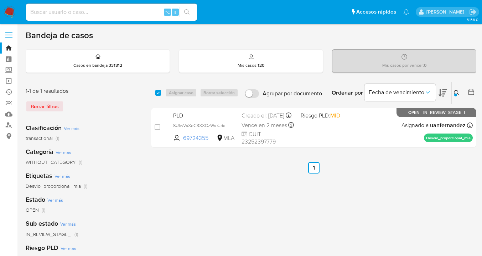
drag, startPoint x: 457, startPoint y: 92, endPoint x: 450, endPoint y: 96, distance: 7.5
click at [457, 92] on icon at bounding box center [457, 93] width 6 height 6
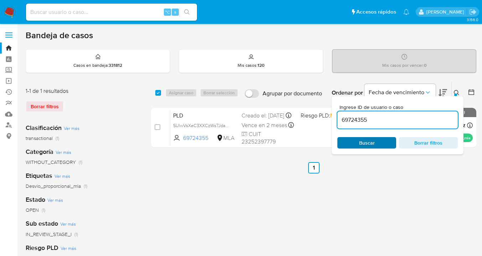
click at [384, 141] on span "Buscar" at bounding box center [366, 143] width 49 height 10
click at [456, 93] on div at bounding box center [455, 94] width 3 height 3
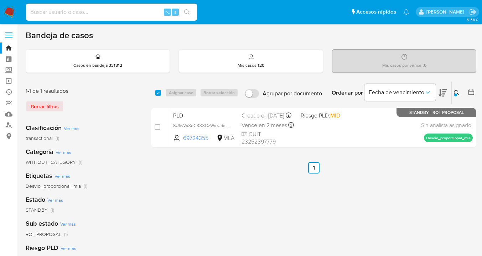
click at [456, 93] on div at bounding box center [455, 94] width 3 height 3
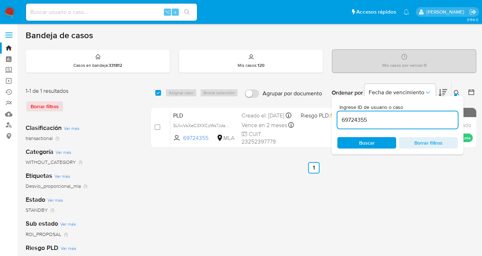
drag, startPoint x: 374, startPoint y: 119, endPoint x: 331, endPoint y: 118, distance: 42.4
click at [331, 117] on div "select-all-cases-checkbox Asignar caso Borrar selección Agrupar por documento O…" at bounding box center [313, 115] width 325 height 69
type input "1765506600"
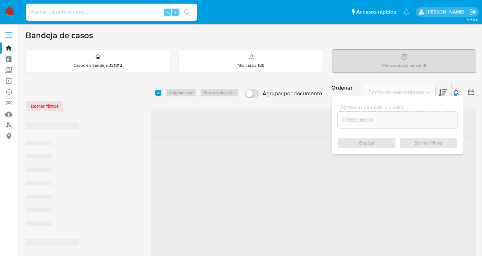
click at [458, 92] on icon at bounding box center [457, 93] width 6 height 6
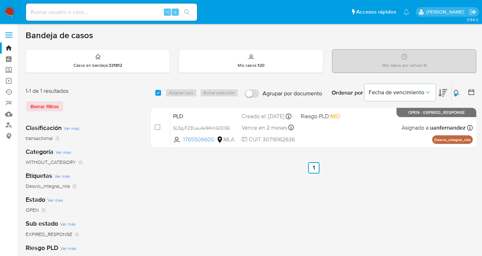
click at [159, 91] on input "checkbox" at bounding box center [158, 93] width 6 height 6
checkbox input "true"
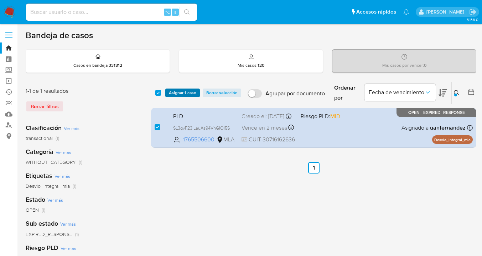
click at [180, 89] on span "Asignar 1 caso" at bounding box center [182, 92] width 27 height 7
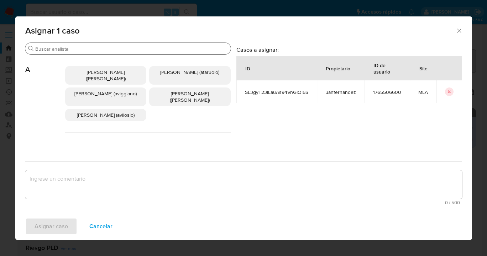
click at [152, 50] on input "Buscar" at bounding box center [131, 49] width 193 height 6
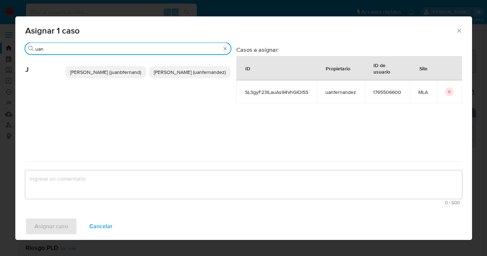
type input "uan"
click at [119, 75] on span "Juan Bautista Fernandez (juanbfernand)" at bounding box center [105, 71] width 71 height 7
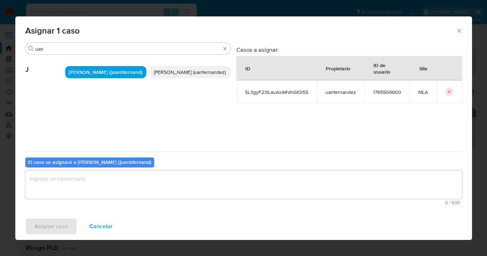
drag, startPoint x: 173, startPoint y: 74, endPoint x: 164, endPoint y: 119, distance: 45.4
click at [173, 74] on span "Juan Pablo Fernandez (uanfernandez)" at bounding box center [190, 71] width 72 height 7
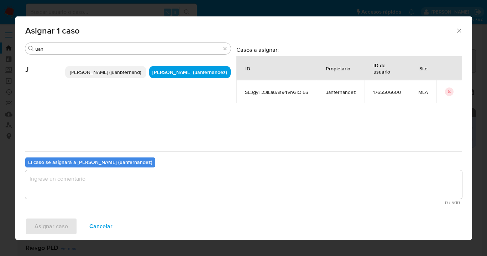
click at [113, 187] on textarea "assign-modal" at bounding box center [243, 184] width 437 height 29
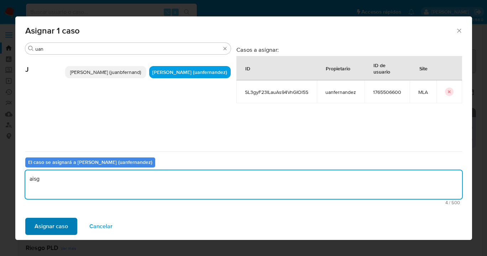
type textarea "aisg"
click at [46, 225] on span "Asignar caso" at bounding box center [51, 226] width 33 height 16
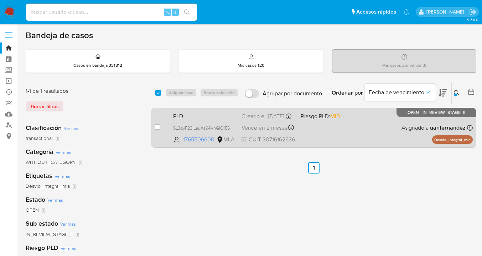
click at [366, 133] on div "PLD SL3gyF23ILauAs94VnGIOl5S 1765506600 MLA Riesgo PLD: MID Creado el: 12/08/20…" at bounding box center [321, 127] width 303 height 36
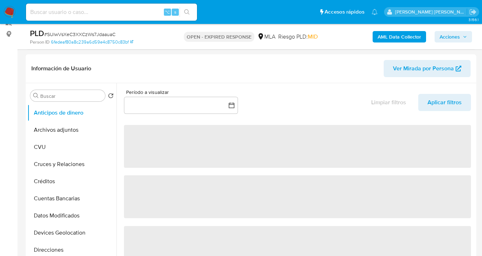
scroll to position [133, 0]
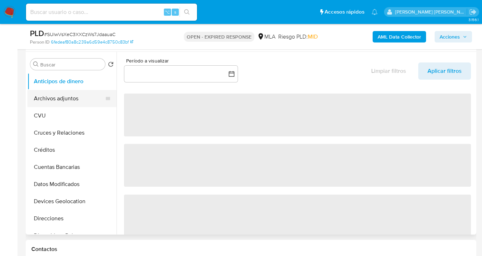
select select "10"
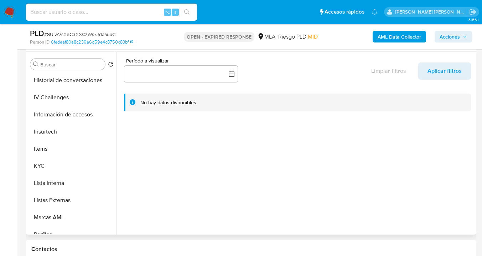
scroll to position [260, 0]
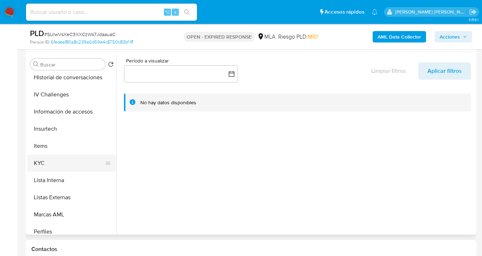
click at [84, 168] on button "KYC" at bounding box center [68, 162] width 83 height 17
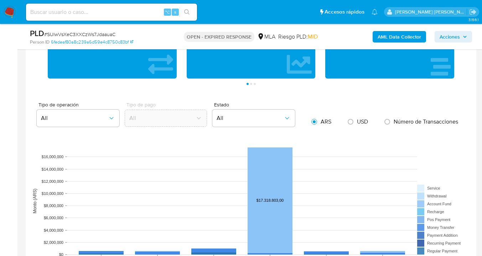
scroll to position [584, 0]
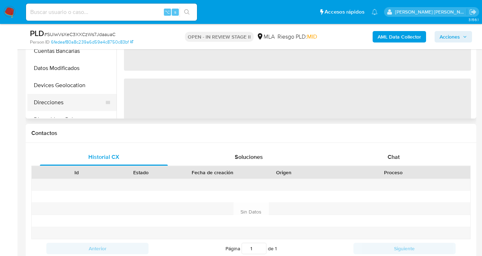
select select "10"
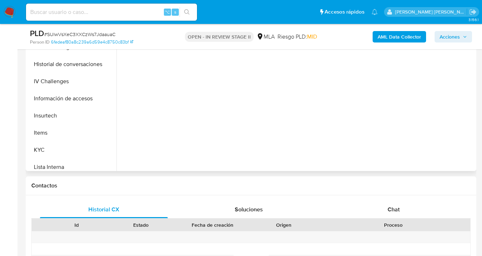
scroll to position [212, 0]
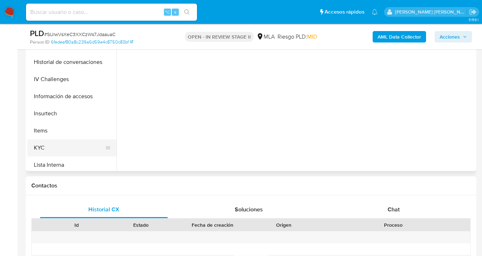
click at [76, 142] on button "KYC" at bounding box center [68, 147] width 83 height 17
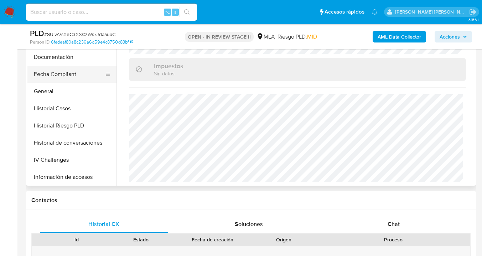
scroll to position [140, 0]
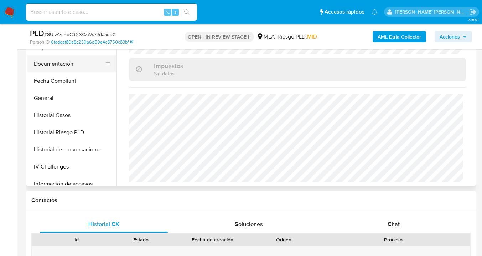
click at [62, 69] on button "Documentación" at bounding box center [68, 63] width 83 height 17
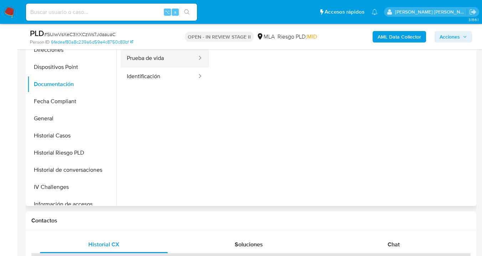
scroll to position [154, 0]
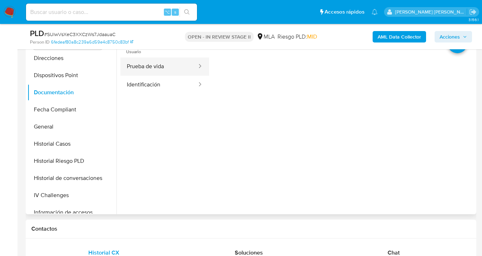
click at [144, 68] on button "Prueba de vida" at bounding box center [158, 66] width 77 height 18
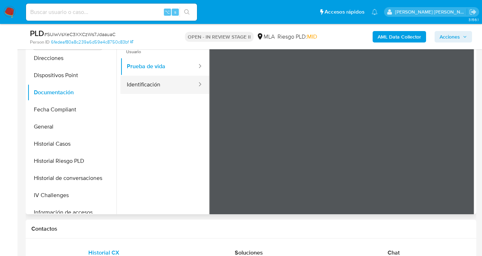
click at [162, 87] on button "Identificación" at bounding box center [158, 85] width 77 height 18
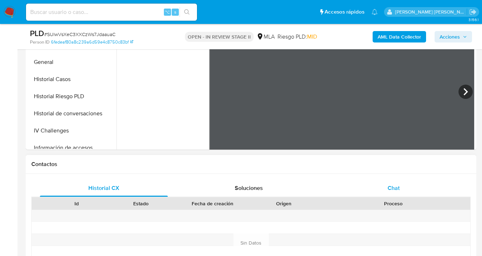
click at [406, 187] on div "Chat" at bounding box center [394, 187] width 128 height 17
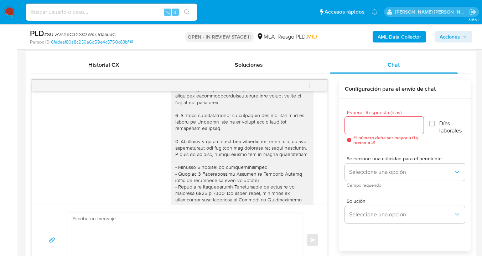
scroll to position [0, 0]
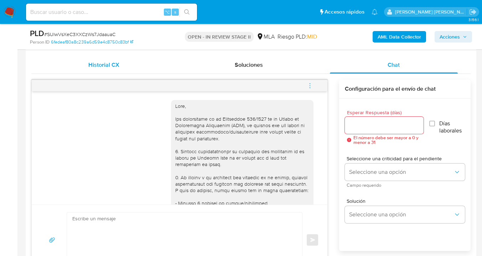
click at [127, 64] on div "Historial CX" at bounding box center [104, 64] width 128 height 17
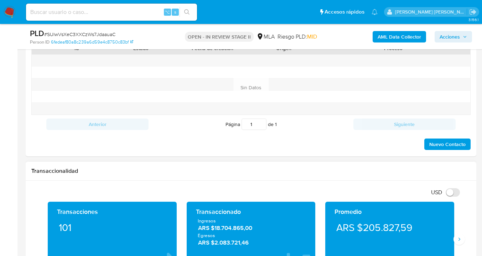
scroll to position [487, 0]
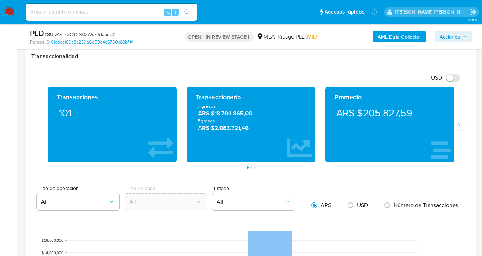
click at [466, 125] on div "Transacciones 101 Transaccionado Ingresos ARS $18.704.865,00 Egresos ARS $2.083…" at bounding box center [250, 127] width 439 height 81
click at [461, 125] on icon "Siguiente" at bounding box center [459, 125] width 6 height 6
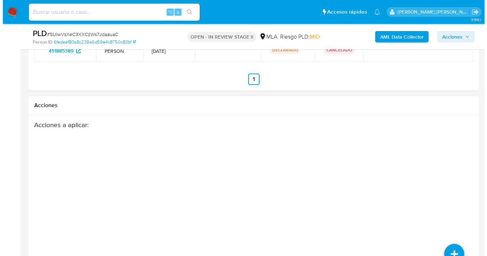
scroll to position [1201, 0]
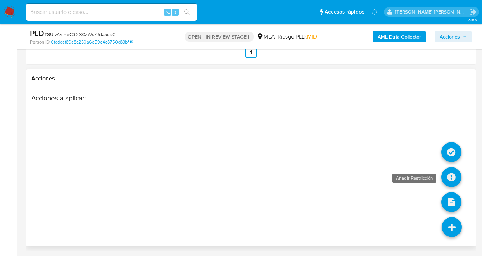
click at [450, 181] on icon at bounding box center [452, 177] width 20 height 20
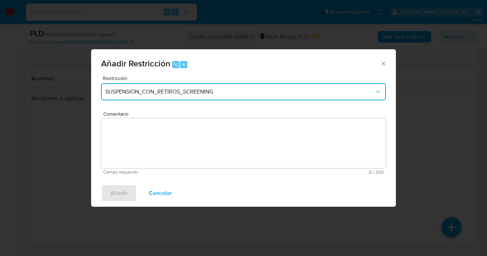
click at [193, 94] on span "SUSPENSION_CON_RETIROS_SCREENING" at bounding box center [239, 91] width 269 height 7
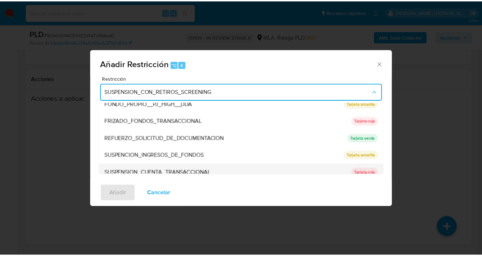
scroll to position [139, 0]
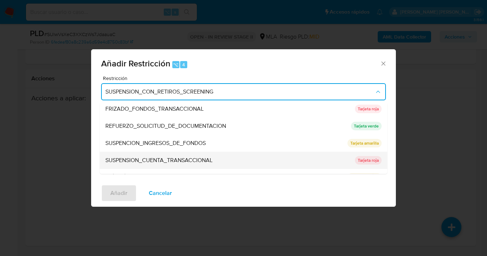
click at [155, 159] on span "SUSPENSION_CUENTA_TRANSACCIONAL" at bounding box center [158, 159] width 107 height 7
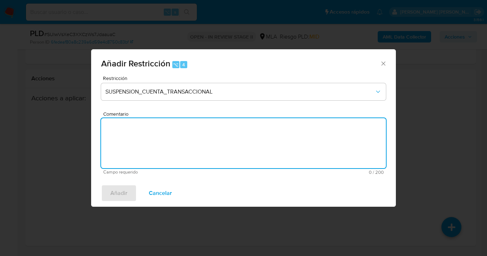
click at [155, 140] on textarea "Comentario" at bounding box center [243, 143] width 285 height 50
type textarea "AML"
click at [112, 194] on span "Añadir" at bounding box center [118, 193] width 17 height 16
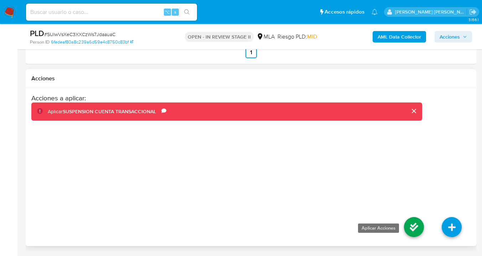
click at [414, 229] on icon at bounding box center [414, 227] width 20 height 20
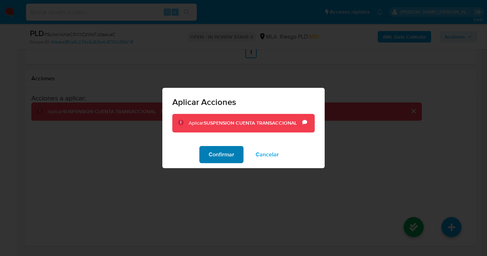
click at [219, 156] on span "Confirmar" at bounding box center [222, 154] width 26 height 16
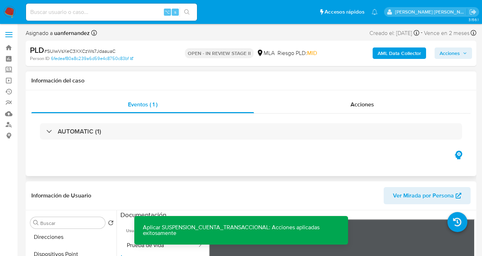
scroll to position [0, 0]
click at [452, 54] on span "Acciones" at bounding box center [450, 53] width 20 height 11
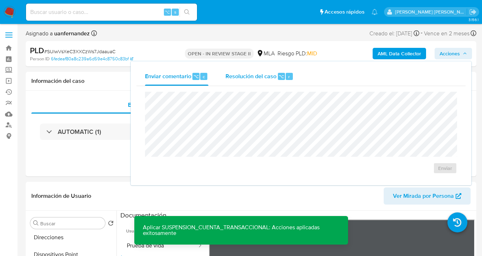
drag, startPoint x: 233, startPoint y: 76, endPoint x: 228, endPoint y: 83, distance: 8.5
click at [233, 76] on span "Resolución del caso" at bounding box center [251, 76] width 51 height 8
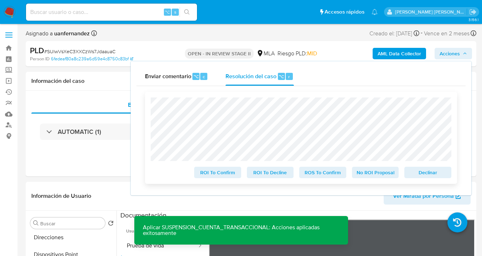
click at [429, 171] on span "Declinar" at bounding box center [427, 172] width 37 height 10
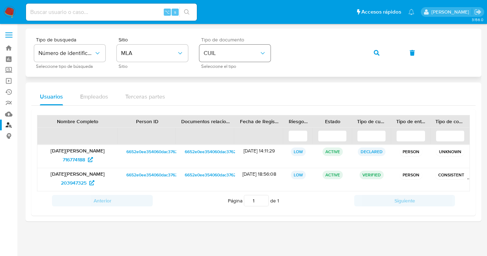
click at [267, 56] on div "Tipo de busqueda Número de identificación Seleccione tipo de búsqueda Sitio MLA…" at bounding box center [253, 52] width 439 height 31
click at [373, 58] on button "button" at bounding box center [377, 52] width 24 height 17
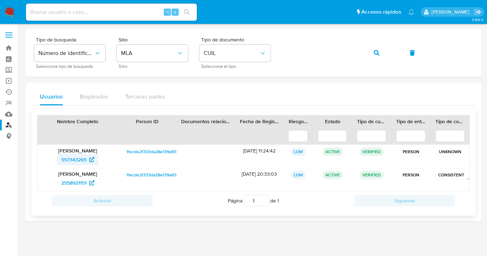
click at [74, 160] on span "557343265" at bounding box center [73, 159] width 25 height 11
click at [78, 182] on span "2558921151" at bounding box center [73, 182] width 25 height 11
click at [268, 49] on div "Tipo de busqueda Número de identificación Seleccione tipo de búsqueda Sitio MLA…" at bounding box center [253, 52] width 439 height 31
click at [380, 59] on button "button" at bounding box center [377, 52] width 24 height 17
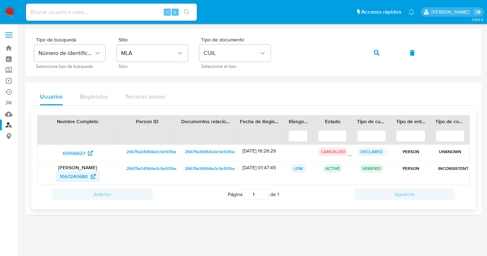
click at [73, 177] on span "1067240680" at bounding box center [74, 175] width 28 height 11
click at [276, 49] on div "Tipo de busqueda Número de identificación Seleccione tipo de búsqueda Sitio MLA…" at bounding box center [253, 52] width 439 height 31
click at [372, 52] on button "button" at bounding box center [377, 52] width 24 height 17
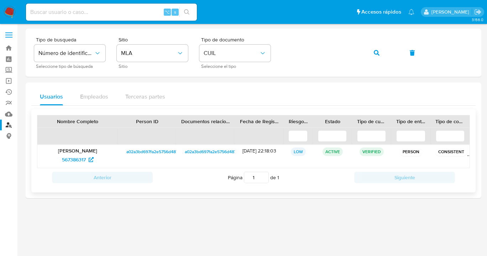
drag, startPoint x: 43, startPoint y: 150, endPoint x: 118, endPoint y: 151, distance: 75.2
click at [118, 151] on div "[PERSON_NAME] 567386317 a02a3bd697fa2e5756d4873b2592b2d3 a02a3bd697fa2e5756d487…" at bounding box center [253, 156] width 433 height 23
click at [102, 151] on p "[PERSON_NAME]" at bounding box center [77, 150] width 71 height 6
click at [66, 158] on span "567386317" at bounding box center [74, 159] width 24 height 11
click at [384, 54] on button "button" at bounding box center [377, 52] width 24 height 17
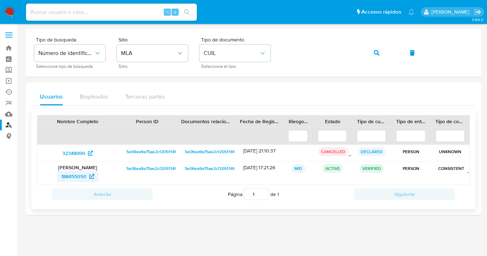
click at [70, 174] on span "188455050" at bounding box center [73, 175] width 25 height 11
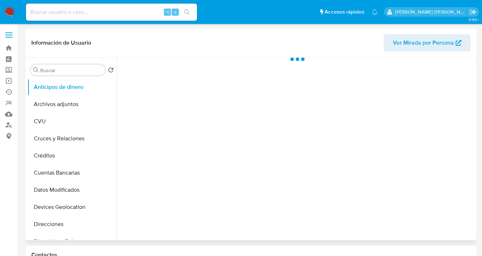
scroll to position [141, 0]
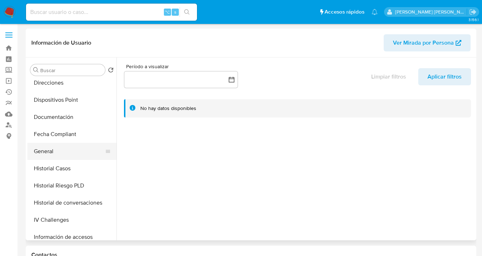
drag, startPoint x: 69, startPoint y: 153, endPoint x: 76, endPoint y: 154, distance: 6.3
click at [69, 153] on button "General" at bounding box center [68, 151] width 83 height 17
select select "10"
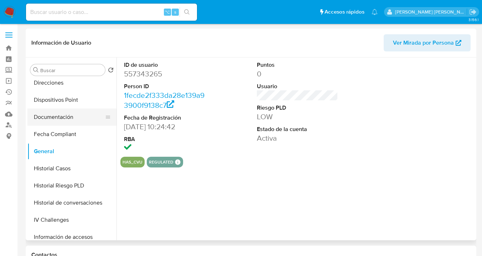
click at [73, 118] on button "Documentación" at bounding box center [68, 116] width 83 height 17
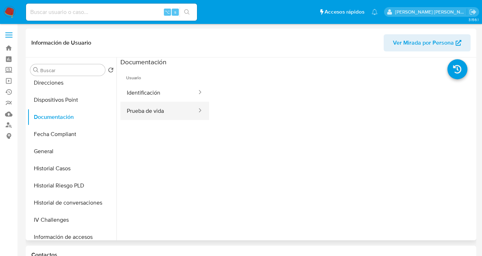
click at [149, 104] on button "Prueba de vida" at bounding box center [158, 111] width 77 height 18
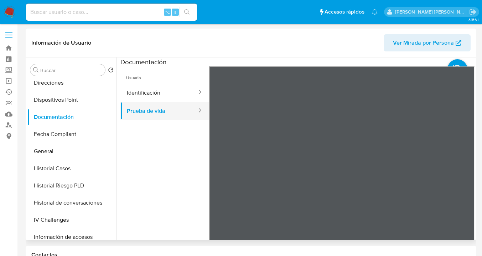
drag, startPoint x: 145, startPoint y: 90, endPoint x: 163, endPoint y: 102, distance: 21.5
click at [146, 91] on button "Identificación" at bounding box center [158, 92] width 77 height 18
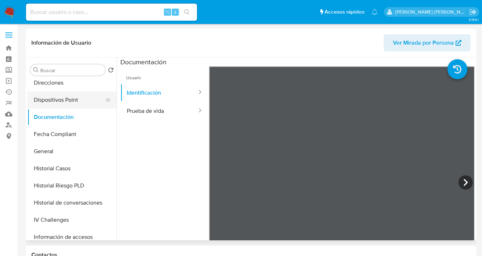
drag, startPoint x: 68, startPoint y: 87, endPoint x: 72, endPoint y: 93, distance: 6.6
click at [68, 87] on button "Direcciones" at bounding box center [71, 82] width 89 height 17
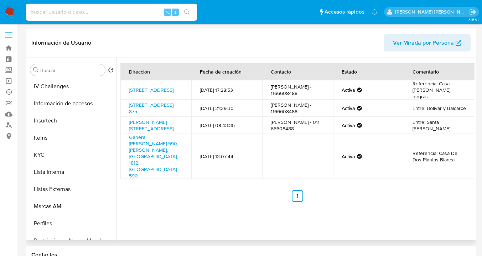
scroll to position [288, 0]
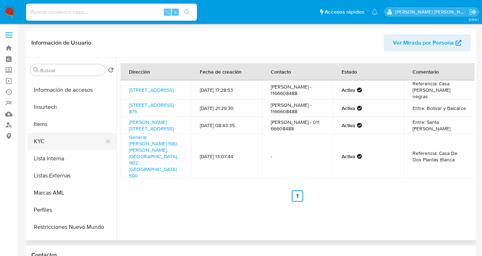
click at [89, 144] on button "KYC" at bounding box center [68, 141] width 83 height 17
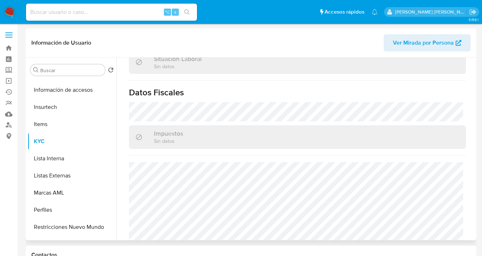
scroll to position [0, 0]
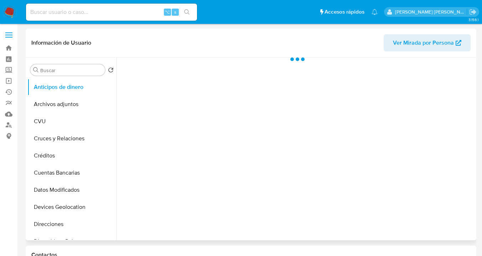
scroll to position [113, 0]
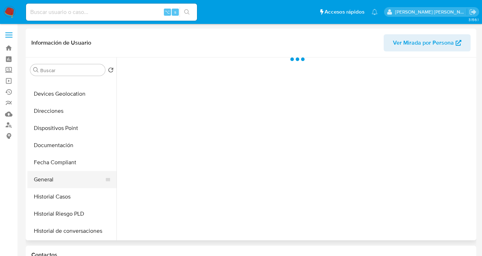
click at [76, 173] on button "General" at bounding box center [68, 179] width 83 height 17
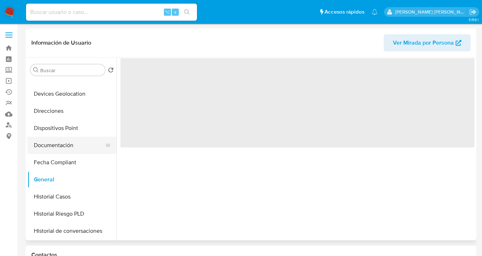
select select "10"
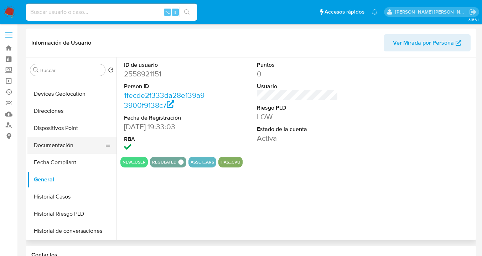
click at [84, 146] on button "Documentación" at bounding box center [68, 144] width 83 height 17
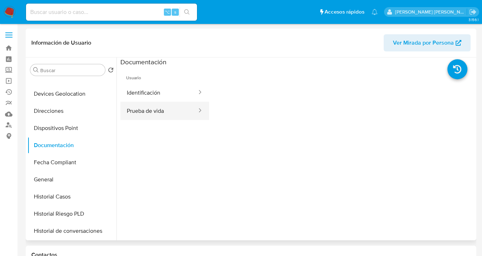
click at [161, 115] on button "Prueba de vida" at bounding box center [158, 111] width 77 height 18
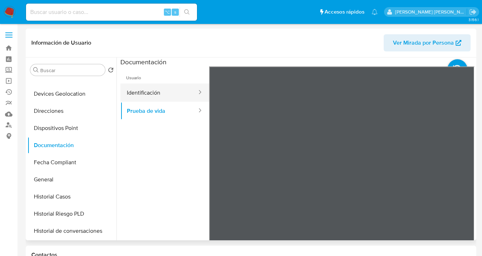
click at [160, 97] on button "Identificación" at bounding box center [158, 92] width 77 height 18
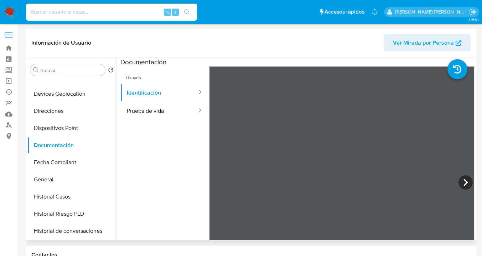
scroll to position [229, 0]
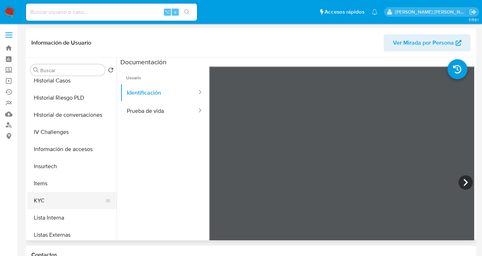
click at [71, 196] on button "KYC" at bounding box center [68, 200] width 83 height 17
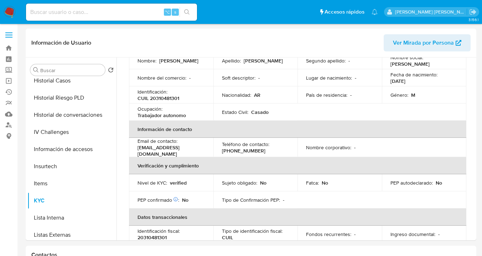
scroll to position [0, 0]
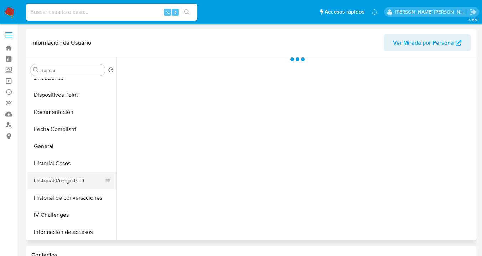
scroll to position [159, 0]
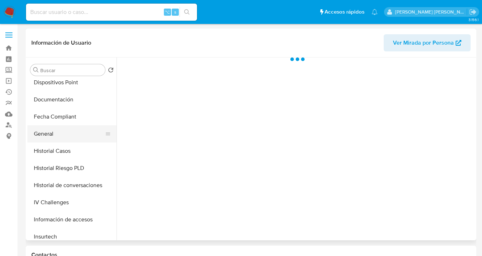
drag, startPoint x: 79, startPoint y: 128, endPoint x: 87, endPoint y: 140, distance: 14.0
click at [79, 128] on button "General" at bounding box center [68, 133] width 83 height 17
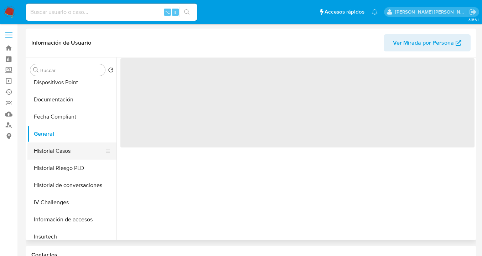
select select "10"
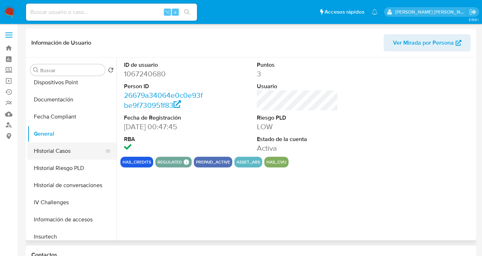
click at [88, 150] on button "Historial Casos" at bounding box center [68, 150] width 83 height 17
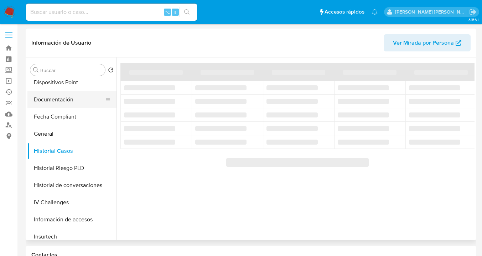
click at [89, 102] on button "Documentación" at bounding box center [68, 99] width 83 height 17
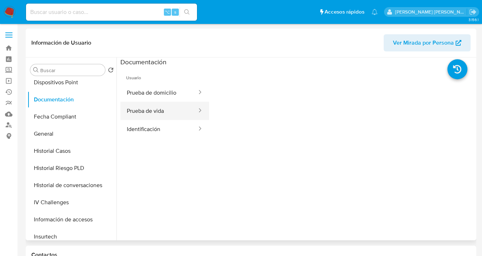
click at [172, 115] on button "Prueba de vida" at bounding box center [158, 111] width 77 height 18
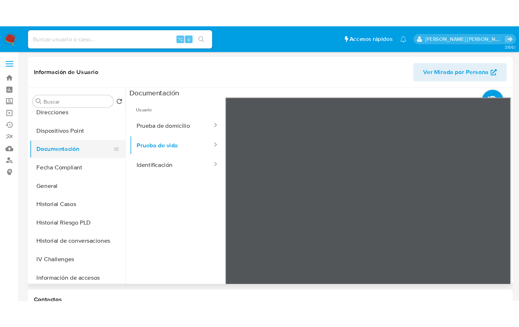
scroll to position [142, 0]
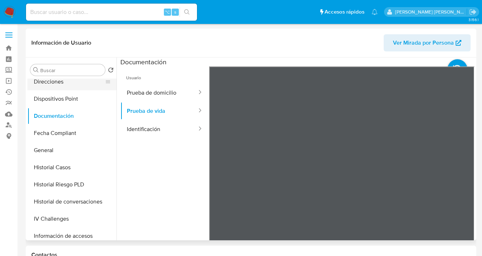
click at [76, 85] on button "Direcciones" at bounding box center [68, 81] width 83 height 17
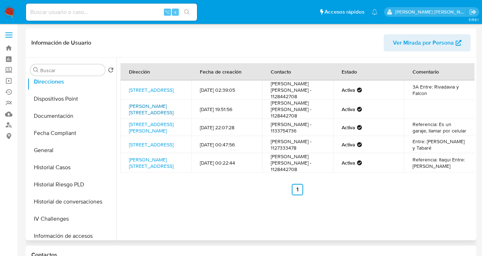
click at [150, 108] on link "Montiel 5414, Villa Lugano, Capital Federal, 1439, Argentina 5414" at bounding box center [151, 109] width 45 height 14
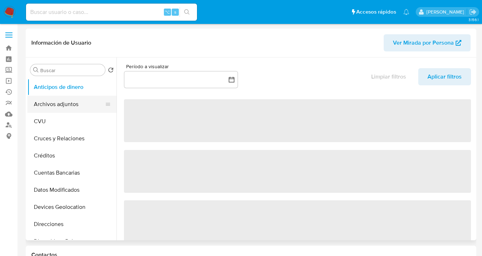
select select "10"
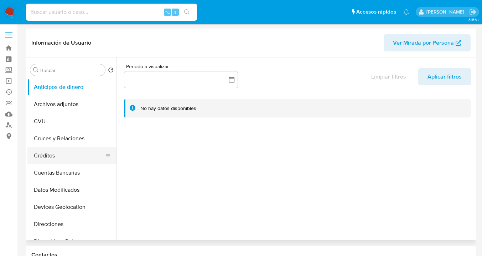
scroll to position [145, 0]
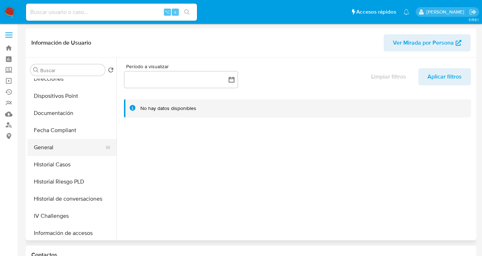
click at [76, 144] on button "General" at bounding box center [68, 147] width 83 height 17
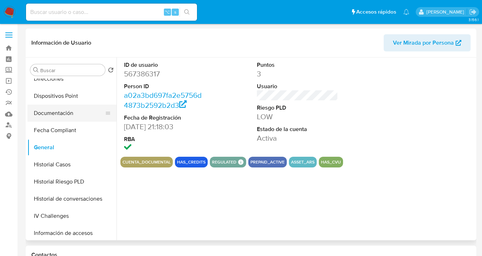
click at [86, 112] on button "Documentación" at bounding box center [68, 112] width 83 height 17
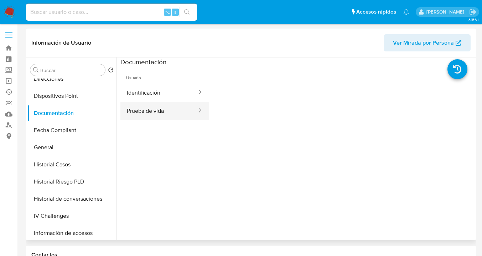
click at [137, 112] on button "Prueba de vida" at bounding box center [158, 111] width 77 height 18
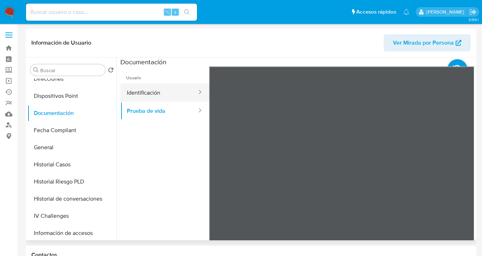
click at [151, 91] on button "Identificación" at bounding box center [158, 92] width 77 height 18
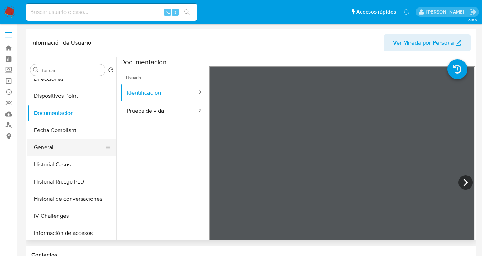
click at [111, 146] on button "General" at bounding box center [68, 147] width 83 height 17
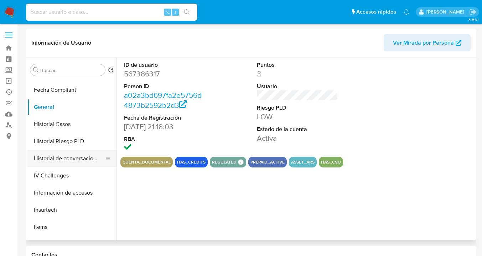
scroll to position [192, 0]
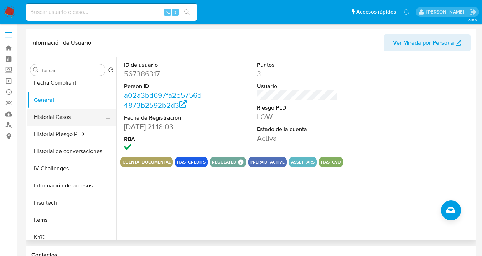
click at [75, 122] on button "Historial Casos" at bounding box center [68, 116] width 83 height 17
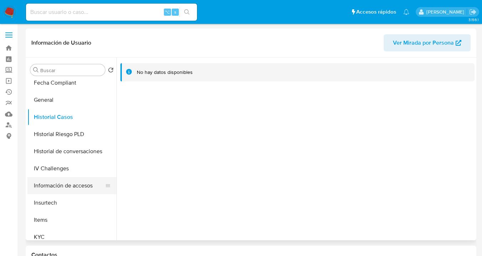
scroll to position [326, 0]
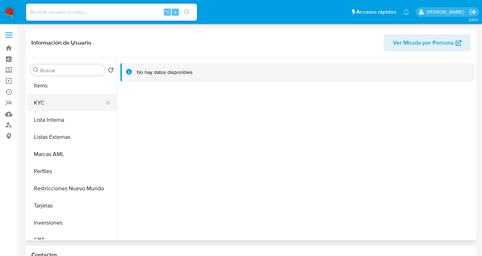
click at [67, 105] on button "KYC" at bounding box center [68, 102] width 83 height 17
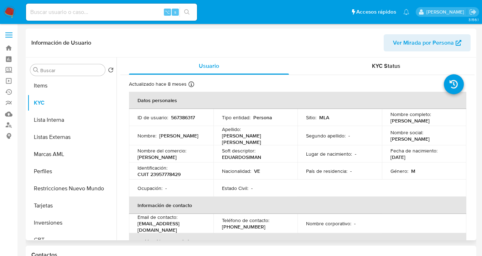
drag, startPoint x: 389, startPoint y: 121, endPoint x: 417, endPoint y: 127, distance: 28.7
click at [417, 124] on p "Eduardo Jose Simancas Fernandez" at bounding box center [410, 120] width 39 height 6
copy p "Eduardo Jose Simancas Fernandez"
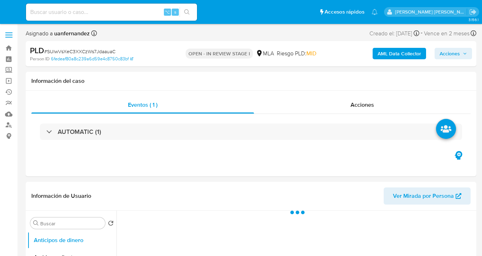
select select "10"
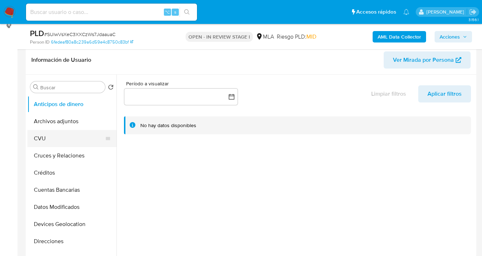
select select "10"
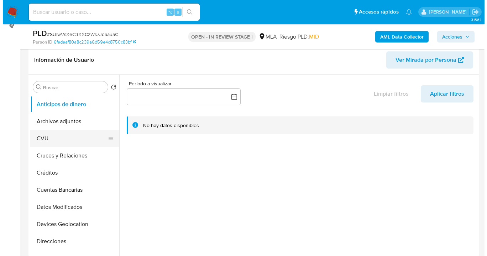
scroll to position [112, 0]
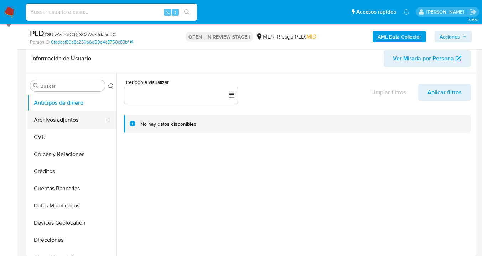
click at [79, 123] on button "Archivos adjuntos" at bounding box center [68, 119] width 83 height 17
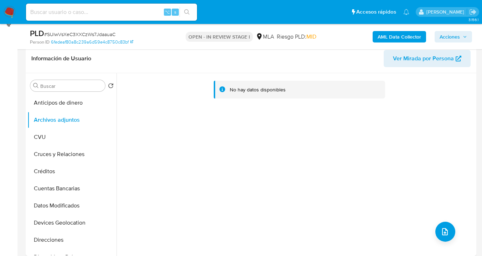
click at [398, 31] on b "AML Data Collector" at bounding box center [399, 36] width 43 height 11
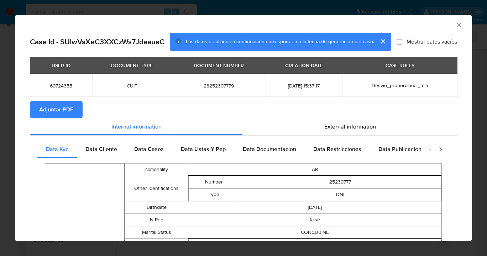
click at [62, 108] on span "Adjuntar PDF" at bounding box center [56, 110] width 34 height 16
click at [457, 24] on icon "Cerrar ventana" at bounding box center [459, 25] width 4 height 4
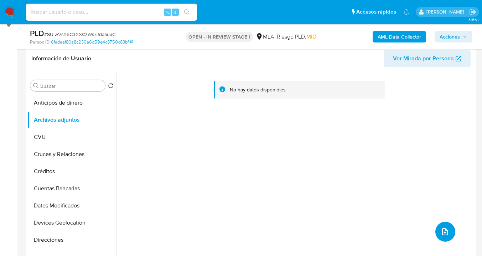
click at [441, 225] on button "upload-file" at bounding box center [445, 231] width 20 height 20
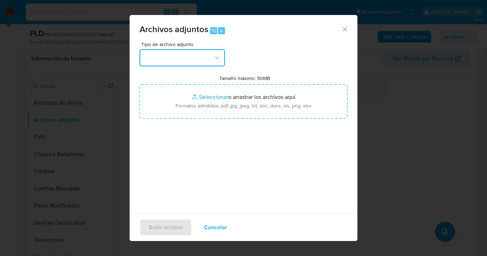
click at [214, 56] on icon "button" at bounding box center [217, 57] width 7 height 7
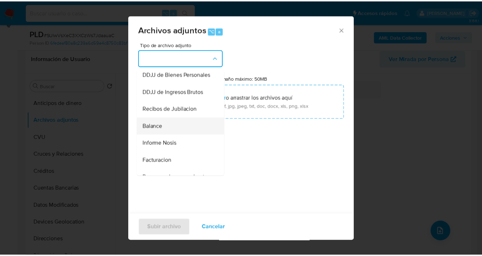
scroll to position [222, 0]
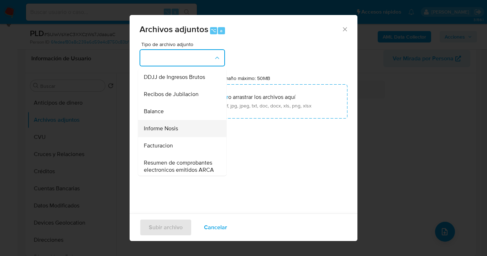
click at [186, 137] on div "Informe Nosis" at bounding box center [180, 128] width 73 height 17
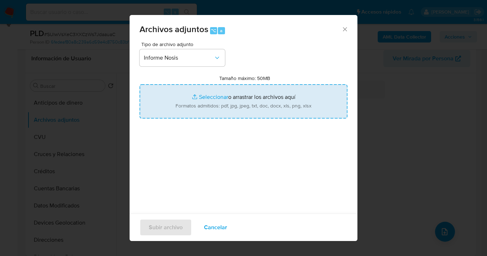
click at [229, 109] on input "Tamaño máximo: 50MB Seleccionar archivos" at bounding box center [244, 101] width 208 height 34
type input "C:\fakepath\69724355-NOSIS_Manager_InformeIndividual_23252397779_620658_2025082…"
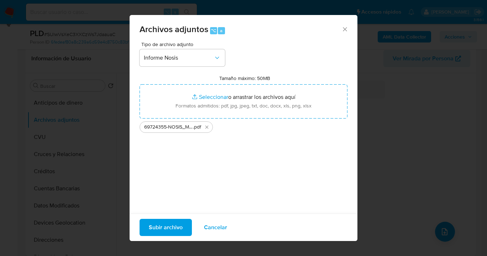
click at [177, 228] on span "Subir archivo" at bounding box center [166, 227] width 34 height 16
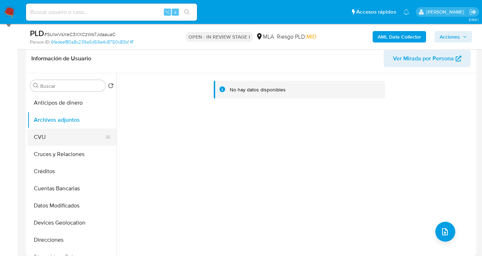
drag, startPoint x: 78, startPoint y: 138, endPoint x: 78, endPoint y: 131, distance: 6.8
click at [77, 139] on button "CVU" at bounding box center [68, 136] width 83 height 17
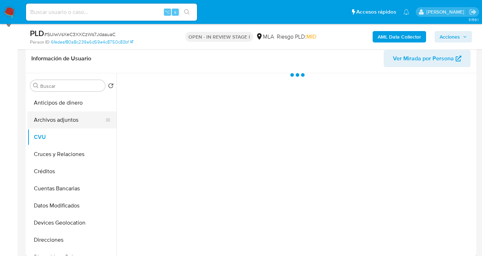
click at [81, 122] on button "Archivos adjuntos" at bounding box center [68, 119] width 83 height 17
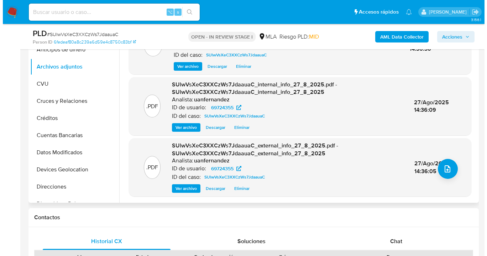
scroll to position [120, 0]
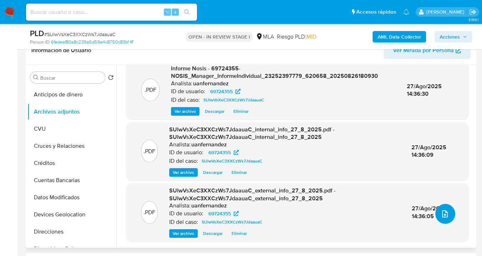
click at [435, 214] on button "upload-file" at bounding box center [445, 213] width 20 height 20
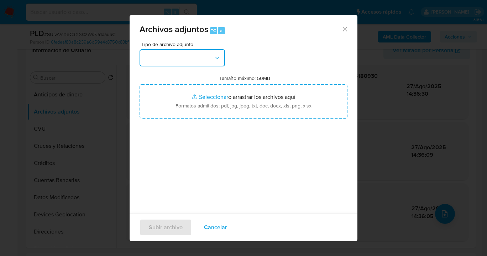
click at [222, 56] on button "button" at bounding box center [183, 57] width 86 height 17
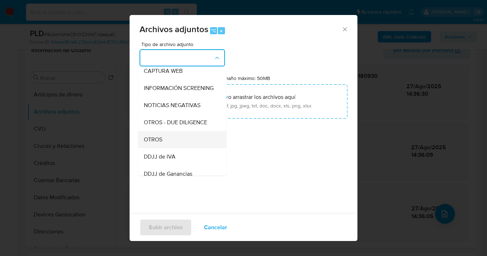
scroll to position [75, 0]
drag, startPoint x: 176, startPoint y: 150, endPoint x: 206, endPoint y: 123, distance: 39.6
click at [176, 148] on div "OTROS" at bounding box center [180, 138] width 73 height 17
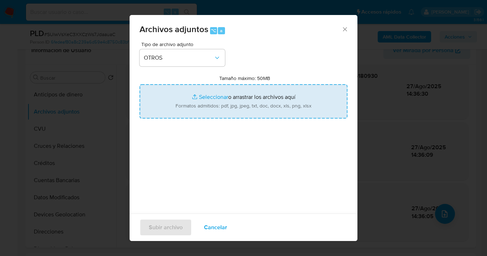
click at [227, 112] on input "Tamaño máximo: 50MB Seleccionar archivos" at bounding box center [244, 101] width 208 height 34
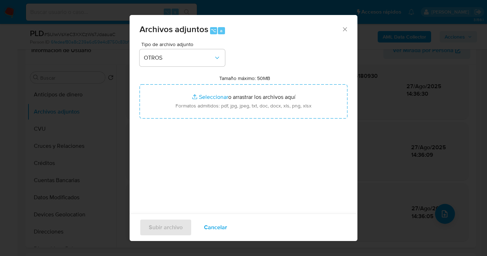
click at [215, 223] on span "Cancelar" at bounding box center [215, 227] width 23 height 16
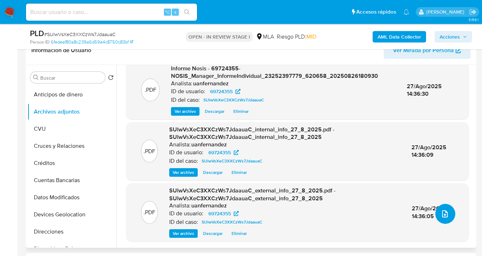
click at [443, 211] on icon "upload-file" at bounding box center [445, 213] width 9 height 9
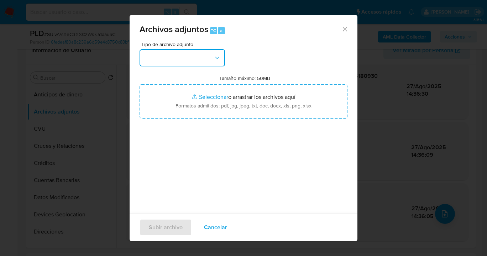
click at [210, 58] on button "button" at bounding box center [183, 57] width 86 height 17
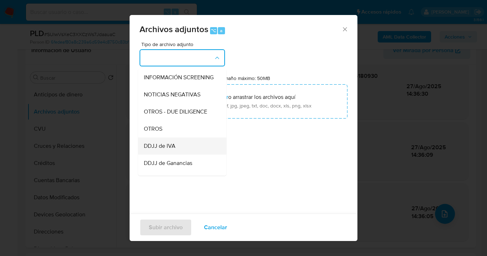
scroll to position [120, 0]
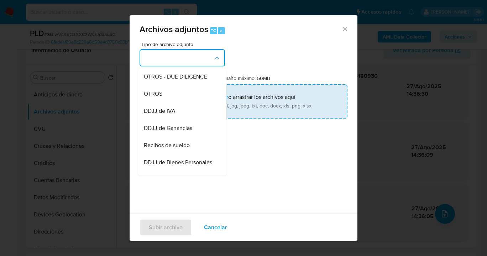
drag, startPoint x: 195, startPoint y: 95, endPoint x: 215, endPoint y: 96, distance: 19.7
click at [195, 95] on div "OTROS" at bounding box center [180, 93] width 73 height 17
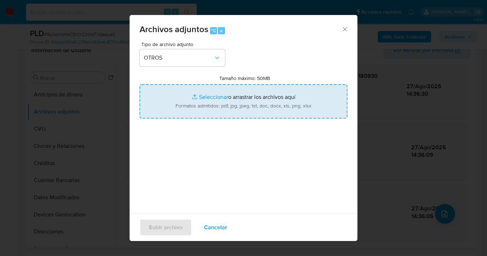
click at [262, 102] on input "Tamaño máximo: 50MB Seleccionar archivos" at bounding box center [244, 101] width 208 height 34
type input "C:\fakepath\69724355 Movimientos.xlsx"
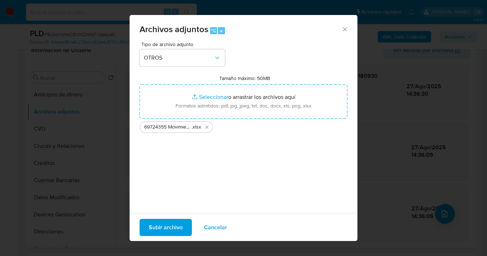
click at [164, 226] on span "Subir archivo" at bounding box center [166, 227] width 34 height 16
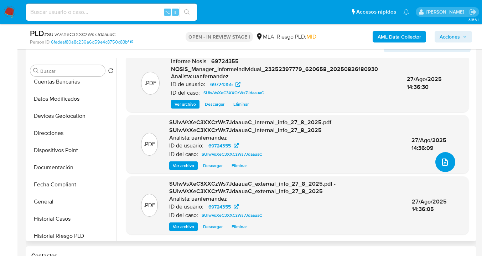
scroll to position [335, 0]
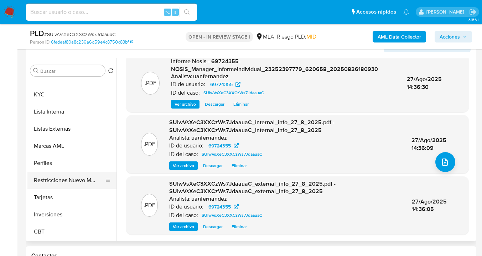
click at [76, 183] on button "Restricciones Nuevo Mundo" at bounding box center [68, 179] width 83 height 17
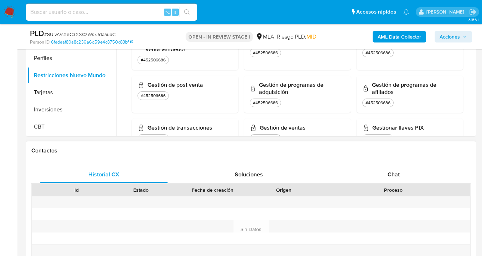
scroll to position [279, 0]
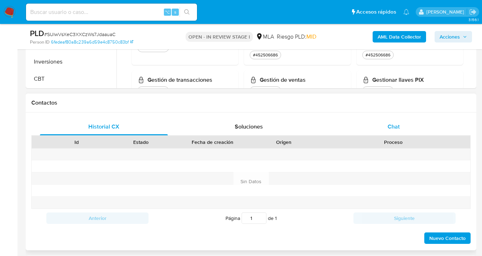
drag, startPoint x: 411, startPoint y: 132, endPoint x: 409, endPoint y: 128, distance: 4.0
click at [411, 132] on div "Chat" at bounding box center [394, 126] width 128 height 17
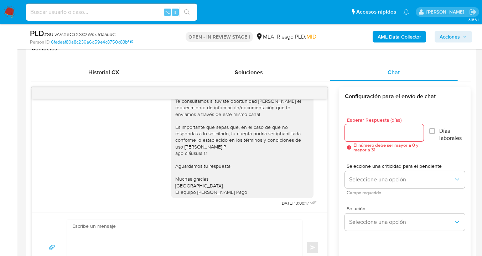
scroll to position [334, 0]
click at [312, 93] on icon "menu-action" at bounding box center [310, 92] width 6 height 6
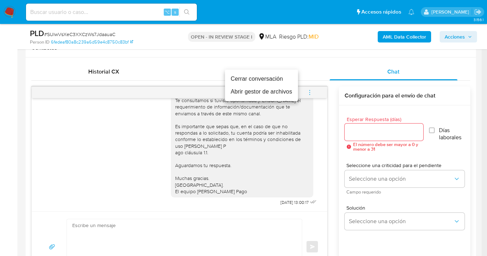
click at [247, 78] on li "Cerrar conversación" at bounding box center [261, 78] width 73 height 13
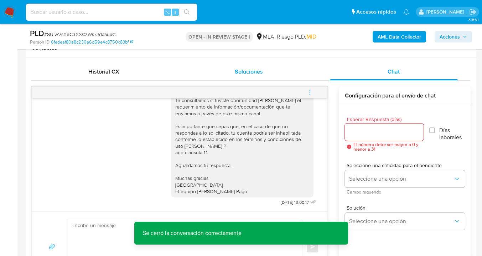
click at [204, 65] on div "Soluciones" at bounding box center [249, 71] width 128 height 17
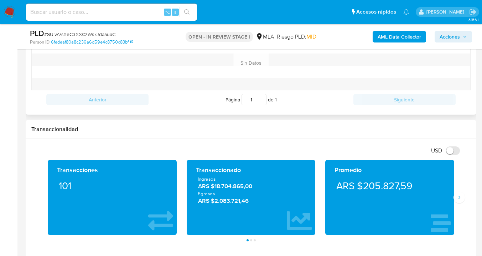
scroll to position [492, 0]
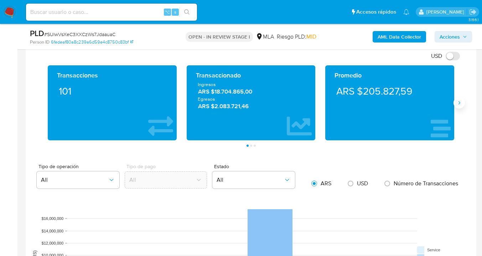
click at [458, 104] on icon "Siguiente" at bounding box center [459, 103] width 6 height 6
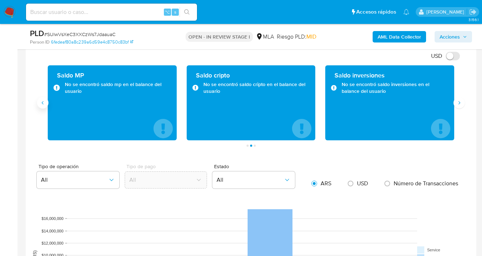
click at [40, 105] on icon "Anterior" at bounding box center [43, 103] width 6 height 6
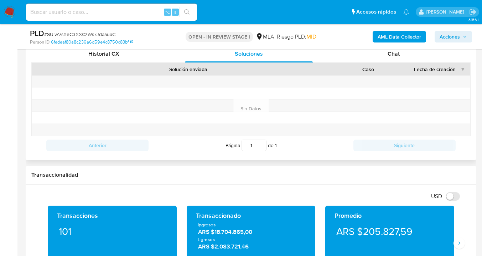
scroll to position [487, 0]
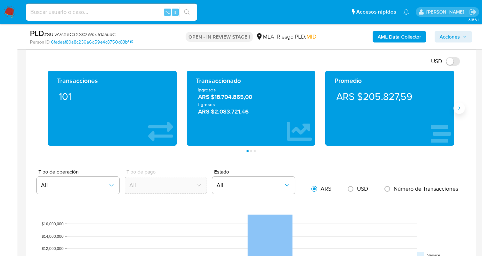
click at [457, 111] on button "Siguiente" at bounding box center [459, 107] width 11 height 11
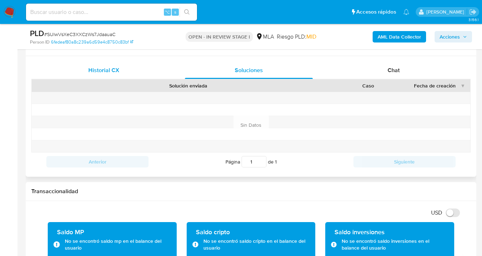
scroll to position [295, 0]
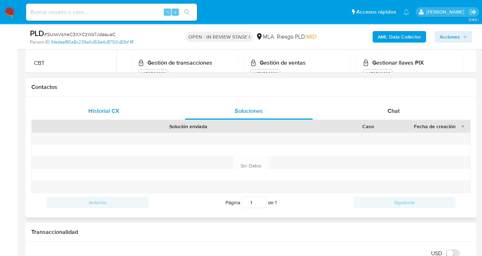
click at [108, 102] on div "Historial CX Soluciones Chat Id Estado Fecha de creación Origen Proceso Anterio…" at bounding box center [251, 157] width 451 height 120
click at [109, 106] on div "Historial CX" at bounding box center [104, 110] width 128 height 17
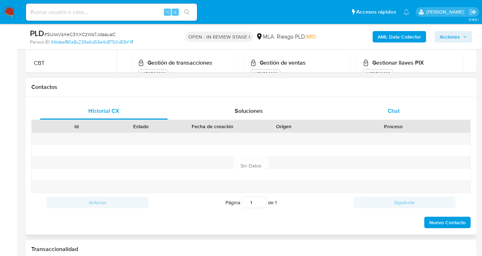
click at [392, 111] on span "Chat" at bounding box center [394, 111] width 12 height 8
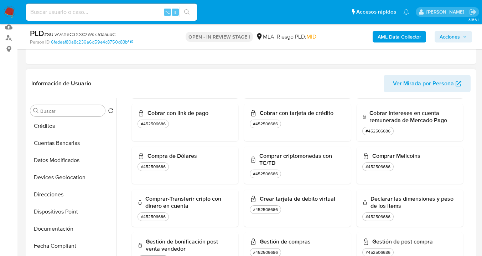
scroll to position [0, 0]
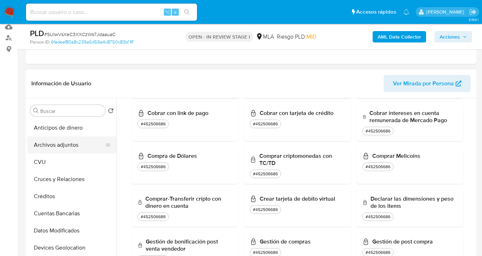
click at [71, 144] on button "Archivos adjuntos" at bounding box center [68, 144] width 83 height 17
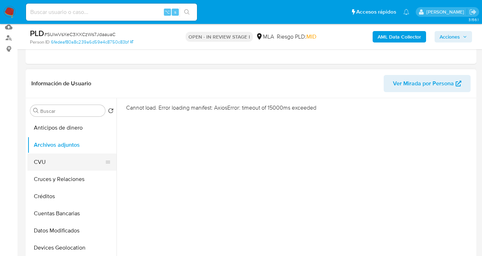
click at [69, 156] on button "CVU" at bounding box center [68, 161] width 83 height 17
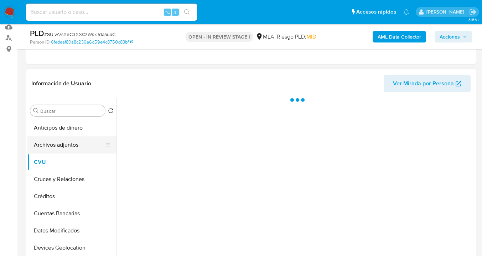
click at [74, 148] on button "Archivos adjuntos" at bounding box center [68, 144] width 83 height 17
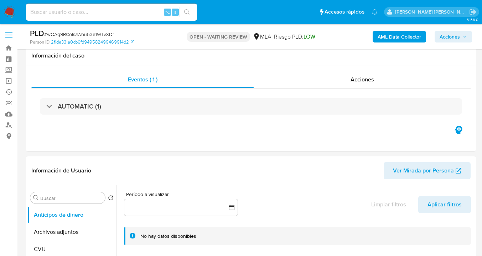
select select "10"
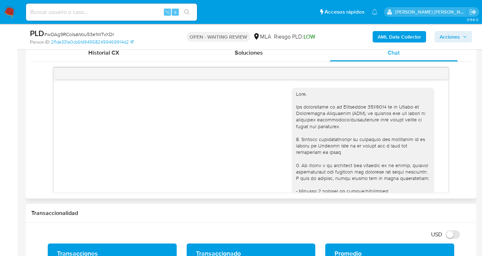
scroll to position [421, 0]
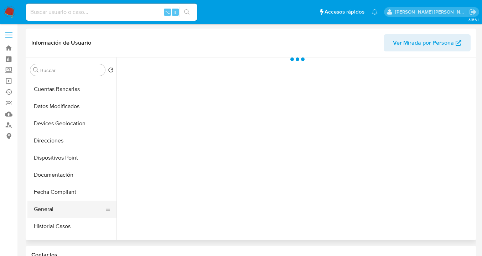
scroll to position [142, 0]
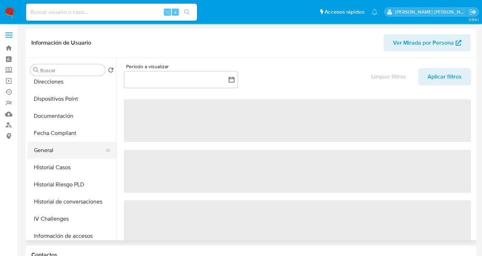
select select "10"
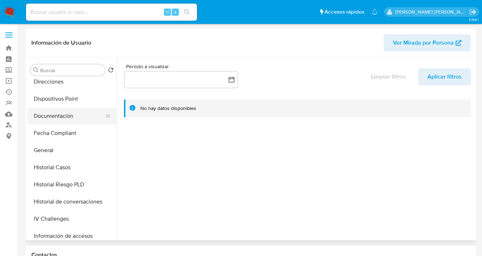
click at [77, 119] on button "Documentación" at bounding box center [68, 115] width 83 height 17
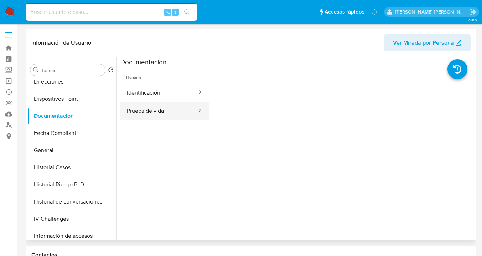
click at [149, 113] on button "Prueba de vida" at bounding box center [158, 111] width 77 height 18
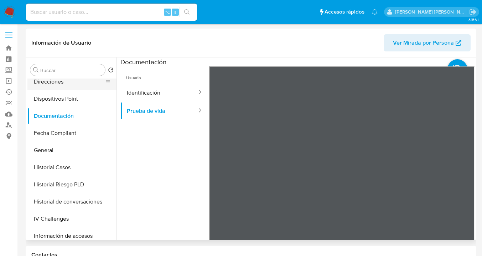
click at [65, 81] on button "Direcciones" at bounding box center [68, 81] width 83 height 17
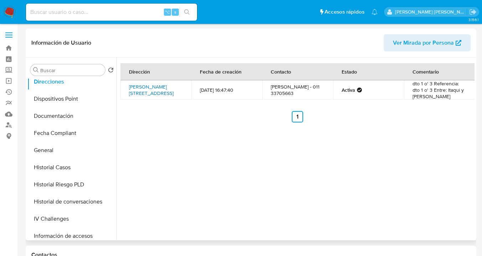
click at [162, 92] on link "[PERSON_NAME][STREET_ADDRESS]" at bounding box center [151, 90] width 45 height 14
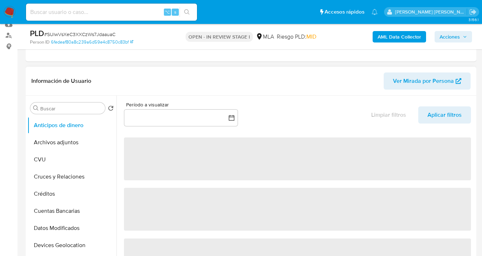
scroll to position [153, 0]
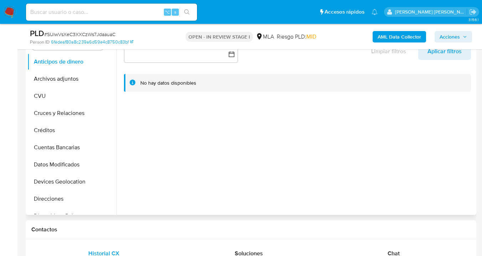
select select "10"
click at [85, 75] on button "Archivos adjuntos" at bounding box center [68, 78] width 83 height 17
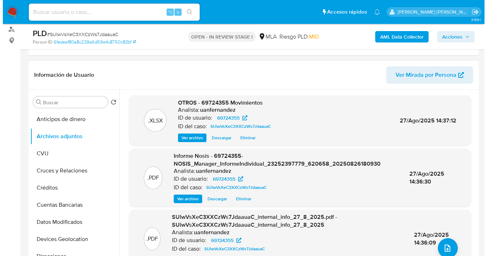
scroll to position [90, 0]
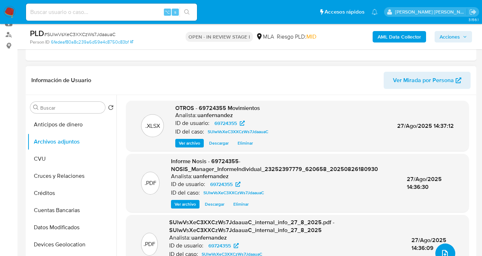
click at [441, 252] on icon "upload-file" at bounding box center [445, 253] width 9 height 9
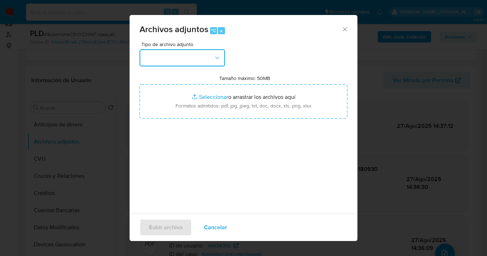
click at [215, 55] on icon "button" at bounding box center [217, 57] width 7 height 7
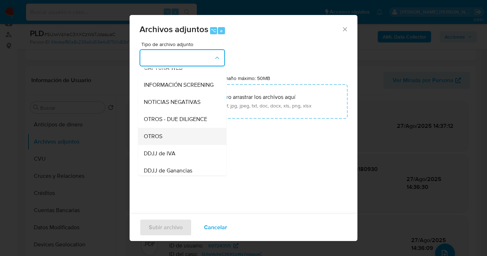
scroll to position [82, 0]
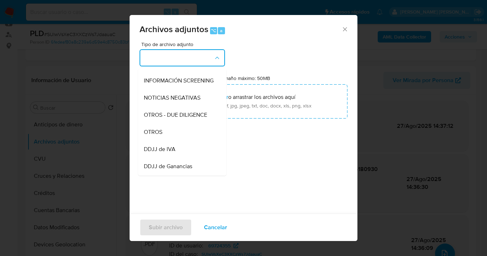
drag, startPoint x: 180, startPoint y: 132, endPoint x: 194, endPoint y: 123, distance: 16.0
click at [180, 132] on div "OTROS" at bounding box center [180, 131] width 73 height 17
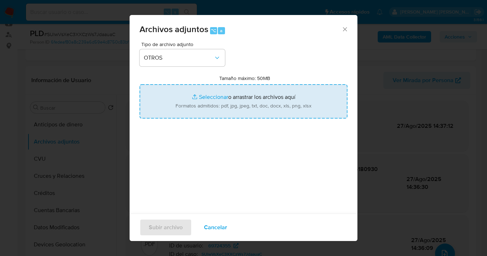
click at [223, 111] on input "Tamaño máximo: 50MB Seleccionar archivos" at bounding box center [244, 101] width 208 height 34
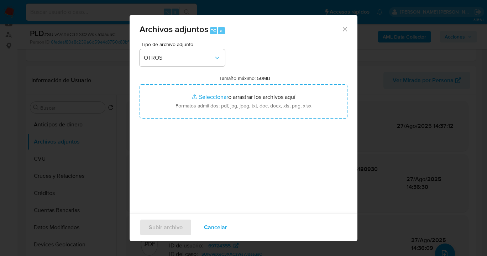
click at [207, 225] on span "Cancelar" at bounding box center [215, 227] width 23 height 16
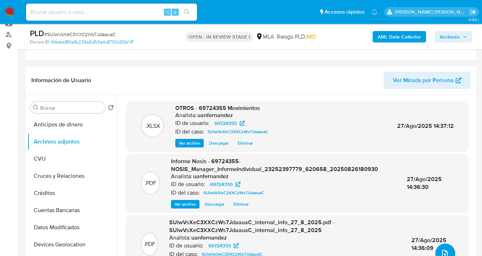
click at [443, 248] on button "upload-file" at bounding box center [445, 253] width 20 height 20
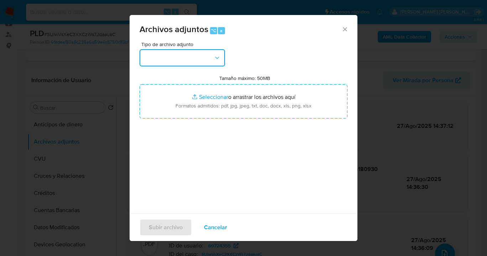
click at [209, 51] on button "button" at bounding box center [183, 57] width 86 height 17
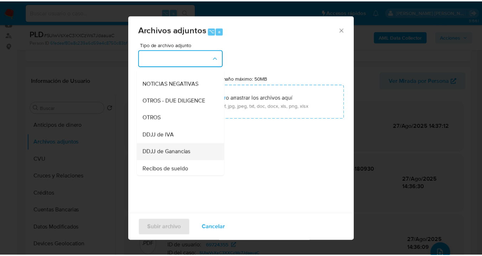
scroll to position [132, 0]
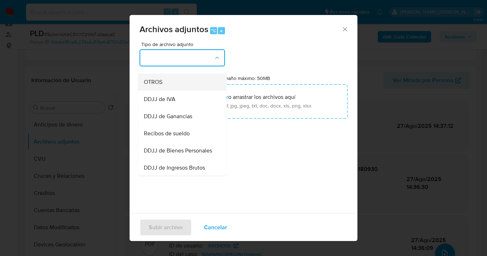
click at [172, 87] on div "OTROS" at bounding box center [180, 81] width 73 height 17
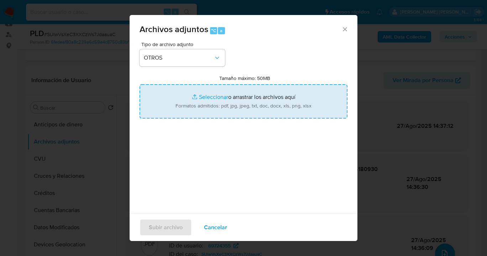
click at [241, 106] on input "Tamaño máximo: 50MB Seleccionar archivos" at bounding box center [244, 101] width 208 height 34
type input "C:\fakepath\Caselog SUlwVsXeC3XXCzWs7JdaauaC_2025_08_18_20_02_16.docx"
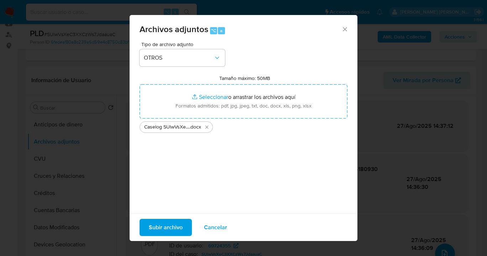
click at [165, 226] on span "Subir archivo" at bounding box center [166, 227] width 34 height 16
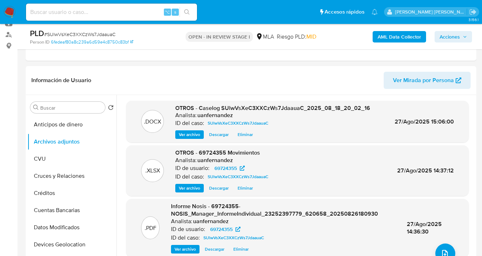
click at [448, 36] on span "Acciones" at bounding box center [450, 36] width 20 height 11
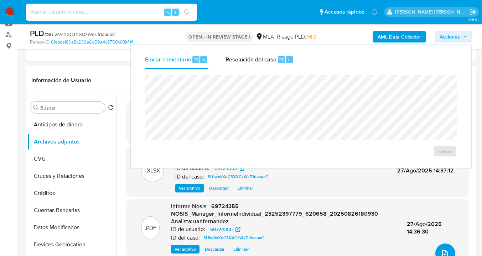
drag, startPoint x: 259, startPoint y: 62, endPoint x: 257, endPoint y: 73, distance: 11.6
click at [259, 62] on span "Resolución del caso" at bounding box center [251, 59] width 51 height 8
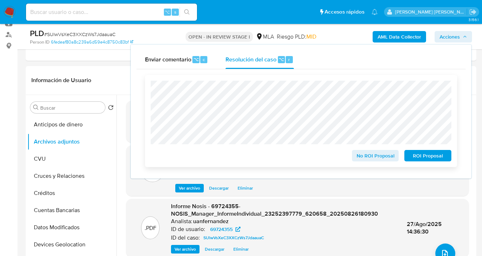
click at [419, 157] on span "ROI Proposal" at bounding box center [427, 155] width 37 height 10
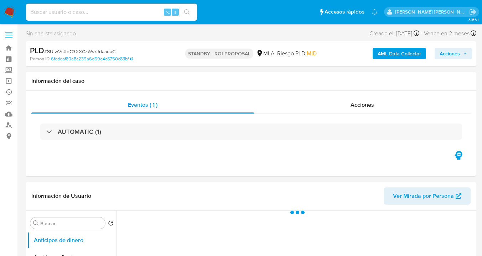
select select "10"
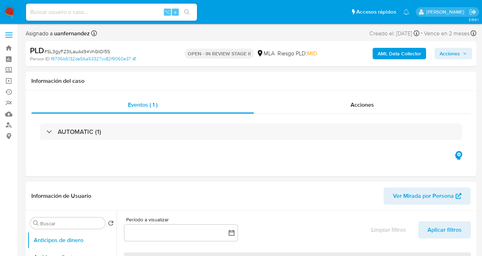
select select "10"
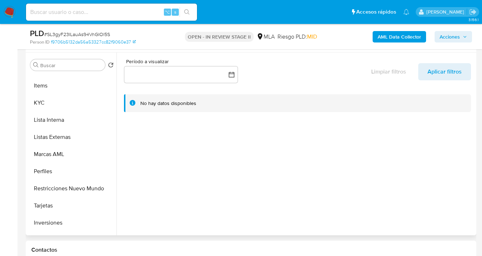
scroll to position [324, 0]
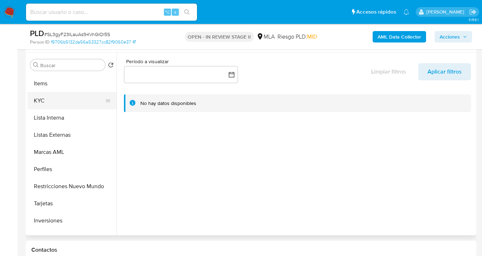
click at [68, 97] on button "KYC" at bounding box center [68, 100] width 83 height 17
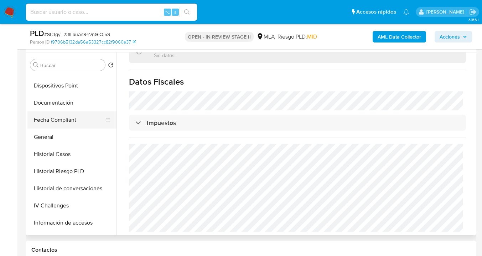
scroll to position [89, 0]
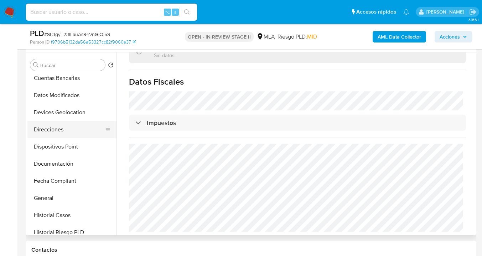
drag, startPoint x: 59, startPoint y: 126, endPoint x: 71, endPoint y: 127, distance: 12.1
click at [59, 126] on button "Direcciones" at bounding box center [68, 129] width 83 height 17
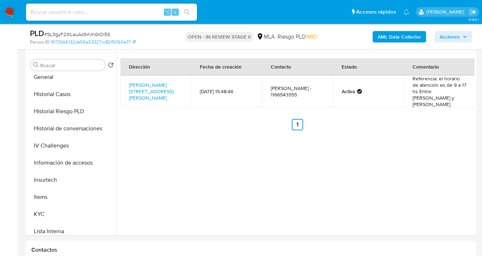
scroll to position [210, 0]
click at [155, 81] on link "Avellaneda 3180, General San Martín, Buenos Aires, 1650, Argentina 3180" at bounding box center [151, 91] width 45 height 20
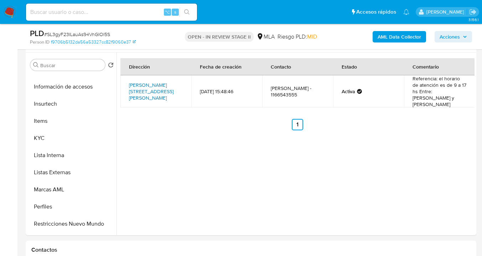
scroll to position [285, 0]
drag, startPoint x: 84, startPoint y: 138, endPoint x: 115, endPoint y: 140, distance: 31.1
click at [84, 138] on button "KYC" at bounding box center [71, 138] width 89 height 17
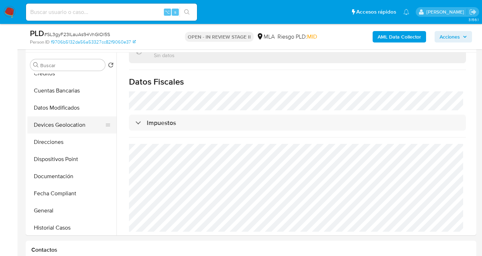
scroll to position [72, 0]
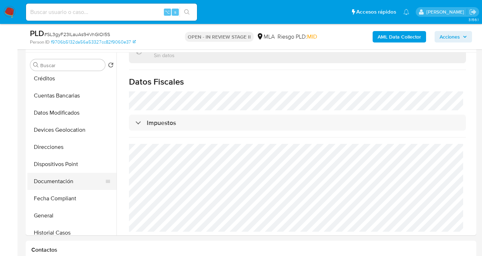
drag, startPoint x: 75, startPoint y: 180, endPoint x: 78, endPoint y: 175, distance: 5.6
click at [76, 180] on button "Documentación" at bounding box center [68, 180] width 83 height 17
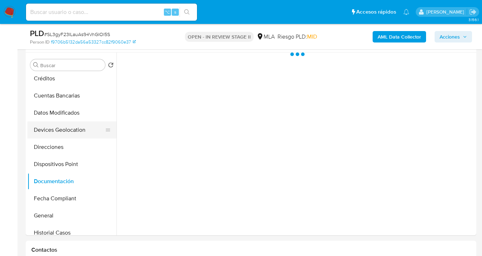
scroll to position [0, 0]
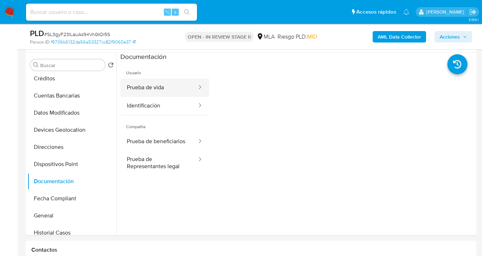
click at [164, 84] on button "Prueba de vida" at bounding box center [158, 87] width 77 height 18
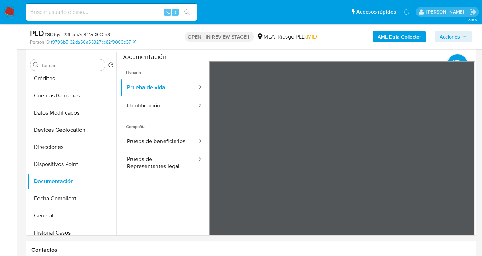
drag, startPoint x: 167, startPoint y: 108, endPoint x: 203, endPoint y: 111, distance: 36.1
click at [168, 108] on button "Identificación" at bounding box center [158, 106] width 77 height 18
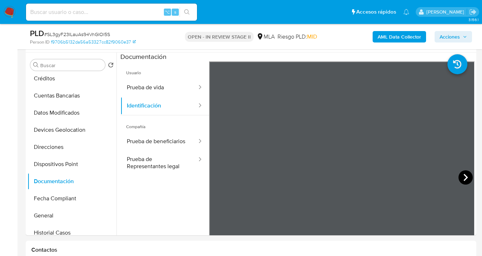
click at [464, 176] on icon at bounding box center [466, 177] width 4 height 7
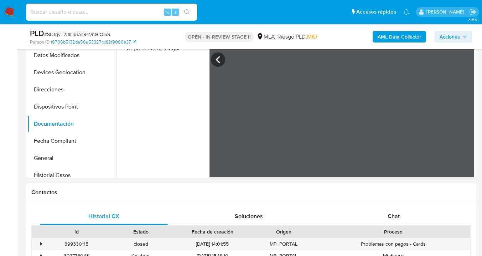
scroll to position [287, 0]
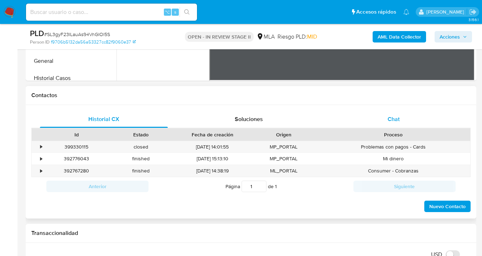
click at [400, 120] on div "Chat" at bounding box center [394, 118] width 128 height 17
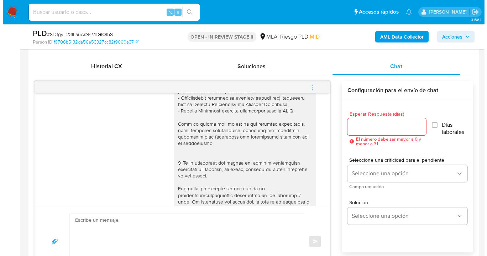
scroll to position [0, 0]
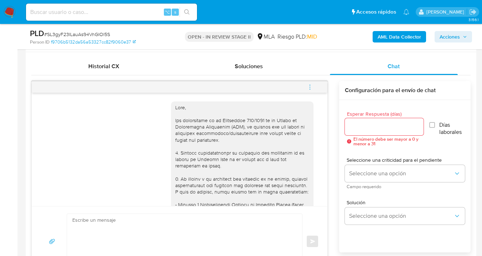
click at [351, 120] on div at bounding box center [384, 126] width 79 height 17
click at [353, 125] on input "Esperar Respuesta (días)" at bounding box center [384, 126] width 79 height 9
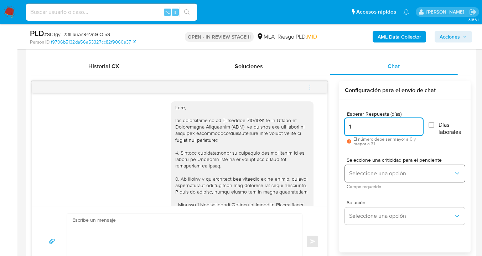
type input "1"
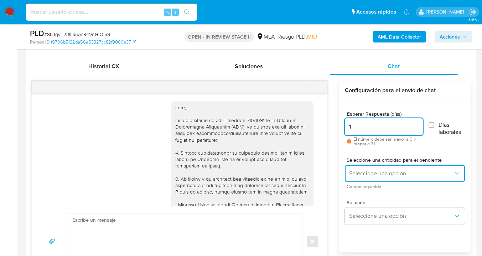
click at [366, 170] on span "Seleccione una opción" at bounding box center [401, 173] width 104 height 7
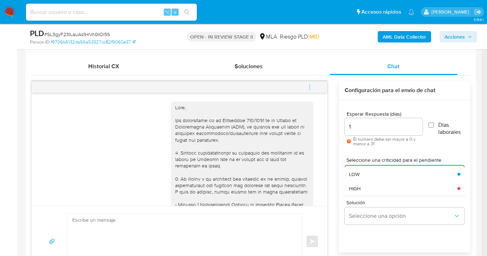
click at [367, 185] on div "HIGH" at bounding box center [401, 188] width 104 height 14
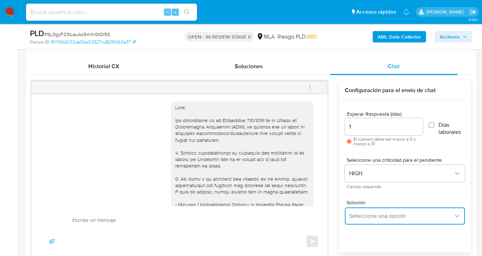
click at [365, 213] on span "Seleccione una opción" at bounding box center [401, 215] width 104 height 7
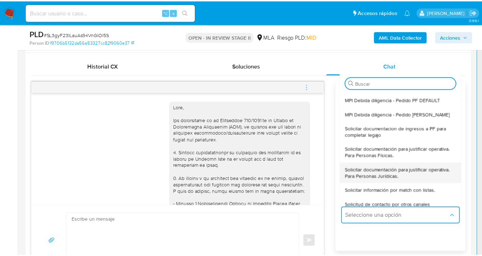
scroll to position [67, 0]
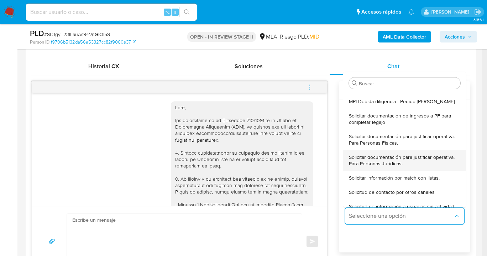
click at [372, 158] on span "Solicitar documentación para justificar operativa. Para Personas Jurídicas." at bounding box center [402, 160] width 107 height 13
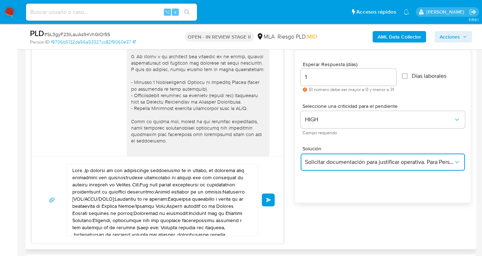
scroll to position [406, 0]
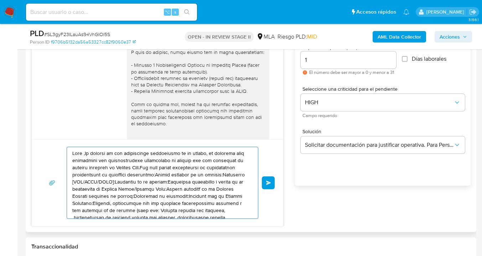
drag, startPoint x: 199, startPoint y: 197, endPoint x: 67, endPoint y: 151, distance: 139.6
click at [67, 150] on div at bounding box center [163, 182] width 192 height 72
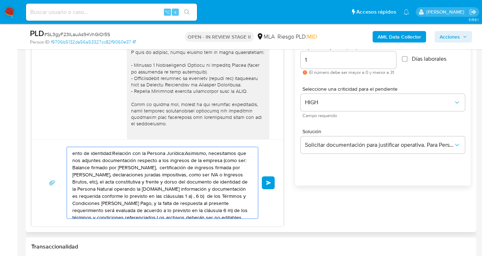
drag, startPoint x: 194, startPoint y: 208, endPoint x: 129, endPoint y: 187, distance: 67.7
click at [80, 165] on textarea "ento de identidad:Relación con la Persona Jurídica:Asimismo, necesitamos que no…" at bounding box center [160, 182] width 177 height 71
type textarea "ento de identidad:Relación con la Persona Jurídica:Asimismo, necesitamos que no…"
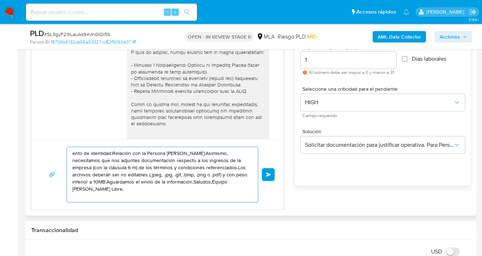
drag, startPoint x: 177, startPoint y: 192, endPoint x: 49, endPoint y: 141, distance: 138.0
click at [52, 143] on div "ento de identidad:Relación con la Persona Jurídica:Asimismo, necesitamos que no…" at bounding box center [158, 174] width 252 height 70
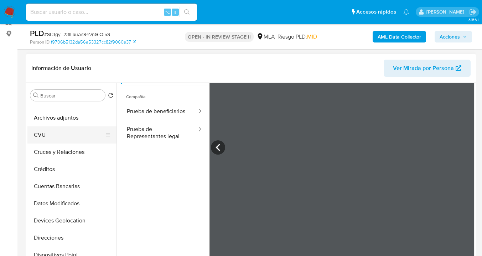
scroll to position [0, 0]
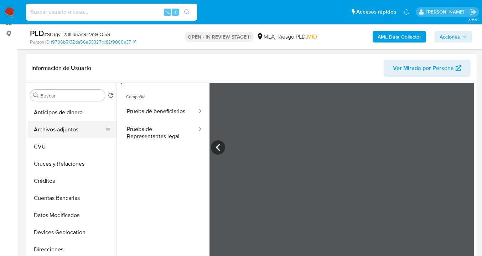
click at [71, 127] on button "Archivos adjuntos" at bounding box center [68, 129] width 83 height 17
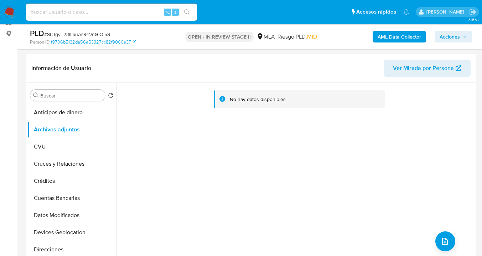
click at [388, 41] on b "AML Data Collector" at bounding box center [399, 36] width 43 height 11
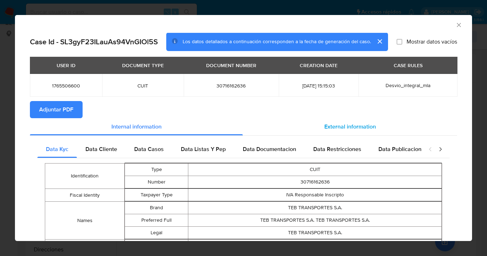
click at [339, 132] on div "External information" at bounding box center [350, 126] width 215 height 17
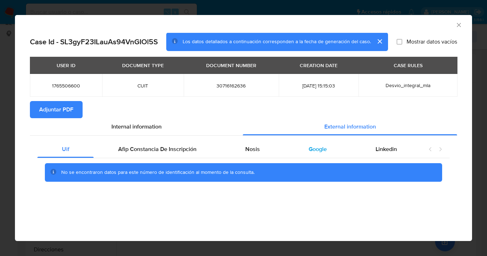
click at [316, 151] on span "Google" at bounding box center [318, 149] width 18 height 8
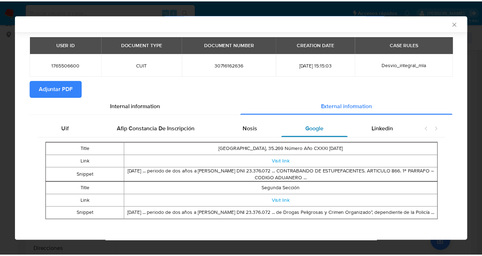
scroll to position [25, 0]
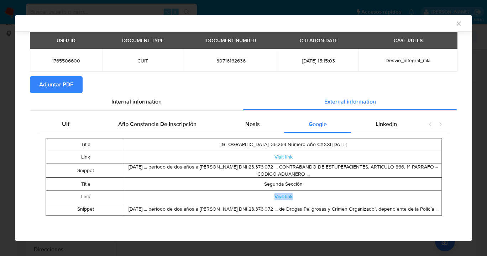
click at [65, 84] on span "Adjuntar PDF" at bounding box center [56, 85] width 34 height 16
click at [456, 23] on icon "Cerrar ventana" at bounding box center [459, 23] width 7 height 7
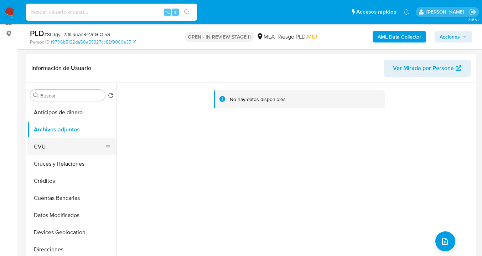
drag, startPoint x: 83, startPoint y: 149, endPoint x: 86, endPoint y: 133, distance: 16.0
click at [83, 149] on button "CVU" at bounding box center [71, 146] width 89 height 17
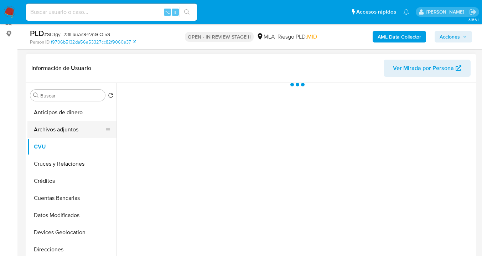
click at [87, 131] on button "Archivos adjuntos" at bounding box center [68, 129] width 83 height 17
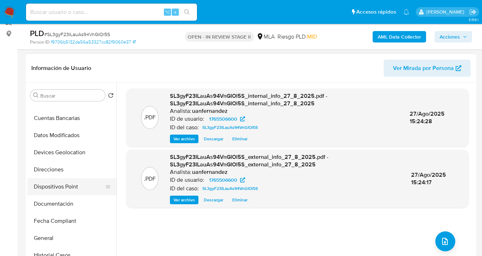
scroll to position [81, 0]
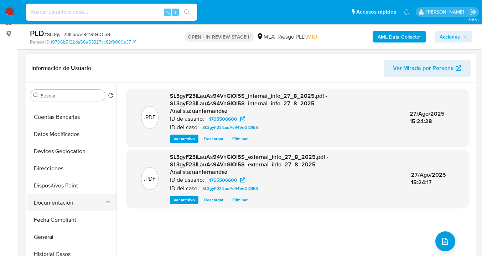
click at [83, 199] on button "Documentación" at bounding box center [68, 202] width 83 height 17
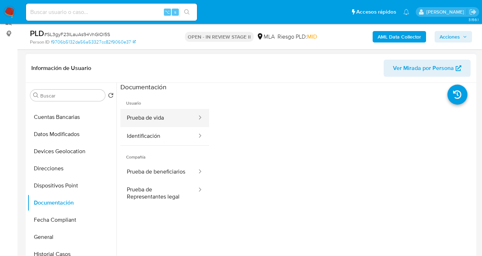
click at [151, 117] on button "Prueba de vida" at bounding box center [158, 118] width 77 height 18
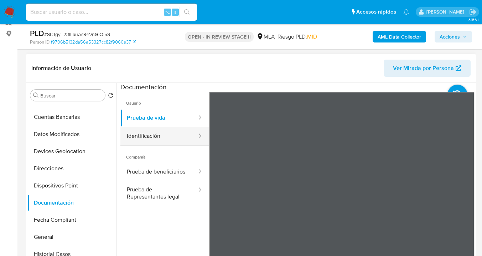
drag, startPoint x: 179, startPoint y: 136, endPoint x: 195, endPoint y: 138, distance: 15.4
click at [179, 137] on button "Identificación" at bounding box center [158, 136] width 77 height 18
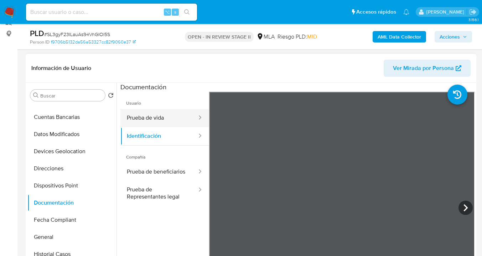
click at [160, 119] on button "Prueba de vida" at bounding box center [158, 118] width 77 height 18
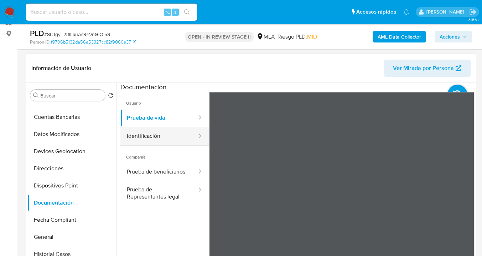
click at [165, 138] on button "Identificación" at bounding box center [158, 136] width 77 height 18
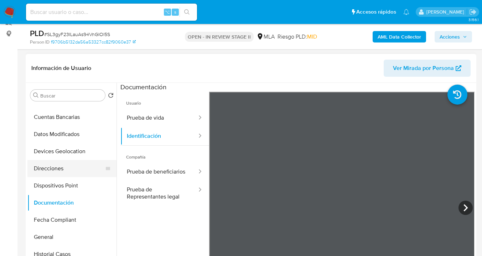
click at [77, 160] on button "Direcciones" at bounding box center [68, 168] width 83 height 17
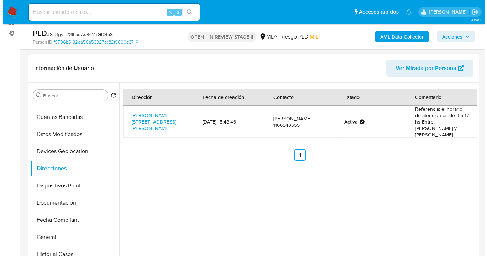
scroll to position [0, 0]
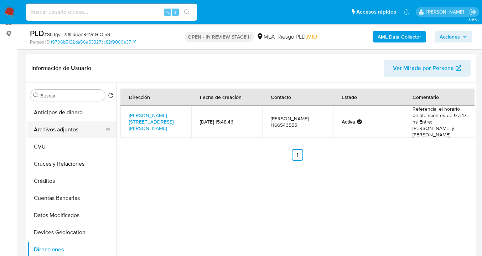
click at [84, 130] on button "Archivos adjuntos" at bounding box center [68, 129] width 83 height 17
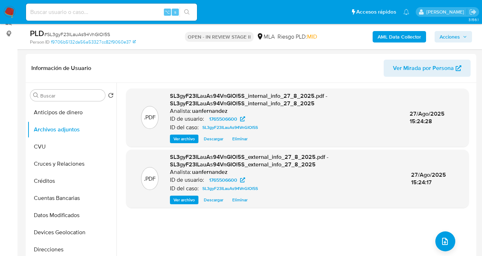
click at [388, 38] on b "AML Data Collector" at bounding box center [399, 36] width 43 height 11
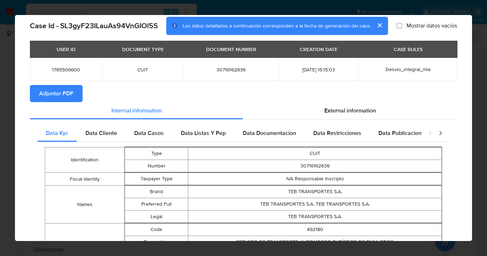
scroll to position [54, 0]
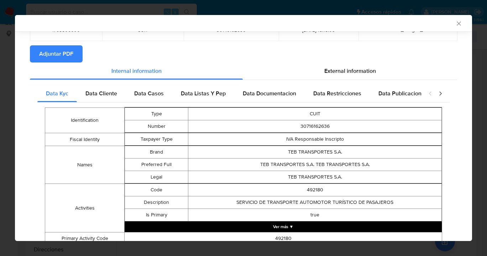
drag, startPoint x: 339, startPoint y: 72, endPoint x: 332, endPoint y: 77, distance: 8.5
click at [339, 72] on span "External information" at bounding box center [351, 71] width 52 height 8
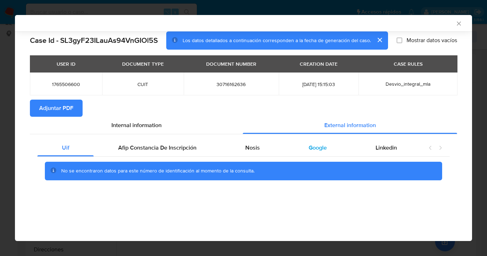
click at [324, 156] on div "Google" at bounding box center [317, 147] width 67 height 17
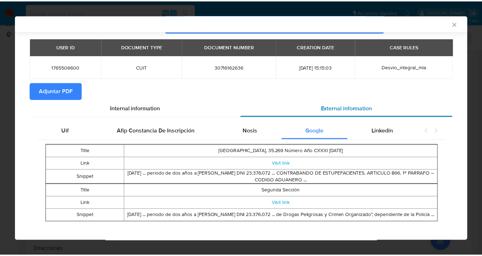
scroll to position [25, 0]
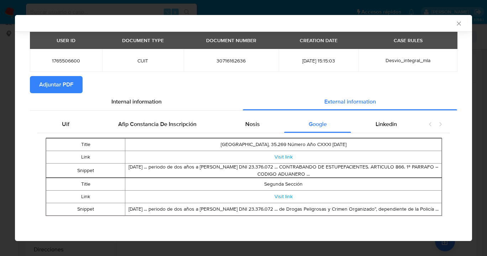
click at [287, 208] on td "Oct 22, 2021 ... periodo de dos años a Hernán Darío Benegan DNI 23.376.072 ... …" at bounding box center [283, 209] width 317 height 12
click at [268, 211] on td "Oct 22, 2021 ... periodo de dos años a Hernán Darío Benegan DNI 23.376.072 ... …" at bounding box center [283, 209] width 317 height 12
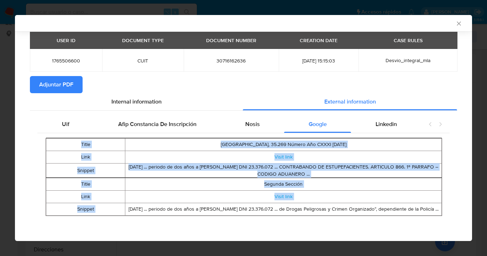
click at [268, 211] on td "Oct 22, 2021 ... periodo de dos años a Hernán Darío Benegan DNI 23.376.072 ... …" at bounding box center [283, 209] width 317 height 12
click at [269, 211] on td "Oct 22, 2021 ... periodo de dos años a Hernán Darío Benegan DNI 23.376.072 ... …" at bounding box center [283, 209] width 317 height 12
click at [288, 194] on link "Visit link" at bounding box center [284, 195] width 18 height 7
click at [456, 21] on icon "Cerrar ventana" at bounding box center [459, 23] width 7 height 7
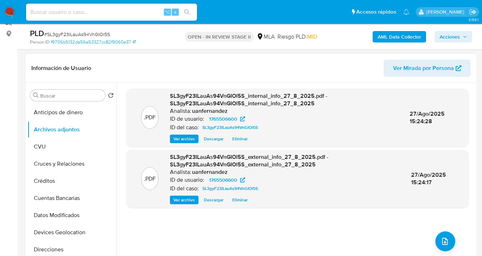
click at [190, 200] on span "Ver archivo" at bounding box center [184, 199] width 21 height 7
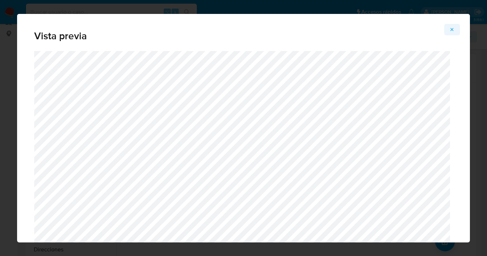
click at [451, 29] on icon "Attachment preview" at bounding box center [453, 30] width 6 height 6
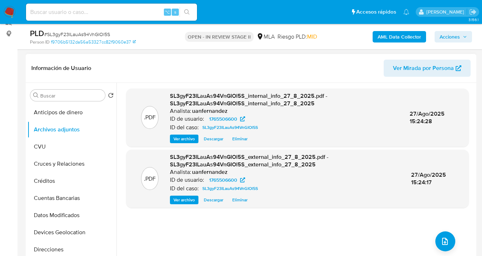
click at [186, 201] on span "Ver archivo" at bounding box center [184, 199] width 21 height 7
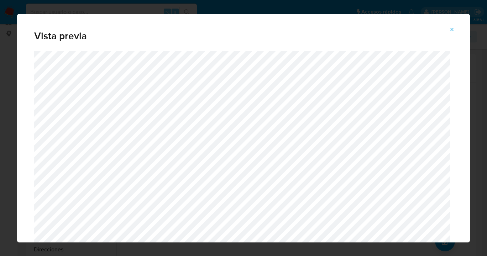
click at [454, 30] on icon "Attachment preview" at bounding box center [453, 30] width 6 height 6
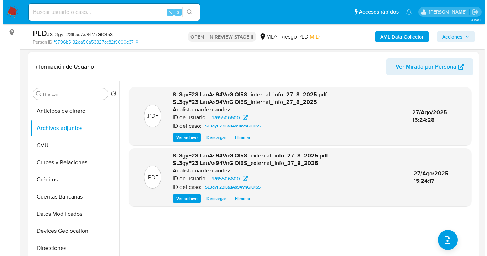
scroll to position [104, 0]
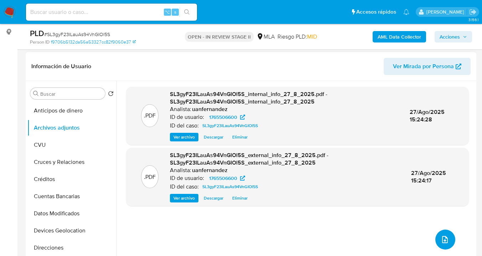
click at [449, 238] on button "upload-file" at bounding box center [445, 239] width 20 height 20
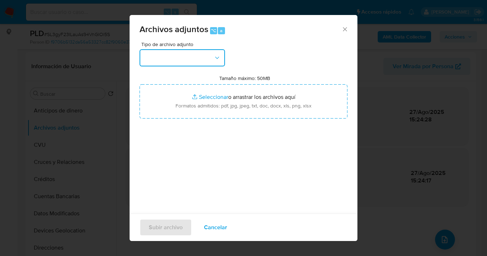
click at [197, 62] on button "button" at bounding box center [183, 57] width 86 height 17
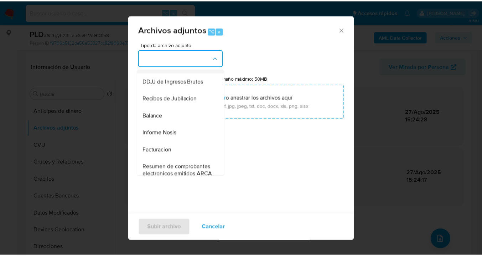
scroll to position [264, 0]
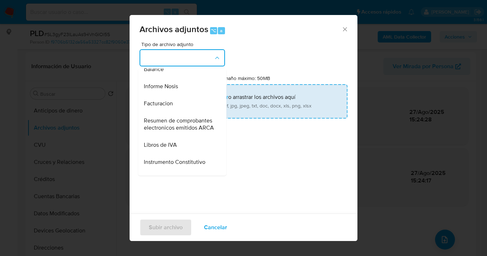
drag, startPoint x: 186, startPoint y: 105, endPoint x: 227, endPoint y: 101, distance: 41.5
click at [186, 95] on div "Informe Nosis" at bounding box center [180, 86] width 73 height 17
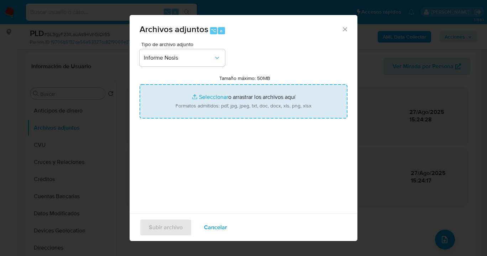
click at [240, 100] on input "Tamaño máximo: 50MB Seleccionar archivos" at bounding box center [244, 101] width 208 height 34
type input "C:\fakepath\1765506600 -NOSIS_Manager_InformeIndividual_30716162636_620658_2025…"
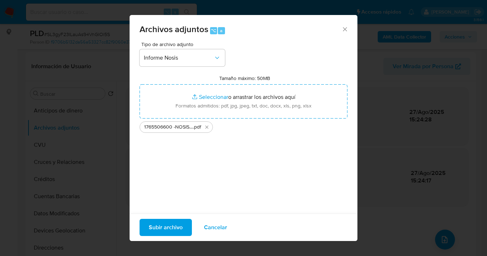
click at [172, 231] on span "Subir archivo" at bounding box center [166, 227] width 34 height 16
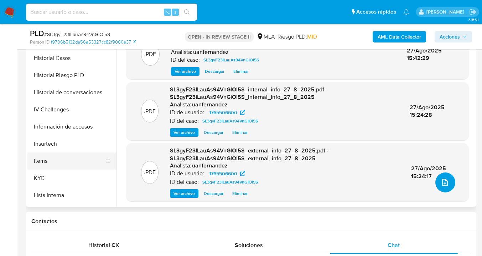
scroll to position [221, 0]
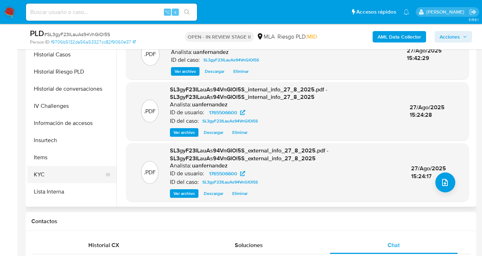
click at [85, 166] on button "KYC" at bounding box center [68, 174] width 83 height 17
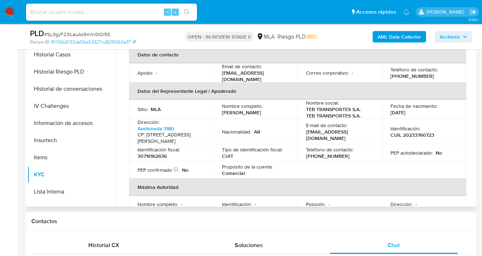
scroll to position [146, 0]
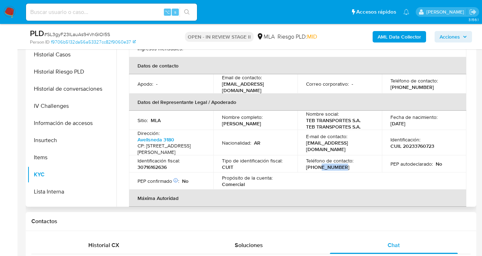
drag, startPoint x: 336, startPoint y: 165, endPoint x: 315, endPoint y: 166, distance: 21.7
click at [314, 165] on div "Teléfono de contacto : (11) 66543555" at bounding box center [339, 163] width 67 height 13
copy p "66543555"
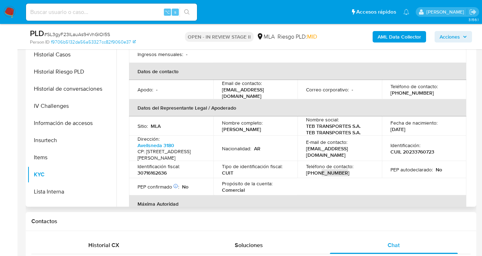
scroll to position [131, 0]
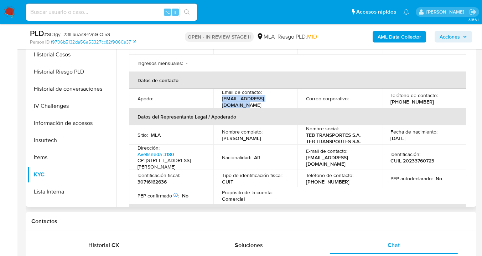
drag, startPoint x: 222, startPoint y: 101, endPoint x: 278, endPoint y: 103, distance: 56.7
click at [278, 103] on div "Email de contacto : info@teb-transportes.com" at bounding box center [255, 98] width 67 height 19
copy p "info@teb-transportes.com"
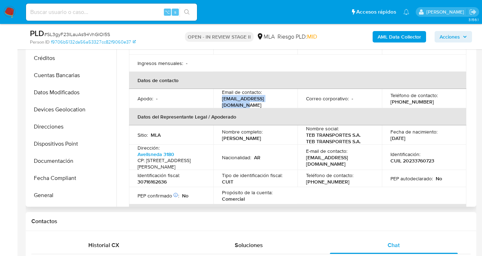
scroll to position [54, 0]
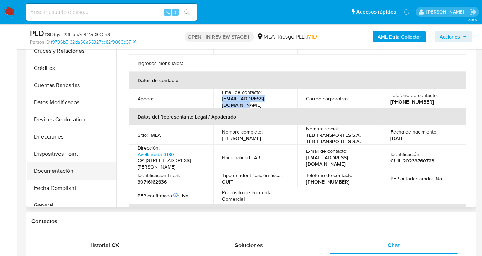
click at [81, 169] on button "Documentación" at bounding box center [68, 170] width 83 height 17
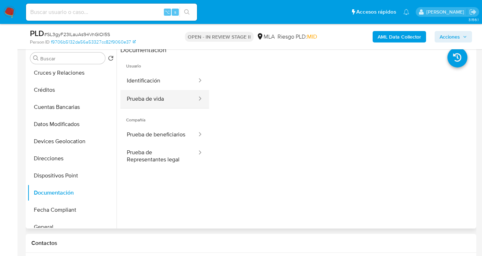
scroll to position [135, 0]
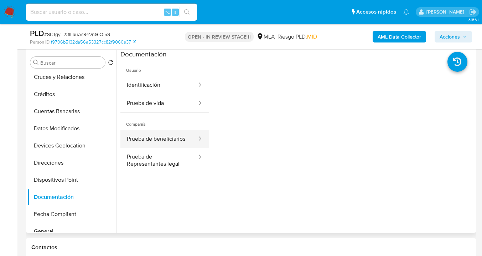
click at [168, 138] on button "Prueba de beneficiarios" at bounding box center [158, 139] width 77 height 18
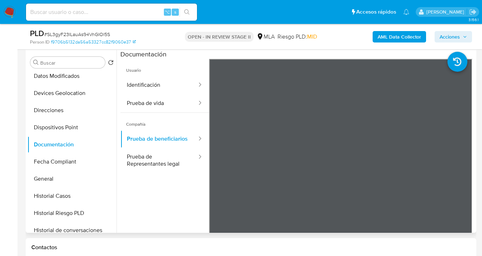
scroll to position [79, 0]
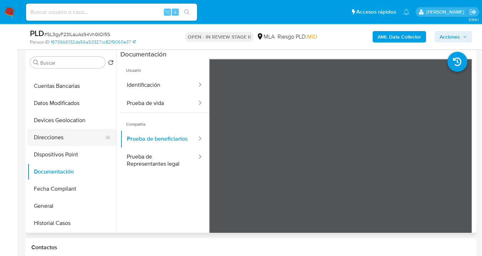
click at [71, 141] on button "Direcciones" at bounding box center [68, 137] width 83 height 17
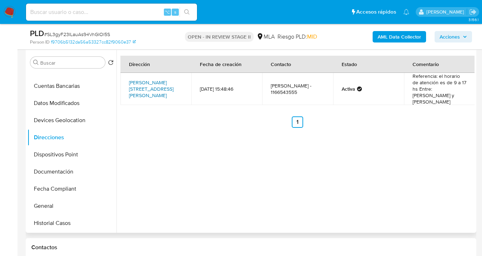
click at [145, 84] on link "Avellaneda 3180, General San Martín, Buenos Aires, 1650, Argentina 3180" at bounding box center [151, 89] width 45 height 20
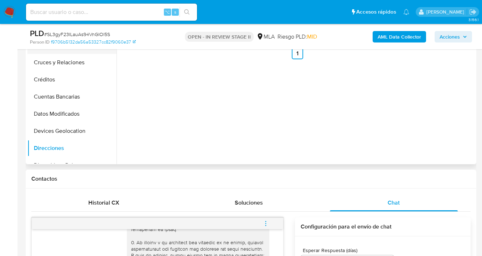
scroll to position [76, 0]
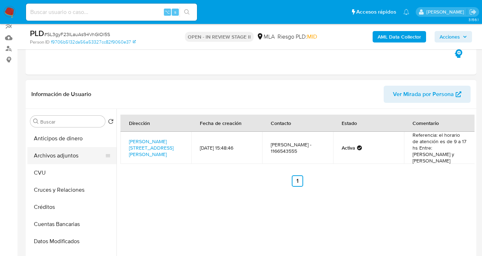
click at [81, 153] on button "Archivos adjuntos" at bounding box center [68, 155] width 83 height 17
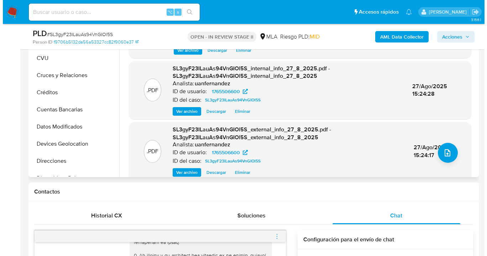
scroll to position [150, 0]
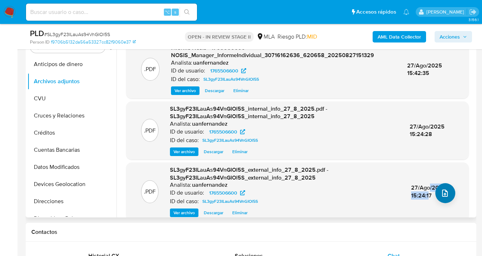
drag, startPoint x: 427, startPoint y: 191, endPoint x: 442, endPoint y: 194, distance: 14.9
click at [427, 191] on span "27/Ago/2025 15:24:17" at bounding box center [428, 191] width 35 height 16
click at [442, 194] on icon "upload-file" at bounding box center [445, 193] width 9 height 9
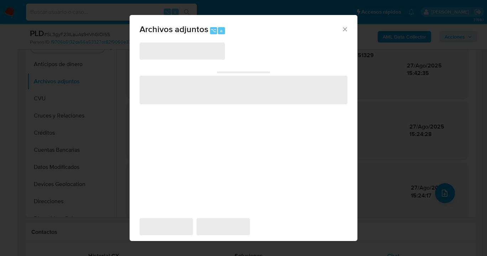
drag, startPoint x: 210, startPoint y: 50, endPoint x: 173, endPoint y: 67, distance: 41.1
click at [209, 50] on span "‌" at bounding box center [183, 50] width 86 height 17
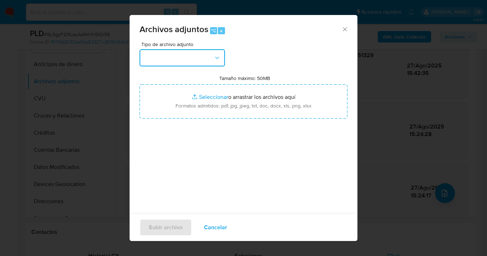
click at [216, 57] on icon "button" at bounding box center [217, 57] width 4 height 2
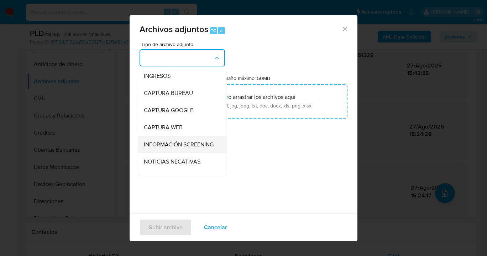
scroll to position [59, 0]
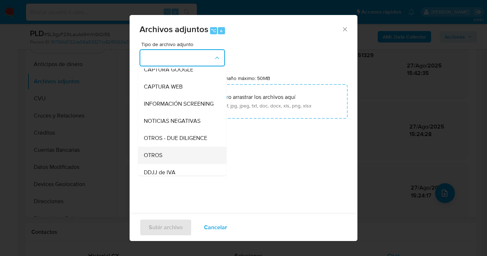
click at [175, 156] on div "OTROS" at bounding box center [180, 154] width 73 height 17
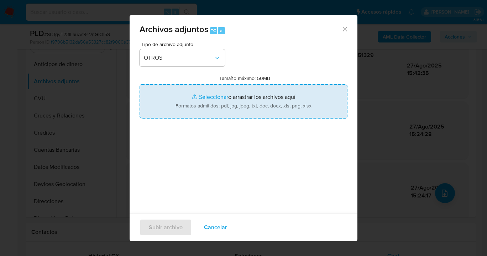
click at [242, 107] on input "Tamaño máximo: 50MB Seleccionar archivos" at bounding box center [244, 101] width 208 height 34
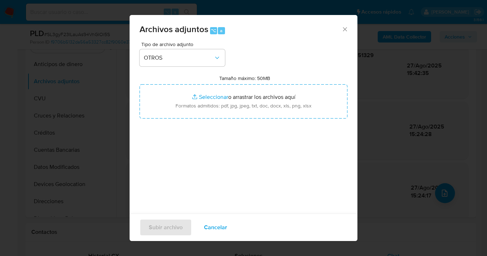
click at [217, 234] on span "Cancelar" at bounding box center [215, 227] width 23 height 16
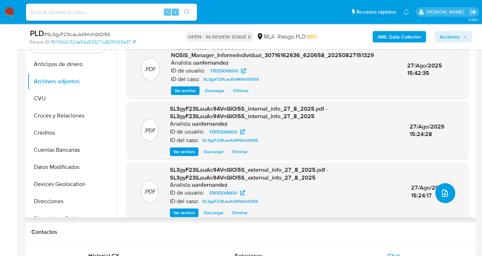
click at [441, 191] on icon "upload-file" at bounding box center [445, 193] width 9 height 9
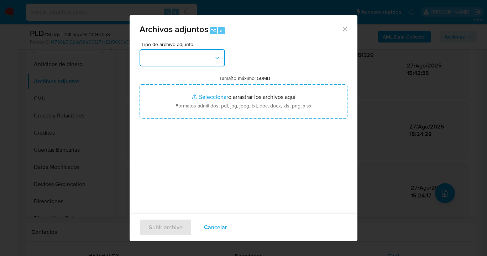
click at [207, 61] on button "button" at bounding box center [183, 57] width 86 height 17
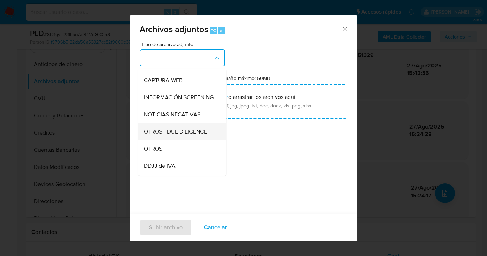
scroll to position [72, 0]
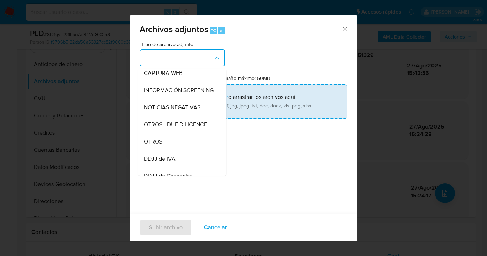
drag, startPoint x: 178, startPoint y: 145, endPoint x: 241, endPoint y: 105, distance: 74.8
click at [178, 145] on div "OTROS" at bounding box center [180, 141] width 73 height 17
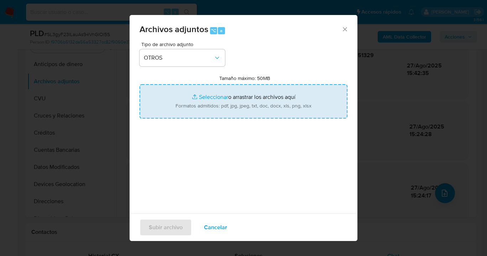
click at [242, 104] on input "Tamaño máximo: 50MB Seleccionar archivos" at bounding box center [244, 101] width 208 height 34
type input "C:\fakepath\1765506600- Movimientos-Aladdin-v10_2.xlsx"
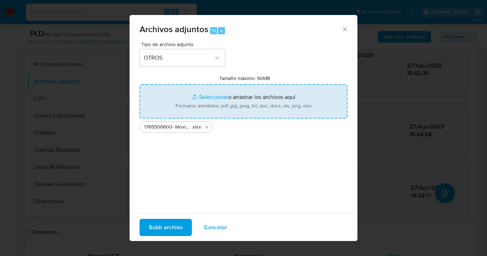
click at [219, 229] on span "Cancelar" at bounding box center [215, 227] width 23 height 16
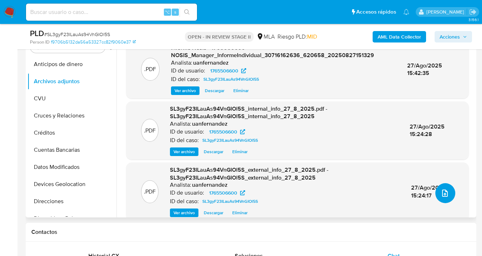
click at [446, 190] on button "upload-file" at bounding box center [445, 193] width 20 height 20
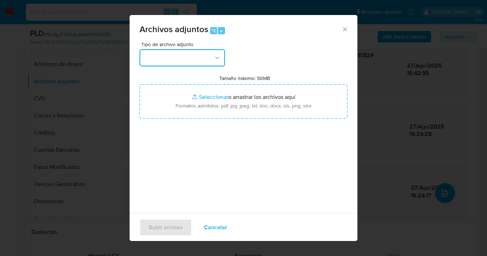
click at [221, 62] on button "button" at bounding box center [183, 57] width 86 height 17
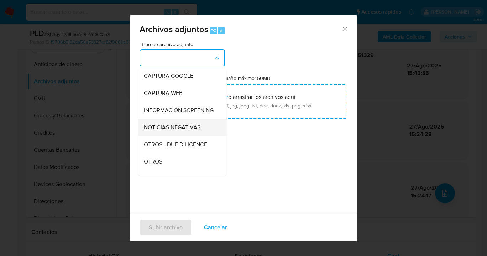
scroll to position [67, 0]
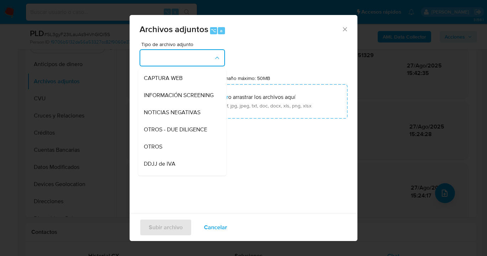
click at [168, 155] on div "OTROS" at bounding box center [180, 146] width 73 height 17
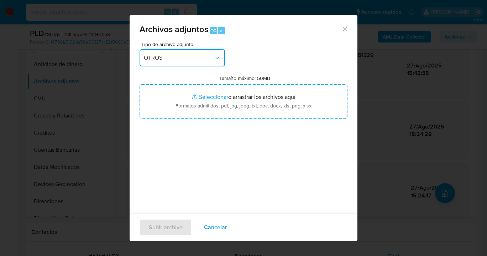
drag, startPoint x: 213, startPoint y: 57, endPoint x: 206, endPoint y: 63, distance: 9.7
click at [214, 57] on icon "button" at bounding box center [217, 57] width 7 height 7
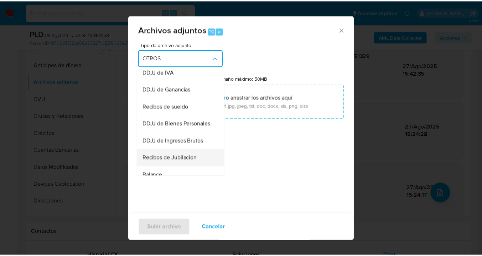
scroll to position [217, 0]
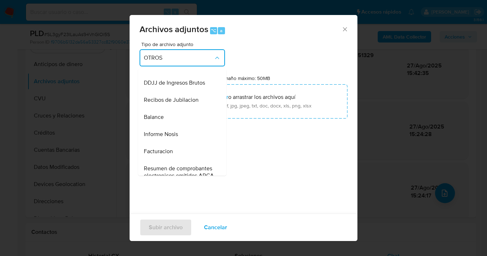
drag, startPoint x: 184, startPoint y: 145, endPoint x: 218, endPoint y: 129, distance: 37.9
click at [184, 143] on div "Informe Nosis" at bounding box center [180, 133] width 73 height 17
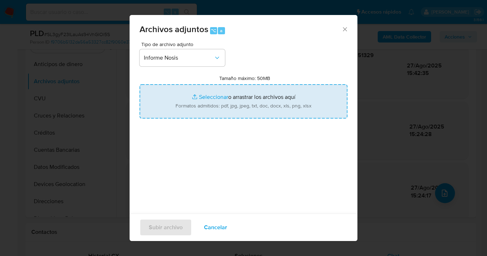
click at [252, 110] on input "Tamaño máximo: 50MB Seleccionar archivos" at bounding box center [244, 101] width 208 height 34
type input "C:\fakepath\NOSIS_Contraparte Transportes Benegan.pdf"
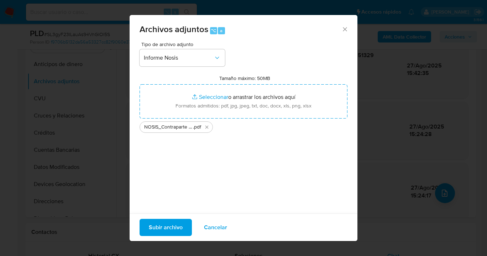
click at [175, 229] on span "Subir archivo" at bounding box center [166, 227] width 34 height 16
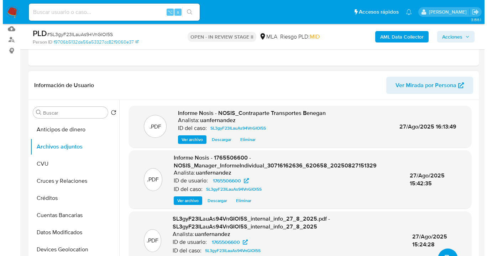
scroll to position [55, 0]
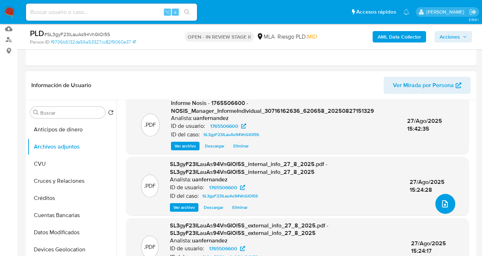
click at [436, 201] on button "upload-file" at bounding box center [445, 204] width 20 height 20
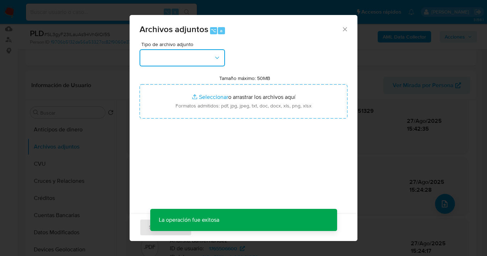
click at [218, 60] on icon "button" at bounding box center [217, 57] width 7 height 7
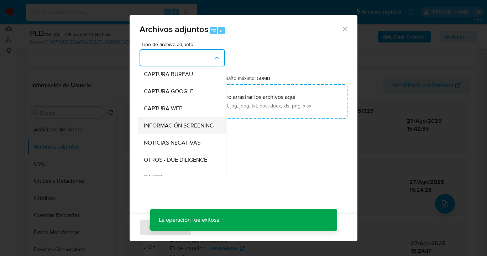
scroll to position [67, 0]
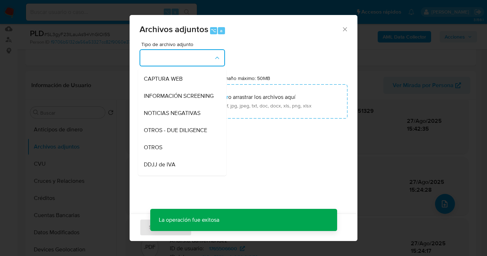
drag, startPoint x: 177, startPoint y: 145, endPoint x: 175, endPoint y: 148, distance: 3.7
click at [177, 139] on div "OTROS - DUE DILIGENCE" at bounding box center [180, 130] width 73 height 17
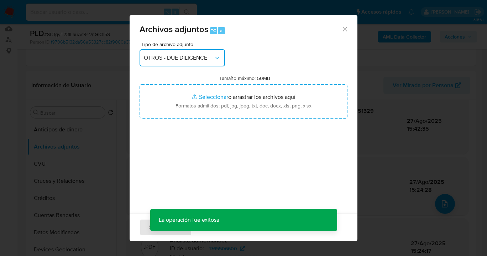
click at [195, 58] on span "OTROS - DUE DILIGENCE" at bounding box center [179, 57] width 70 height 7
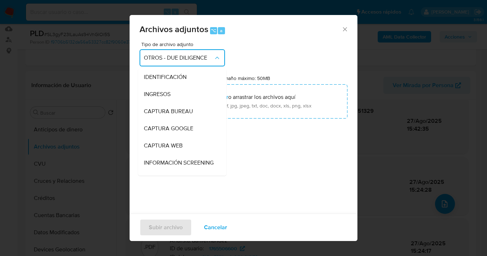
scroll to position [82, 0]
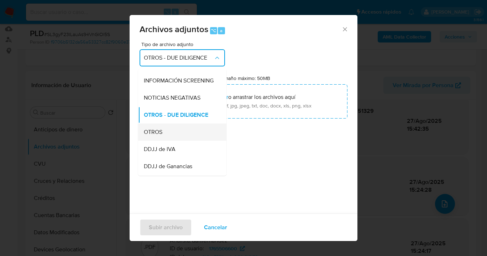
click at [176, 140] on div "OTROS" at bounding box center [180, 131] width 73 height 17
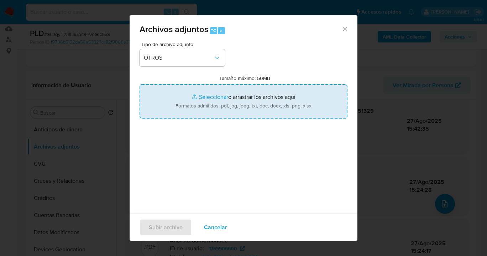
click at [237, 98] on input "Tamaño máximo: 50MB Seleccionar archivos" at bounding box center [244, 101] width 208 height 34
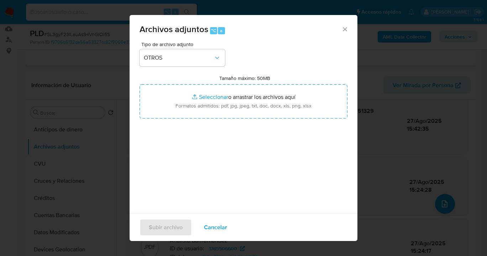
type input "C:\fakepath\1765506600- Movimientos-Aladdin-v10_2.xlsx"
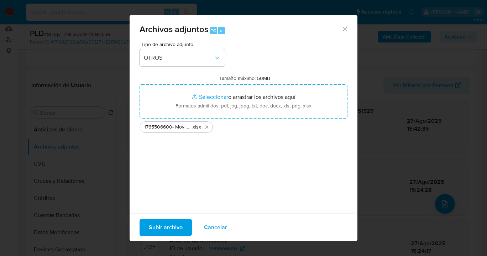
click at [175, 231] on span "Subir archivo" at bounding box center [166, 227] width 34 height 16
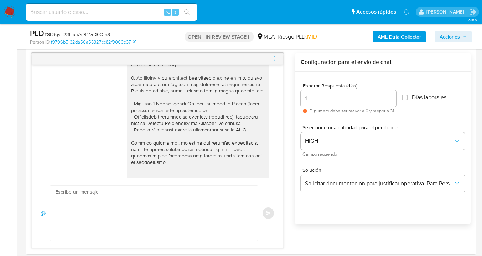
scroll to position [372, 0]
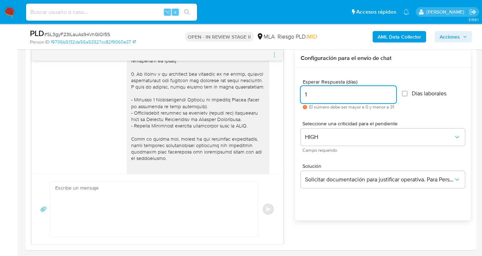
click at [310, 96] on input "1" at bounding box center [349, 94] width 96 height 9
type input "2"
click at [188, 196] on textarea at bounding box center [152, 208] width 194 height 55
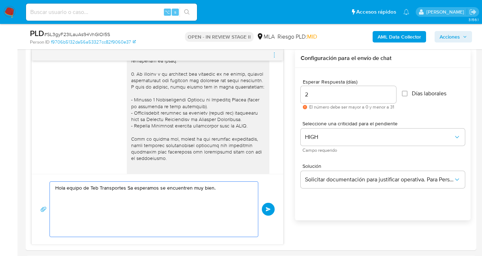
click at [220, 190] on textarea "Hola equipo de Teb Transportes Sa esperamos se encuentren muy bien." at bounding box center [152, 208] width 194 height 55
paste textarea "En función de las operaciones registradas en tu cuenta de Mercado Pago, necesit…"
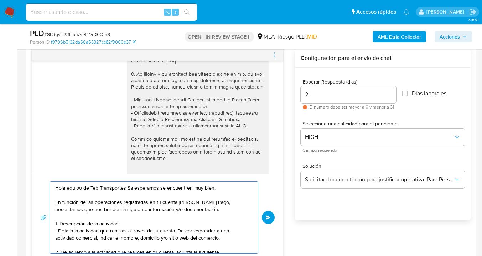
scroll to position [17, 0]
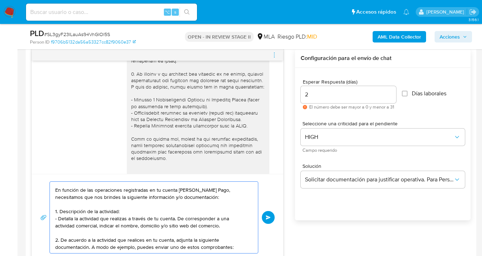
click at [123, 205] on textarea "Hola equipo de Teb Transportes Sa esperamos se encuentren muy bien. En función …" at bounding box center [152, 216] width 194 height 71
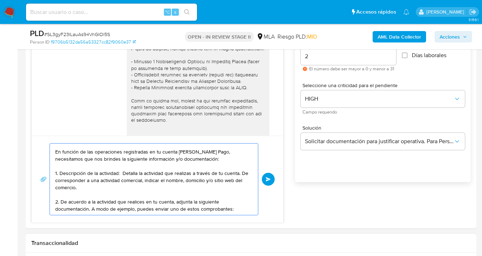
scroll to position [437, 0]
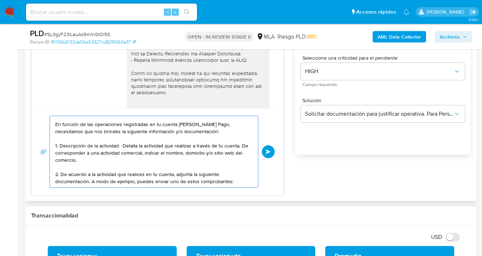
click at [85, 171] on textarea "Hola equipo de Teb Transportes Sa esperamos se encuentren muy bien. En función …" at bounding box center [152, 151] width 194 height 71
paste textarea "- Últimas 6 Declaraciones Juradas de Ingresos Brutos (donde se visualice la bas…"
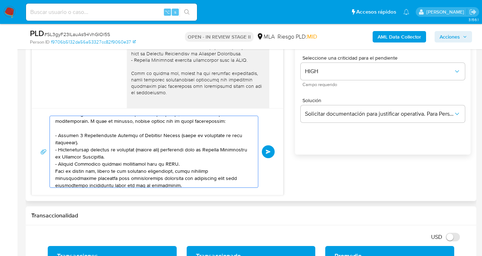
scroll to position [98, 0]
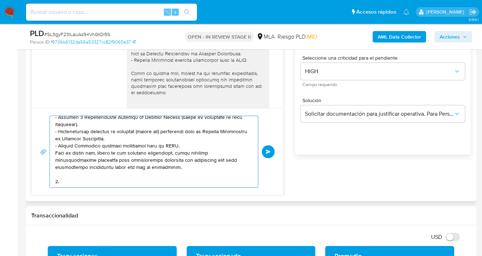
paste textarea "Proporciona el vínculo con las siguientes contrapartes con las que operó la com…"
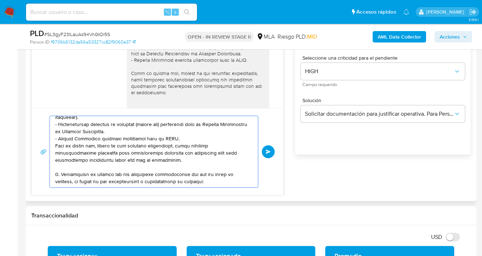
scroll to position [109, 0]
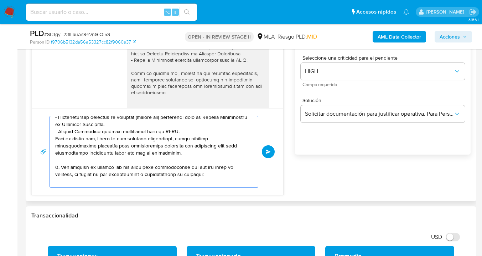
click at [78, 169] on textarea at bounding box center [152, 151] width 194 height 71
click at [60, 177] on textarea at bounding box center [152, 151] width 194 height 71
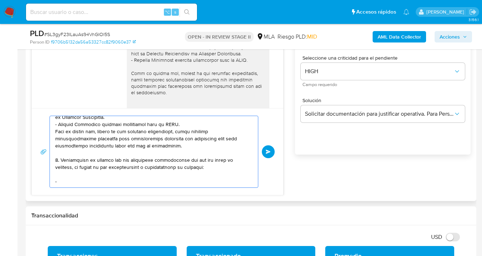
paste textarea "-"
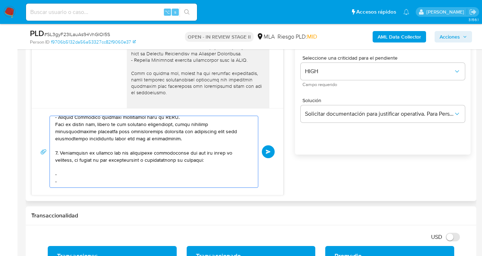
paste textarea "-"
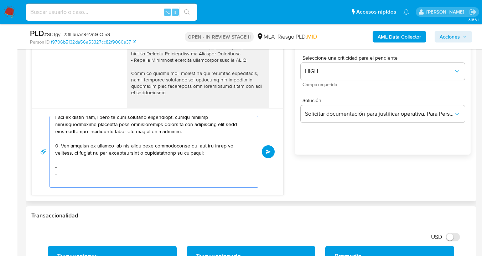
paste textarea "-"
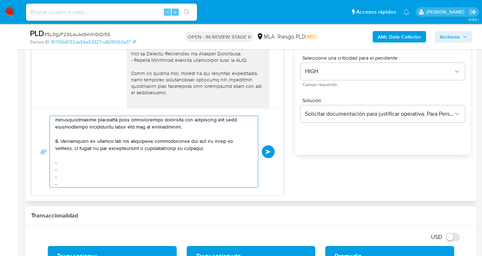
scroll to position [138, 0]
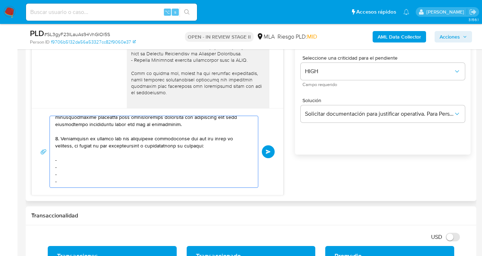
paste textarea "-"
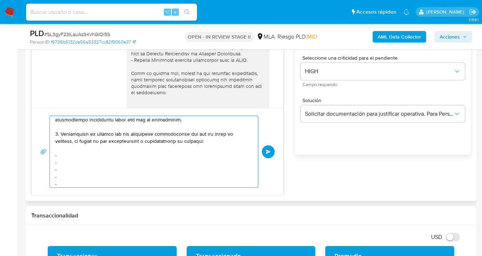
click at [113, 156] on textarea at bounding box center [152, 151] width 194 height 71
paste textarea "30709646636"
click at [108, 164] on textarea at bounding box center [152, 151] width 194 height 71
paste textarea "Anibal Daniel Navarra"
paste textarea "20304666863"
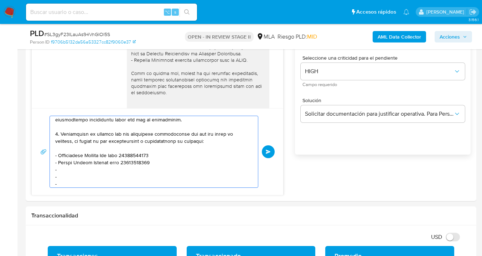
click at [101, 170] on textarea at bounding box center [152, 151] width 194 height 71
paste textarea "20434694923"
drag, startPoint x: 58, startPoint y: 170, endPoint x: 90, endPoint y: 190, distance: 38.3
click at [58, 170] on textarea at bounding box center [152, 151] width 194 height 71
paste textarea "Gerardo Bautista Zalazar"
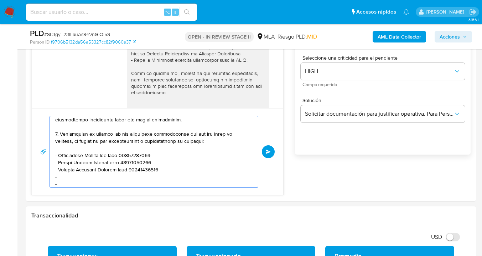
click at [91, 174] on textarea at bounding box center [152, 151] width 194 height 71
click at [87, 184] on textarea at bounding box center [152, 151] width 194 height 71
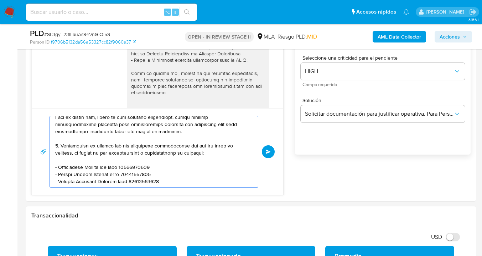
scroll to position [140, 0]
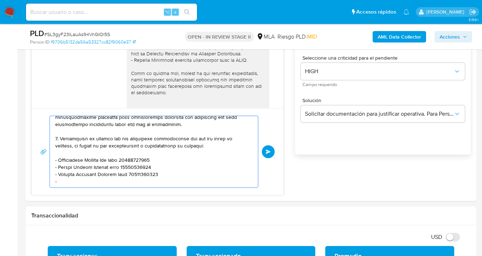
paste textarea "Hernan Dario Benegan"
paste textarea "Martin Ezequiel Benegan"
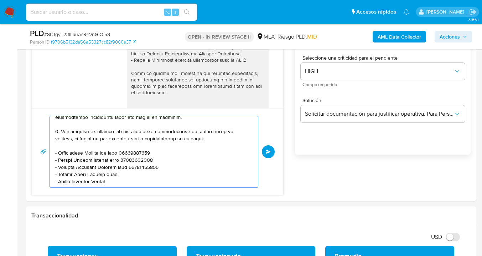
paste textarea "cuit"
click at [151, 174] on textarea at bounding box center [152, 151] width 194 height 71
paste textarea "20233760723"
click at [152, 181] on textarea at bounding box center [152, 151] width 194 height 71
paste textarea "20273441108"
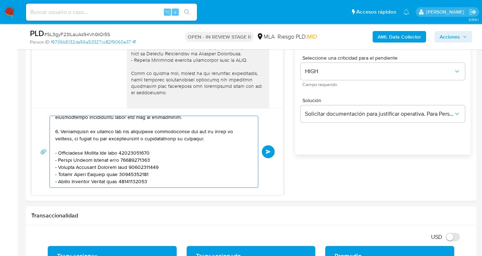
scroll to position [152, 0]
paste textarea "Es importante que sepas que, en caso de no responder a lo solicitado o si lo pr…"
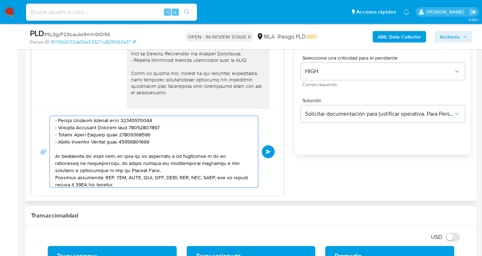
scroll to position [180, 0]
click at [141, 168] on textarea at bounding box center [152, 151] width 194 height 71
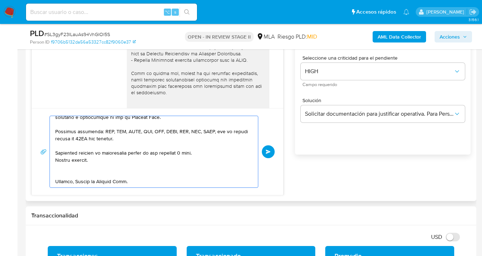
scroll to position [254, 0]
click at [101, 156] on textarea at bounding box center [152, 151] width 194 height 71
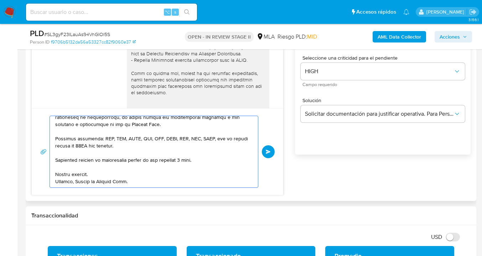
scroll to position [247, 0]
click at [86, 184] on textarea at bounding box center [152, 151] width 194 height 71
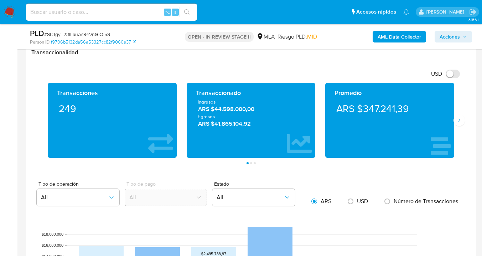
scroll to position [592, 0]
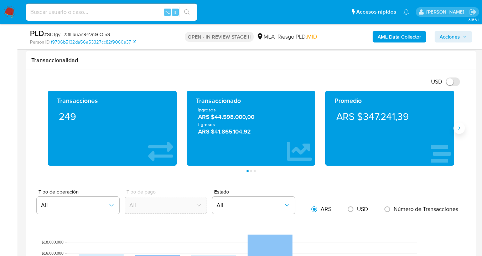
type textarea "Hola equipo de Teb Transportes Sa esperamos se encuentren muy bien. En función …"
click at [461, 128] on icon "Siguiente" at bounding box center [459, 128] width 6 height 6
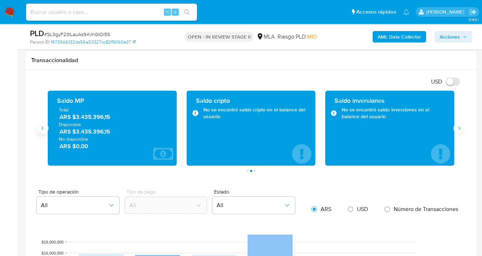
click at [43, 127] on icon "Anterior" at bounding box center [43, 128] width 2 height 3
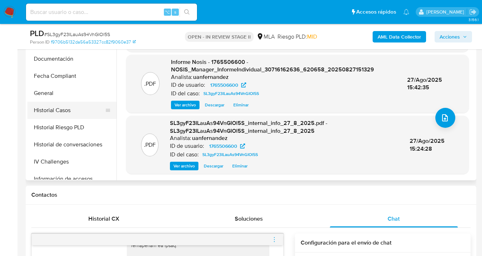
scroll to position [140, 0]
click at [74, 96] on button "General" at bounding box center [68, 92] width 83 height 17
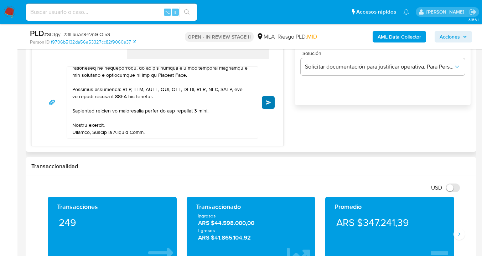
scroll to position [445, 0]
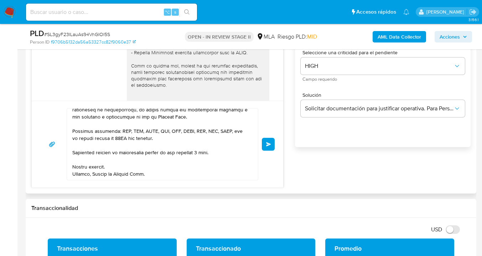
drag, startPoint x: 268, startPoint y: 143, endPoint x: 279, endPoint y: 148, distance: 12.3
click at [268, 143] on span "Enviar" at bounding box center [268, 144] width 5 height 4
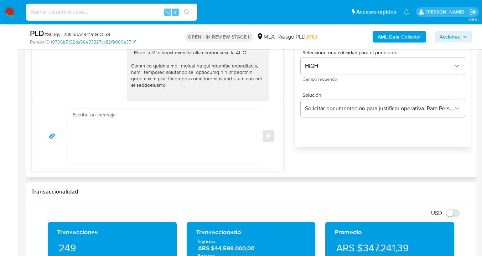
scroll to position [747, 0]
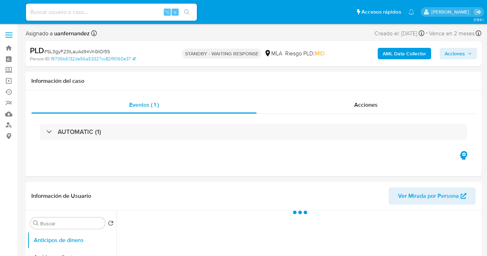
select select "10"
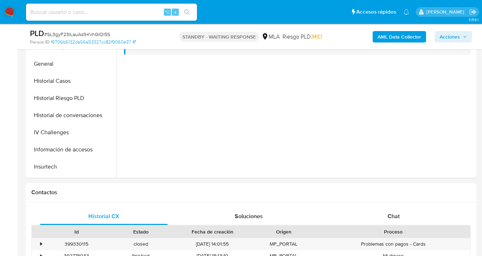
scroll to position [305, 0]
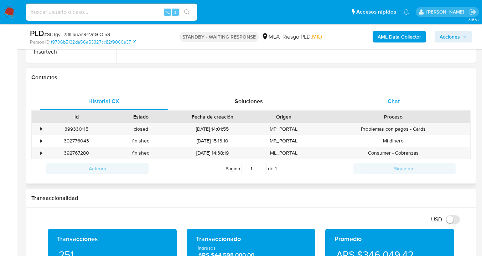
click at [398, 94] on div "Chat" at bounding box center [394, 101] width 128 height 17
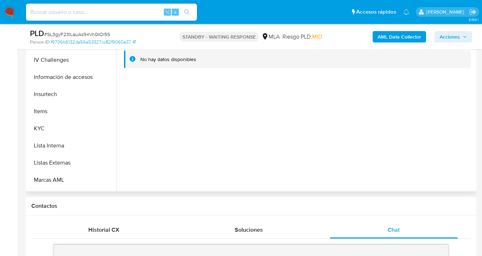
scroll to position [262, 0]
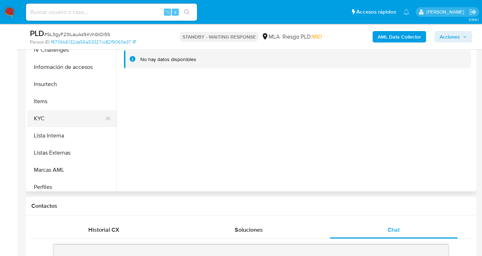
drag, startPoint x: 70, startPoint y: 120, endPoint x: 111, endPoint y: 125, distance: 41.4
click at [70, 120] on button "KYC" at bounding box center [68, 118] width 83 height 17
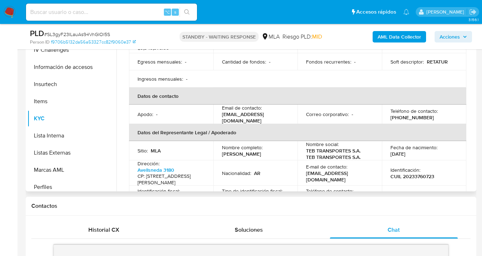
scroll to position [112, 0]
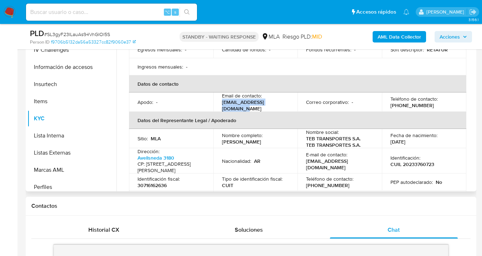
drag, startPoint x: 221, startPoint y: 104, endPoint x: 279, endPoint y: 108, distance: 58.2
click at [279, 108] on td "Email de contacto : info@teb-transportes.com" at bounding box center [255, 101] width 84 height 19
copy p "info@teb-transportes.com"
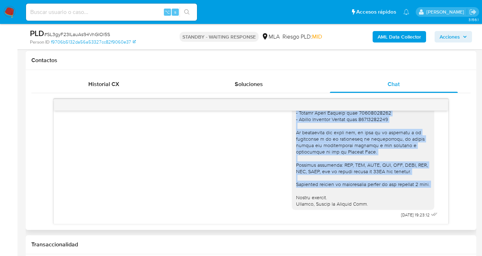
scroll to position [747, 0]
drag, startPoint x: 291, startPoint y: 135, endPoint x: 381, endPoint y: 205, distance: 114.5
click at [381, 205] on div at bounding box center [363, 51] width 134 height 311
copy div "Hola equipo de Teb Transportes Sa esperamos se encuentren muy bien. En función …"
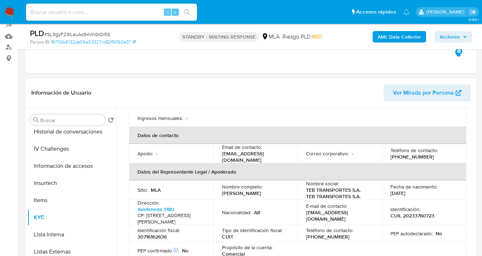
scroll to position [120, 0]
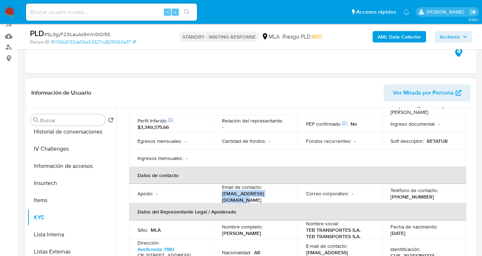
drag, startPoint x: 221, startPoint y: 195, endPoint x: 278, endPoint y: 196, distance: 57.0
click at [278, 196] on div "Email de contacto : info@teb-transportes.com" at bounding box center [255, 193] width 67 height 19
copy p "info@teb-transportes.com"
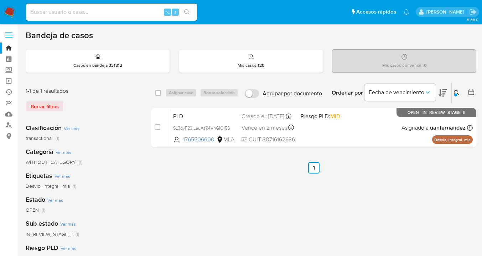
click at [459, 94] on icon at bounding box center [457, 93] width 6 height 6
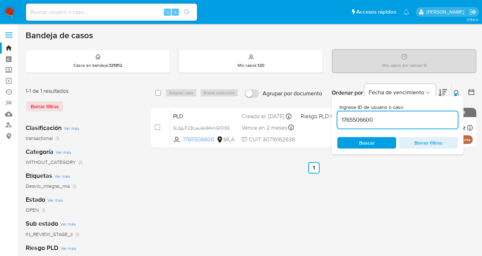
drag, startPoint x: 382, startPoint y: 139, endPoint x: 391, endPoint y: 133, distance: 10.6
click at [382, 139] on span "Buscar" at bounding box center [366, 143] width 49 height 10
click at [456, 93] on icon at bounding box center [457, 93] width 6 height 6
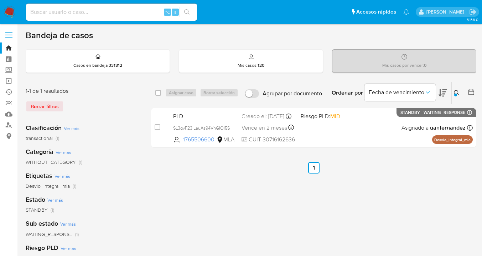
click at [456, 93] on icon at bounding box center [457, 93] width 6 height 6
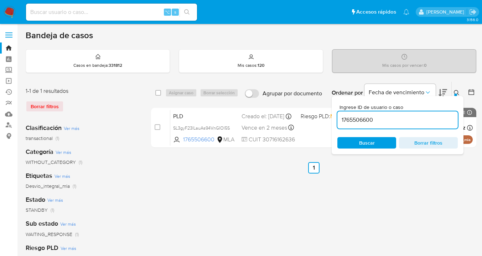
drag, startPoint x: 394, startPoint y: 116, endPoint x: 337, endPoint y: 114, distance: 56.3
click at [332, 116] on div "Ingrese ID de usuario o caso 1765506600 Buscar Borrar filtros" at bounding box center [398, 125] width 132 height 58
click at [456, 92] on icon at bounding box center [457, 93] width 6 height 6
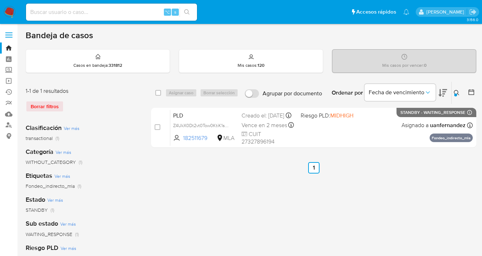
drag, startPoint x: 457, startPoint y: 92, endPoint x: 441, endPoint y: 102, distance: 19.0
click at [457, 92] on icon at bounding box center [457, 93] width 6 height 6
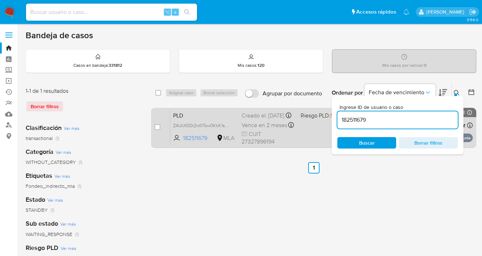
drag, startPoint x: 376, startPoint y: 120, endPoint x: 331, endPoint y: 114, distance: 46.0
click at [331, 114] on div "select-all-cases-checkbox Asignar caso Borrar selección Agrupar por documento O…" at bounding box center [313, 115] width 325 height 69
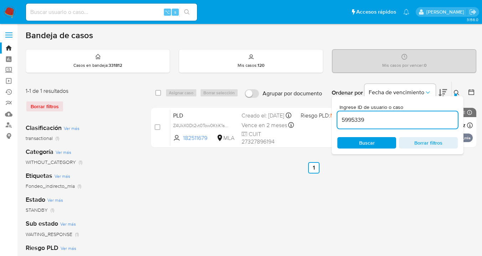
type input "5995339"
click at [456, 91] on icon at bounding box center [457, 93] width 6 height 6
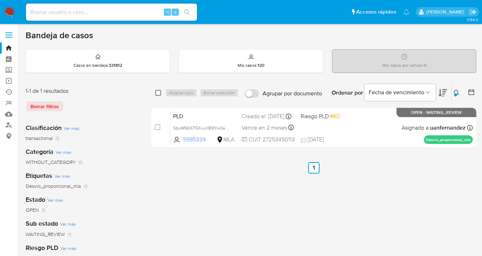
click at [160, 93] on input "checkbox" at bounding box center [158, 93] width 6 height 6
checkbox input "true"
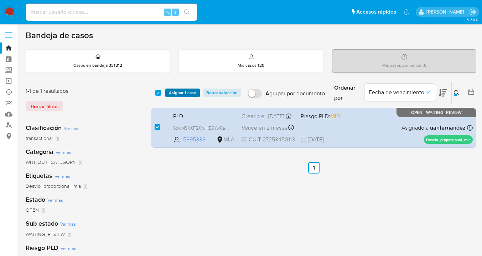
click at [180, 92] on span "Asignar 1 caso" at bounding box center [182, 92] width 27 height 7
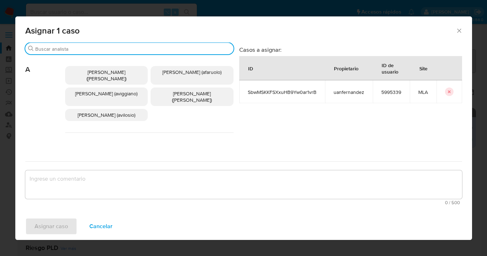
click at [130, 49] on input "Buscar" at bounding box center [133, 49] width 196 height 6
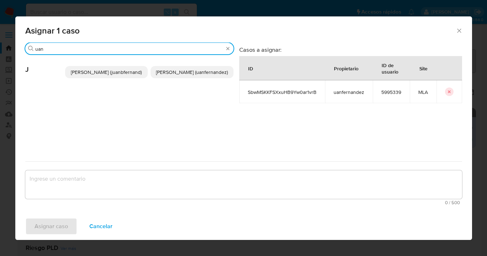
type input "uan"
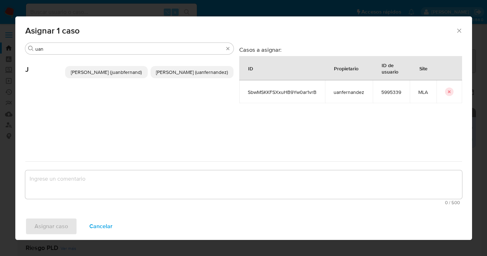
click at [167, 76] on p "[PERSON_NAME] (uanfernandez)" at bounding box center [192, 72] width 83 height 12
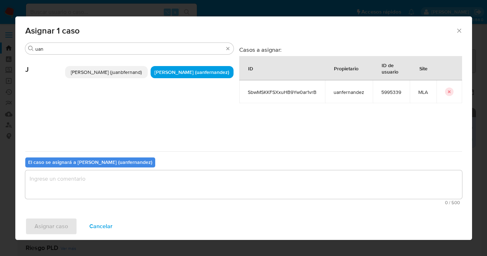
click at [176, 189] on textarea "assign-modal" at bounding box center [243, 184] width 437 height 29
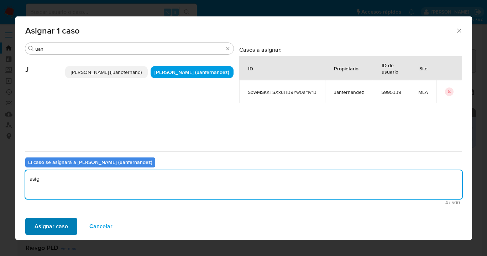
type textarea "asig"
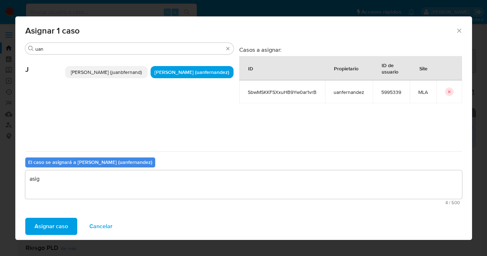
click at [73, 223] on button "Asignar caso" at bounding box center [51, 225] width 52 height 17
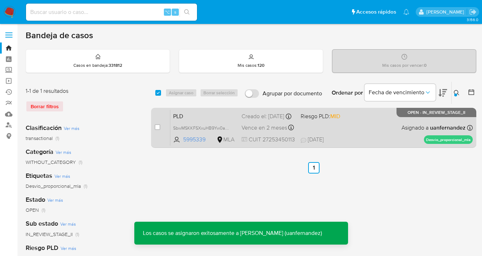
click at [373, 131] on div "PLD SbwMSKKFSXxuHB9Yw0ar1vrB 5995339 MLA Riesgo PLD: MID Creado el: [DATE] Crea…" at bounding box center [321, 127] width 303 height 36
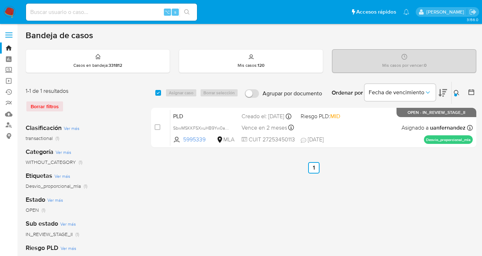
click at [456, 90] on icon at bounding box center [457, 93] width 6 height 6
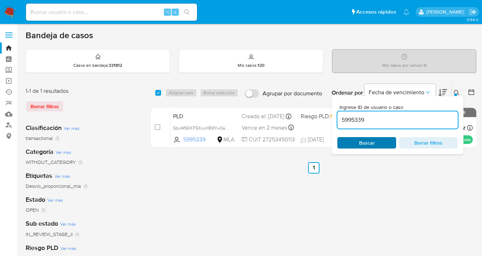
click at [377, 143] on span "Buscar" at bounding box center [366, 143] width 49 height 10
click at [456, 92] on icon at bounding box center [457, 93] width 6 height 6
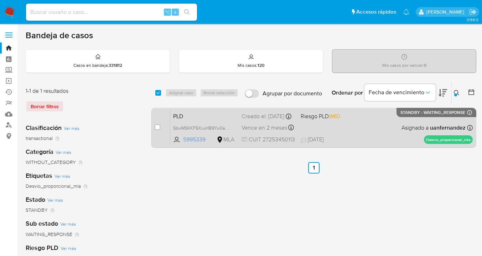
click at [409, 134] on div "PLD SbwMSKKFSXxuHB9Yw0ar1vrB 5995339 MLA Riesgo PLD: MID Creado el: 12/08/2025 …" at bounding box center [321, 127] width 303 height 36
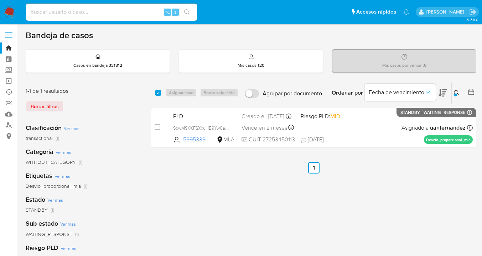
click at [459, 90] on icon at bounding box center [457, 93] width 6 height 6
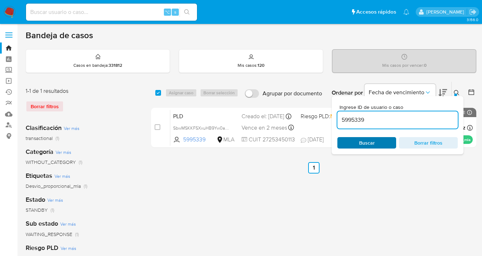
click at [382, 141] on span "Buscar" at bounding box center [366, 143] width 49 height 10
click at [456, 93] on icon at bounding box center [457, 93] width 6 height 6
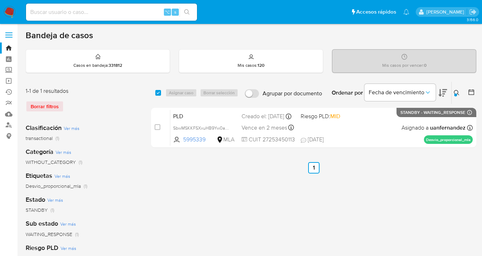
drag, startPoint x: 456, startPoint y: 91, endPoint x: 419, endPoint y: 110, distance: 41.8
click at [456, 91] on icon at bounding box center [457, 93] width 6 height 6
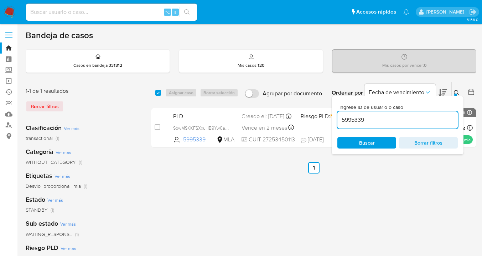
drag, startPoint x: 400, startPoint y: 119, endPoint x: 337, endPoint y: 112, distance: 63.1
click at [337, 112] on div "5995339" at bounding box center [397, 119] width 120 height 17
click at [457, 93] on icon at bounding box center [457, 93] width 6 height 6
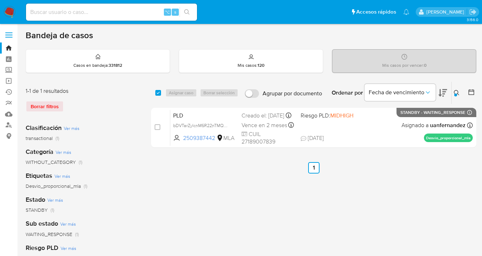
click at [455, 91] on icon at bounding box center [457, 93] width 6 height 6
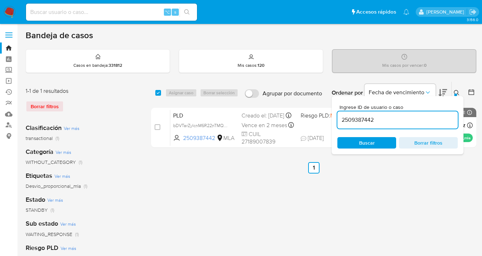
drag, startPoint x: 384, startPoint y: 117, endPoint x: 338, endPoint y: 118, distance: 46.0
click at [338, 118] on input "2509387442" at bounding box center [397, 119] width 120 height 9
click at [457, 93] on icon at bounding box center [457, 93] width 6 height 6
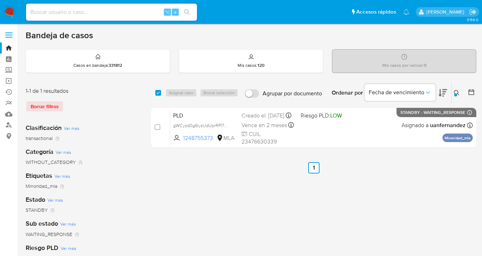
click at [456, 93] on icon at bounding box center [457, 93] width 6 height 6
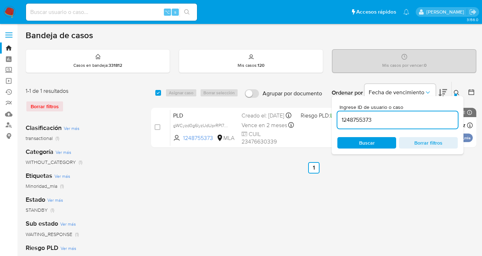
drag, startPoint x: 388, startPoint y: 119, endPoint x: 342, endPoint y: 112, distance: 46.9
click at [342, 112] on div "1248755373" at bounding box center [397, 119] width 120 height 17
click at [457, 93] on icon at bounding box center [457, 93] width 6 height 6
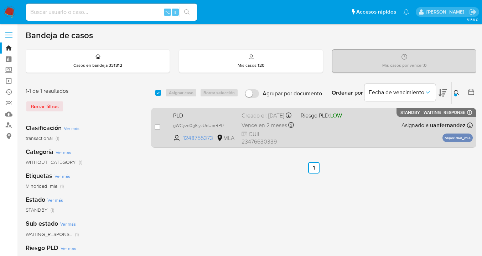
click at [409, 129] on span "Asignado a uanfernandez" at bounding box center [434, 125] width 64 height 8
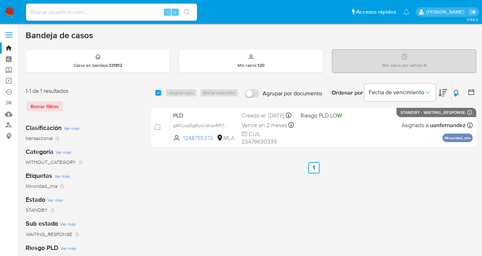
click at [456, 91] on icon at bounding box center [457, 93] width 6 height 6
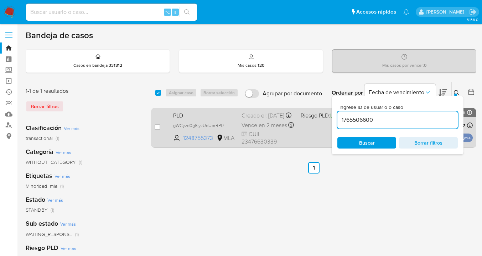
drag, startPoint x: 394, startPoint y: 118, endPoint x: 329, endPoint y: 110, distance: 65.1
click at [329, 110] on div "select-all-cases-checkbox Asignar caso Borrar selección Agrupar por documento O…" at bounding box center [313, 115] width 325 height 69
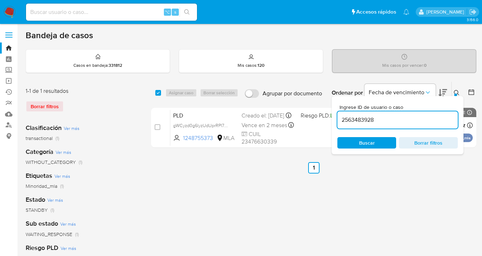
type input "2563483928"
click at [456, 91] on icon at bounding box center [457, 93] width 6 height 6
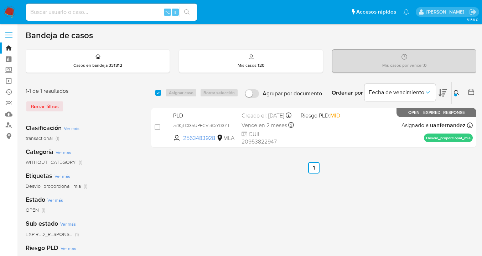
drag, startPoint x: 159, startPoint y: 91, endPoint x: 172, endPoint y: 92, distance: 13.2
click at [159, 91] on input "checkbox" at bounding box center [158, 93] width 6 height 6
checkbox input "true"
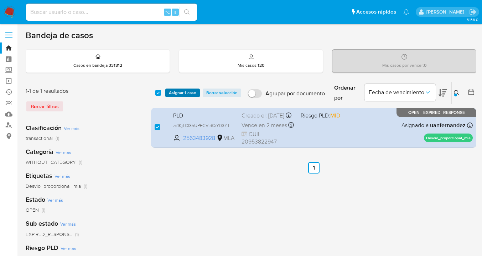
click at [179, 92] on span "Asignar 1 caso" at bounding box center [182, 92] width 27 height 7
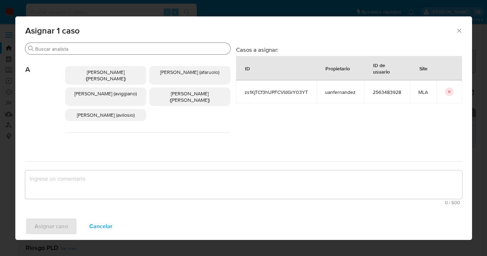
click at [139, 51] on input "Buscar" at bounding box center [131, 49] width 192 height 6
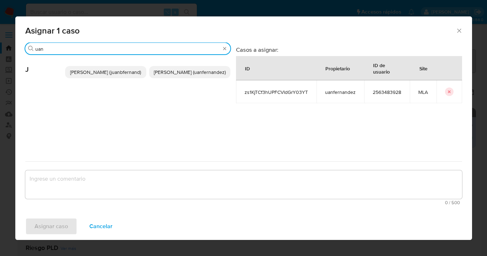
type input "uan"
click at [179, 76] on span "Juan Pablo Fernandez (uanfernandez)" at bounding box center [190, 71] width 72 height 7
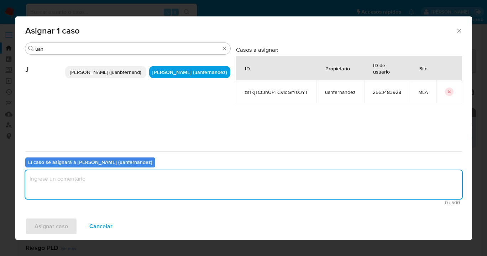
click at [161, 190] on textarea "assign-modal" at bounding box center [243, 184] width 437 height 29
type textarea "asig"
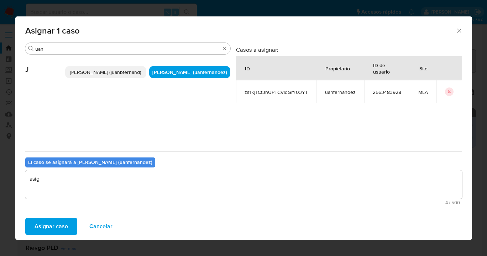
click at [64, 221] on span "Asignar caso" at bounding box center [51, 226] width 33 height 16
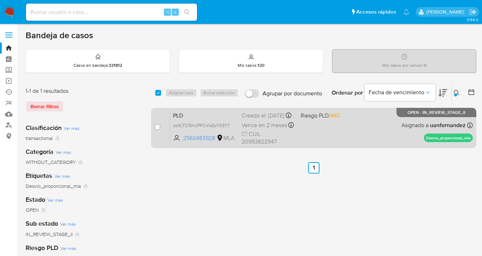
click at [378, 144] on div "PLD zs1KjTCf3hUPFCVldGrY03YT 2563483928 MLA Riesgo PLD: MID Creado el: 12/08/20…" at bounding box center [321, 127] width 303 height 36
click at [373, 139] on div "PLD zs1KjTCf3hUPFCVldGrY03YT 2563483928 MLA Riesgo PLD: MID Creado el: 12/08/20…" at bounding box center [321, 127] width 303 height 36
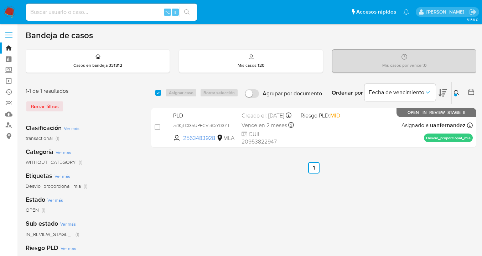
click at [456, 90] on icon at bounding box center [457, 93] width 6 height 6
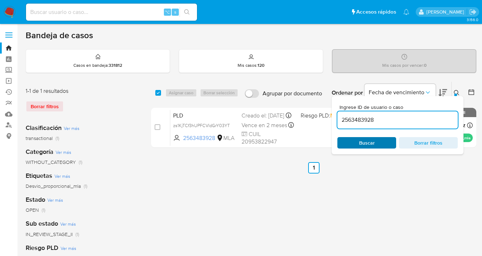
click at [371, 143] on span "Buscar" at bounding box center [367, 142] width 16 height 11
click at [456, 92] on icon at bounding box center [457, 93] width 6 height 6
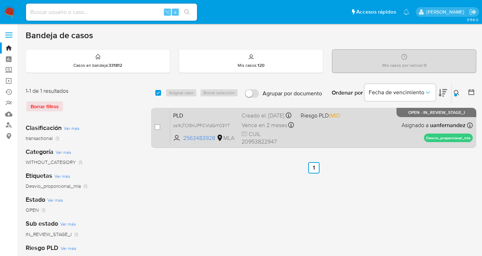
click at [376, 128] on div "PLD zs1KjTCf3hUPFCVldGrY03YT 2563483928 MLA Riesgo PLD: MID Creado el: 12/08/20…" at bounding box center [321, 127] width 303 height 36
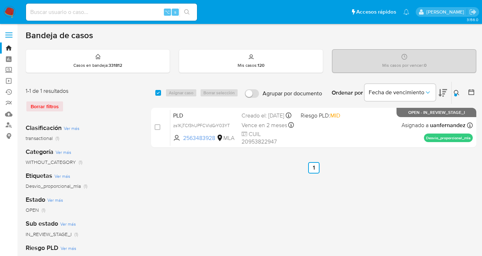
click at [455, 92] on icon at bounding box center [457, 93] width 6 height 6
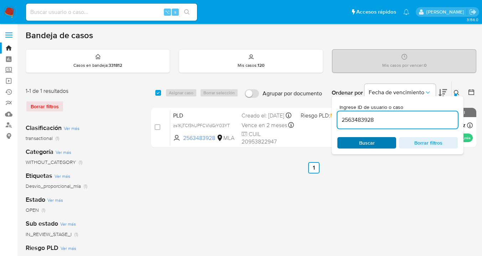
click at [381, 147] on button "Buscar" at bounding box center [366, 142] width 59 height 11
click at [458, 91] on icon at bounding box center [457, 93] width 6 height 6
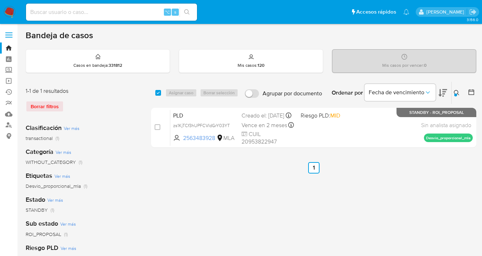
drag, startPoint x: 458, startPoint y: 91, endPoint x: 438, endPoint y: 103, distance: 23.3
click at [458, 91] on icon at bounding box center [456, 92] width 5 height 5
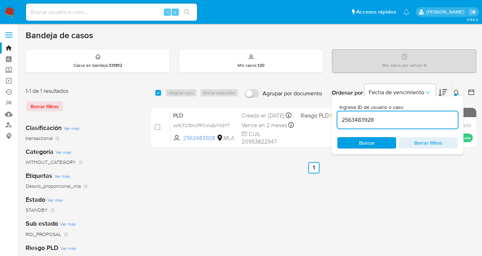
drag, startPoint x: 383, startPoint y: 118, endPoint x: 357, endPoint y: 111, distance: 27.6
click at [335, 114] on div "Ingrese ID de usuario o caso 2563483928 Buscar Borrar filtros" at bounding box center [398, 125] width 132 height 58
type input "362679764"
click at [458, 91] on icon at bounding box center [457, 93] width 6 height 6
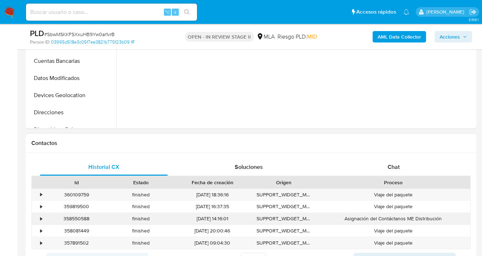
scroll to position [286, 0]
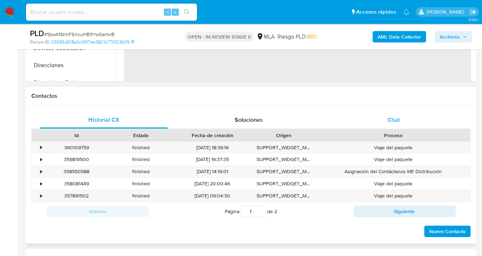
click at [390, 119] on span "Chat" at bounding box center [394, 119] width 12 height 8
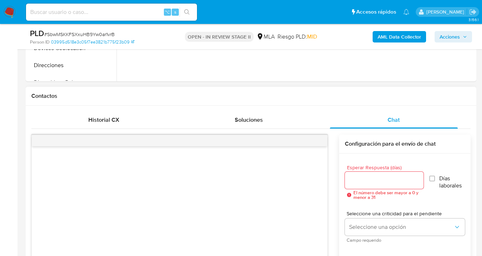
select select "10"
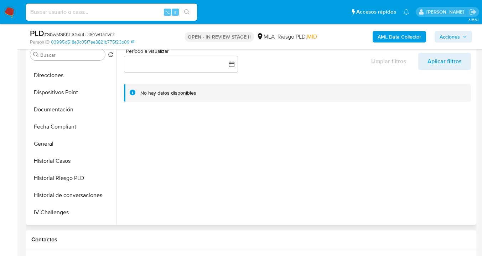
scroll to position [134, 0]
click at [85, 115] on button "Documentación" at bounding box center [68, 108] width 83 height 17
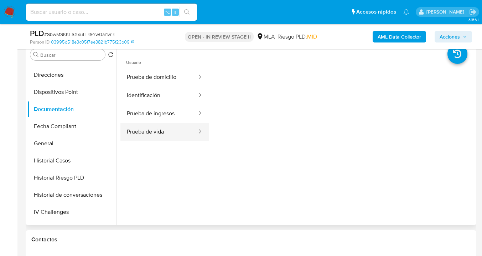
drag, startPoint x: 166, startPoint y: 129, endPoint x: 191, endPoint y: 133, distance: 25.2
click at [166, 129] on button "Prueba de vida" at bounding box center [158, 132] width 77 height 18
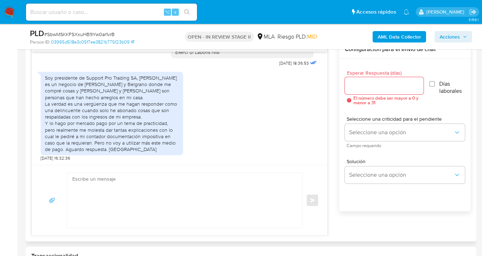
scroll to position [378, 0]
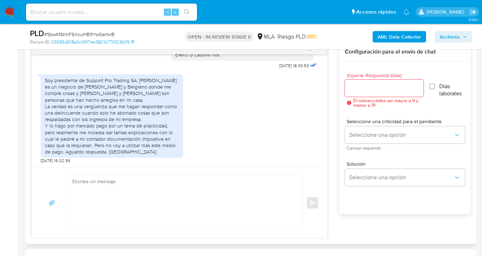
click at [250, 189] on textarea at bounding box center [182, 202] width 221 height 55
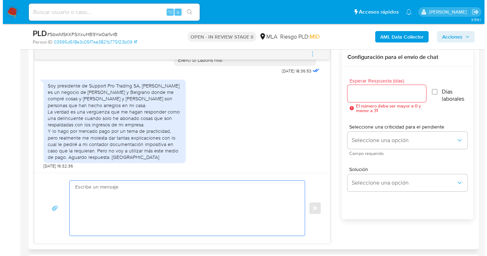
scroll to position [364, 0]
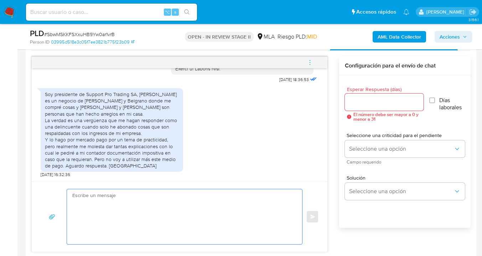
click at [361, 102] on input "Esperar Respuesta (días)" at bounding box center [384, 101] width 79 height 9
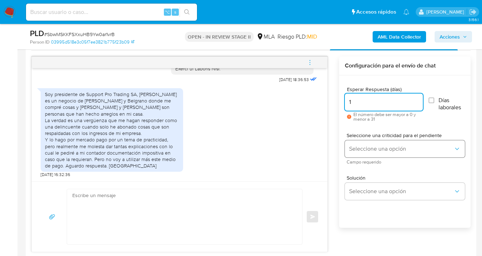
type input "1"
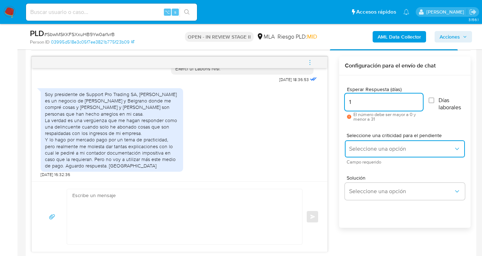
click at [360, 151] on span "Seleccione una opción" at bounding box center [401, 148] width 104 height 7
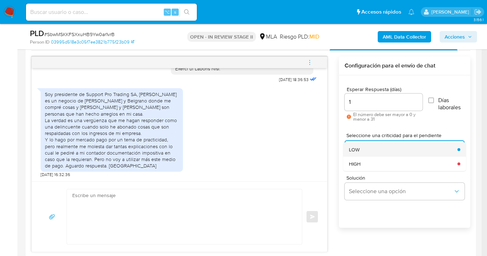
click at [363, 149] on div "LOW" at bounding box center [401, 149] width 104 height 14
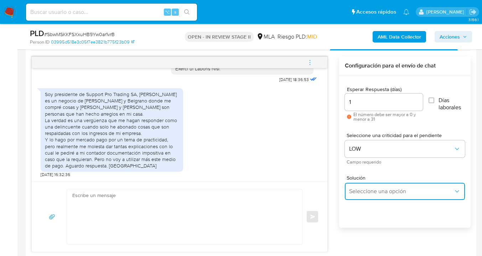
click at [364, 189] on span "Seleccione una opción" at bounding box center [401, 190] width 104 height 7
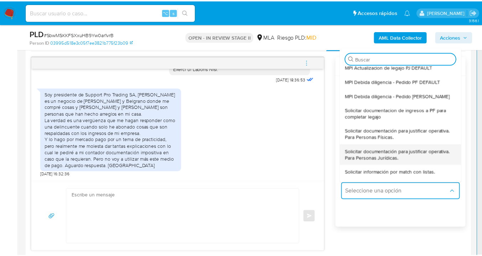
scroll to position [48, 0]
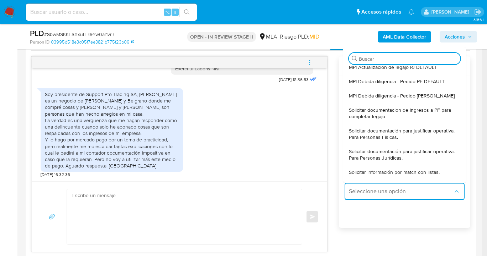
click at [377, 132] on span "Solicitar documentación para justificar operativa. Para Personas Físicas." at bounding box center [402, 133] width 107 height 13
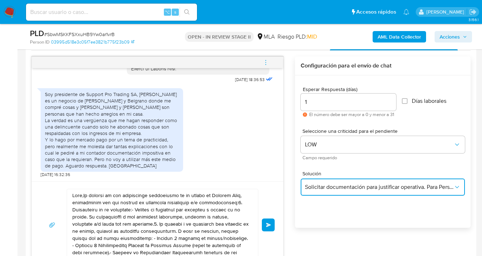
scroll to position [430, 0]
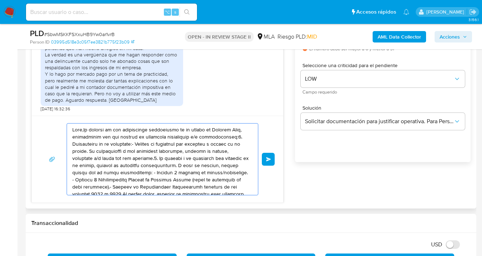
drag, startPoint x: 145, startPoint y: 170, endPoint x: 68, endPoint y: 125, distance: 89.0
click at [68, 125] on div at bounding box center [160, 158] width 187 height 71
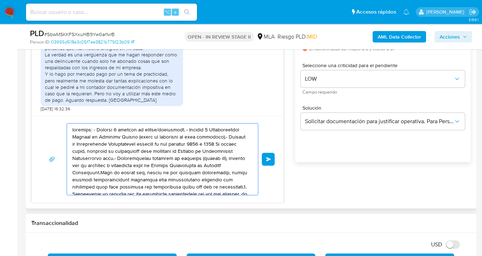
drag, startPoint x: 185, startPoint y: 181, endPoint x: 58, endPoint y: 121, distance: 140.8
click at [58, 121] on div "Enviar" at bounding box center [158, 158] width 252 height 87
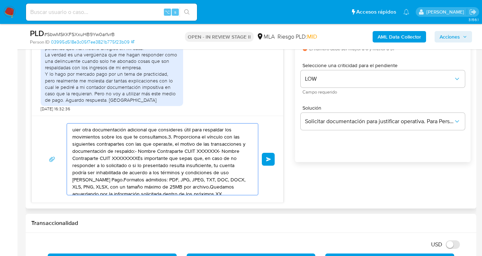
drag, startPoint x: 173, startPoint y: 174, endPoint x: 40, endPoint y: 121, distance: 143.3
click at [40, 121] on div "uier otra documentación adicional que consideres útil para respaldar los movimi…" at bounding box center [158, 158] width 252 height 87
type textarea "C, DOCX, XLS, PNG, XLSX, con un tamaño máximo de 25MB por archivo.Quedamos agua…"
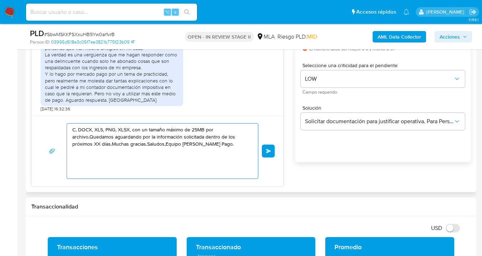
drag, startPoint x: 179, startPoint y: 162, endPoint x: 69, endPoint y: 122, distance: 116.6
click at [69, 122] on div "C, DOCX, XLS, PNG, XLSX, con un tamaño máximo de 25MB por archivo.Quedamos agua…" at bounding box center [158, 150] width 252 height 70
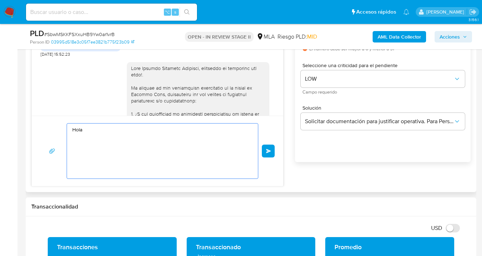
scroll to position [382, 0]
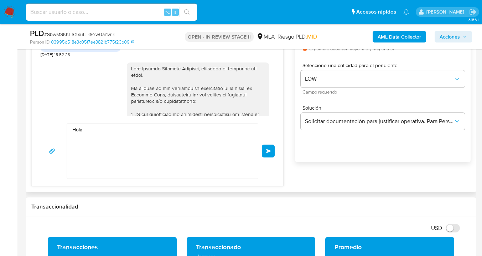
drag, startPoint x: 138, startPoint y: 82, endPoint x: 170, endPoint y: 82, distance: 32.1
click at [170, 82] on div at bounding box center [198, 250] width 134 height 370
click at [168, 86] on div at bounding box center [198, 250] width 134 height 370
drag, startPoint x: 138, startPoint y: 80, endPoint x: 191, endPoint y: 82, distance: 52.8
click at [191, 82] on div at bounding box center [198, 250] width 134 height 370
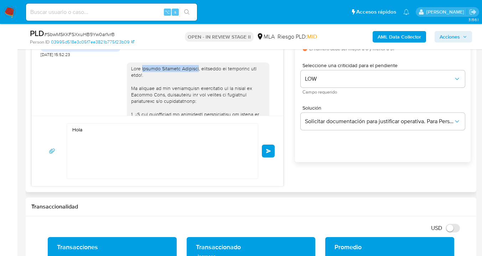
copy div "Jessica Gabriela Bonifazi"
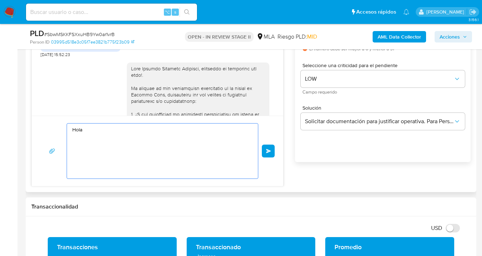
click at [94, 130] on textarea "Hola" at bounding box center [160, 150] width 177 height 55
paste textarea "Jessica Gabriela Bonifazi"
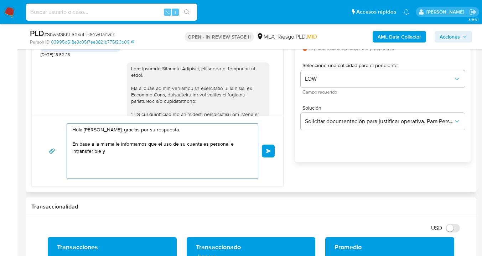
click at [121, 145] on textarea "Hola Jessica Gabriela Bonifazi, gracias por su respuesta. En base a la misma le…" at bounding box center [160, 150] width 177 height 55
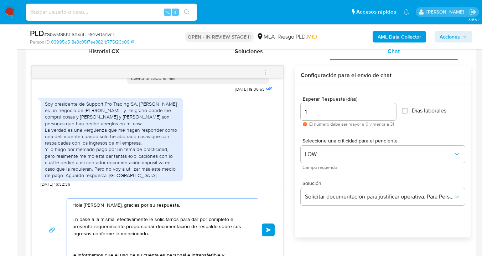
scroll to position [357, 0]
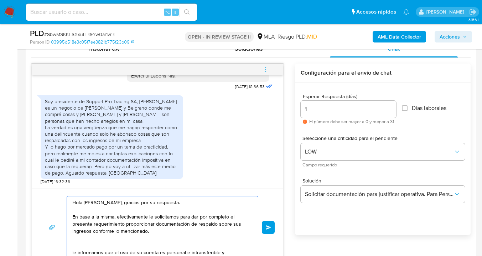
click at [203, 202] on textarea "Hola Jessica Gabriela Bonifazi, gracias por su respuesta. En base a la misma, e…" at bounding box center [160, 227] width 177 height 62
paste textarea "Gracias por tu mensaje y entendemos tus preocupaciones."
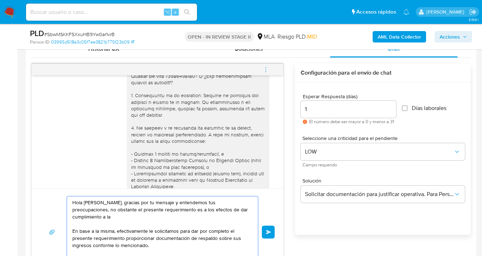
scroll to position [0, 0]
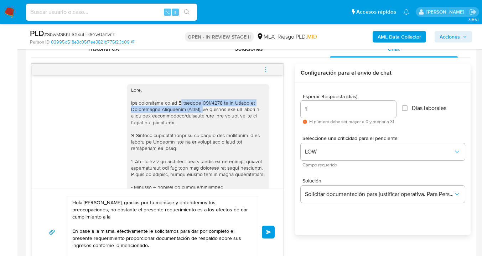
drag, startPoint x: 175, startPoint y: 105, endPoint x: 187, endPoint y: 109, distance: 12.7
copy div "esolución 200/2024 de la Unidad de Información Financiera (UIF),"
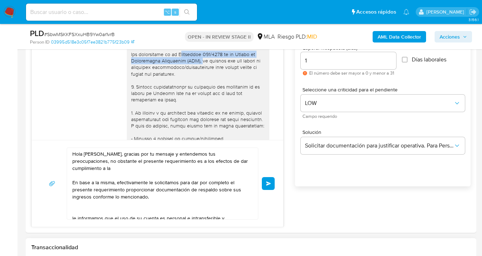
scroll to position [470, 0]
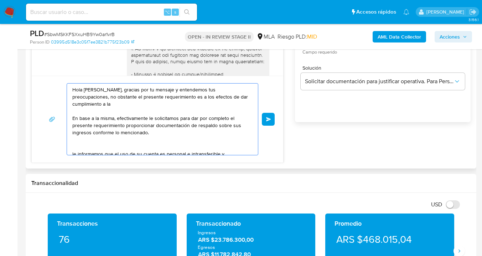
click at [130, 118] on textarea "Hola Jessica Gabriela Bonifazi, gracias por tu mensaje y entendemos tus preocup…" at bounding box center [160, 118] width 177 height 71
click at [128, 102] on textarea "Hola Jessica Gabriela Bonifazi, gracias por tu mensaje y entendemos tus preocup…" at bounding box center [160, 118] width 177 height 71
paste textarea "esolución 200/2024 de la Unidad de Información Financiera (UIF),"
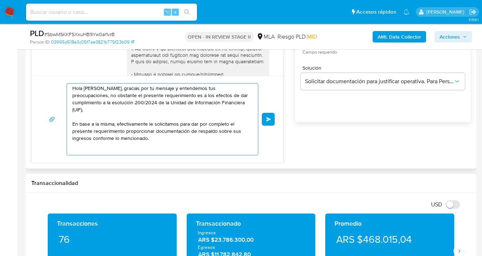
drag, startPoint x: 122, startPoint y: 102, endPoint x: 127, endPoint y: 110, distance: 9.6
click at [122, 103] on textarea "Hola Jessica Gabriela Bonifazi, gracias por tu mensaje y entendemos tus preocup…" at bounding box center [160, 118] width 177 height 71
paste textarea "efectivamente le solicitamos"
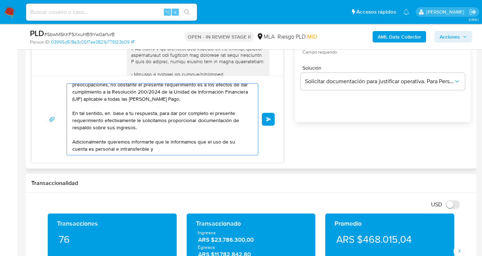
scroll to position [12, 0]
click at [169, 148] on textarea "Hola Jessica Gabriela Bonifazi, gracias por tu mensaje y entendemos tus preocup…" at bounding box center [160, 118] width 177 height 71
paste textarea "y no se deben canalizar fondos de terceros. Si las operaciones realizadas en la…"
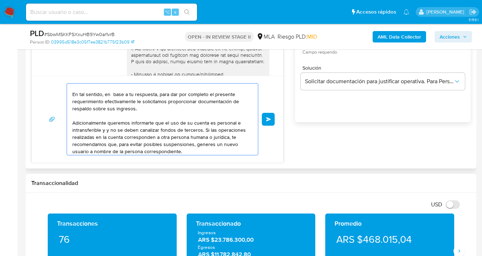
click at [112, 131] on textarea "Hola Jessica Gabriela Bonifazi, gracias por tu mensaje y entendemos tus preocup…" at bounding box center [160, 118] width 177 height 71
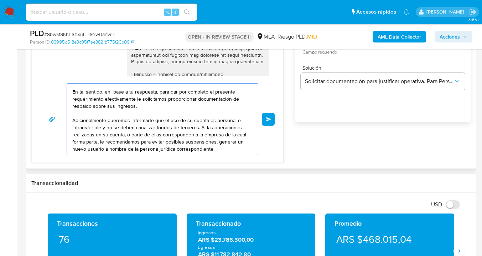
click at [225, 149] on textarea "Hola Jessica Gabriela Bonifazi, gracias por tu mensaje y entendemos tus preocup…" at bounding box center [160, 118] width 177 height 71
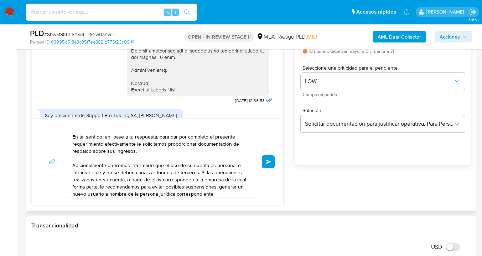
scroll to position [31, 0]
click at [96, 161] on textarea "Hola Jessica Gabriela Bonifazi, gracias por tu mensaje y entendemos tus preocup…" at bounding box center [160, 161] width 177 height 71
drag, startPoint x: 107, startPoint y: 165, endPoint x: 71, endPoint y: 164, distance: 36.4
click at [71, 164] on div "Hola Jessica Gabriela Bonifazi, gracias por tu mensaje y entendemos tus preocup…" at bounding box center [160, 161] width 187 height 71
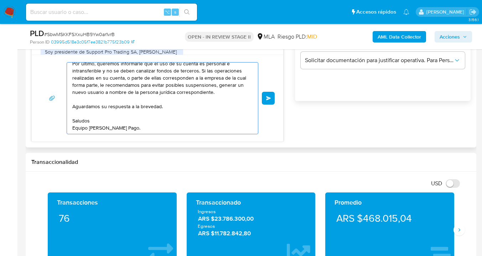
scroll to position [491, 0]
type textarea "Hola Jessica Gabriela Bonifazi, gracias por tu mensaje y entendemos tus preocup…"
click at [268, 98] on span "Enviar" at bounding box center [268, 98] width 5 height 4
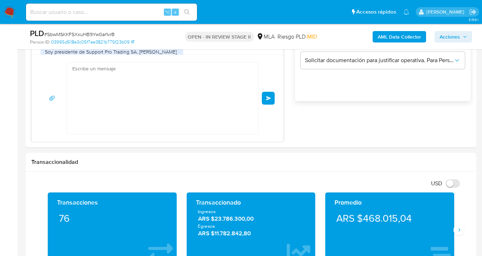
scroll to position [993, 0]
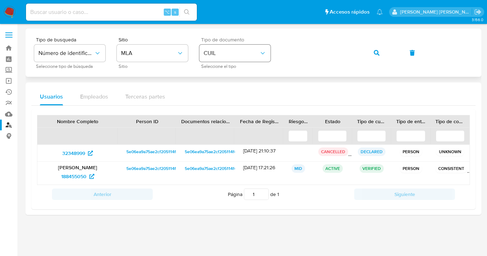
click at [246, 51] on span "CUIL" at bounding box center [232, 53] width 56 height 7
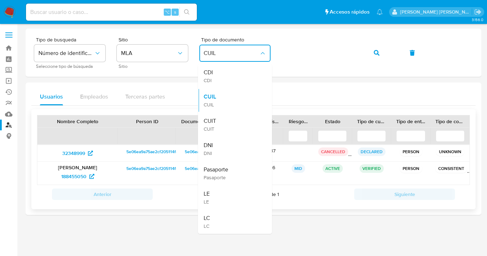
click at [228, 117] on div "CUIT CUIT" at bounding box center [233, 124] width 58 height 24
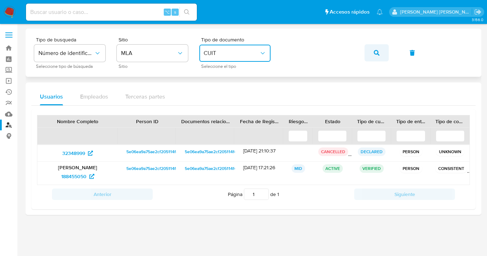
click at [377, 53] on icon "button" at bounding box center [377, 53] width 6 height 6
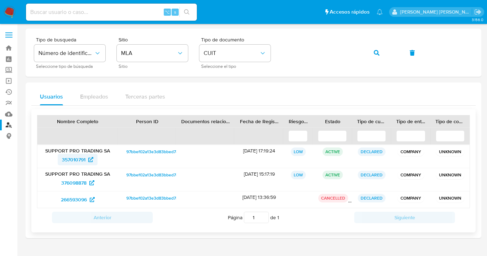
click at [77, 161] on span "357010791" at bounding box center [74, 159] width 24 height 11
click at [78, 182] on span "376098878" at bounding box center [73, 182] width 25 height 11
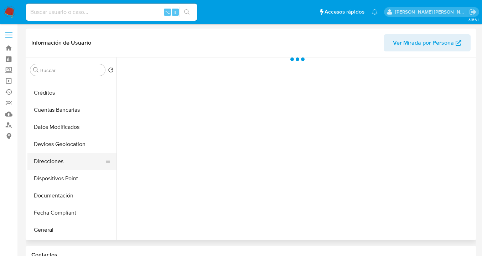
scroll to position [88, 0]
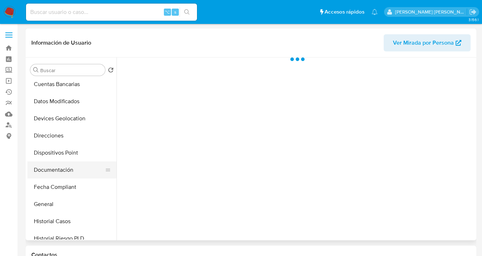
select select "10"
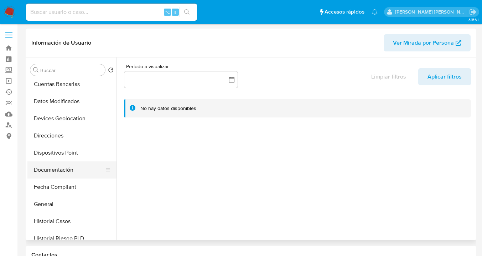
click at [71, 169] on button "Documentación" at bounding box center [68, 169] width 83 height 17
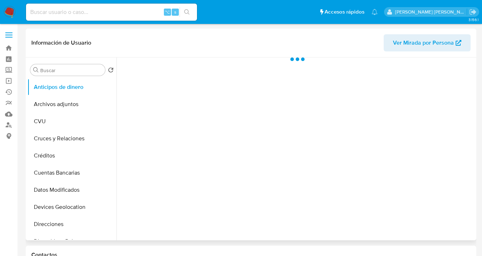
scroll to position [88, 0]
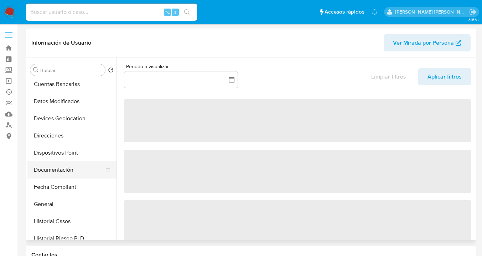
click at [78, 165] on button "Documentación" at bounding box center [68, 169] width 83 height 17
select select "10"
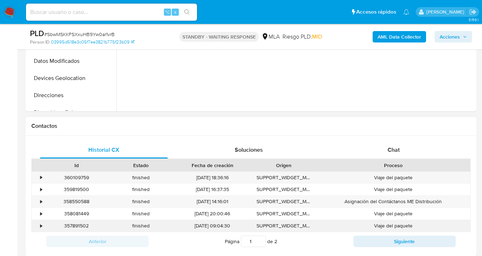
scroll to position [316, 0]
select select "10"
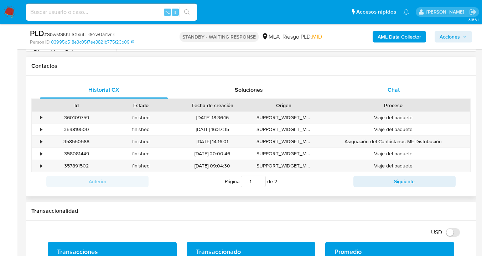
click at [394, 93] on span "Chat" at bounding box center [394, 90] width 12 height 8
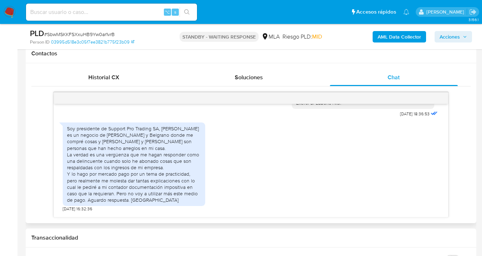
scroll to position [817, 0]
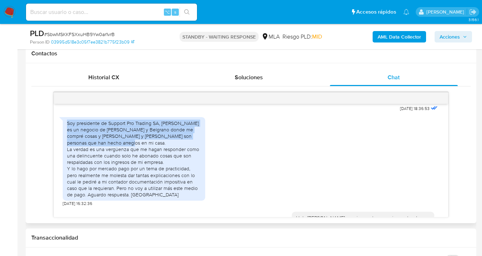
drag, startPoint x: 68, startPoint y: 143, endPoint x: 87, endPoint y: 160, distance: 25.5
click at [87, 160] on div "Soy presidente de Support Pro Trading SA, [PERSON_NAME] es un negocio de [PERSO…" at bounding box center [134, 159] width 134 height 78
copy div "Soy presidente de Support Pro Trading SA, [PERSON_NAME] es un negocio de [PERSO…"
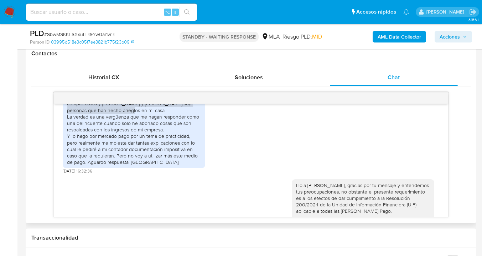
scroll to position [862, 0]
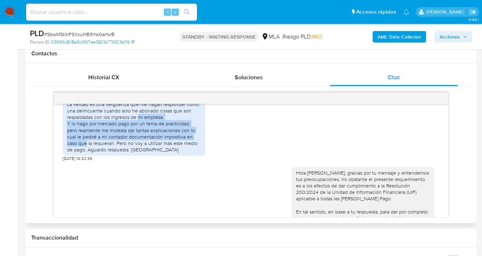
drag, startPoint x: 71, startPoint y: 144, endPoint x: 93, endPoint y: 161, distance: 28.4
click at [93, 153] on div "Soy presidente de Support Pro Trading SA, [PERSON_NAME] es un negocio de [PERSO…" at bounding box center [134, 114] width 134 height 78
copy div "lo hago por mercado pago por un tema de practicidad, pero realmente me molesta …"
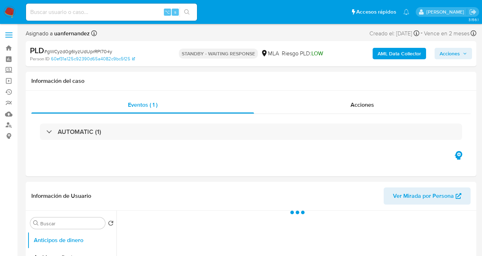
select select "10"
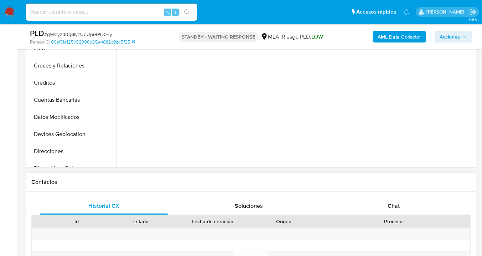
scroll to position [251, 0]
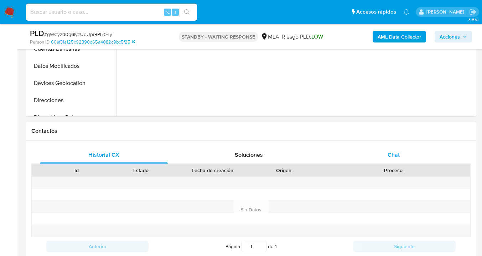
click at [400, 155] on div "Chat" at bounding box center [394, 154] width 128 height 17
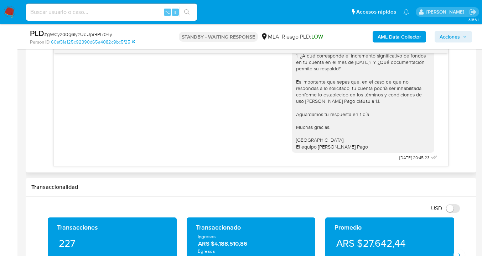
scroll to position [337, 0]
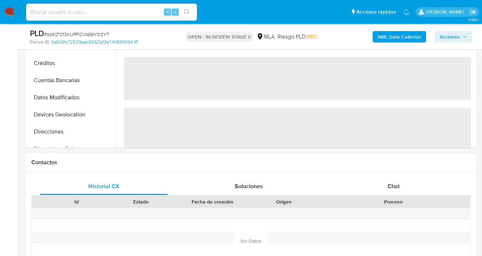
select select "10"
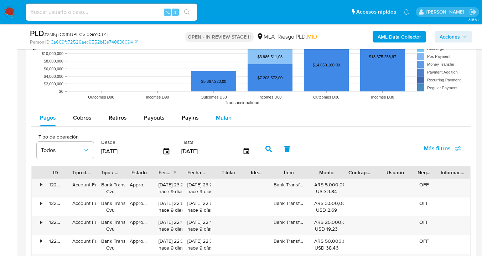
scroll to position [734, 0]
click at [217, 118] on span "Mulan" at bounding box center [224, 117] width 16 height 8
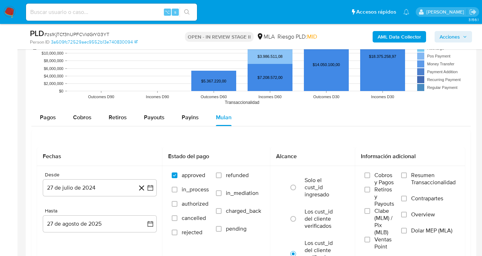
scroll to position [749, 0]
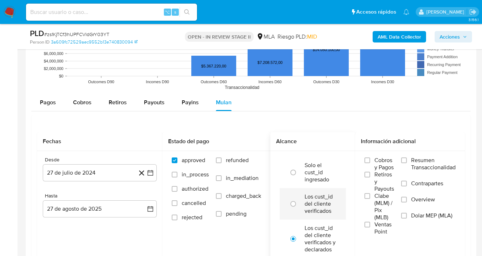
drag, startPoint x: 220, startPoint y: 160, endPoint x: 321, endPoint y: 188, distance: 105.7
click at [220, 160] on input "refunded" at bounding box center [219, 160] width 6 height 6
checkbox input "true"
drag, startPoint x: 405, startPoint y: 215, endPoint x: 342, endPoint y: 209, distance: 63.0
click at [404, 215] on input "Dolar MEP (MLA)" at bounding box center [404, 215] width 6 height 6
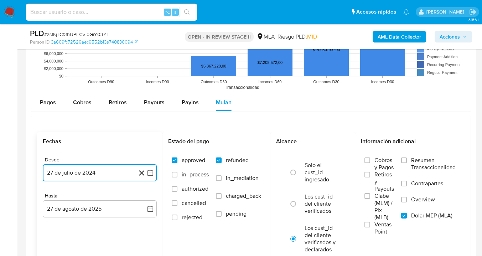
click at [104, 175] on button "27 de julio de 2024" at bounding box center [100, 172] width 114 height 17
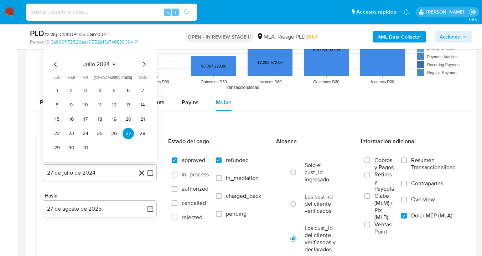
click at [139, 68] on div "julio 2024" at bounding box center [99, 64] width 97 height 9
click at [141, 66] on icon "Mes siguiente" at bounding box center [144, 64] width 9 height 9
click at [142, 65] on icon "Mes siguiente" at bounding box center [144, 64] width 9 height 9
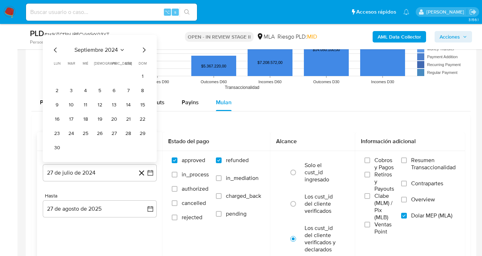
click at [145, 58] on div "[DATE] [DATE] lun [DATE] [PERSON_NAME][DATE] mié [DATE] jue [DATE] vie [DATE] s…" at bounding box center [99, 100] width 97 height 108
click at [145, 53] on icon "Mes siguiente" at bounding box center [144, 50] width 9 height 9
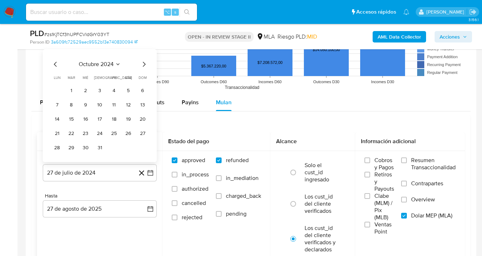
click at [145, 68] on icon "Mes siguiente" at bounding box center [144, 64] width 9 height 9
click at [144, 66] on icon "Mes siguiente" at bounding box center [144, 64] width 3 height 5
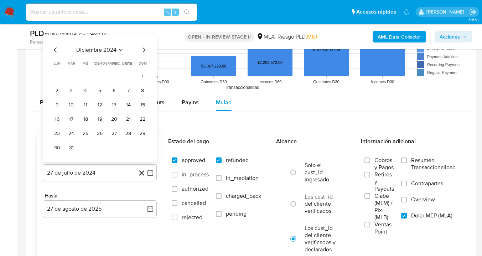
click at [141, 50] on icon "Mes siguiente" at bounding box center [144, 50] width 9 height 9
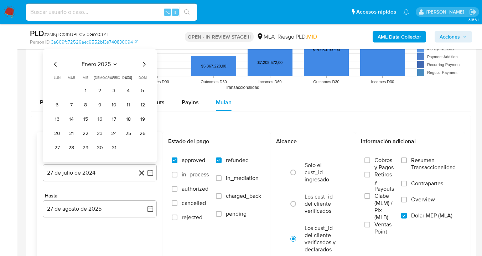
click at [144, 63] on icon "Mes siguiente" at bounding box center [144, 64] width 9 height 9
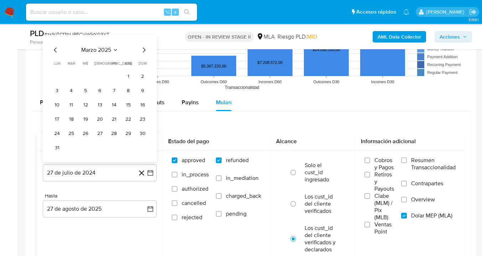
click at [143, 50] on icon "Mes siguiente" at bounding box center [144, 50] width 9 height 9
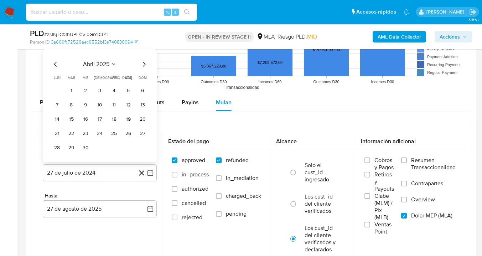
click at [74, 88] on button "1" at bounding box center [71, 90] width 11 height 11
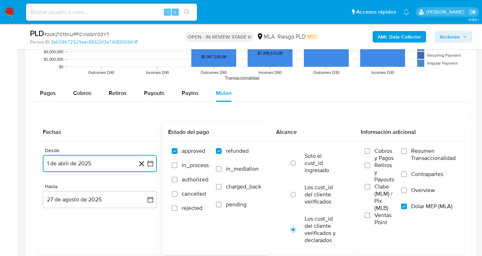
scroll to position [811, 0]
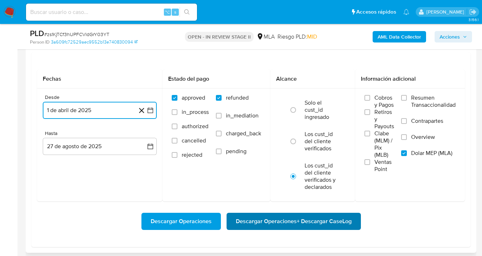
click at [278, 229] on span "Descargar Operaciones + Descargar CaseLog" at bounding box center [294, 221] width 116 height 16
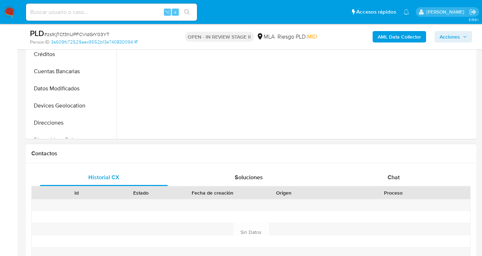
scroll to position [295, 0]
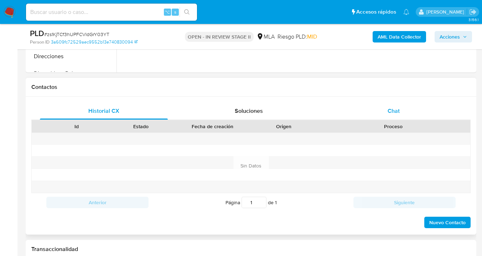
click at [395, 102] on div "Chat" at bounding box center [394, 110] width 128 height 17
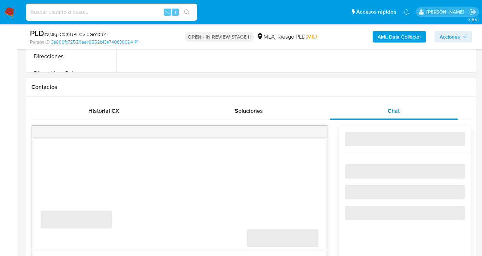
click at [396, 110] on span "Chat" at bounding box center [394, 111] width 12 height 8
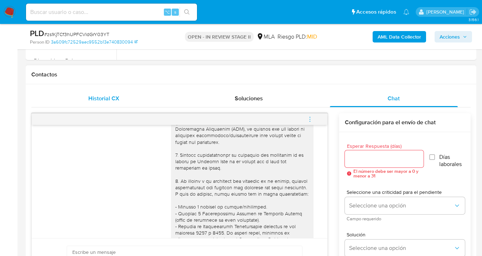
scroll to position [0, 0]
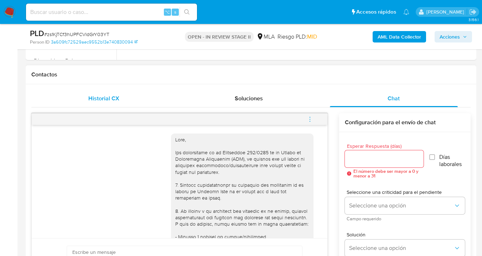
click at [136, 95] on div "Historial CX" at bounding box center [104, 98] width 128 height 17
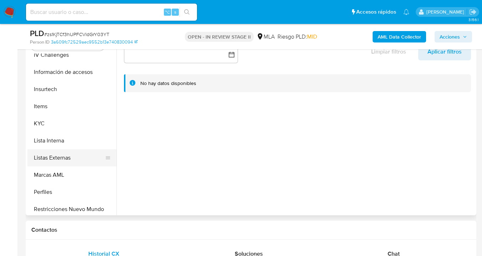
scroll to position [281, 0]
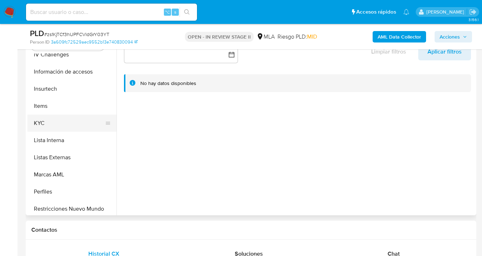
click at [71, 117] on button "KYC" at bounding box center [68, 122] width 83 height 17
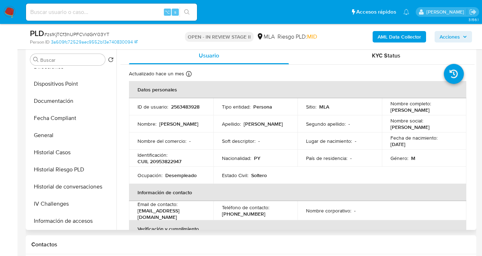
scroll to position [124, 0]
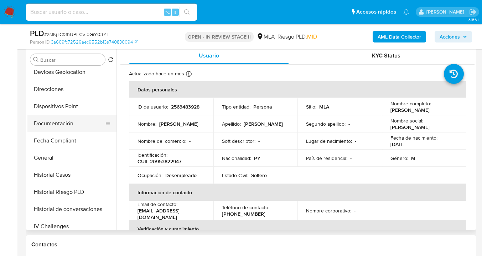
click at [79, 125] on button "Documentación" at bounding box center [68, 123] width 83 height 17
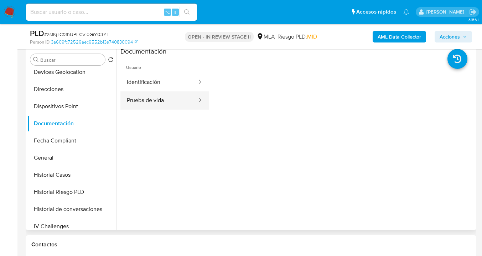
click at [155, 102] on button "Prueba de vida" at bounding box center [158, 100] width 77 height 18
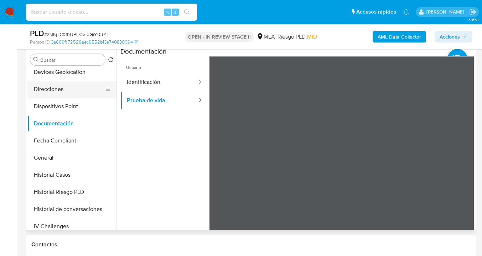
drag, startPoint x: 68, startPoint y: 91, endPoint x: 89, endPoint y: 94, distance: 20.5
click at [68, 92] on button "Direcciones" at bounding box center [68, 89] width 83 height 17
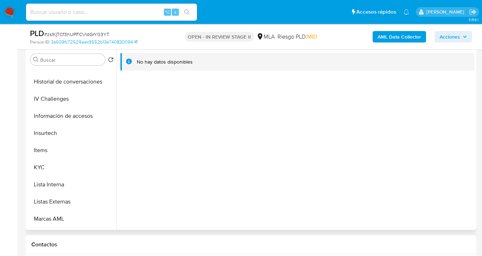
scroll to position [257, 0]
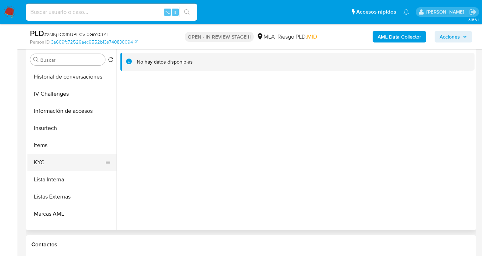
click at [92, 159] on button "KYC" at bounding box center [68, 162] width 83 height 17
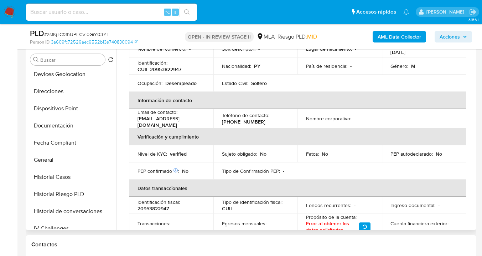
scroll to position [119, 0]
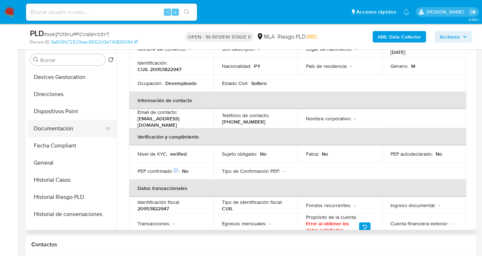
click at [62, 125] on button "Documentación" at bounding box center [68, 128] width 83 height 17
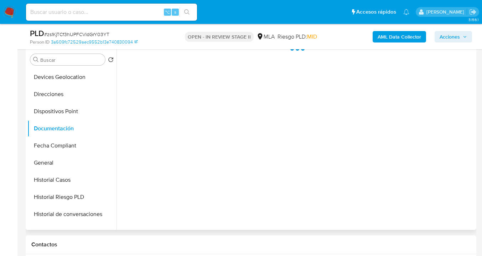
scroll to position [0, 0]
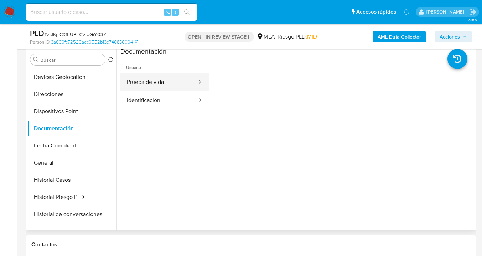
click at [144, 82] on button "Prueba de vida" at bounding box center [158, 82] width 77 height 18
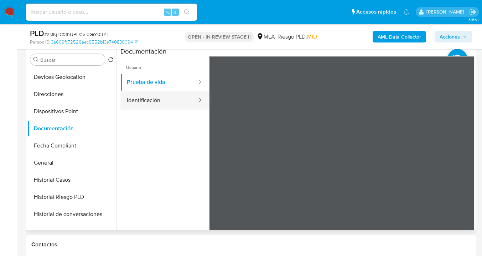
drag, startPoint x: 143, startPoint y: 101, endPoint x: 190, endPoint y: 108, distance: 48.3
click at [143, 101] on button "Identificación" at bounding box center [158, 100] width 77 height 18
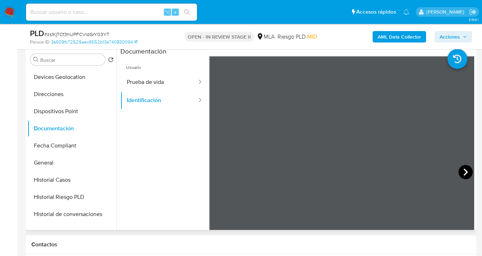
click at [461, 172] on icon at bounding box center [466, 172] width 14 height 14
click at [135, 141] on ul "Usuario Prueba de vida Identificación" at bounding box center [164, 158] width 89 height 205
click at [214, 170] on icon at bounding box center [218, 172] width 14 height 14
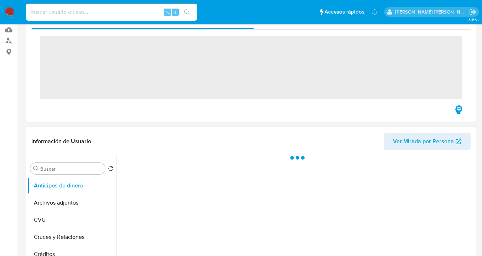
scroll to position [149, 0]
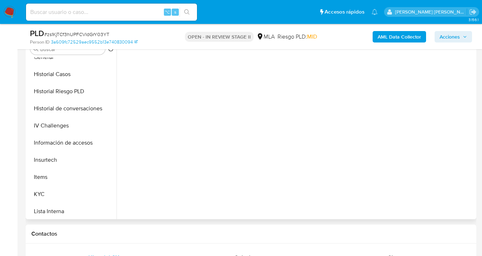
select select "10"
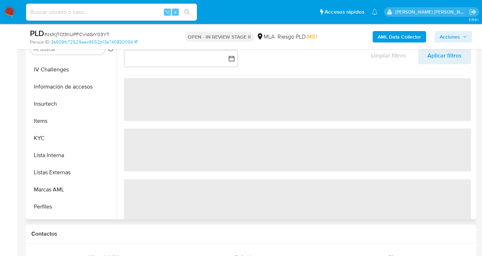
scroll to position [335, 0]
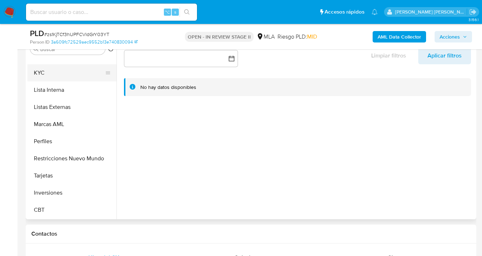
click at [83, 72] on button "KYC" at bounding box center [68, 72] width 83 height 17
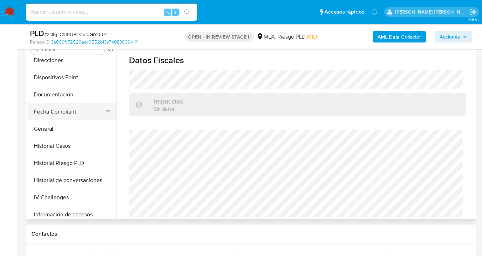
scroll to position [139, 0]
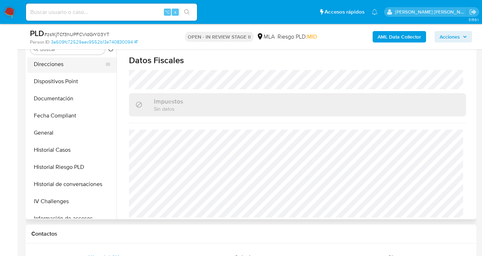
click at [78, 67] on button "Direcciones" at bounding box center [68, 64] width 83 height 17
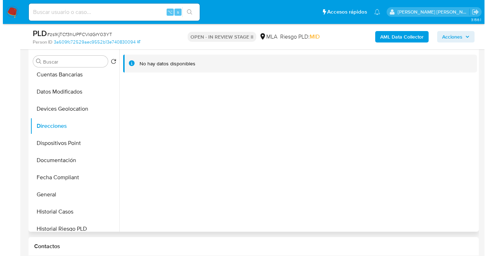
scroll to position [0, 0]
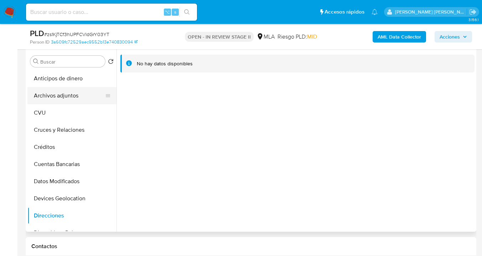
click at [70, 89] on button "Archivos adjuntos" at bounding box center [68, 95] width 83 height 17
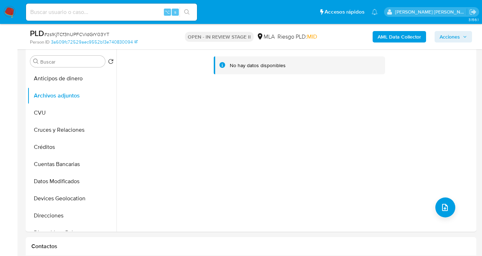
click at [392, 32] on b "AML Data Collector" at bounding box center [399, 36] width 43 height 11
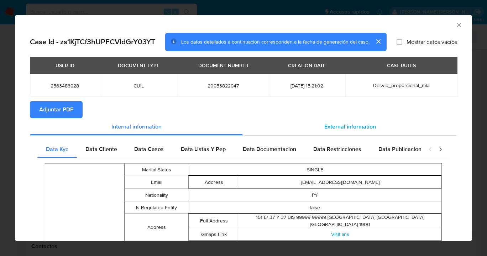
click at [333, 129] on span "External information" at bounding box center [351, 126] width 52 height 8
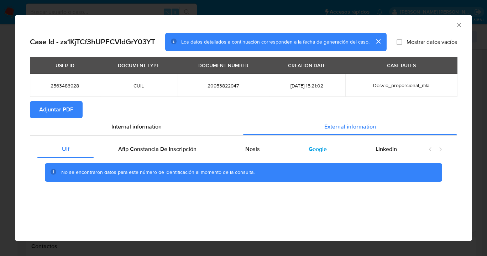
click at [318, 151] on span "Google" at bounding box center [318, 149] width 18 height 8
click at [59, 112] on span "Adjuntar PDF" at bounding box center [56, 110] width 34 height 16
click at [459, 25] on icon "Cerrar ventana" at bounding box center [459, 25] width 4 height 4
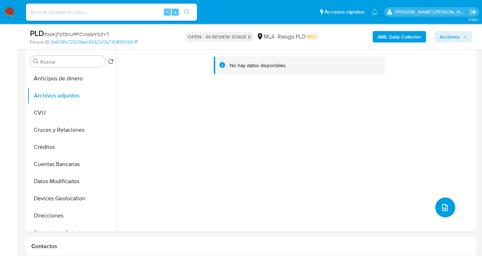
click at [444, 206] on icon "upload-file" at bounding box center [445, 207] width 9 height 9
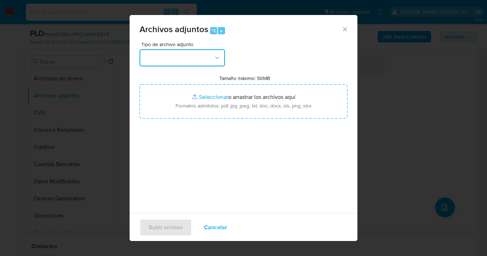
click at [218, 57] on icon "button" at bounding box center [217, 57] width 7 height 7
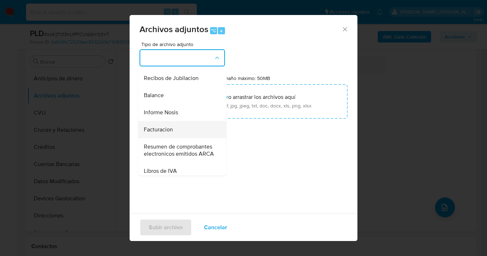
scroll to position [238, 0]
click at [76, 84] on div "Archivos adjuntos ⌥ a Tipo de archivo adjunto IDENTIFICACIÓN INGRESOS CAPTURA B…" at bounding box center [243, 128] width 487 height 256
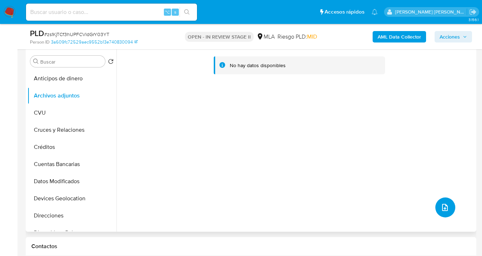
click at [442, 205] on icon "upload-file" at bounding box center [445, 207] width 9 height 9
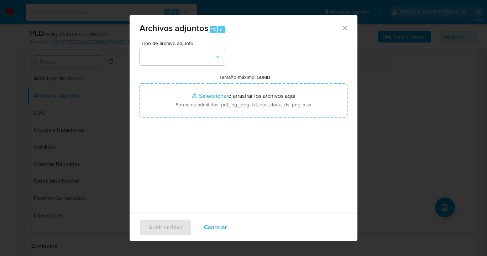
scroll to position [2, 0]
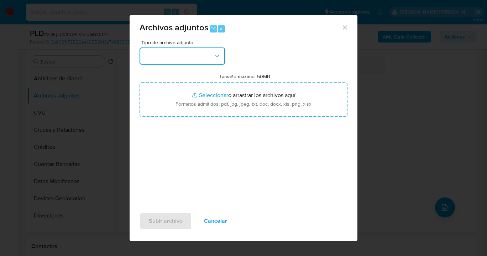
click at [196, 58] on button "button" at bounding box center [183, 55] width 86 height 17
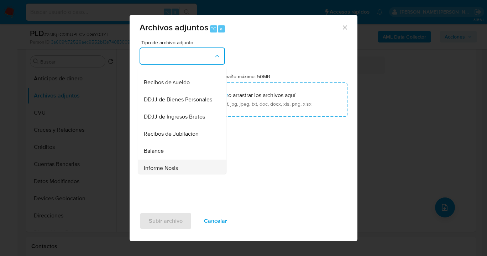
scroll to position [224, 0]
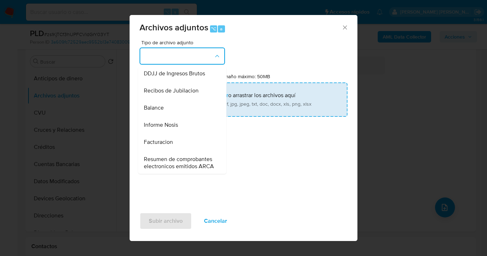
drag, startPoint x: 186, startPoint y: 140, endPoint x: 225, endPoint y: 112, distance: 48.0
click at [186, 133] on div "Informe Nosis" at bounding box center [180, 124] width 73 height 17
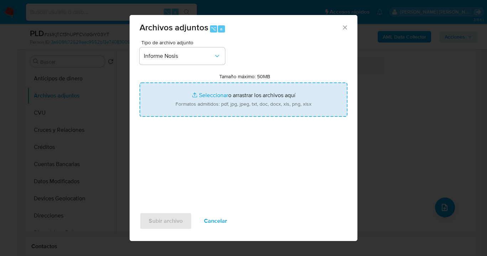
click at [235, 103] on input "Tamaño máximo: 50MB Seleccionar archivos" at bounding box center [244, 99] width 208 height 34
type input "C:\fakepath\2563483928-NOSIS_Manager_InformeIndividual_20953822947_620658_20250…"
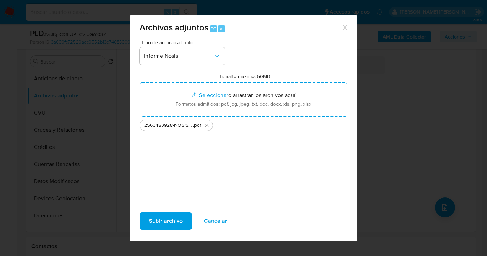
click at [174, 221] on span "Subir archivo" at bounding box center [166, 221] width 34 height 16
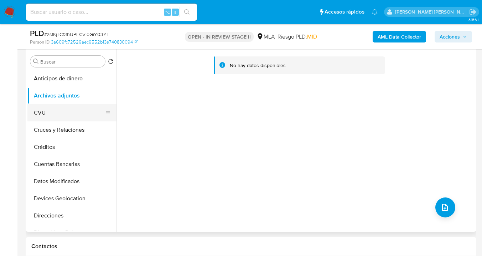
click at [72, 107] on button "CVU" at bounding box center [68, 112] width 83 height 17
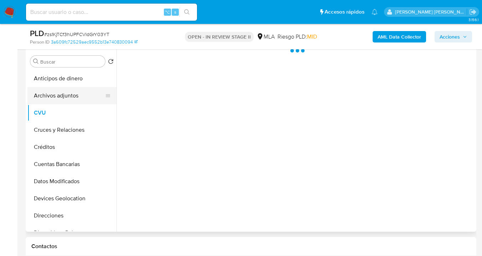
drag, startPoint x: 75, startPoint y: 95, endPoint x: 111, endPoint y: 97, distance: 36.4
click at [75, 95] on button "Archivos adjuntos" at bounding box center [68, 95] width 83 height 17
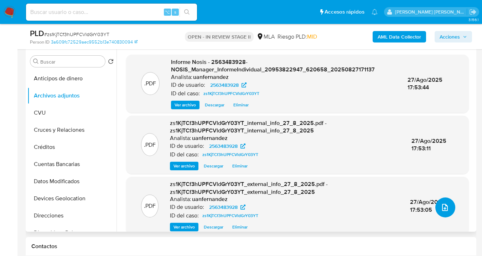
click at [448, 208] on button "upload-file" at bounding box center [445, 207] width 20 height 20
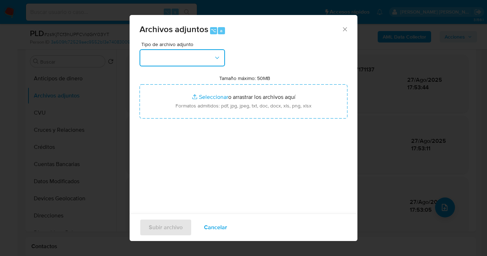
drag, startPoint x: 216, startPoint y: 57, endPoint x: 213, endPoint y: 65, distance: 7.9
click at [216, 57] on icon "button" at bounding box center [217, 57] width 7 height 7
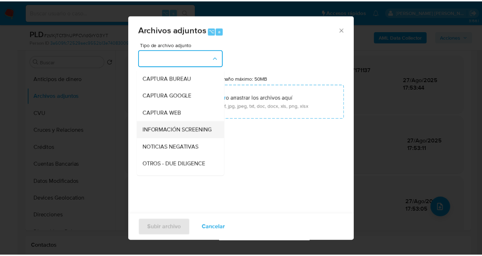
scroll to position [62, 0]
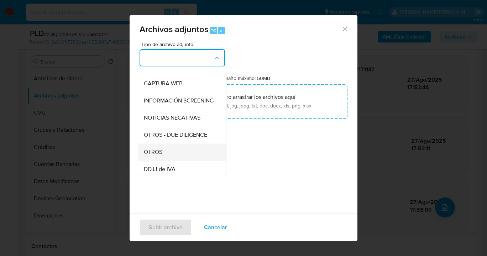
click at [179, 154] on div "OTROS" at bounding box center [180, 151] width 73 height 17
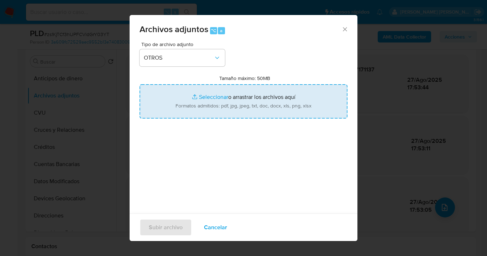
click at [246, 105] on input "Tamaño máximo: 50MB Seleccionar archivos" at bounding box center [244, 101] width 208 height 34
type input "C:\fakepath\2563483928 Movimientos a Agosto 2025.xlsx"
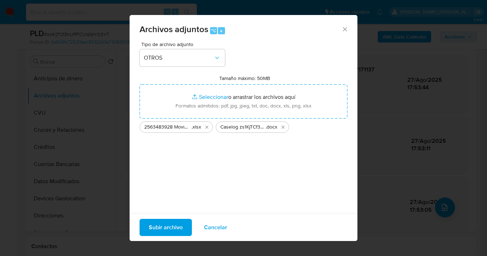
click at [156, 231] on span "Subir archivo" at bounding box center [166, 227] width 34 height 16
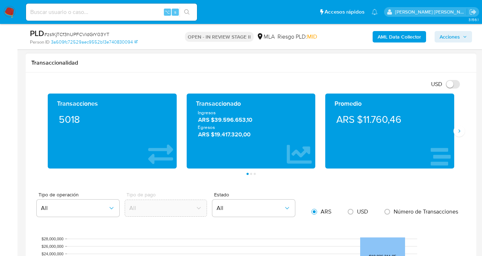
scroll to position [453, 0]
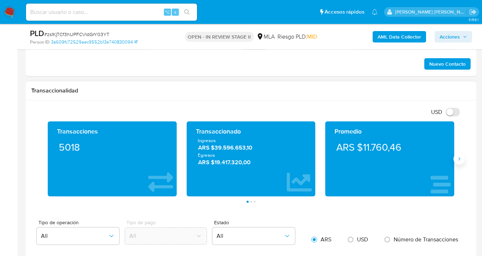
click at [460, 157] on icon "Siguiente" at bounding box center [459, 159] width 6 height 6
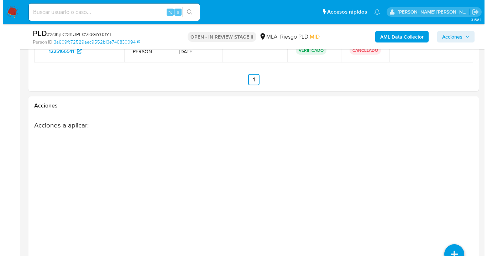
scroll to position [1225, 0]
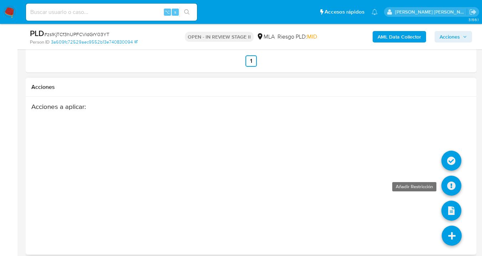
click at [454, 179] on icon at bounding box center [452, 185] width 20 height 20
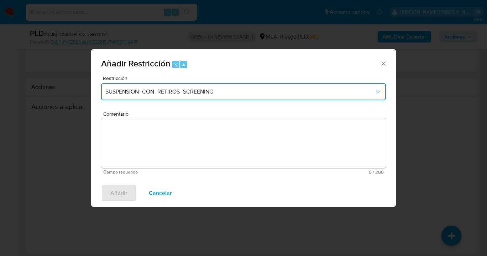
click at [259, 87] on button "SUSPENSION_CON_RETIROS_SCREENING" at bounding box center [243, 91] width 285 height 17
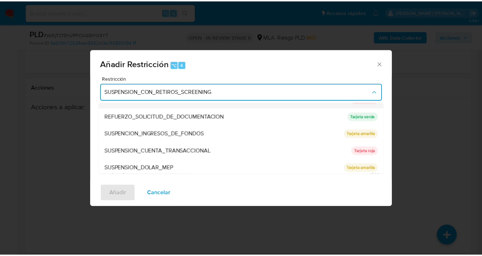
scroll to position [151, 0]
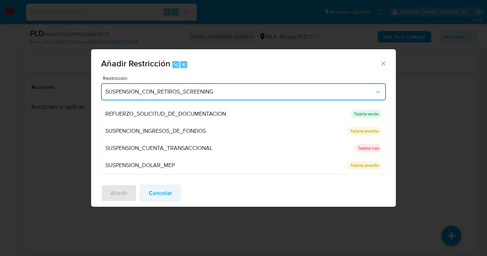
click at [162, 199] on span "Cancelar" at bounding box center [160, 193] width 23 height 16
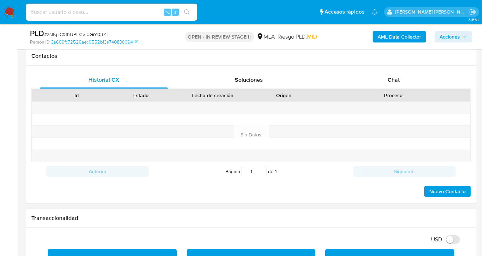
scroll to position [261, 0]
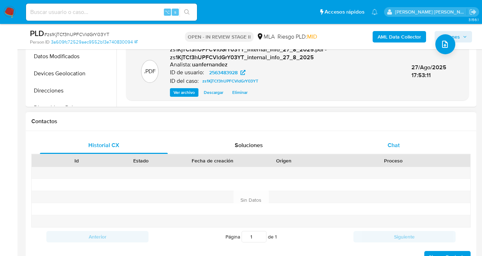
click at [409, 146] on div "Chat" at bounding box center [394, 144] width 128 height 17
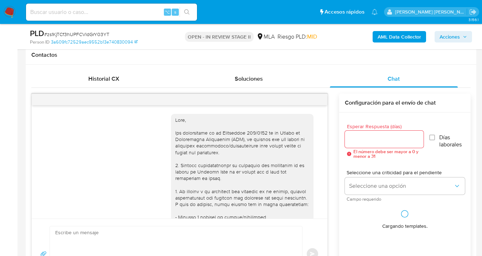
scroll to position [448, 0]
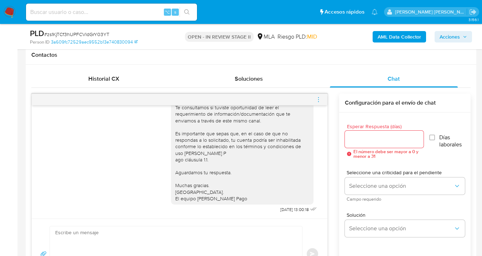
click at [320, 102] on icon "menu-action" at bounding box center [318, 99] width 6 height 6
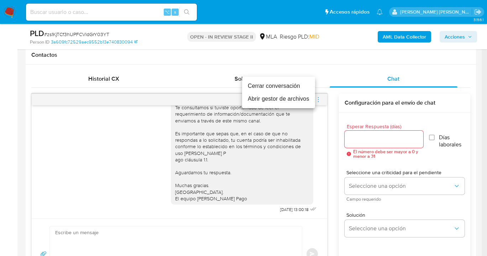
click at [288, 85] on li "Cerrar conversación" at bounding box center [278, 85] width 73 height 13
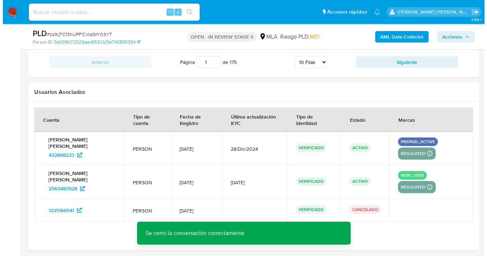
scroll to position [1317, 0]
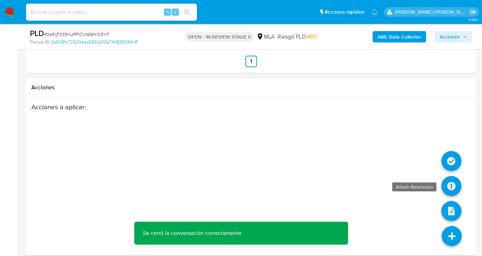
click at [450, 176] on icon at bounding box center [452, 186] width 20 height 20
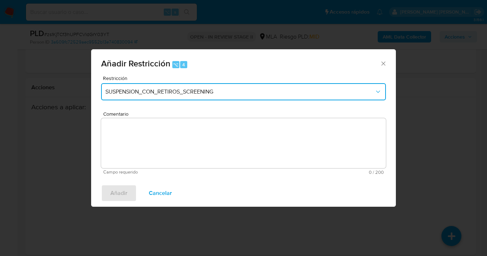
click at [248, 89] on span "SUSPENSION_CON_RETIROS_SCREENING" at bounding box center [239, 91] width 269 height 7
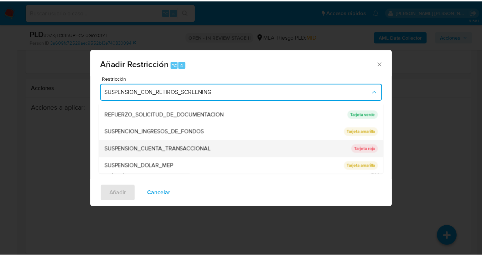
scroll to position [151, 0]
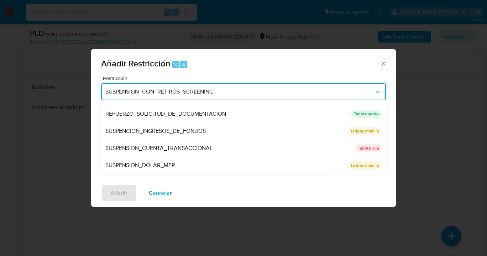
click at [167, 146] on span "SUSPENSION_CUENTA_TRANSACCIONAL" at bounding box center [158, 147] width 107 height 7
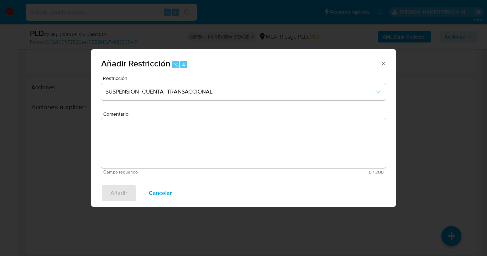
click at [157, 158] on textarea "Comentario" at bounding box center [243, 143] width 285 height 50
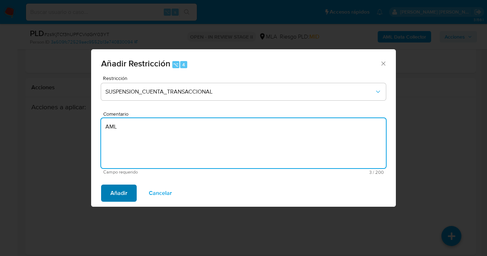
type textarea "AML"
click at [118, 198] on span "Añadir" at bounding box center [118, 193] width 17 height 16
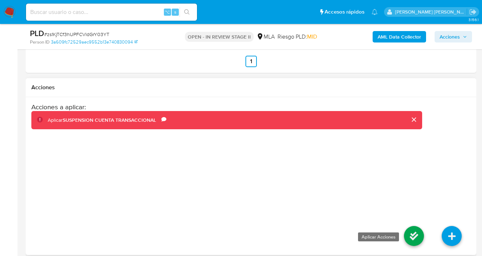
click at [415, 226] on icon at bounding box center [414, 236] width 20 height 20
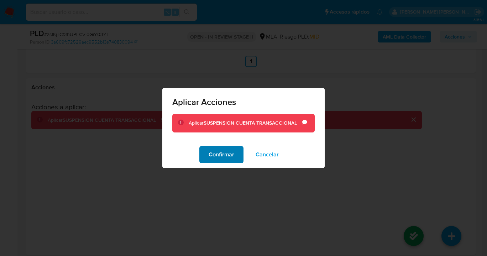
click at [220, 153] on span "Confirmar" at bounding box center [222, 154] width 26 height 16
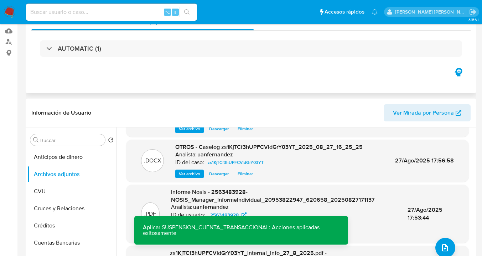
scroll to position [0, 0]
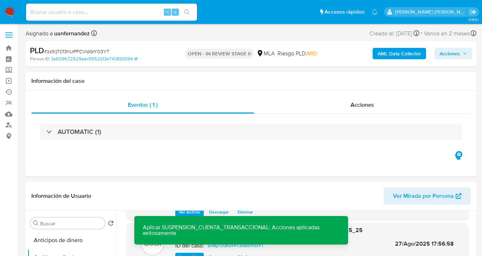
drag, startPoint x: 450, startPoint y: 52, endPoint x: 422, endPoint y: 60, distance: 29.2
click at [450, 52] on span "Acciones" at bounding box center [450, 53] width 20 height 11
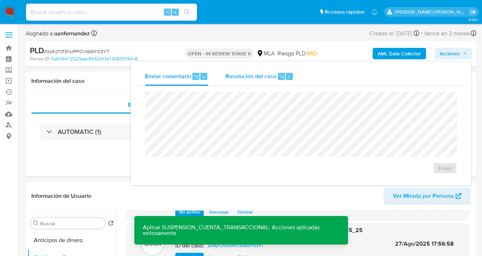
click at [248, 78] on span "Resolución del caso" at bounding box center [251, 76] width 51 height 8
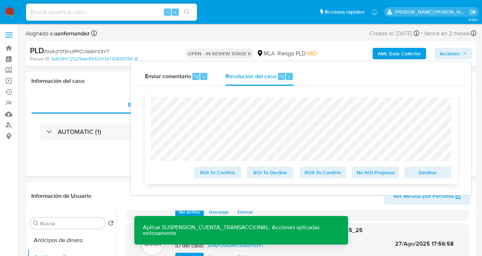
click at [427, 177] on span "Declinar" at bounding box center [427, 172] width 37 height 10
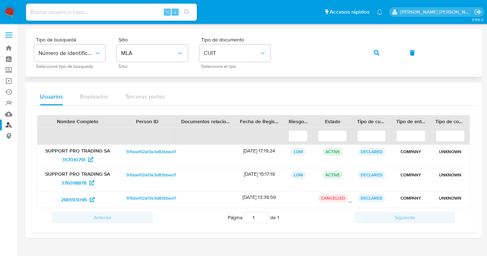
click at [362, 53] on div "Tipo de busqueda Número de identificación Seleccione tipo de búsqueda Sitio MLA…" at bounding box center [253, 52] width 439 height 31
drag, startPoint x: 232, startPoint y: 51, endPoint x: 232, endPoint y: 57, distance: 5.4
click at [232, 52] on span "CUIT" at bounding box center [232, 53] width 56 height 7
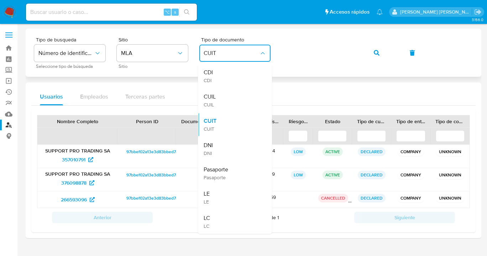
drag, startPoint x: 233, startPoint y: 97, endPoint x: 318, endPoint y: 71, distance: 89.1
click at [233, 97] on div "CUIL CUIL" at bounding box center [233, 100] width 58 height 24
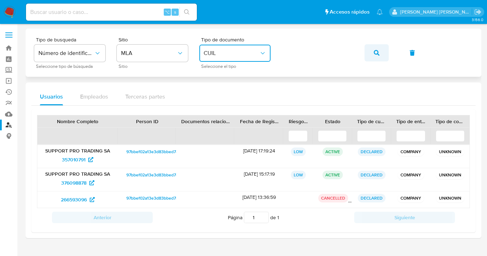
click at [380, 53] on button "button" at bounding box center [377, 52] width 24 height 17
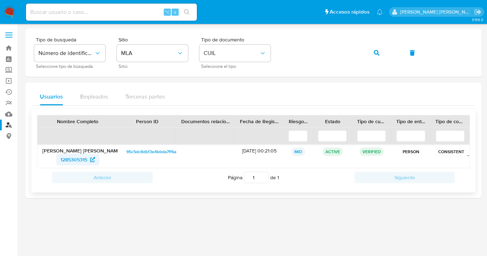
click at [74, 160] on span "1285305315" at bounding box center [74, 159] width 27 height 11
click at [282, 51] on div "Tipo de busqueda Número de identificación Seleccione tipo de búsqueda Sitio MLA…" at bounding box center [253, 52] width 439 height 31
click at [371, 54] on button "button" at bounding box center [377, 52] width 24 height 17
click at [72, 158] on span "565185412" at bounding box center [74, 159] width 24 height 11
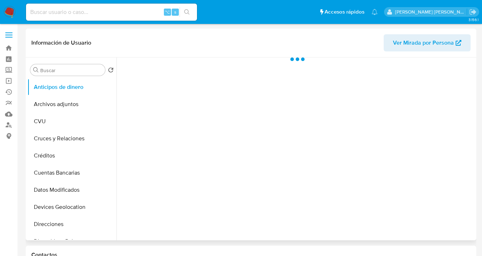
scroll to position [116, 0]
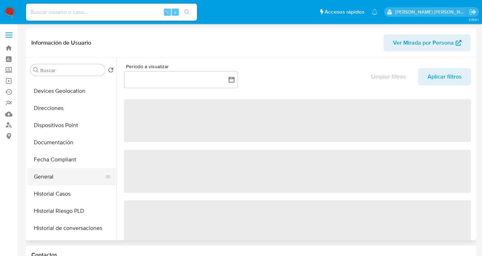
select select "10"
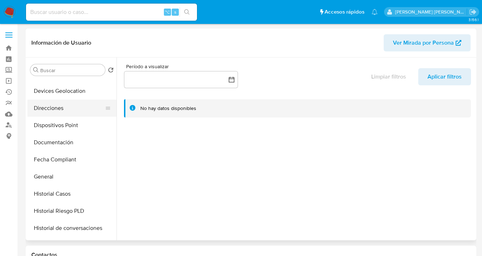
click at [74, 108] on button "Direcciones" at bounding box center [68, 107] width 83 height 17
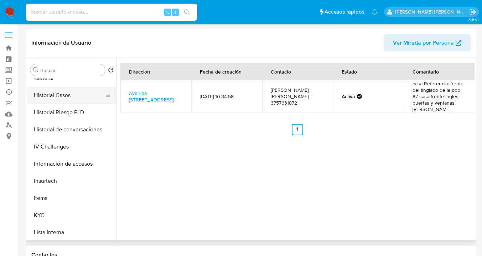
scroll to position [172, 0]
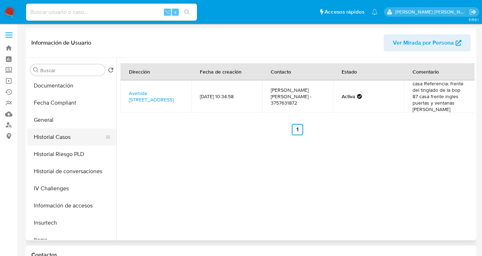
click at [71, 142] on button "Historial Casos" at bounding box center [68, 136] width 83 height 17
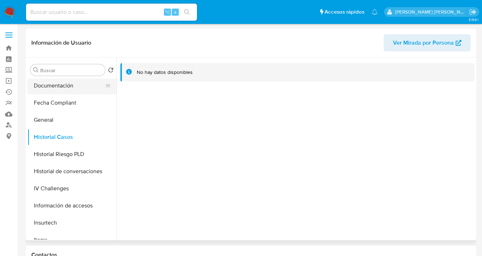
click at [84, 89] on button "Documentación" at bounding box center [68, 85] width 83 height 17
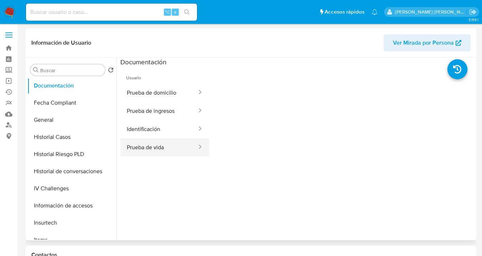
click at [161, 154] on button "Prueba de vida" at bounding box center [158, 147] width 77 height 18
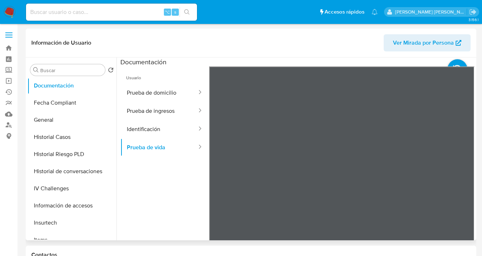
scroll to position [100, 0]
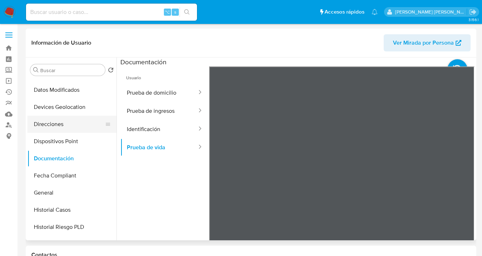
click at [69, 118] on button "Direcciones" at bounding box center [68, 123] width 83 height 17
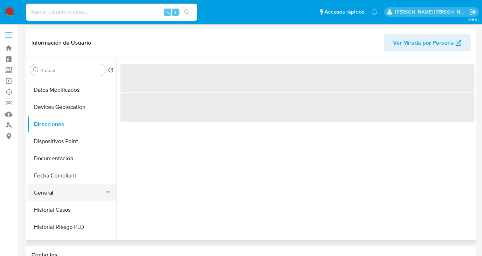
click at [77, 191] on button "General" at bounding box center [68, 192] width 83 height 17
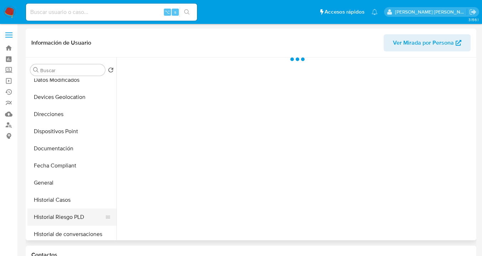
scroll to position [153, 0]
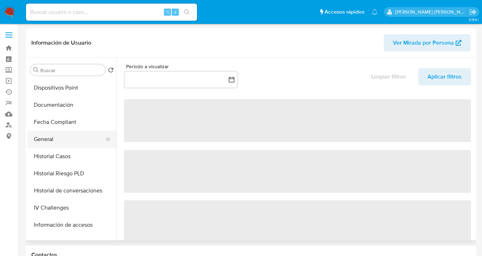
select select "10"
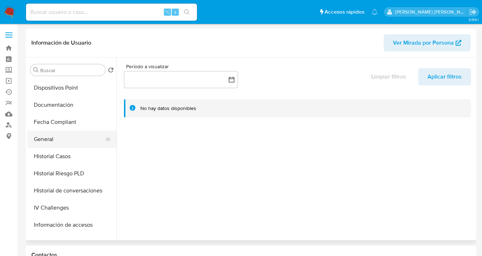
click at [81, 138] on button "General" at bounding box center [68, 138] width 83 height 17
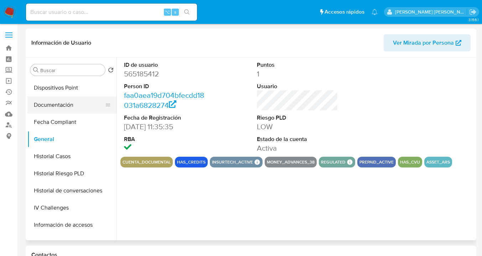
click at [87, 108] on button "Documentación" at bounding box center [68, 104] width 83 height 17
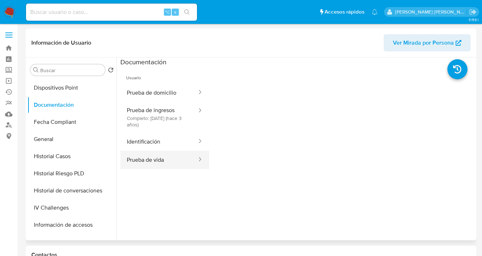
click at [158, 159] on button "Prueba de vida" at bounding box center [158, 159] width 77 height 18
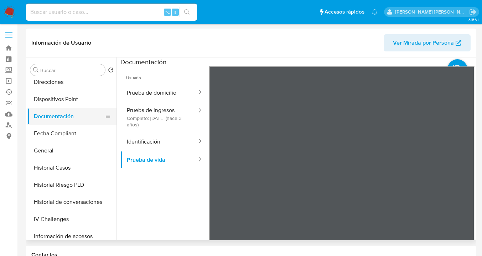
scroll to position [141, 0]
drag, startPoint x: 77, startPoint y: 86, endPoint x: 84, endPoint y: 115, distance: 30.0
click at [77, 86] on button "Direcciones" at bounding box center [71, 82] width 89 height 17
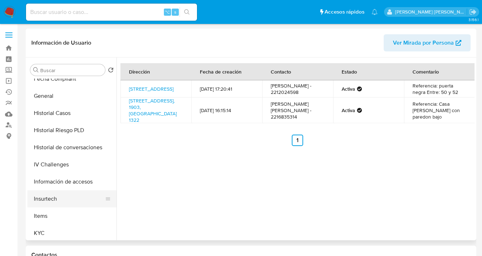
scroll to position [239, 0]
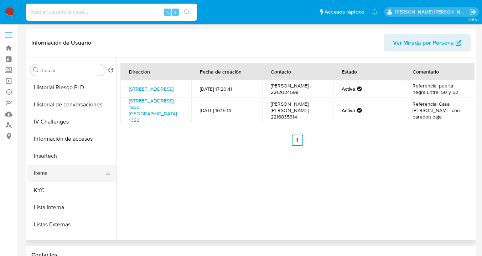
drag, startPoint x: 69, startPoint y: 186, endPoint x: 103, endPoint y: 177, distance: 34.7
click at [69, 186] on button "KYC" at bounding box center [71, 189] width 89 height 17
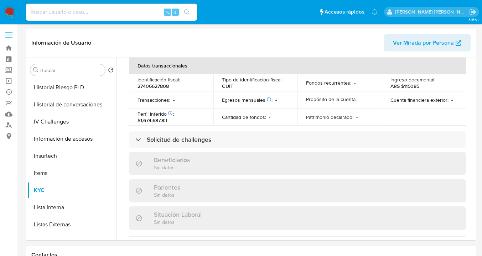
scroll to position [393, 0]
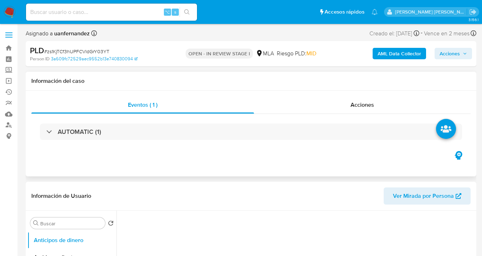
select select "10"
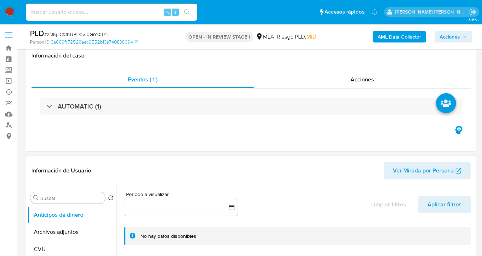
scroll to position [65, 0]
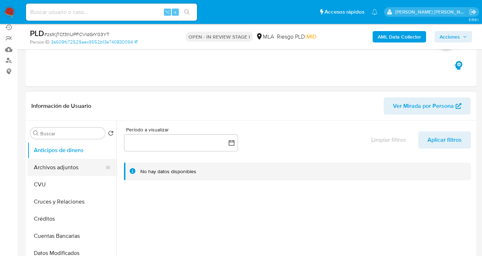
click at [72, 167] on button "Archivos adjuntos" at bounding box center [68, 167] width 83 height 17
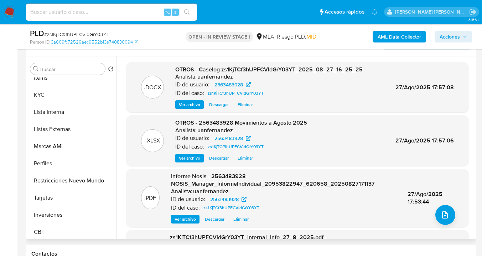
scroll to position [335, 0]
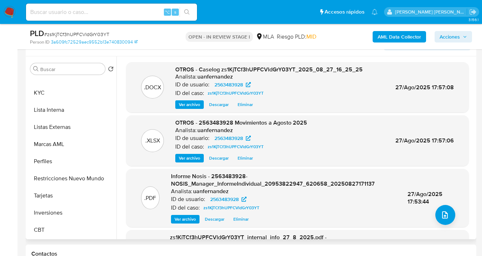
drag, startPoint x: 77, startPoint y: 173, endPoint x: 190, endPoint y: 148, distance: 115.7
click at [77, 173] on button "Restricciones Nuevo Mundo" at bounding box center [71, 178] width 89 height 17
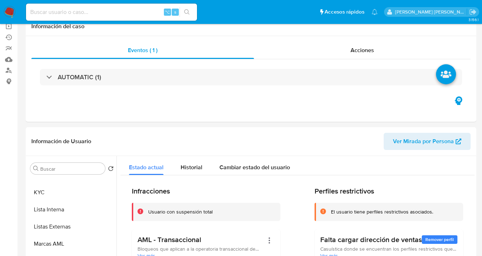
scroll to position [0, 0]
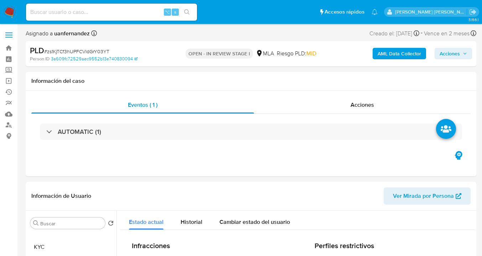
click at [452, 52] on span "Acciones" at bounding box center [450, 53] width 20 height 11
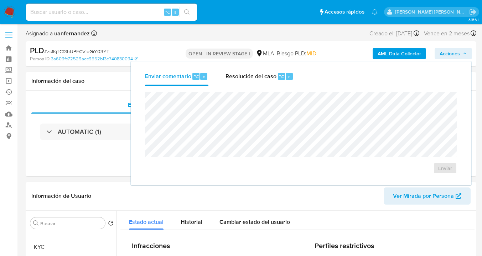
drag, startPoint x: 243, startPoint y: 76, endPoint x: 233, endPoint y: 86, distance: 14.4
click at [242, 76] on span "Resolución del caso" at bounding box center [251, 76] width 51 height 8
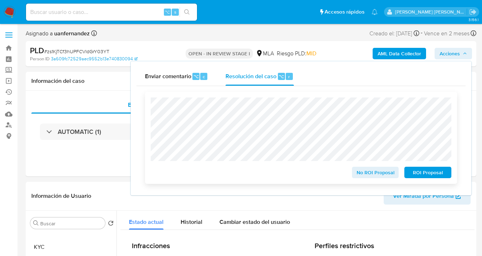
click at [426, 174] on span "ROI Proposal" at bounding box center [427, 172] width 37 height 10
